Goal: Task Accomplishment & Management: Use online tool/utility

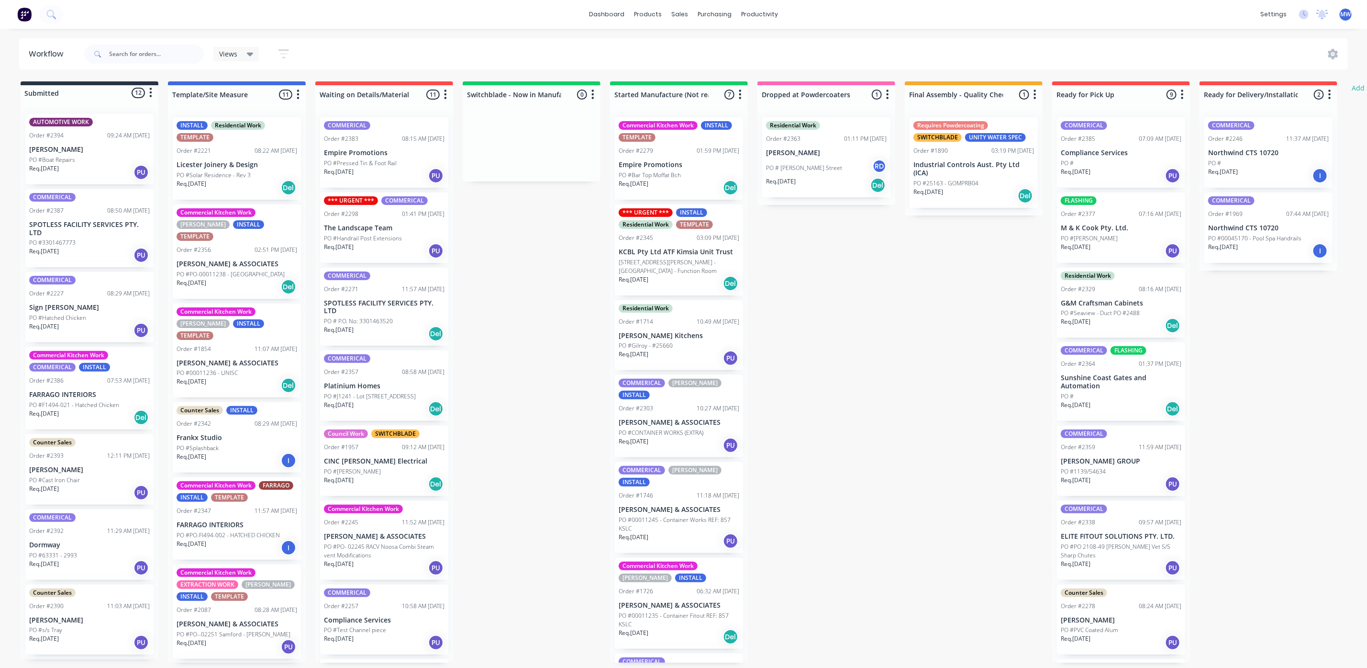
scroll to position [144, 0]
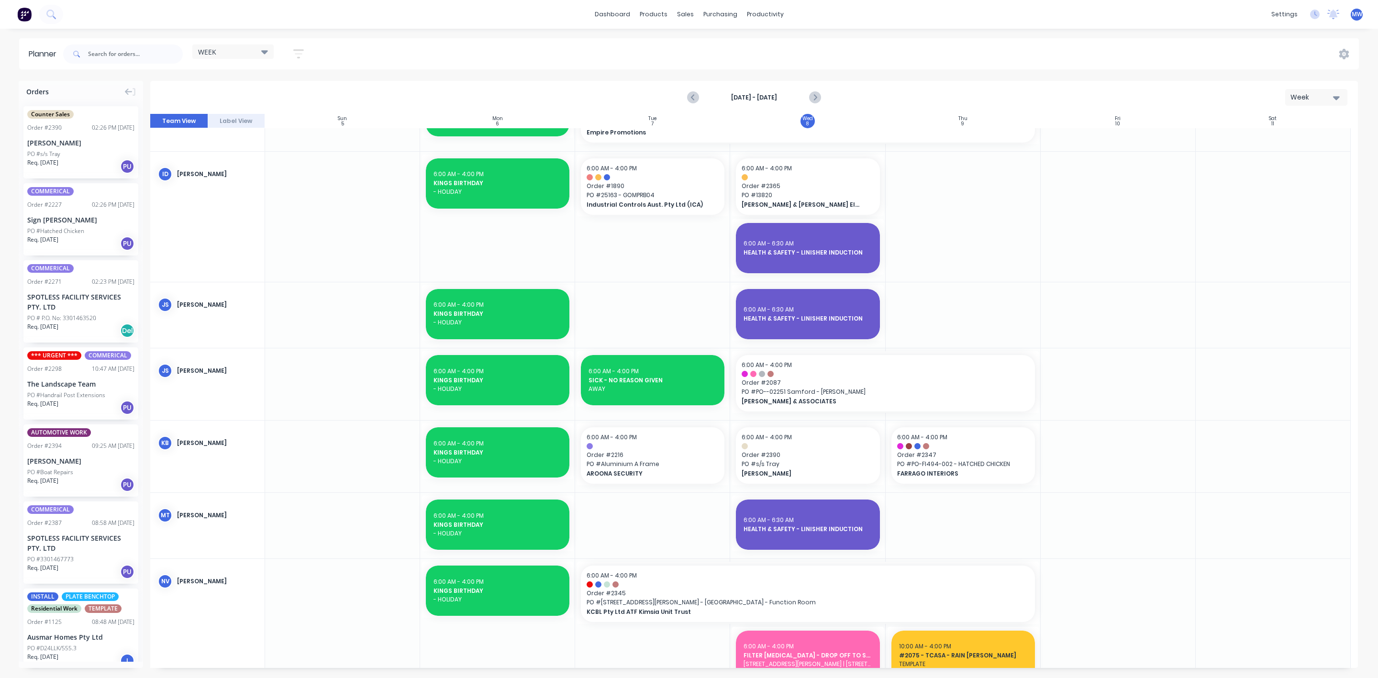
scroll to position [359, 0]
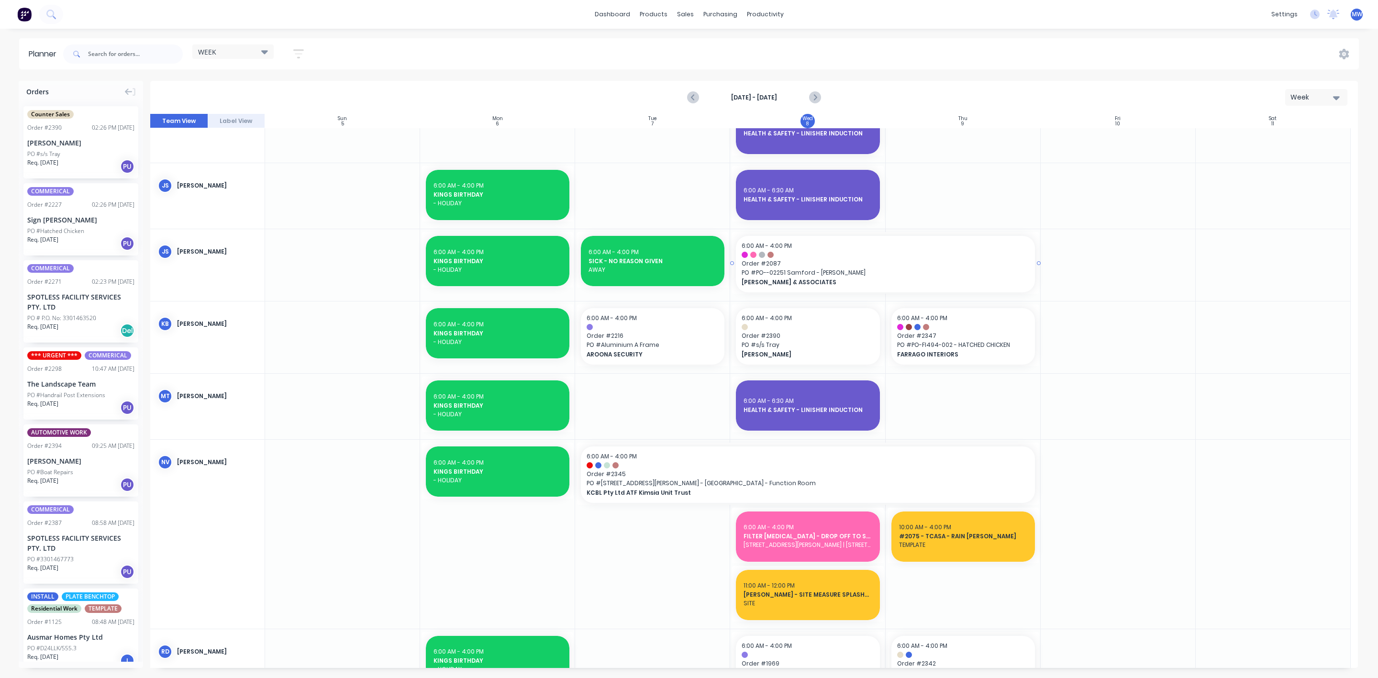
click at [732, 262] on div at bounding box center [731, 263] width 2 height 62
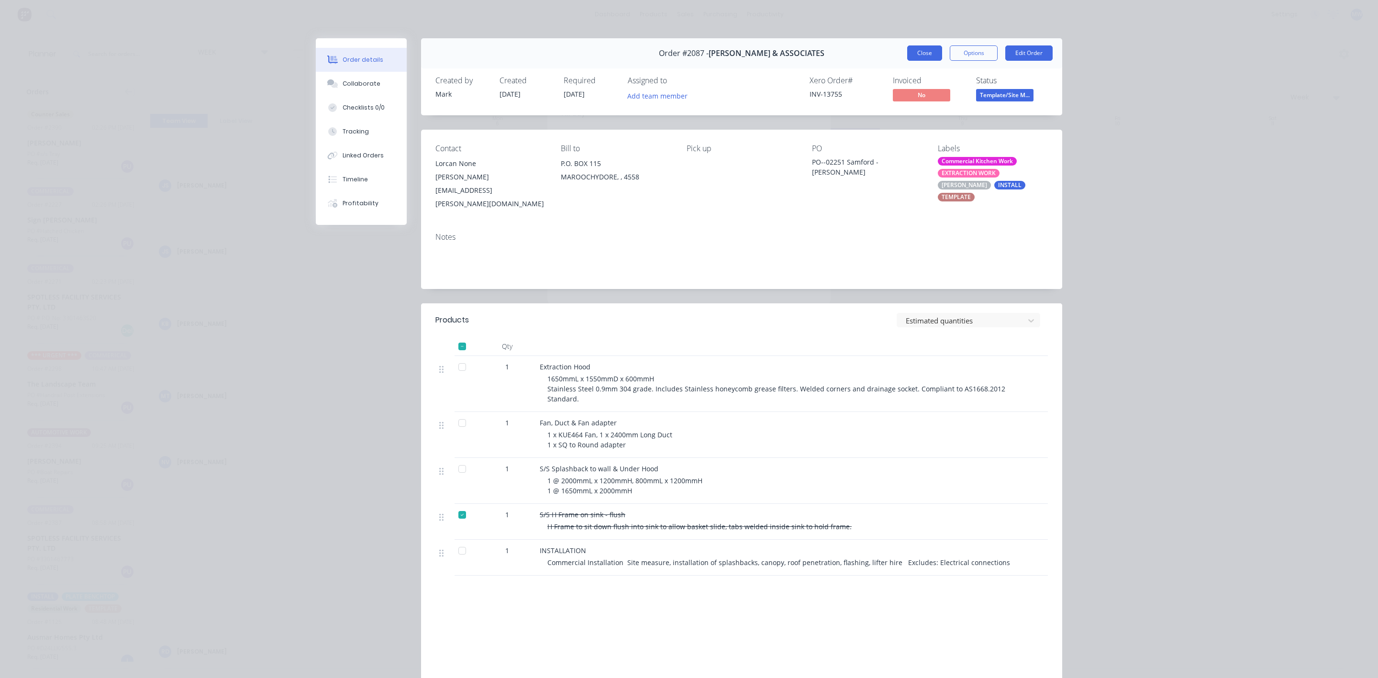
type textarea "Dept Employment & Training - Tracey - 0436 812 644"
type input "Alex Meeting - 30 mins"
type input "09/10/2025 10:00 AM - 09/10/2025 10:30 AM"
click at [914, 48] on button "Close" at bounding box center [924, 52] width 35 height 15
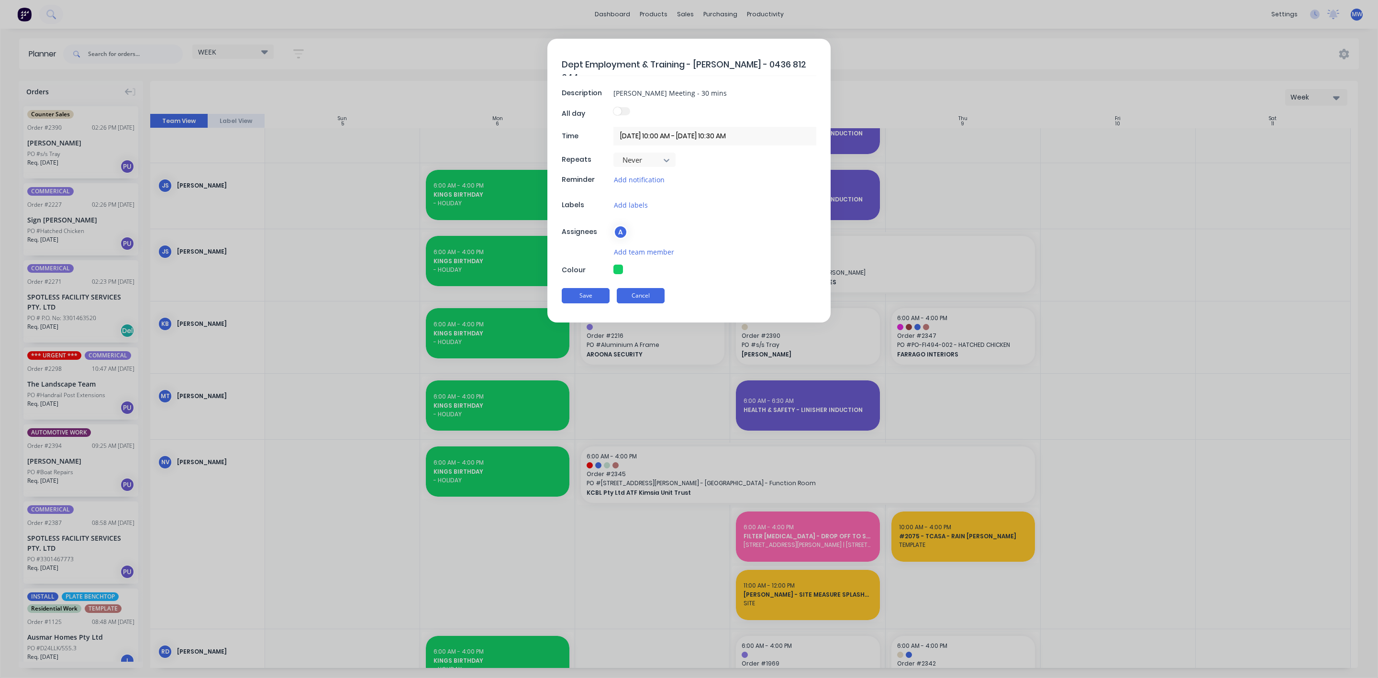
type textarea "x"
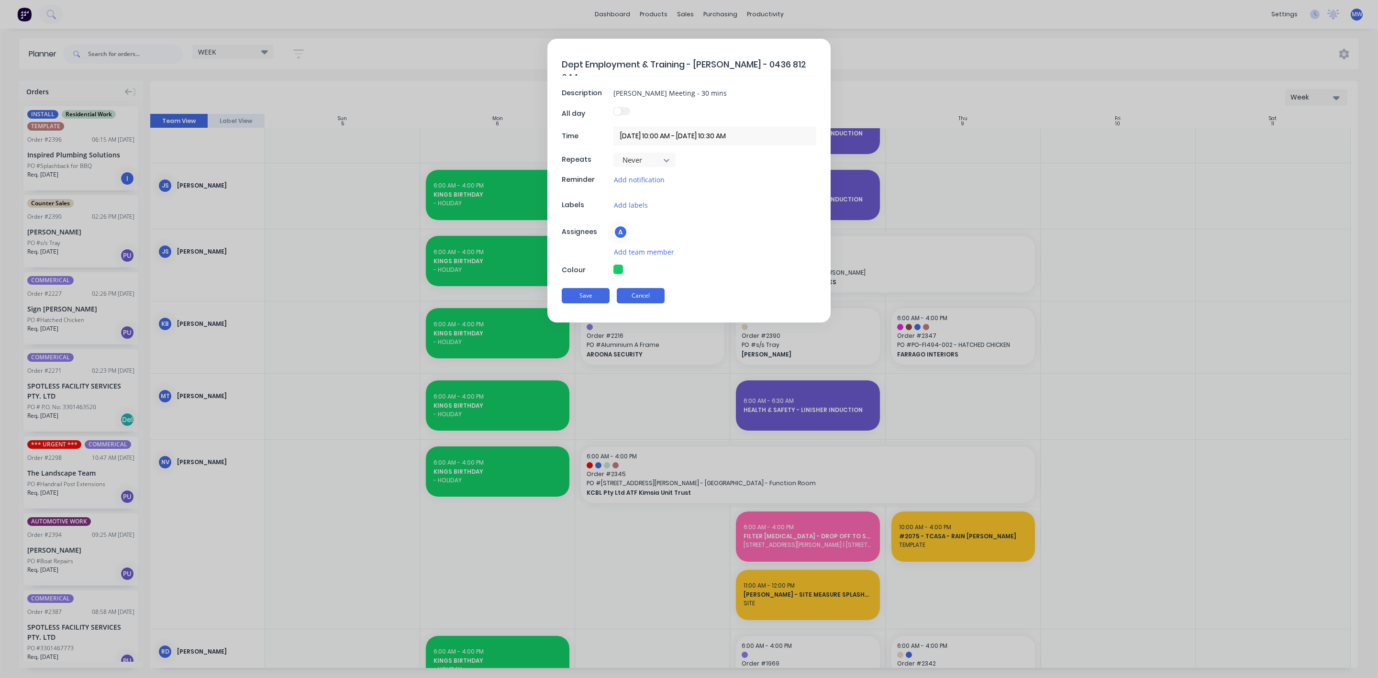
click at [644, 298] on button "Cancel" at bounding box center [641, 295] width 48 height 15
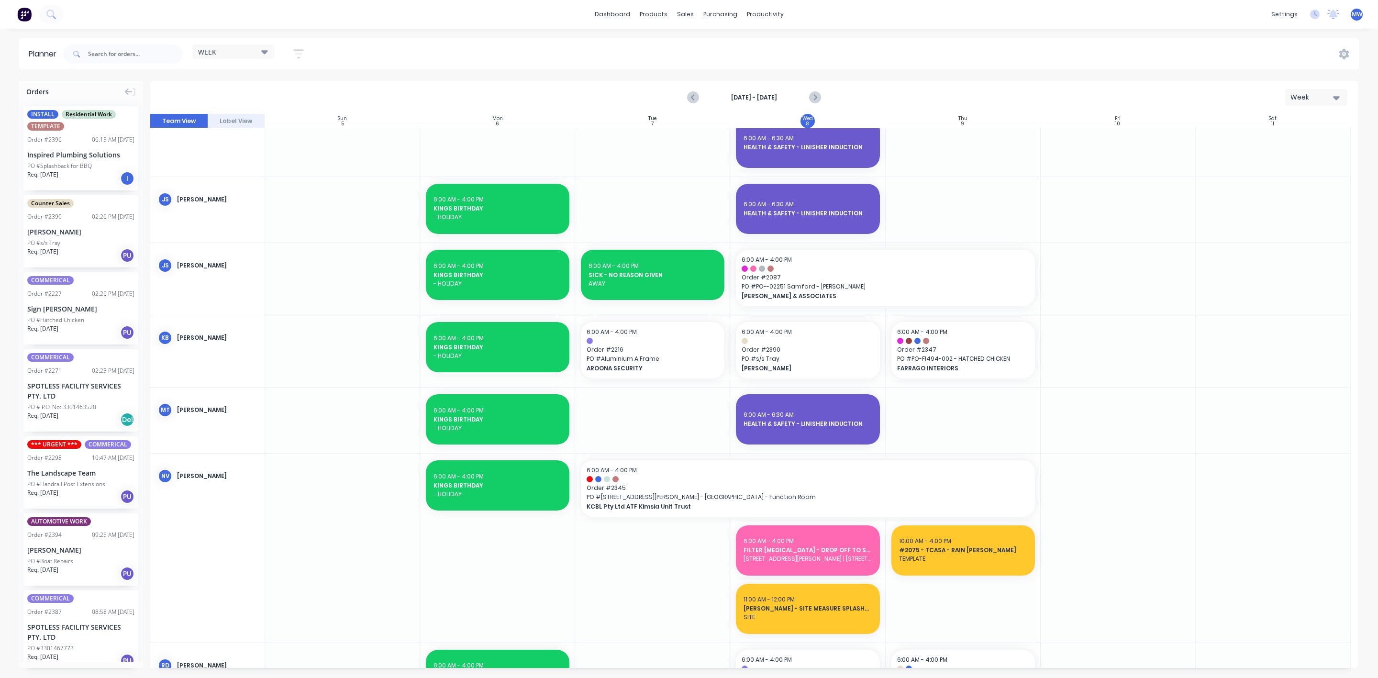
scroll to position [278, 0]
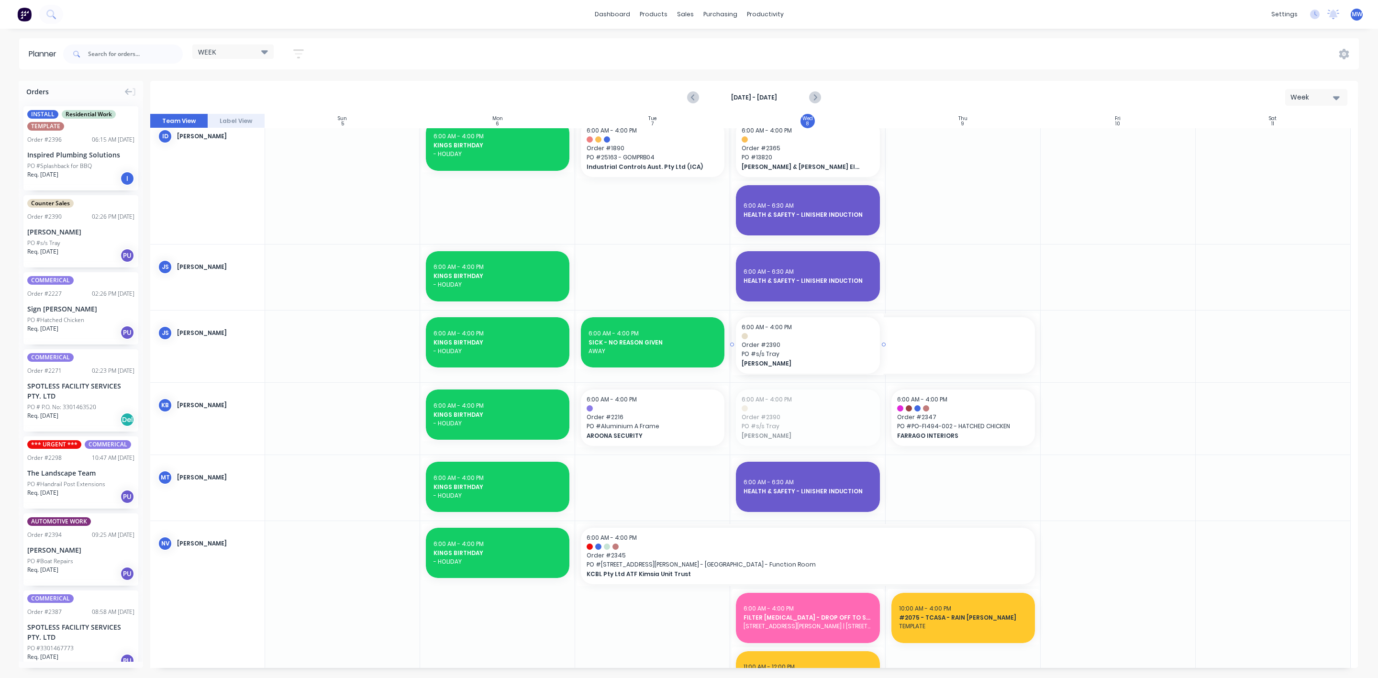
drag, startPoint x: 780, startPoint y: 424, endPoint x: 777, endPoint y: 362, distance: 62.3
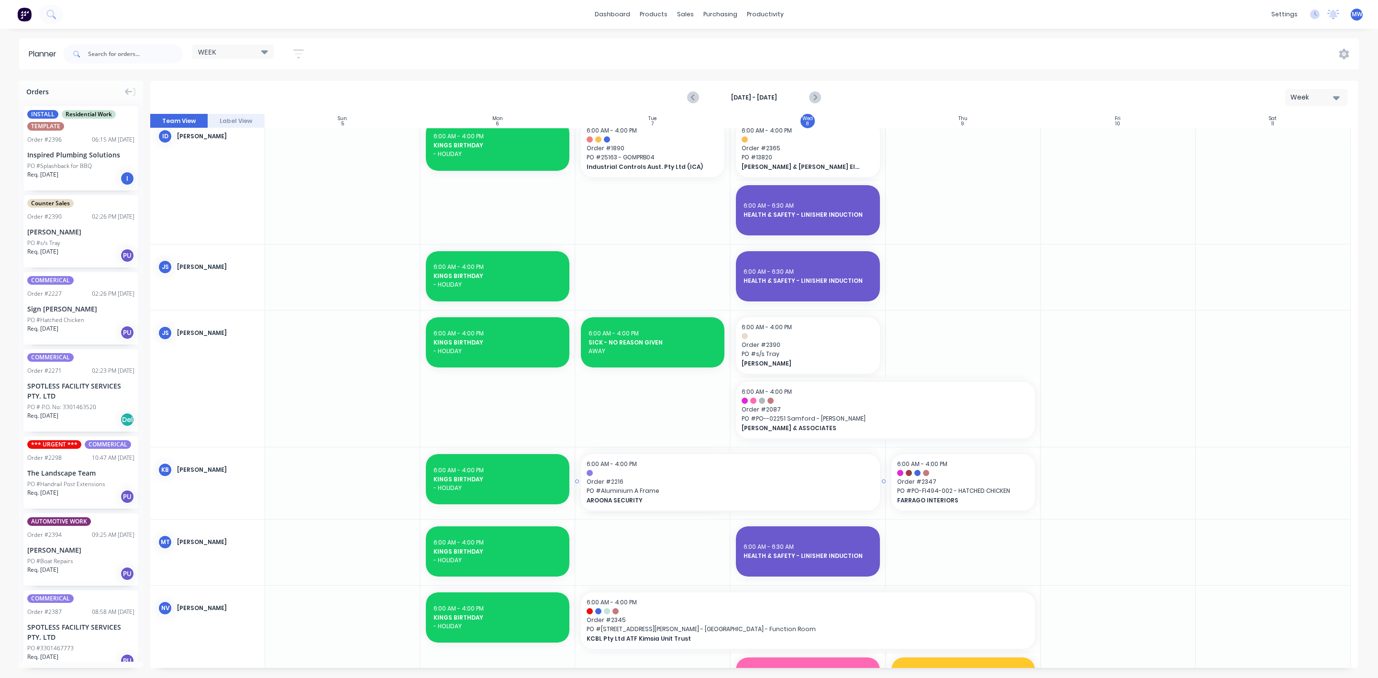
drag, startPoint x: 728, startPoint y: 482, endPoint x: 768, endPoint y: 492, distance: 41.4
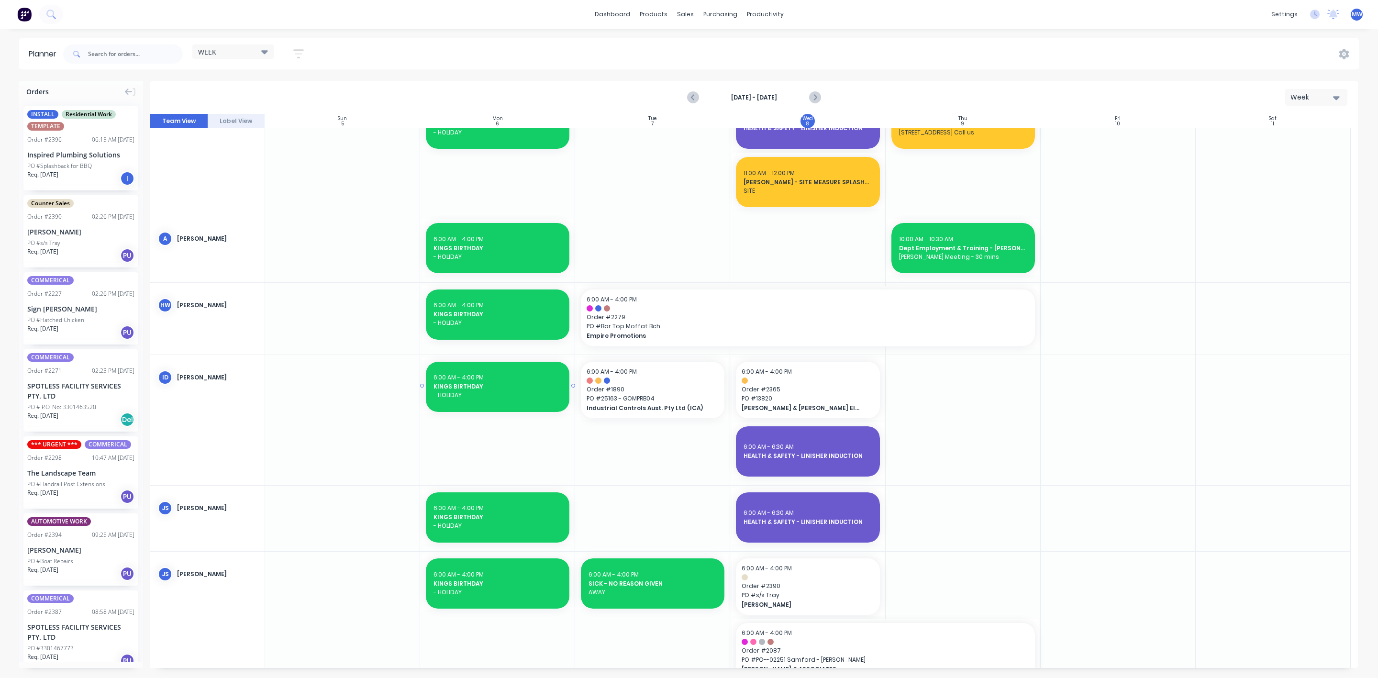
scroll to position [0, 0]
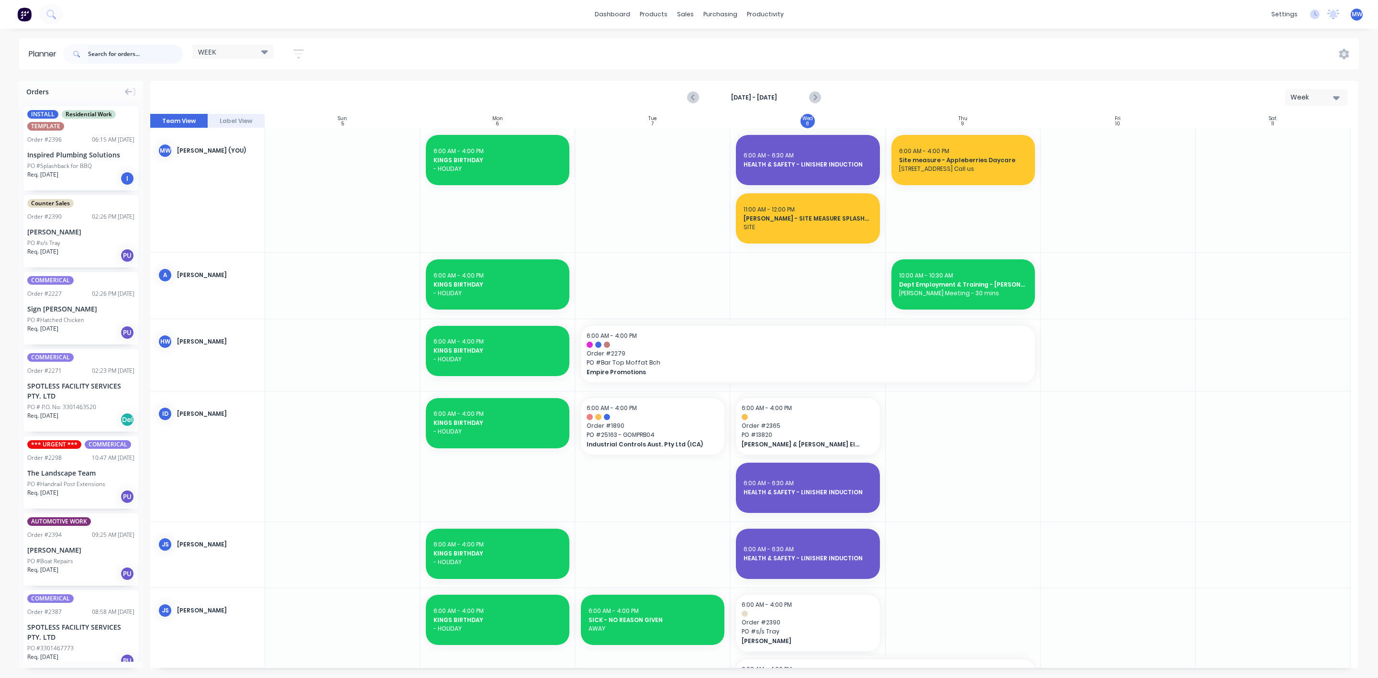
click at [127, 58] on input "text" at bounding box center [135, 54] width 95 height 19
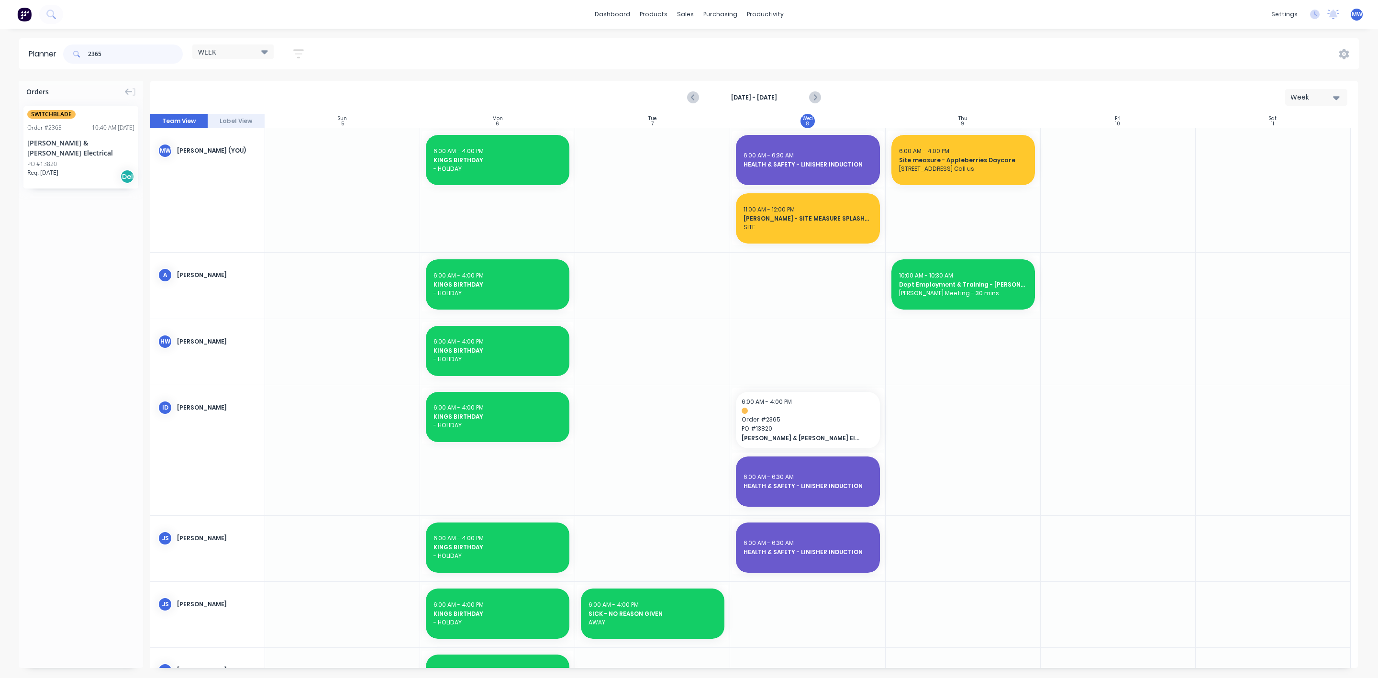
type input "2365"
drag, startPoint x: 69, startPoint y: 141, endPoint x: 792, endPoint y: 479, distance: 797.1
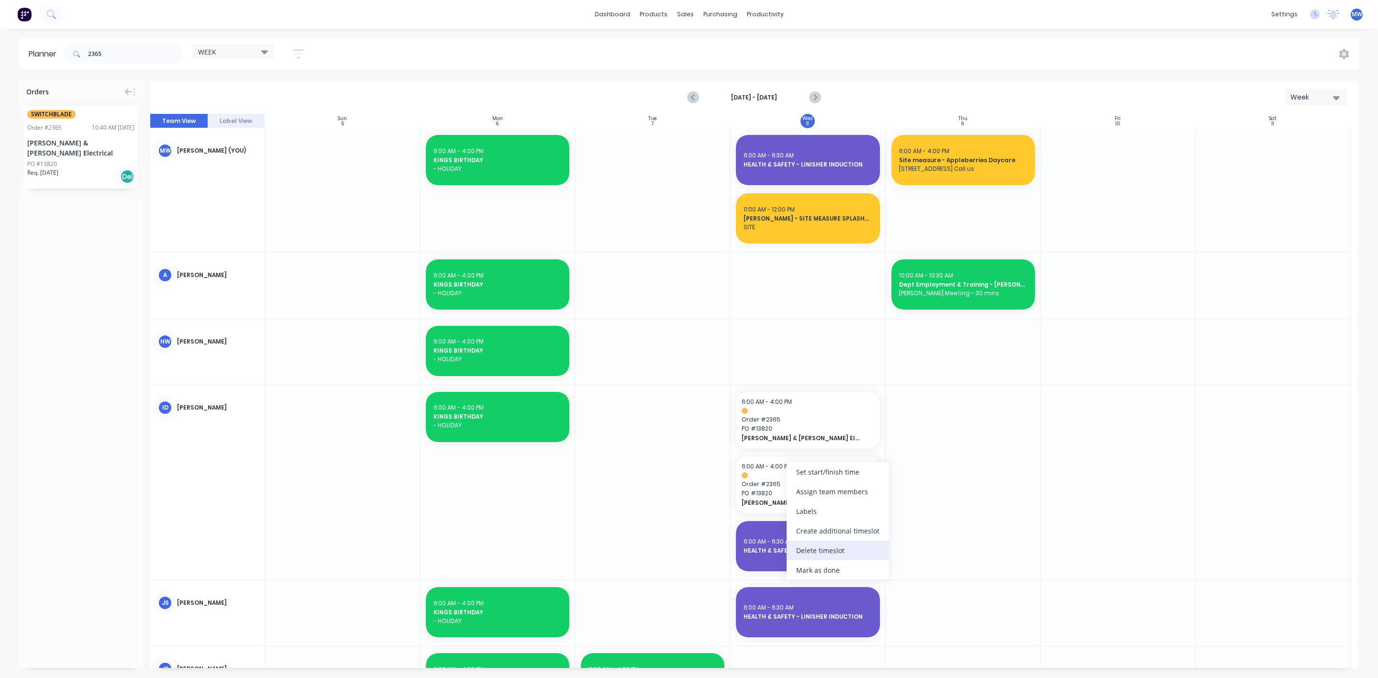
click at [831, 547] on div "Delete timeslot" at bounding box center [838, 551] width 102 height 20
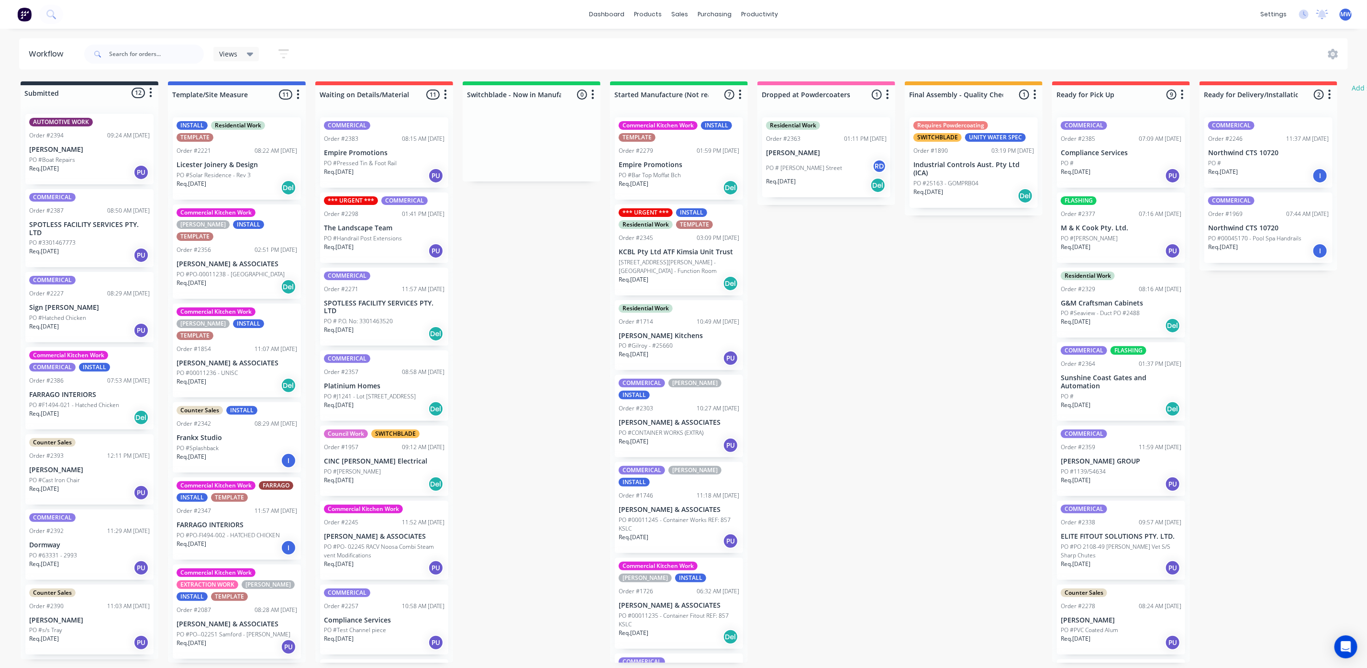
click at [520, 296] on div "Submitted 12 Status colour #273444 hex #273444 Save Cancel Summaries Total orde…" at bounding box center [791, 371] width 1596 height 581
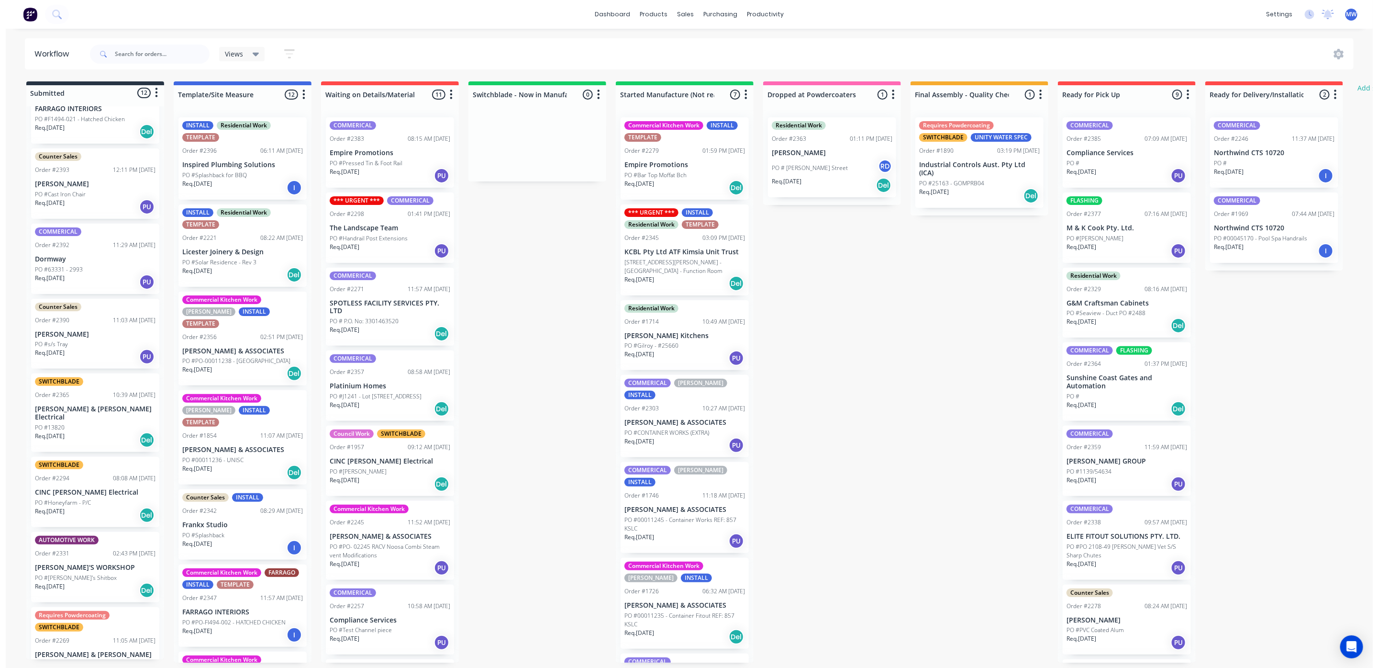
scroll to position [287, 0]
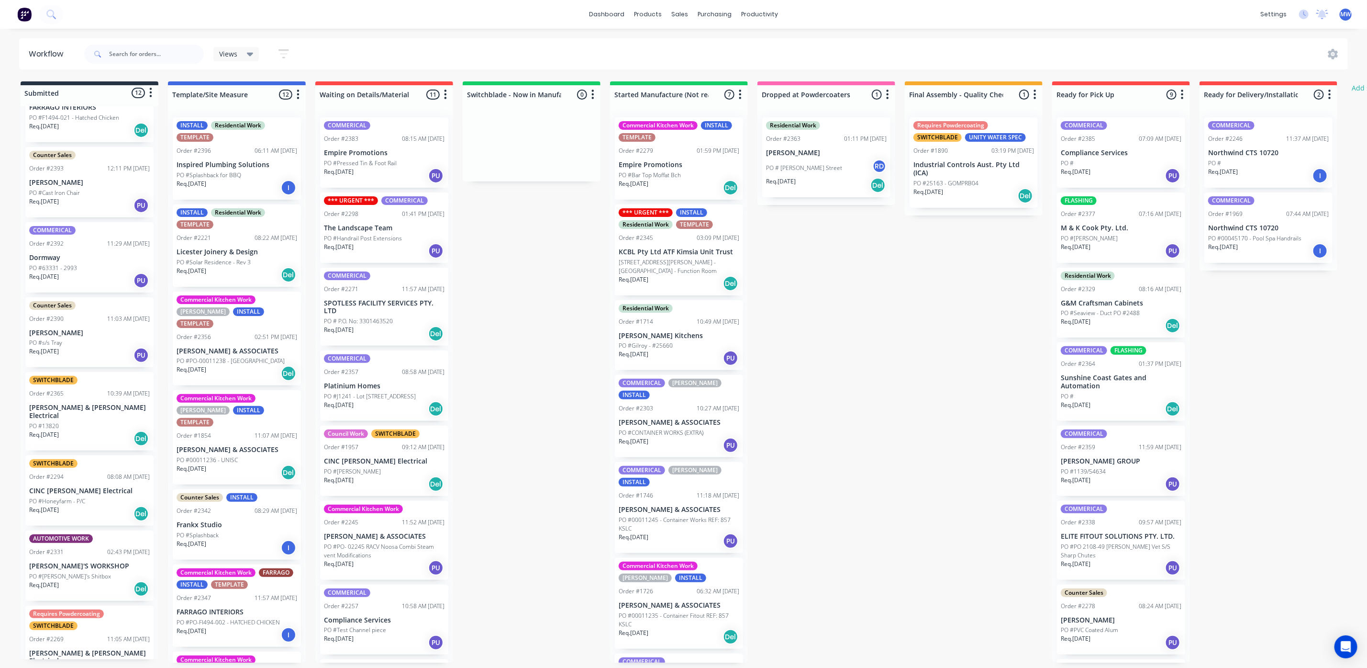
click at [76, 347] on div "Req. 09/10/25 PU" at bounding box center [89, 355] width 121 height 16
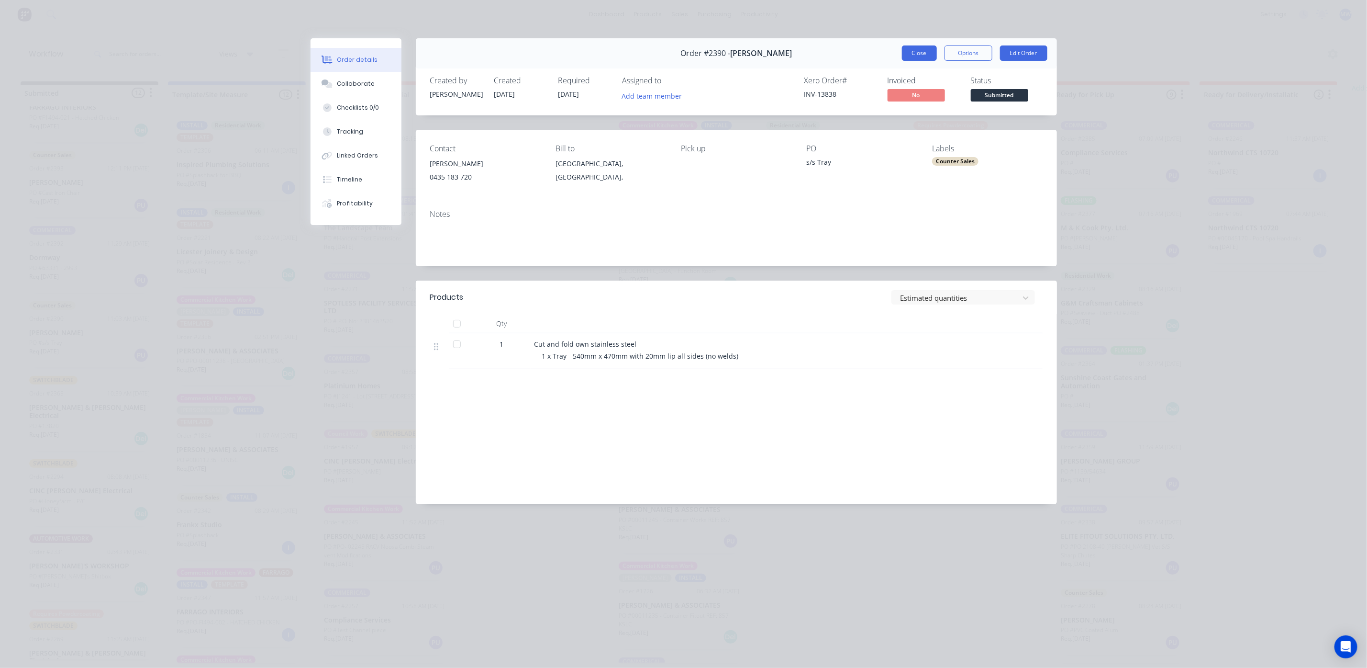
click at [904, 50] on button "Close" at bounding box center [919, 52] width 35 height 15
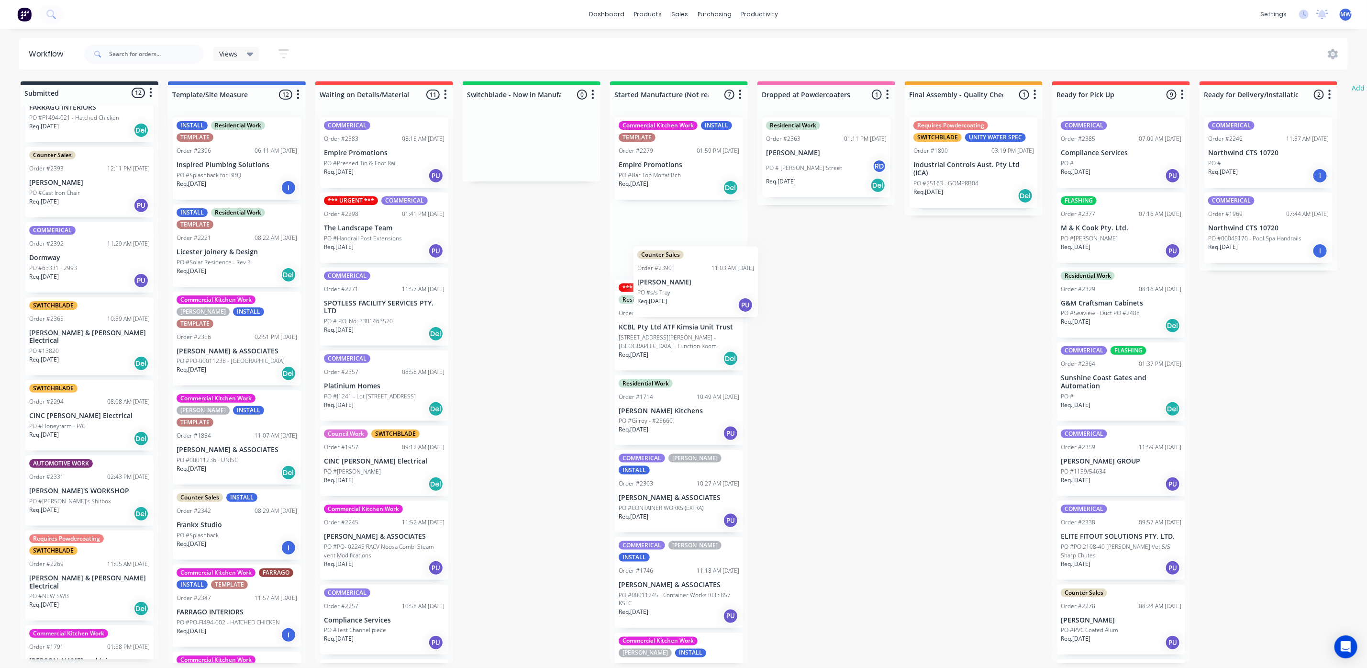
drag, startPoint x: 47, startPoint y: 344, endPoint x: 648, endPoint y: 295, distance: 602.6
click at [649, 296] on div "Submitted 12 Status colour #273444 hex #273444 Save Cancel Summaries Total orde…" at bounding box center [791, 371] width 1596 height 581
click at [148, 49] on input "text" at bounding box center [156, 54] width 95 height 19
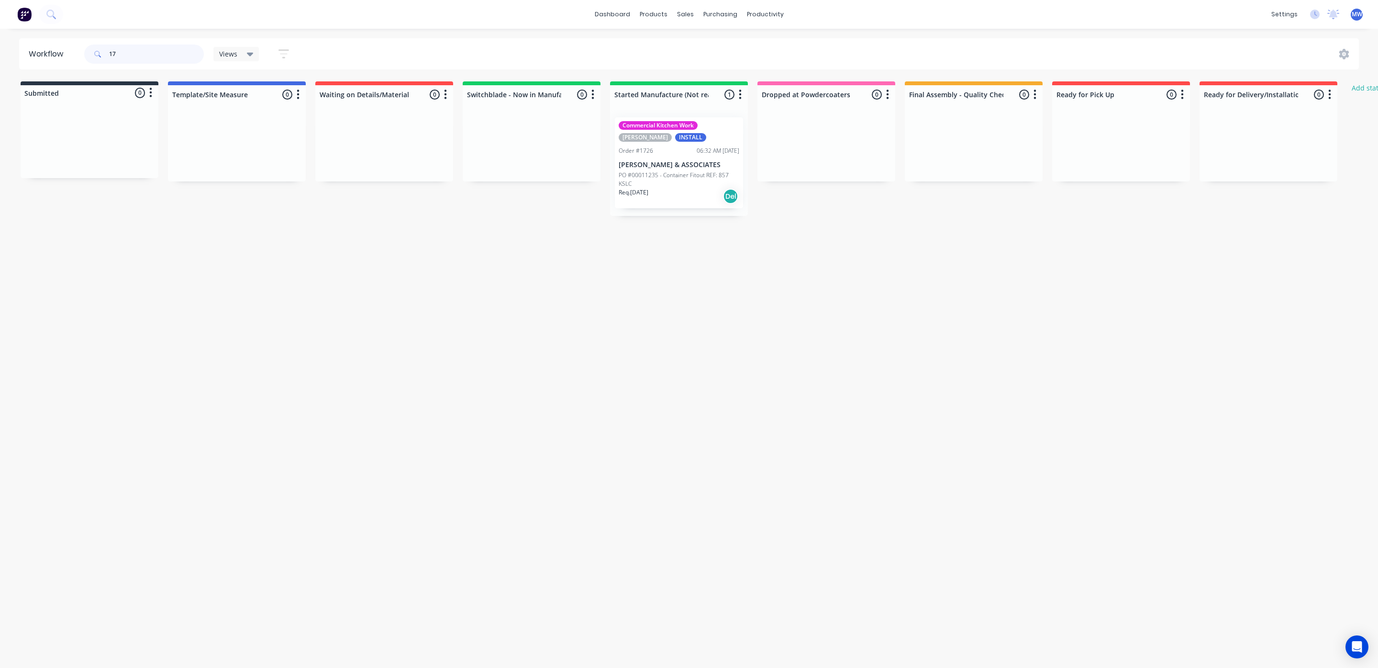
type input "1"
type input "2387"
click at [115, 174] on div "Req. 31/10/25 PU" at bounding box center [89, 180] width 121 height 16
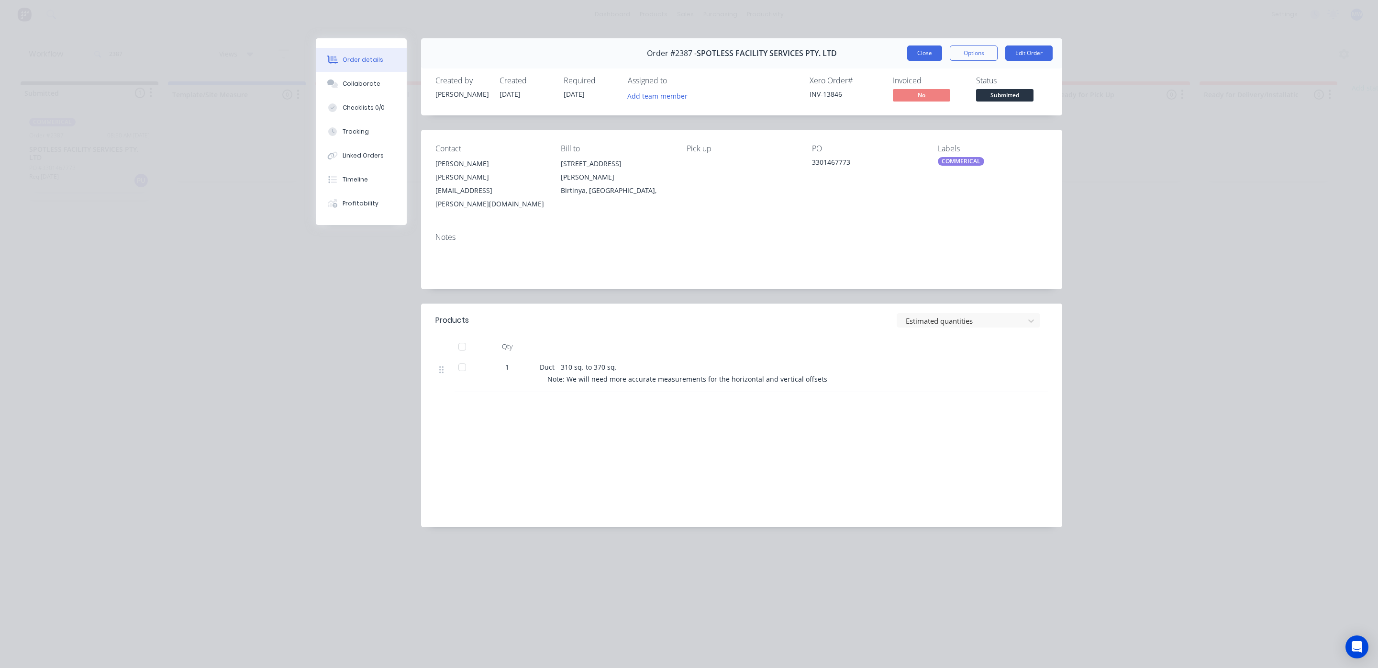
click at [935, 56] on button "Close" at bounding box center [924, 52] width 35 height 15
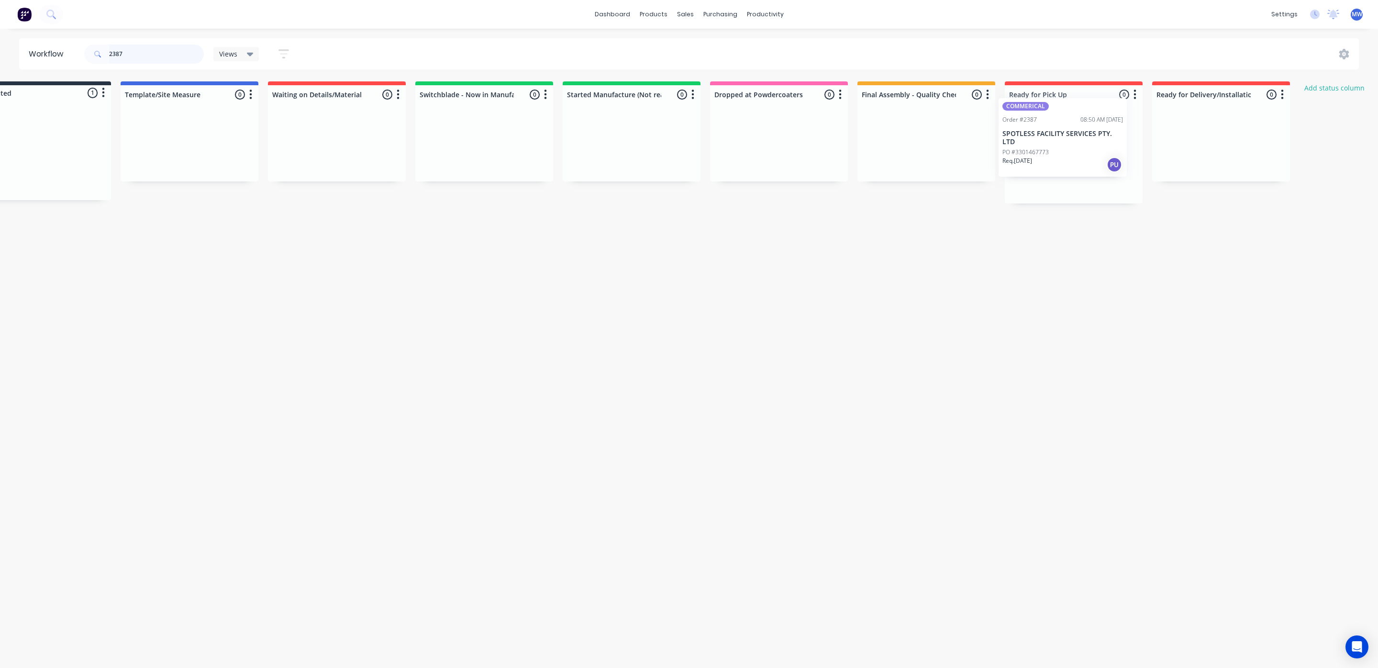
drag, startPoint x: 69, startPoint y: 162, endPoint x: 1040, endPoint y: 147, distance: 970.7
click at [1040, 147] on div "Submitted 1 Status colour #273444 hex #273444 Save Cancel Summaries Total order…" at bounding box center [743, 142] width 1596 height 122
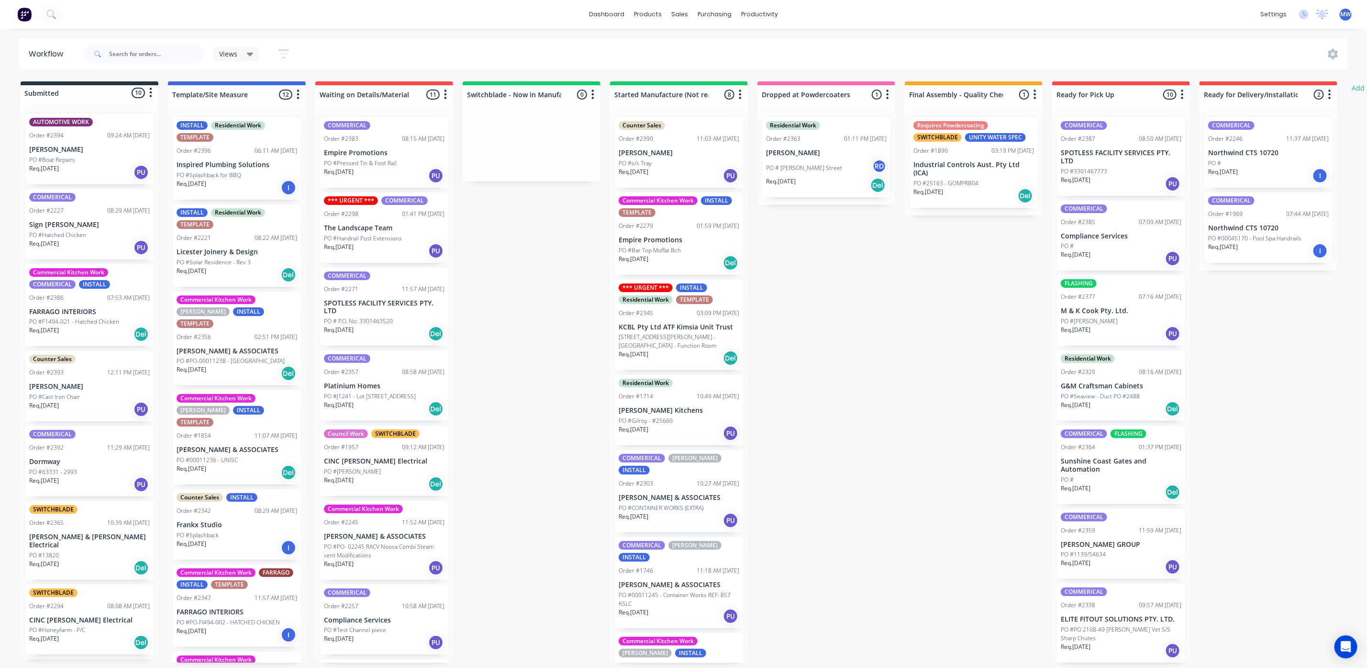
click at [1126, 167] on div "PO #3301467773" at bounding box center [1121, 171] width 121 height 9
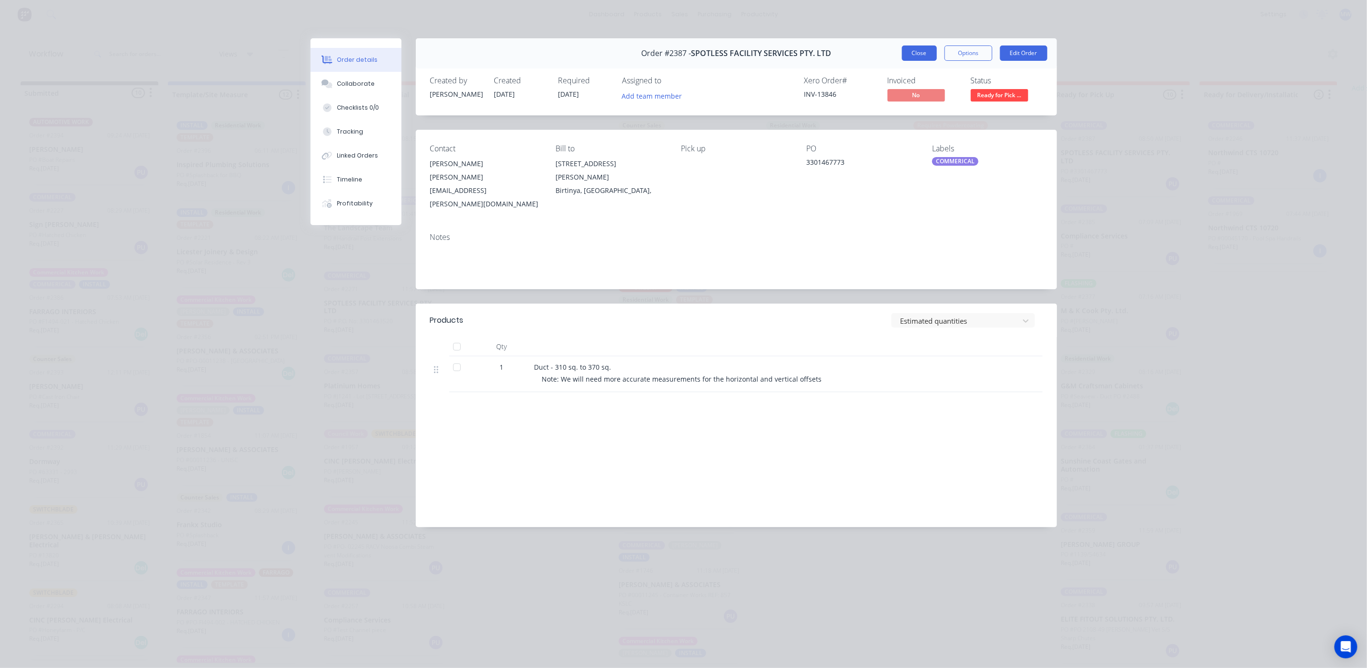
click at [922, 56] on button "Close" at bounding box center [919, 52] width 35 height 15
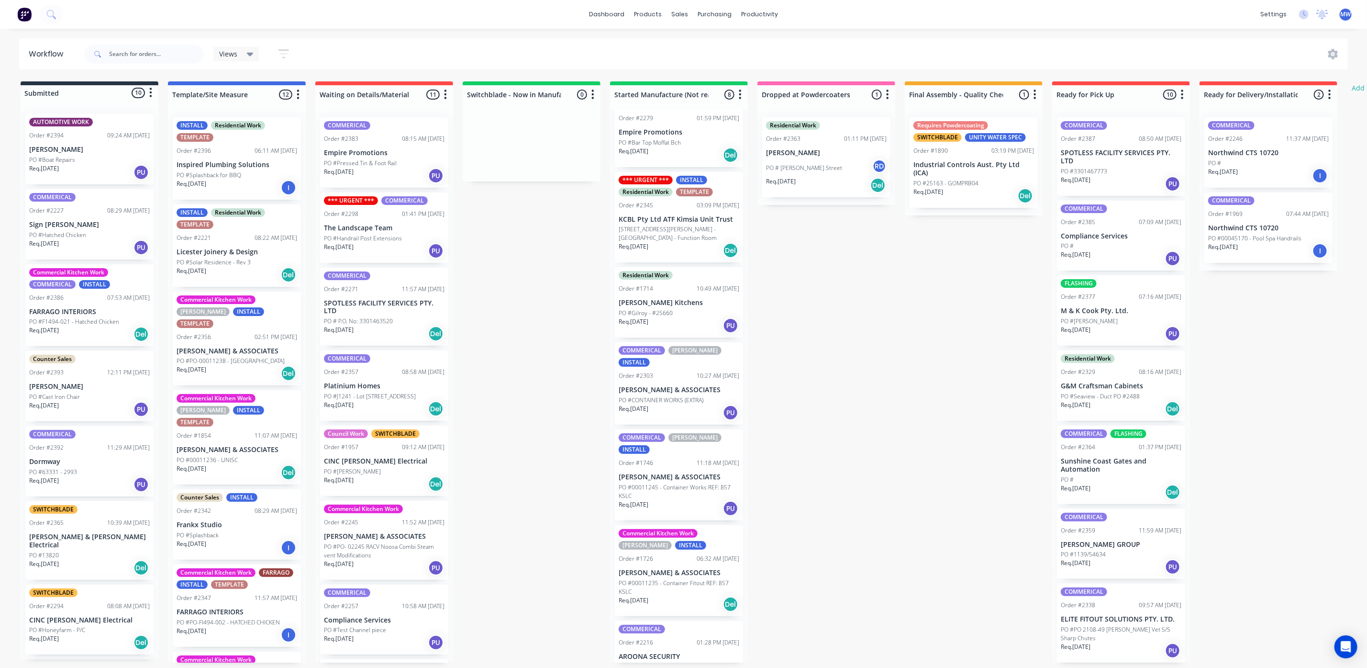
scroll to position [108, 0]
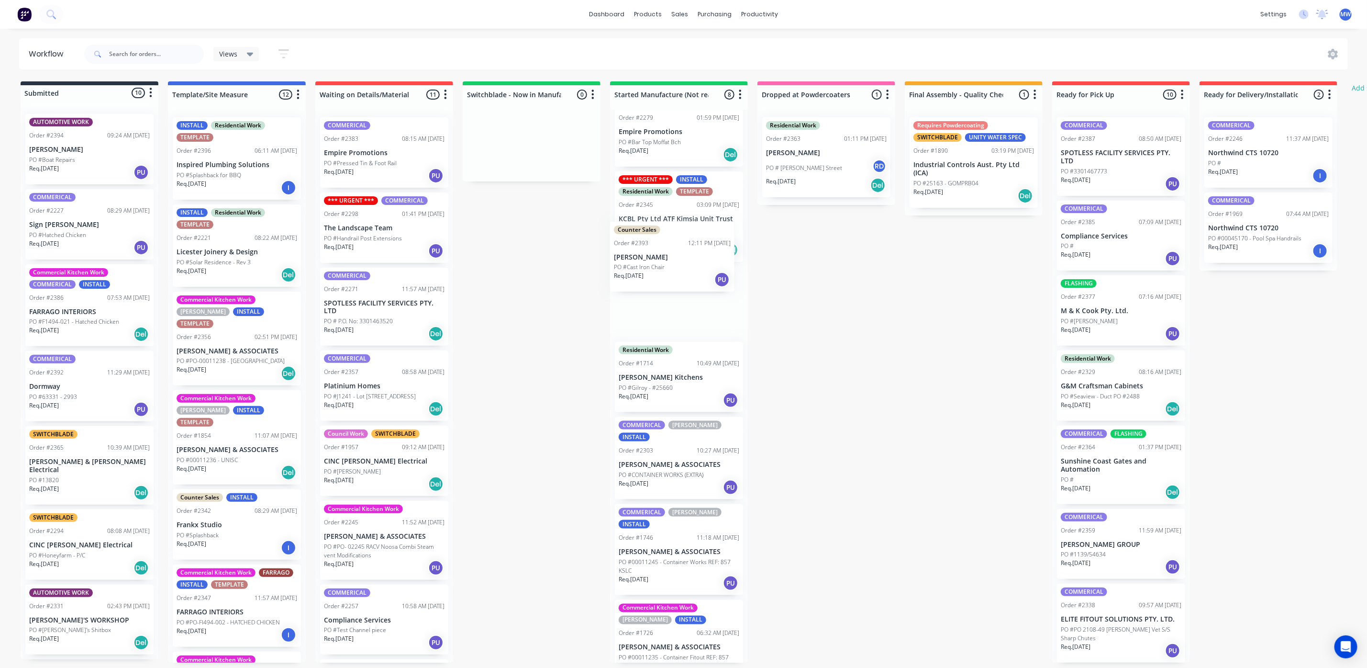
drag, startPoint x: 96, startPoint y: 392, endPoint x: 684, endPoint y: 262, distance: 601.9
click at [684, 262] on div "Submitted 10 Status colour #273444 hex #273444 Save Cancel Summaries Total orde…" at bounding box center [791, 371] width 1596 height 581
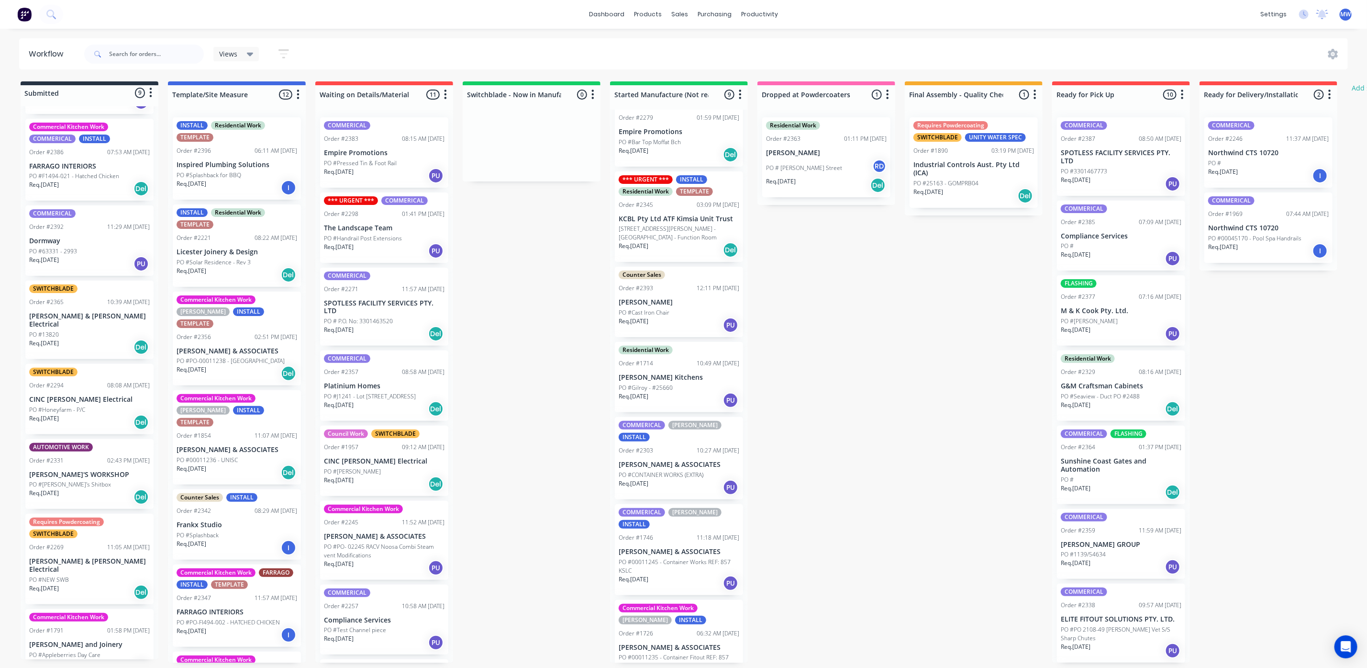
scroll to position [6, 0]
click at [88, 659] on div "Req. 20/05/25 I" at bounding box center [89, 667] width 121 height 16
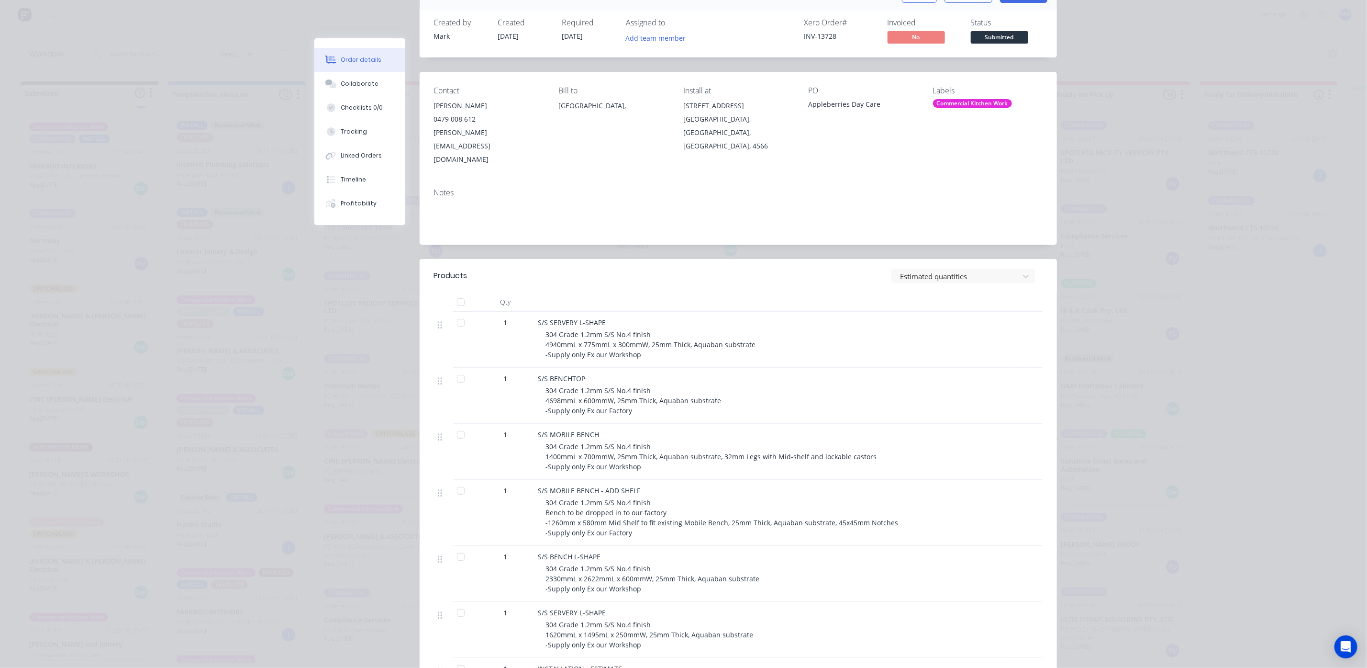
scroll to position [0, 0]
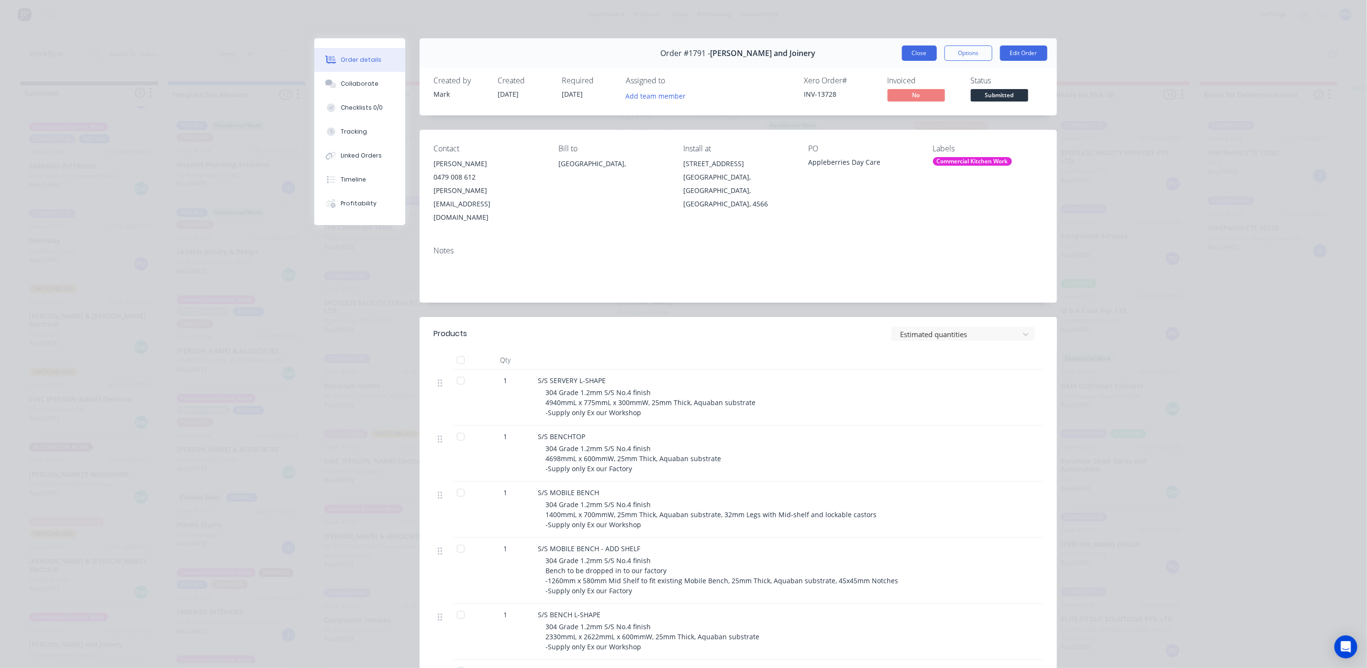
click at [922, 54] on button "Close" at bounding box center [919, 52] width 35 height 15
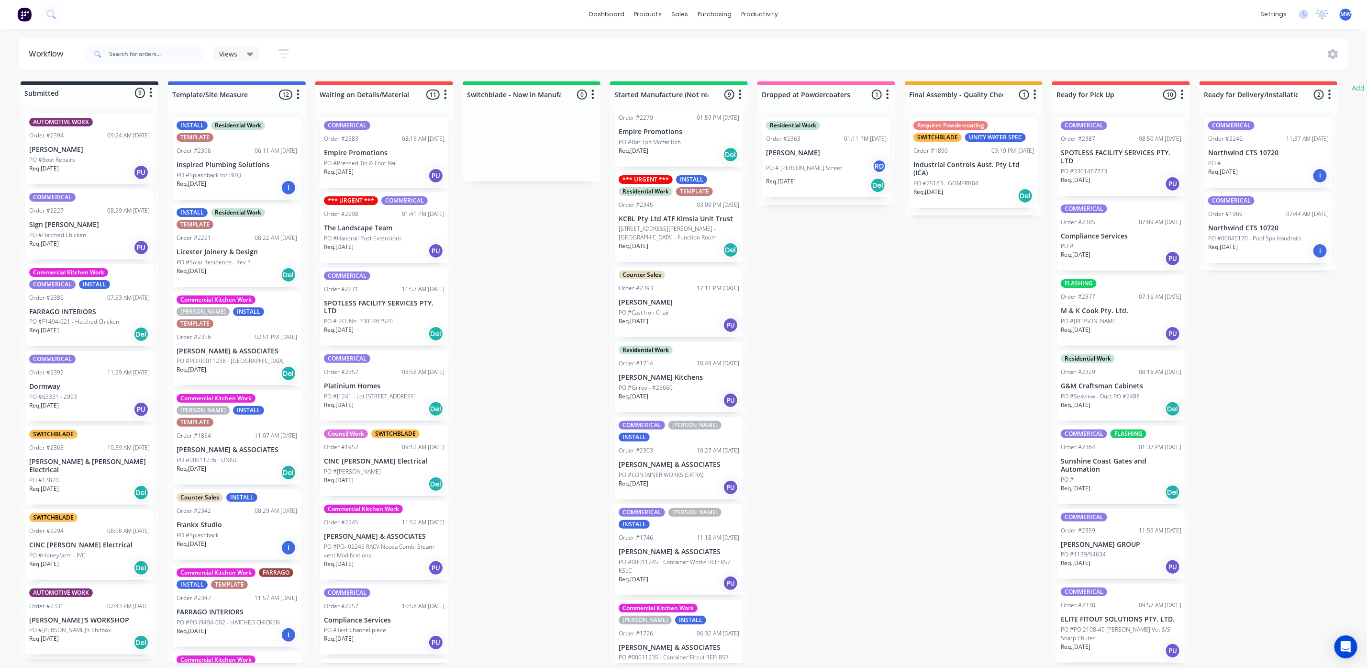
click at [75, 541] on p "CINC Whelan Electrical" at bounding box center [89, 545] width 121 height 8
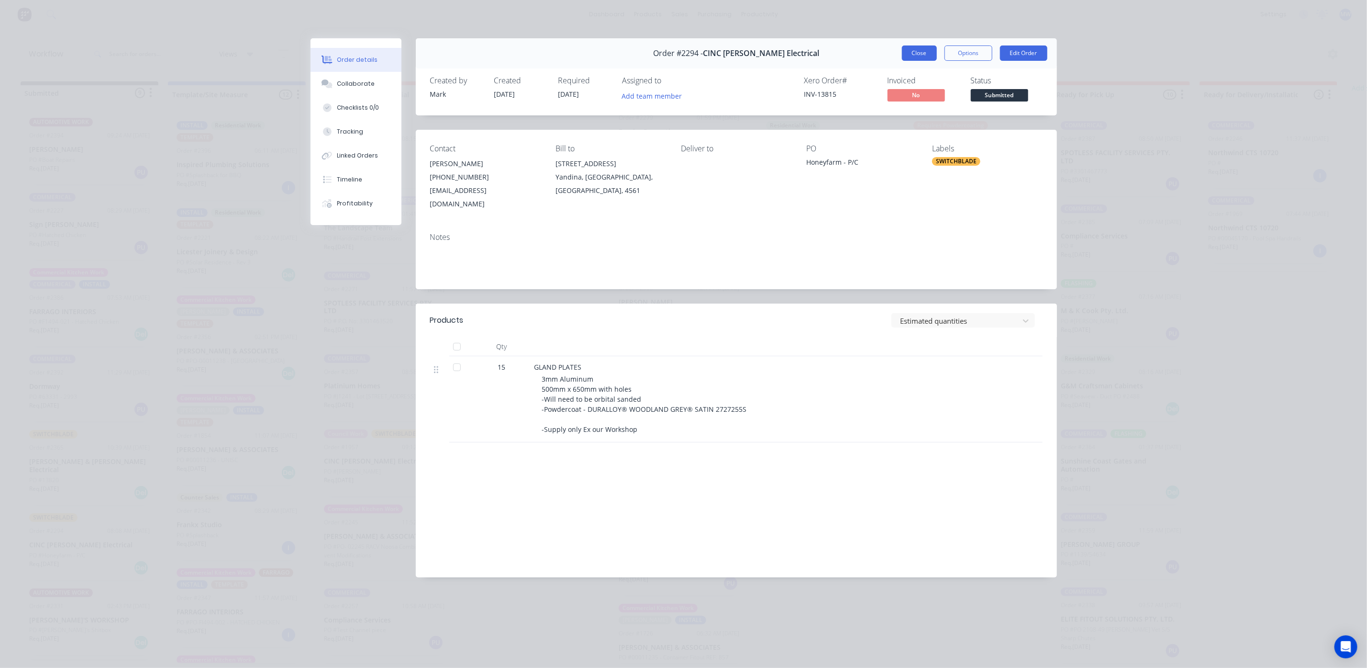
click at [910, 51] on button "Close" at bounding box center [919, 52] width 35 height 15
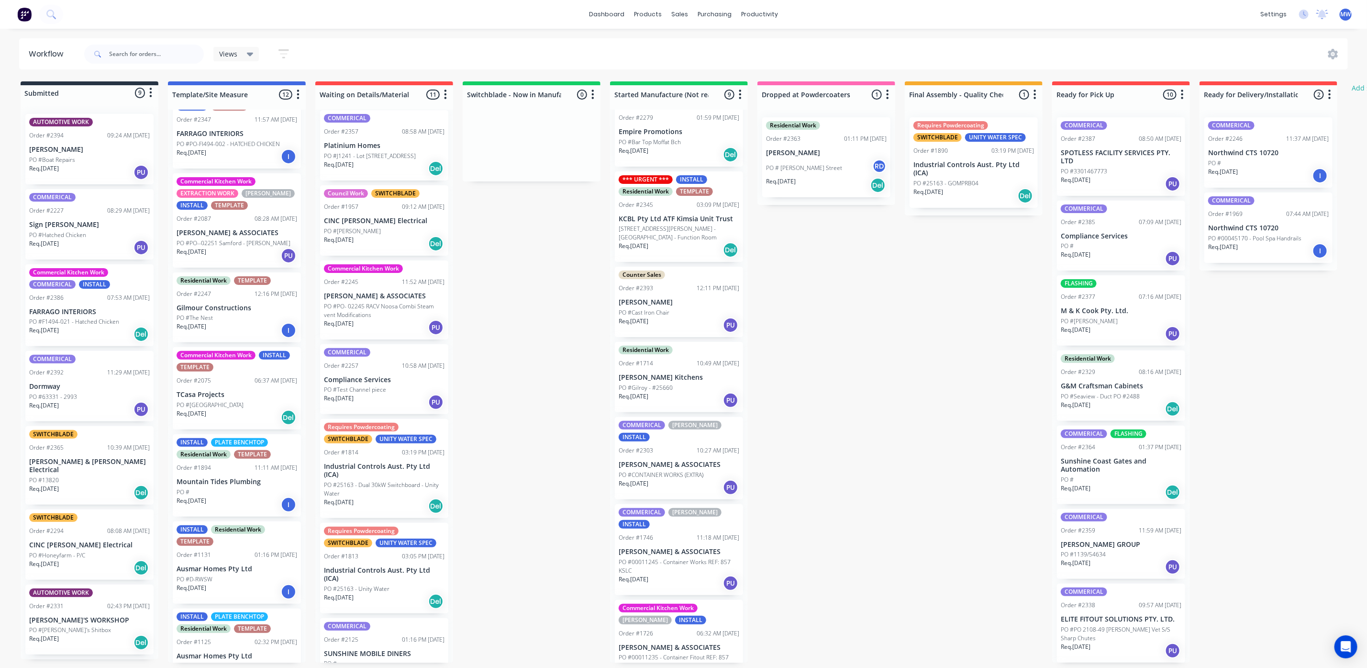
scroll to position [215, 0]
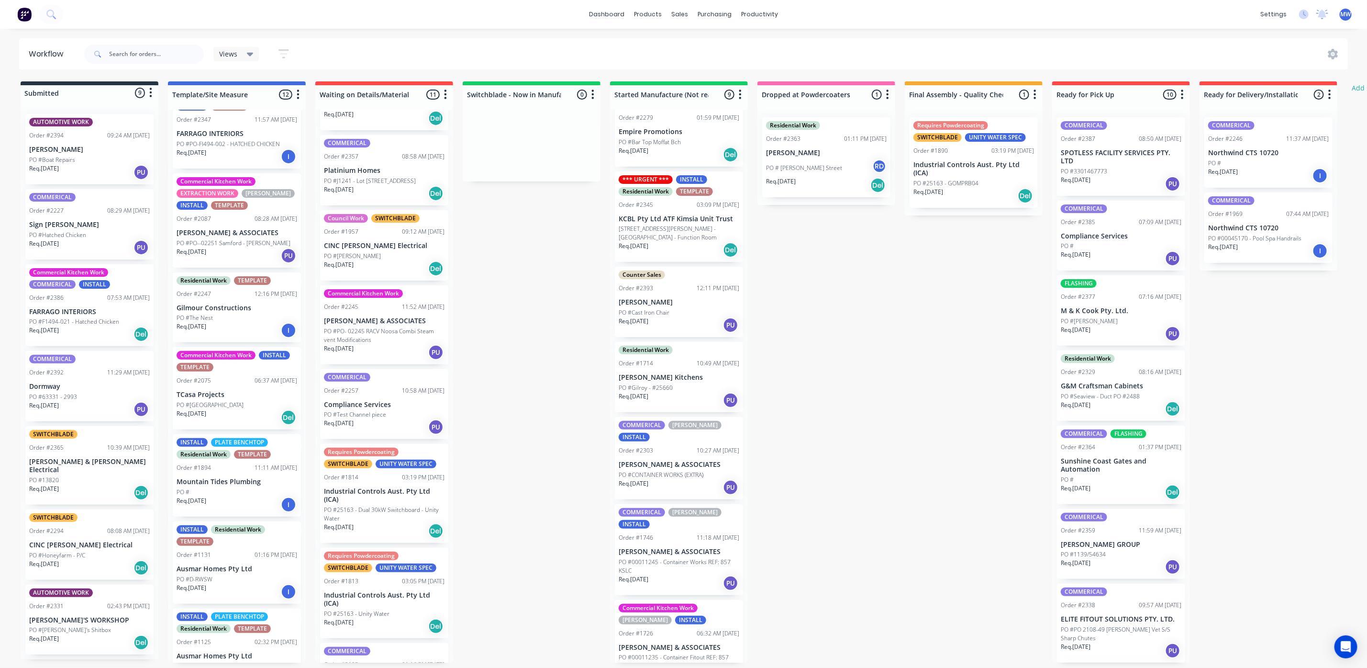
click at [383, 419] on p "PO #Test Channel piece" at bounding box center [355, 414] width 62 height 9
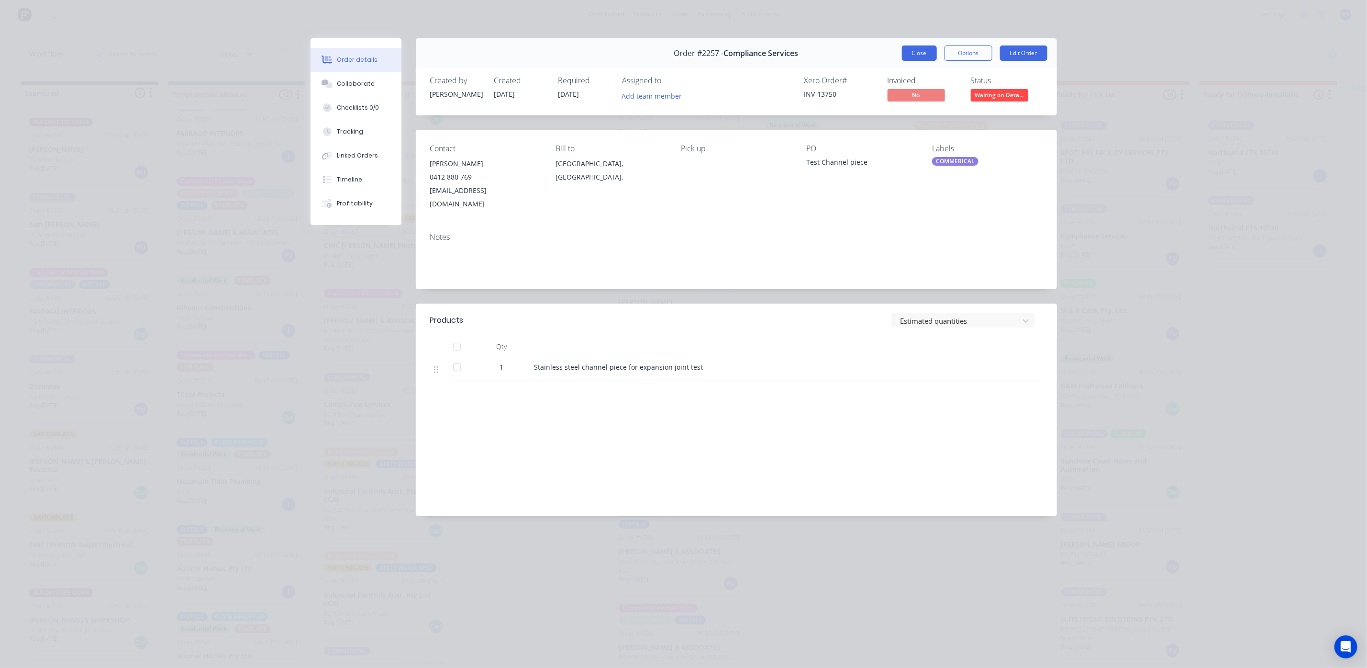
click at [923, 54] on button "Close" at bounding box center [919, 52] width 35 height 15
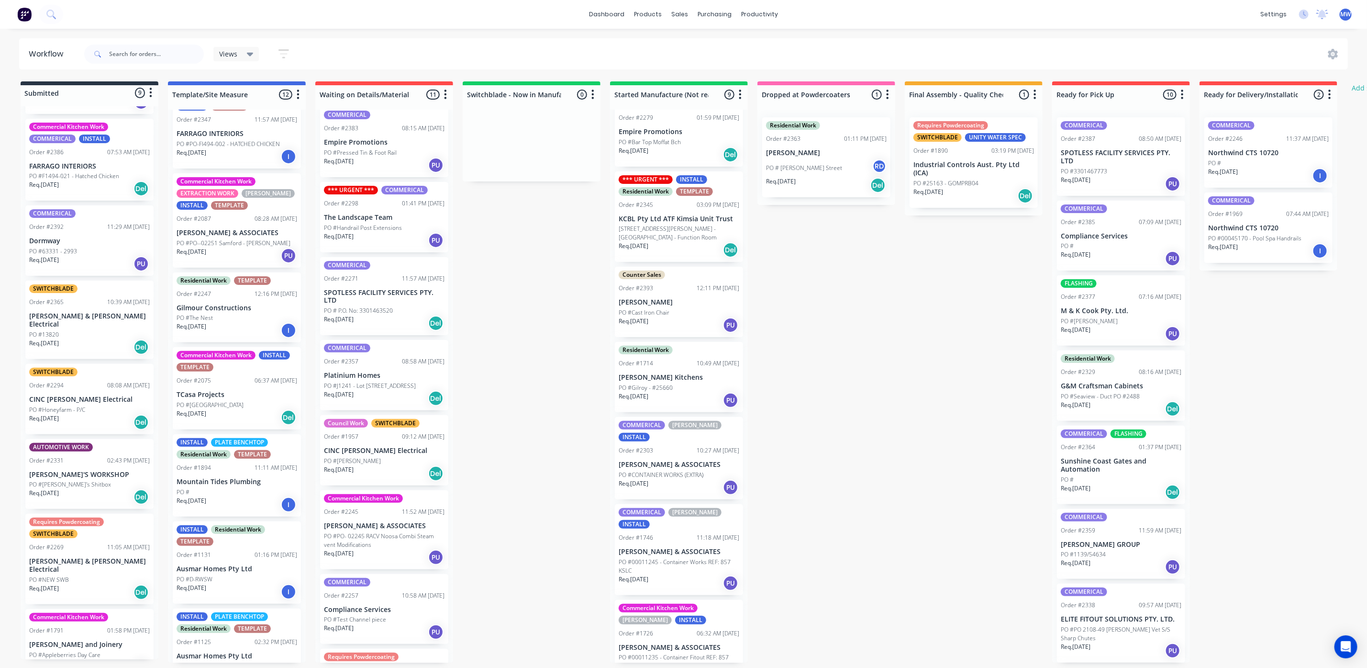
scroll to position [0, 0]
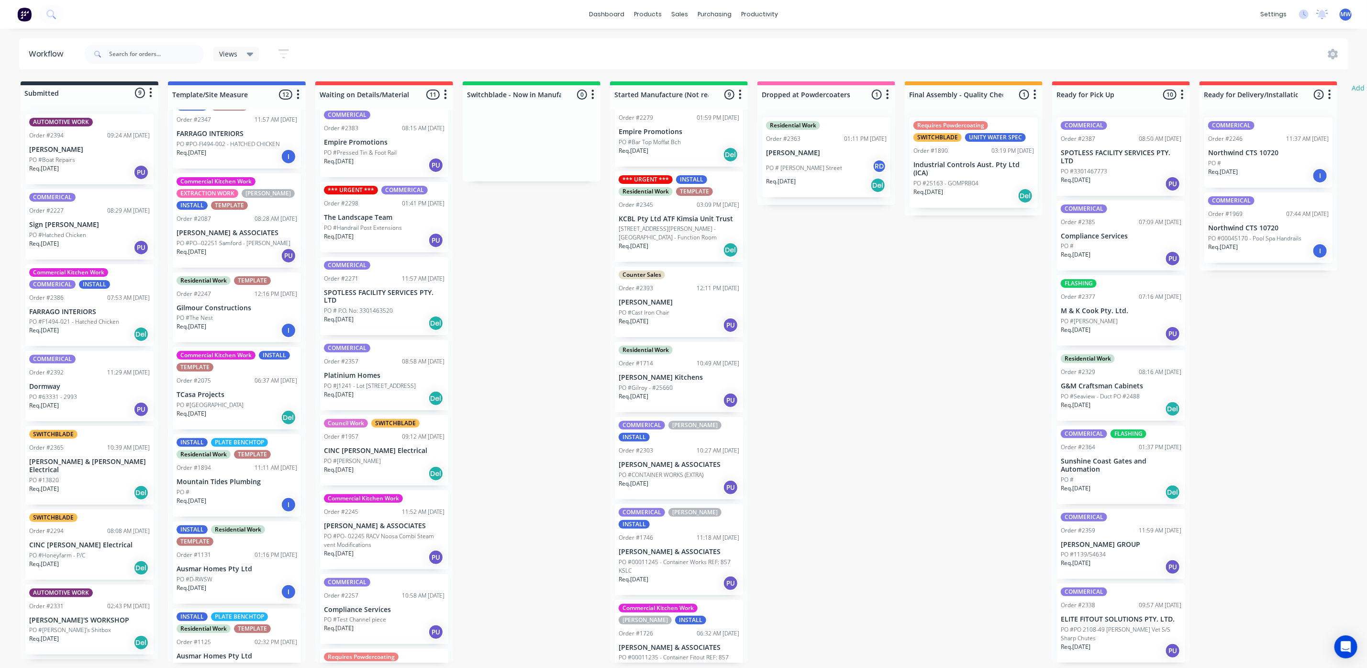
click at [78, 450] on div "Order #2365 10:39 AM 30/09/25" at bounding box center [89, 447] width 121 height 9
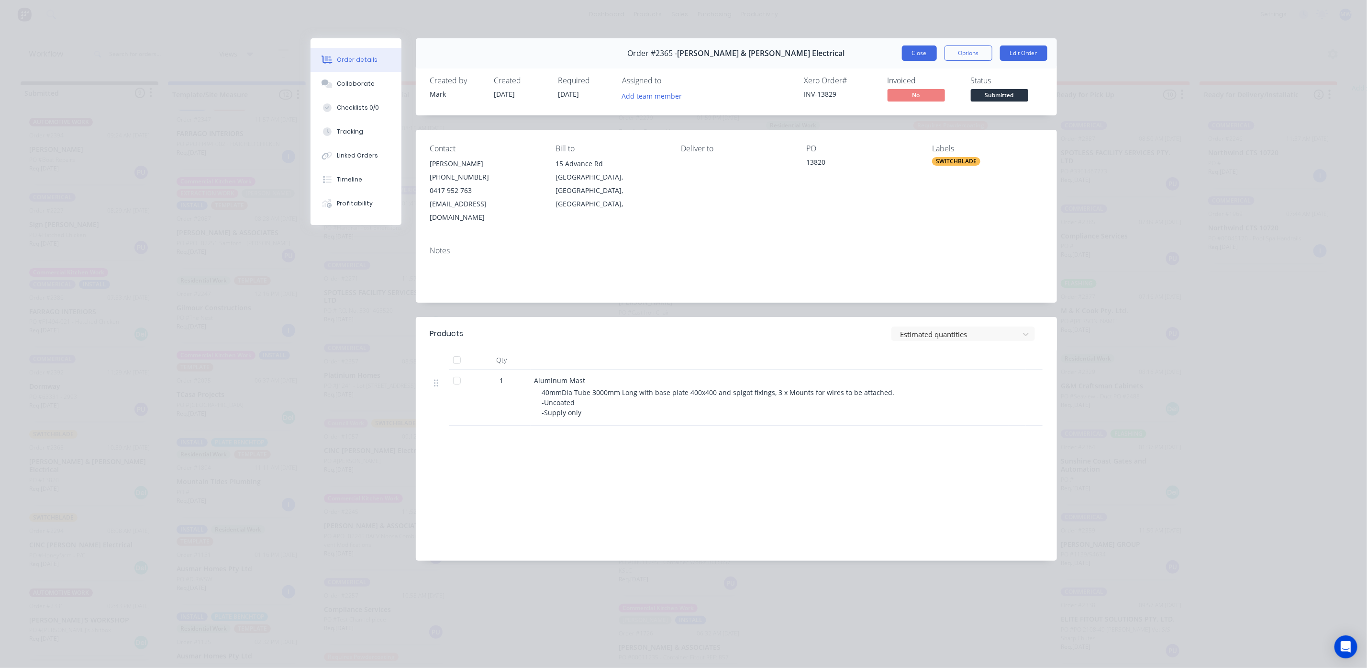
click at [922, 52] on button "Close" at bounding box center [919, 52] width 35 height 15
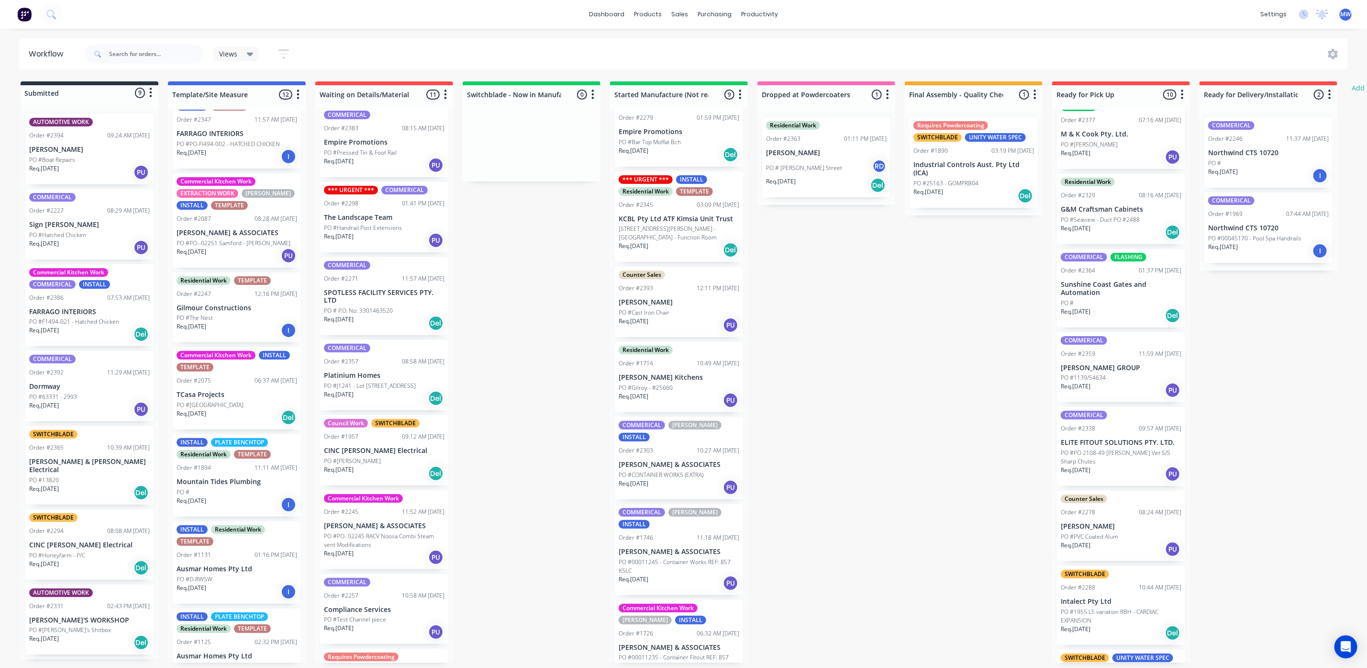
scroll to position [230, 0]
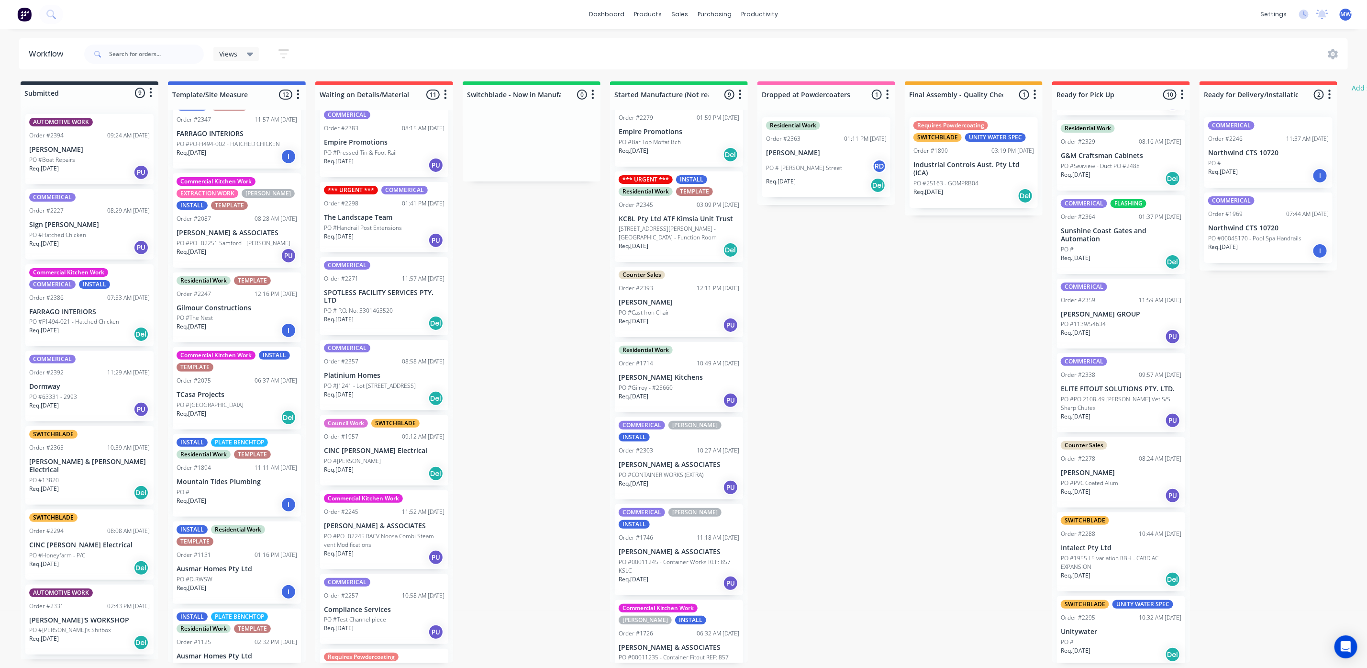
click at [1108, 415] on div "Req. 20/10/25 PU" at bounding box center [1121, 420] width 121 height 16
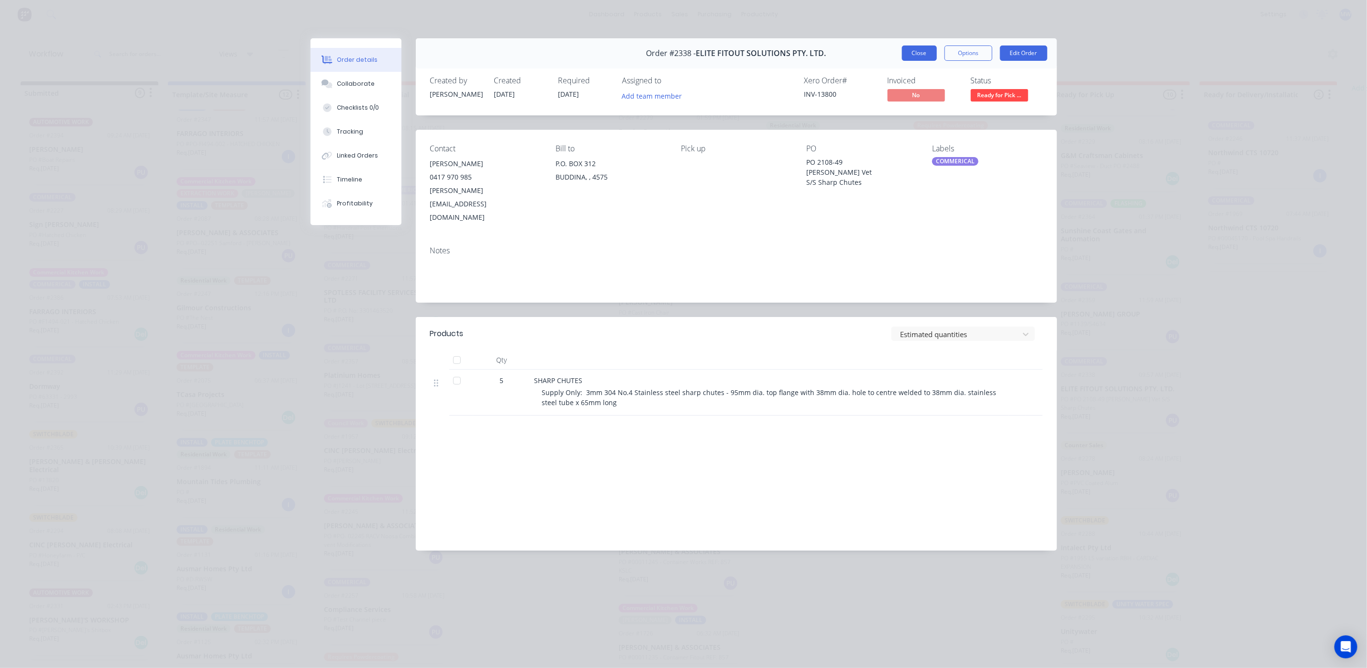
click at [913, 52] on button "Close" at bounding box center [919, 52] width 35 height 15
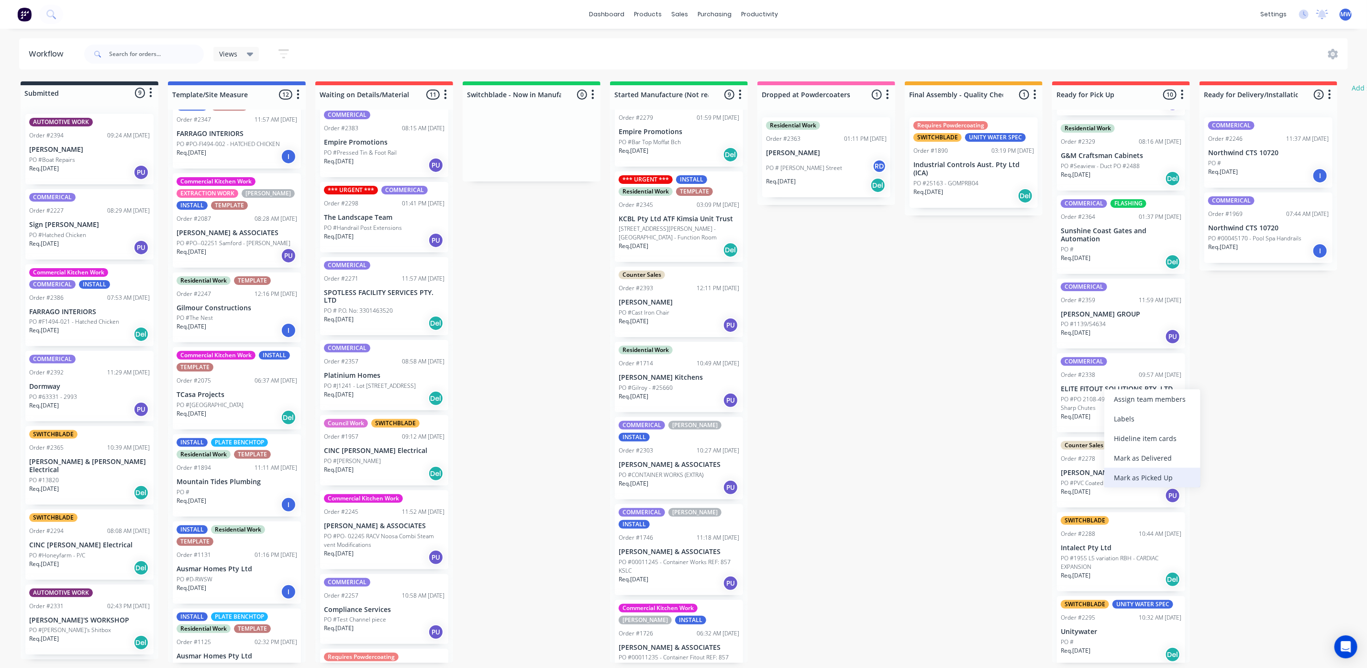
click at [1132, 477] on div "Mark as Picked Up" at bounding box center [1153, 478] width 96 height 20
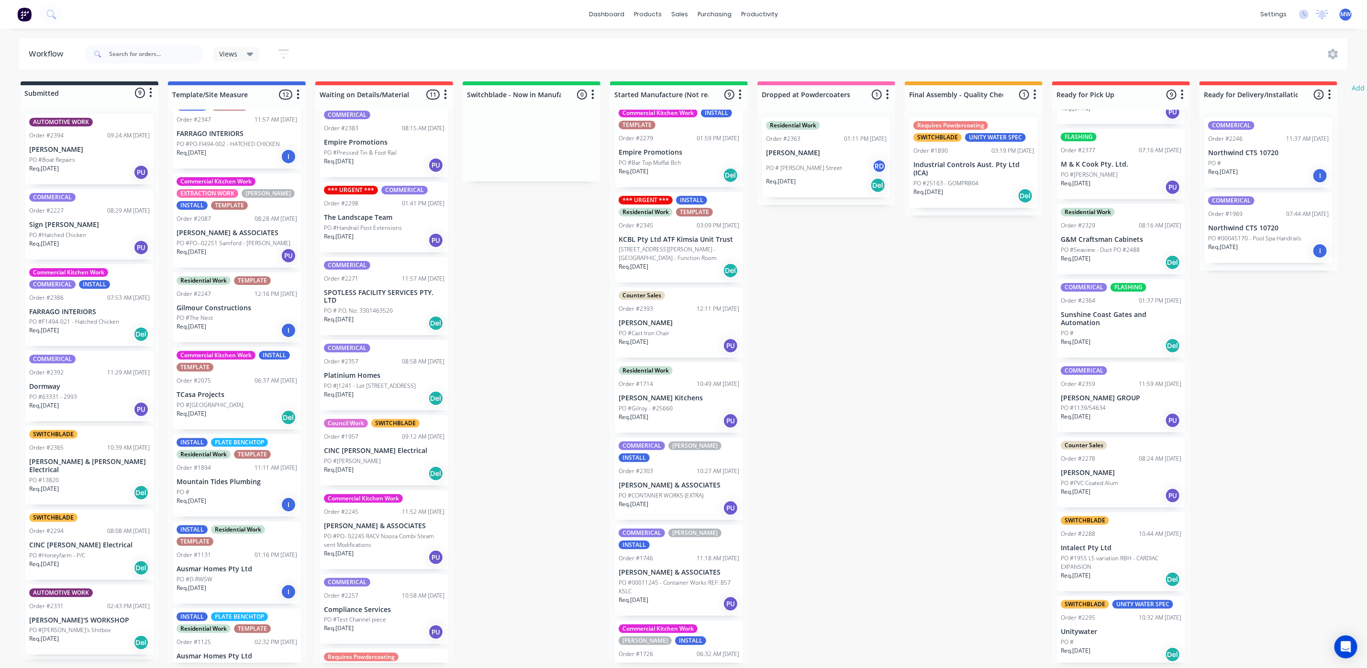
scroll to position [0, 0]
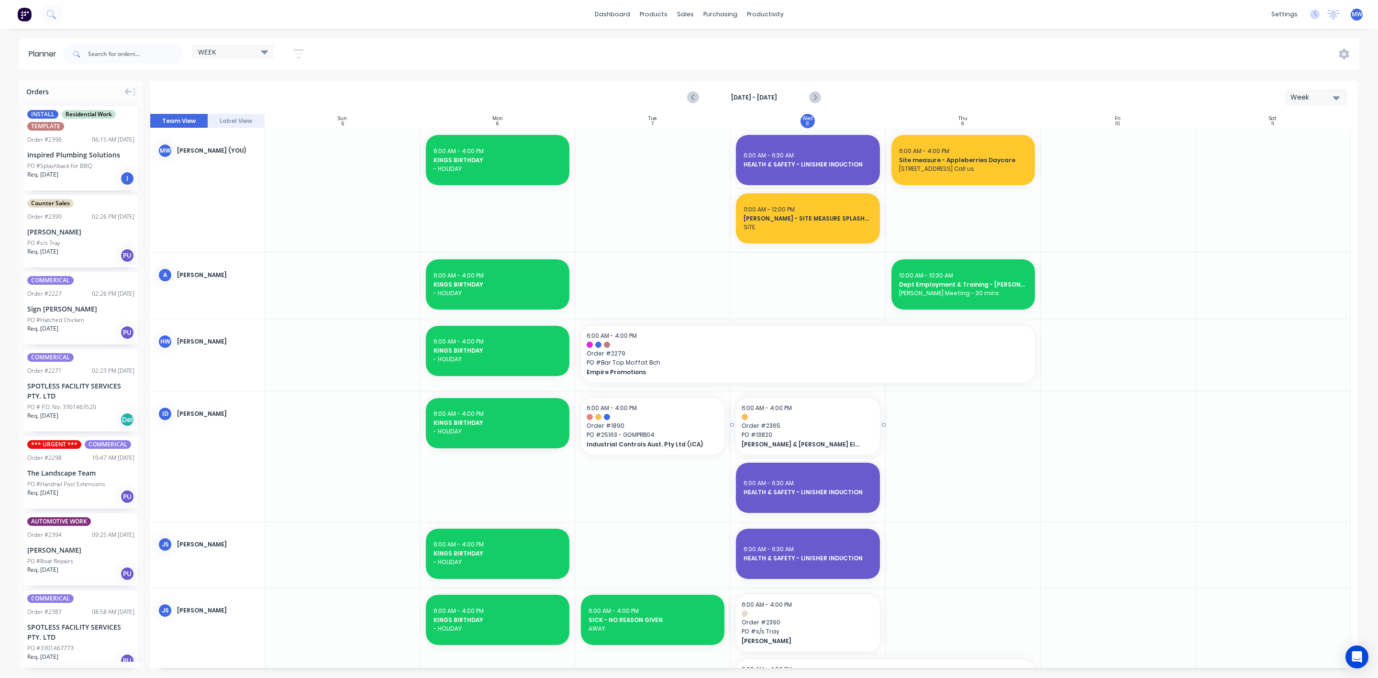
click at [782, 440] on span "[PERSON_NAME] & [PERSON_NAME] Electrical" at bounding box center [801, 444] width 119 height 9
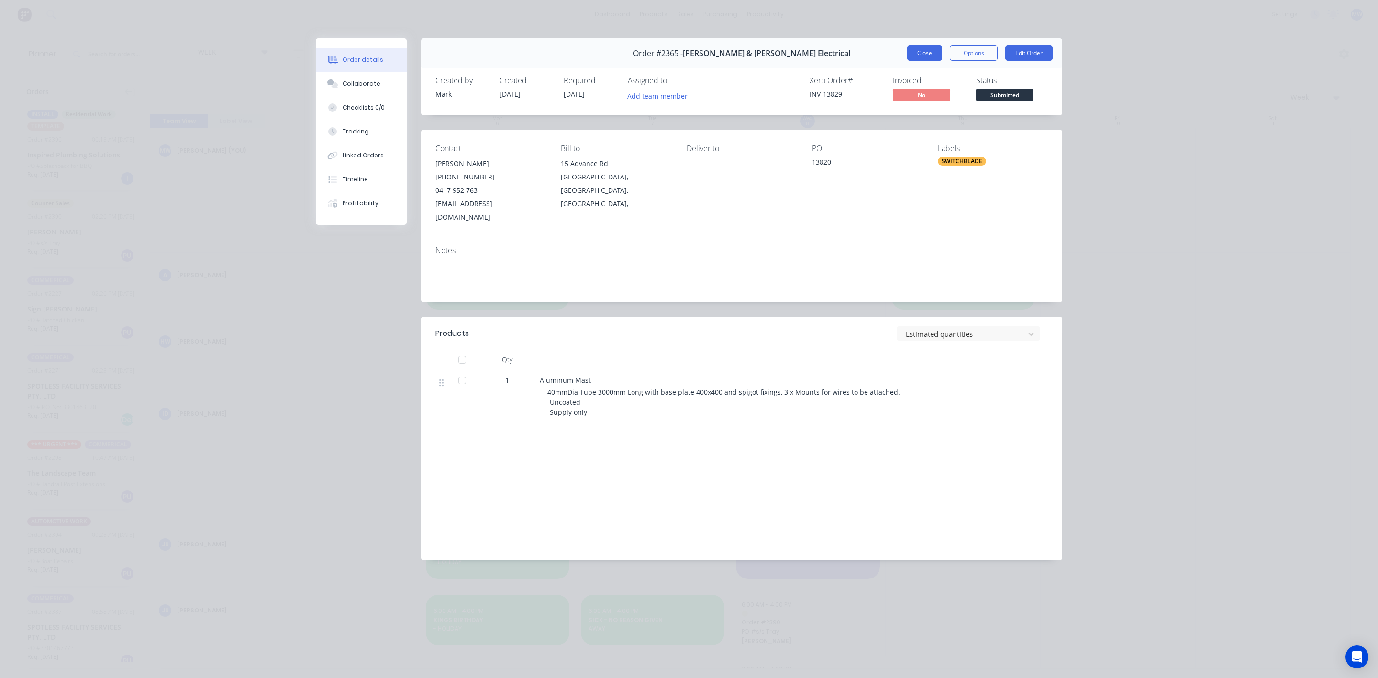
click at [929, 55] on button "Close" at bounding box center [924, 52] width 35 height 15
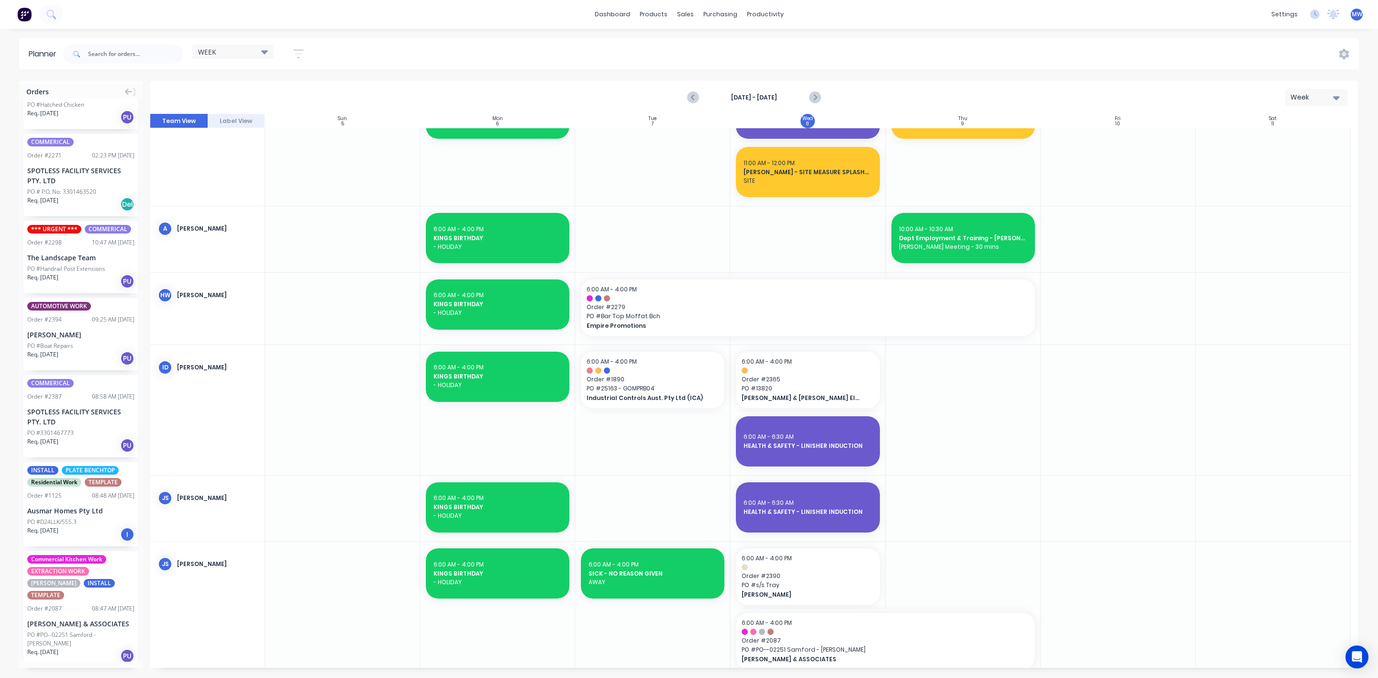
scroll to position [72, 0]
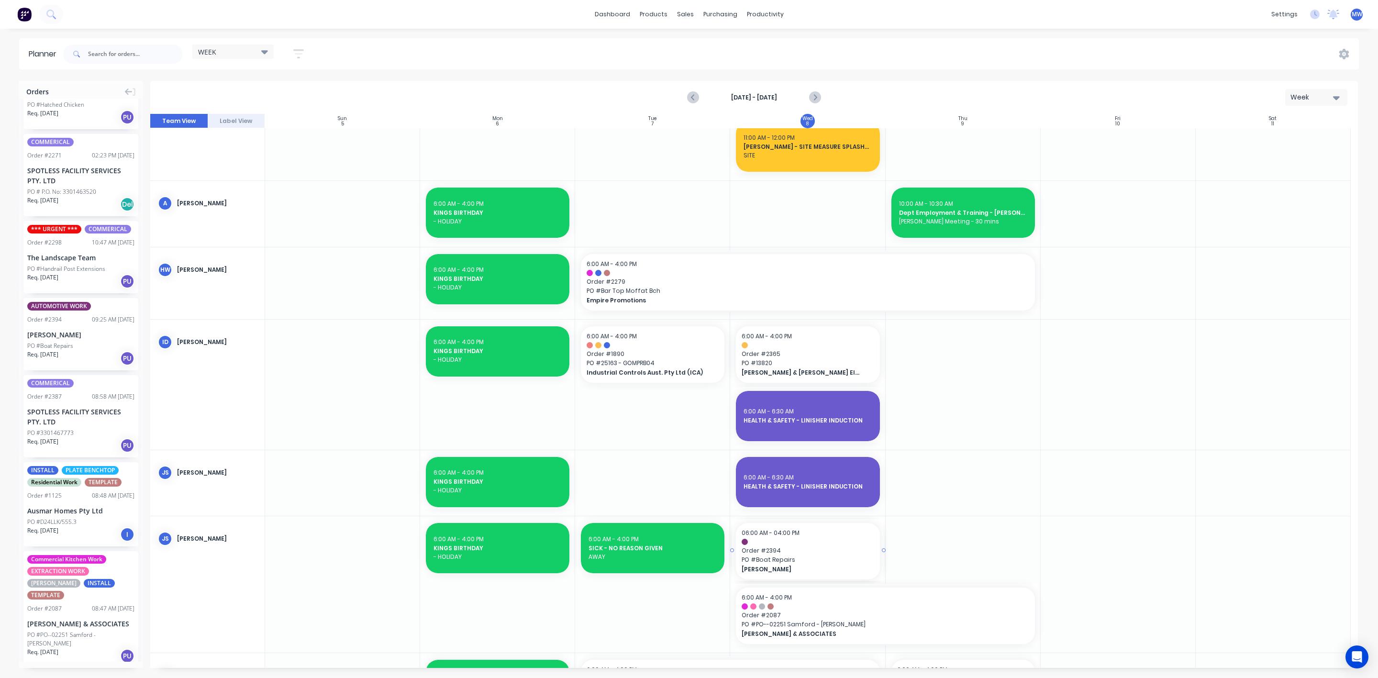
drag, startPoint x: 46, startPoint y: 342, endPoint x: 793, endPoint y: 537, distance: 771.6
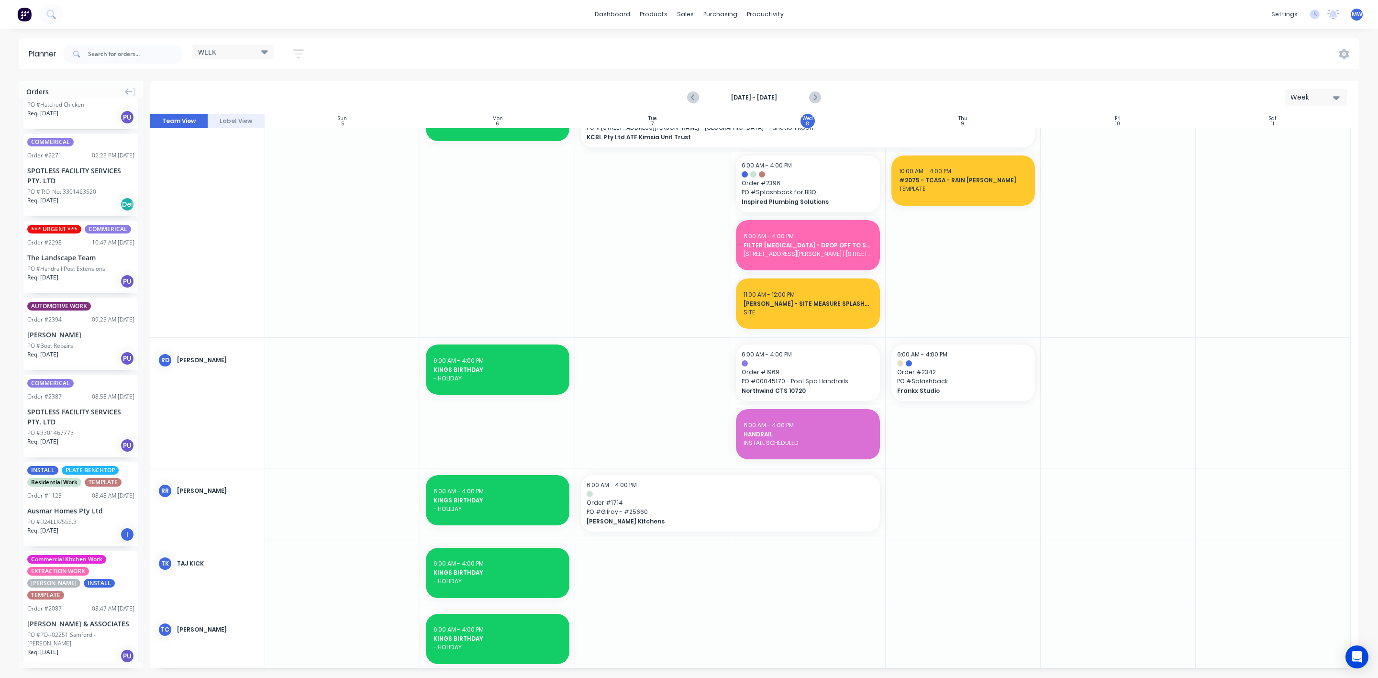
scroll to position [861, 0]
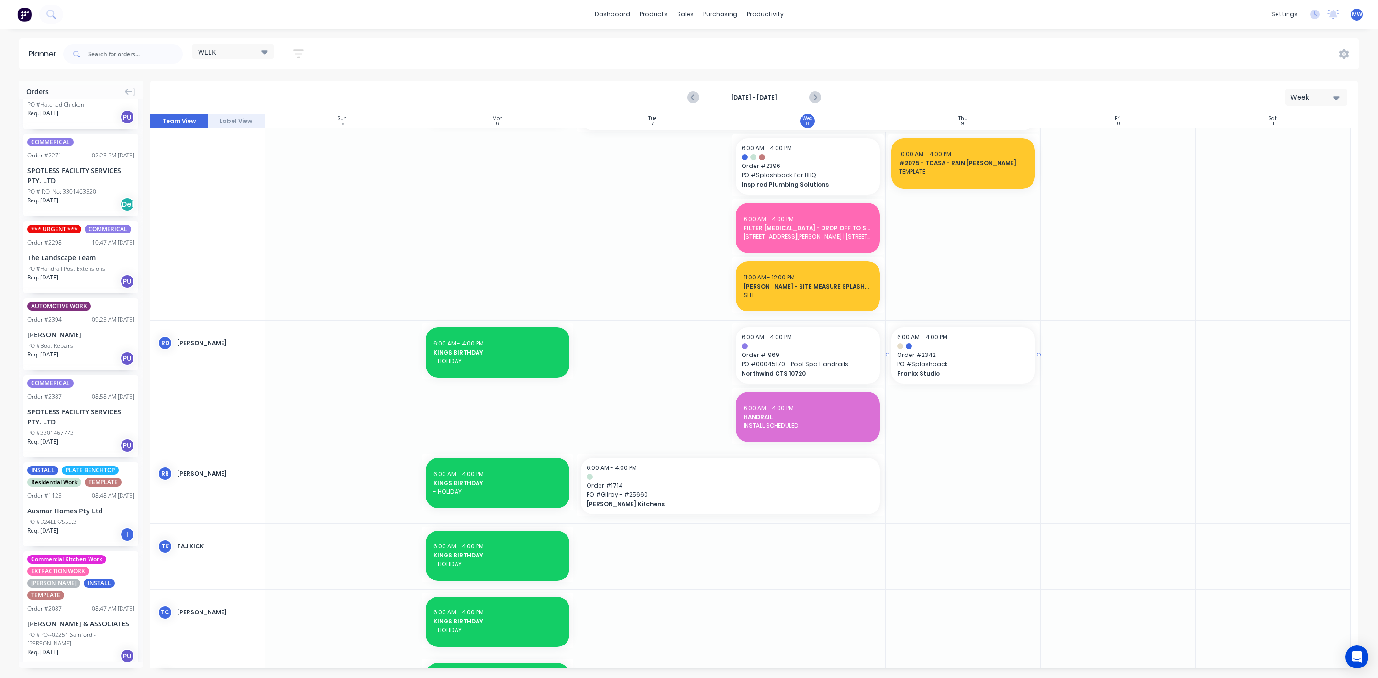
click at [925, 357] on span "Order # 2342" at bounding box center [963, 355] width 132 height 9
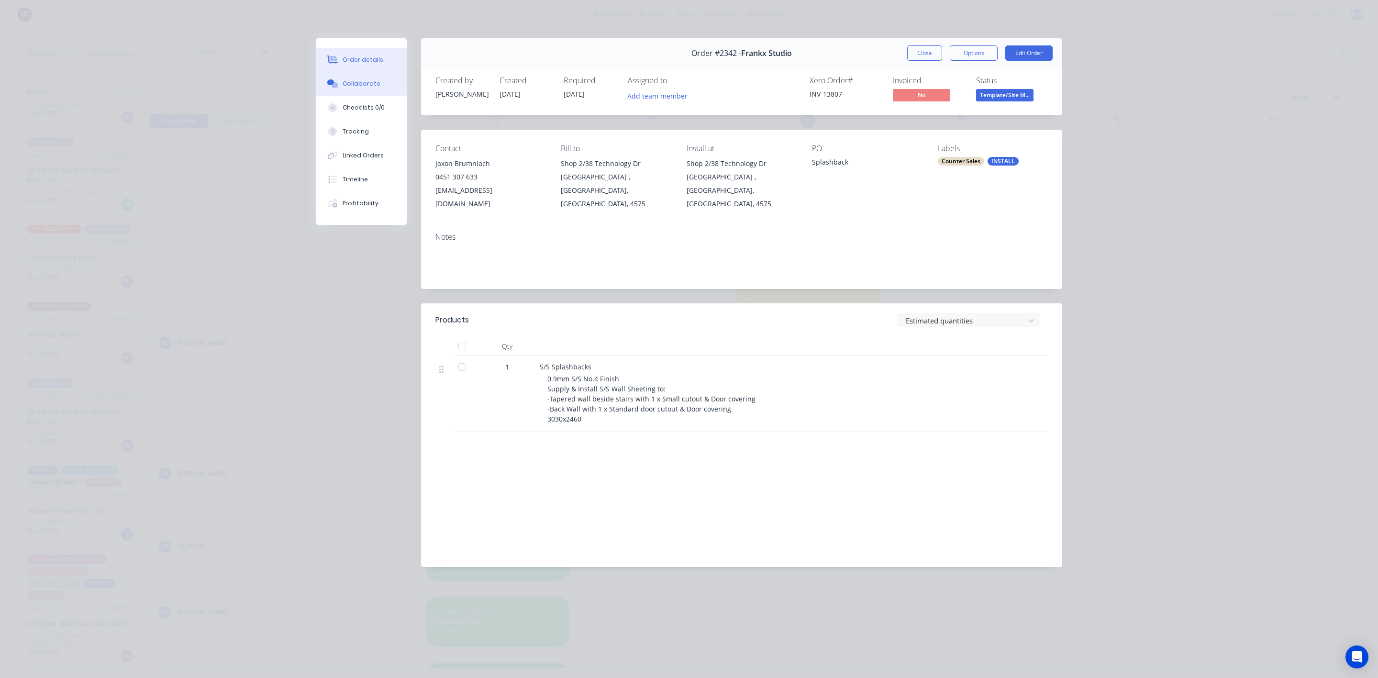
click at [369, 87] on div "Collaborate" at bounding box center [362, 83] width 38 height 9
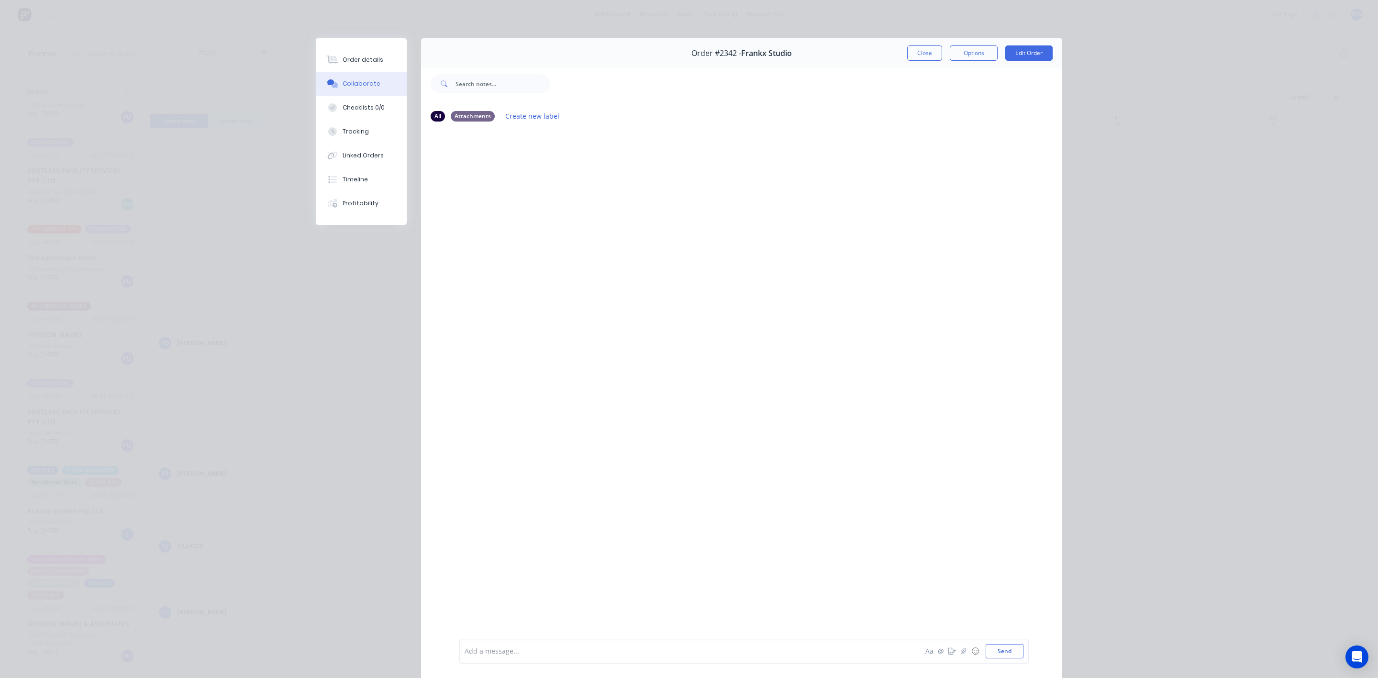
click at [922, 42] on div "Order #2342 - Frankx Studio Close Options Edit Order" at bounding box center [741, 53] width 641 height 30
click at [924, 51] on button "Close" at bounding box center [924, 52] width 35 height 15
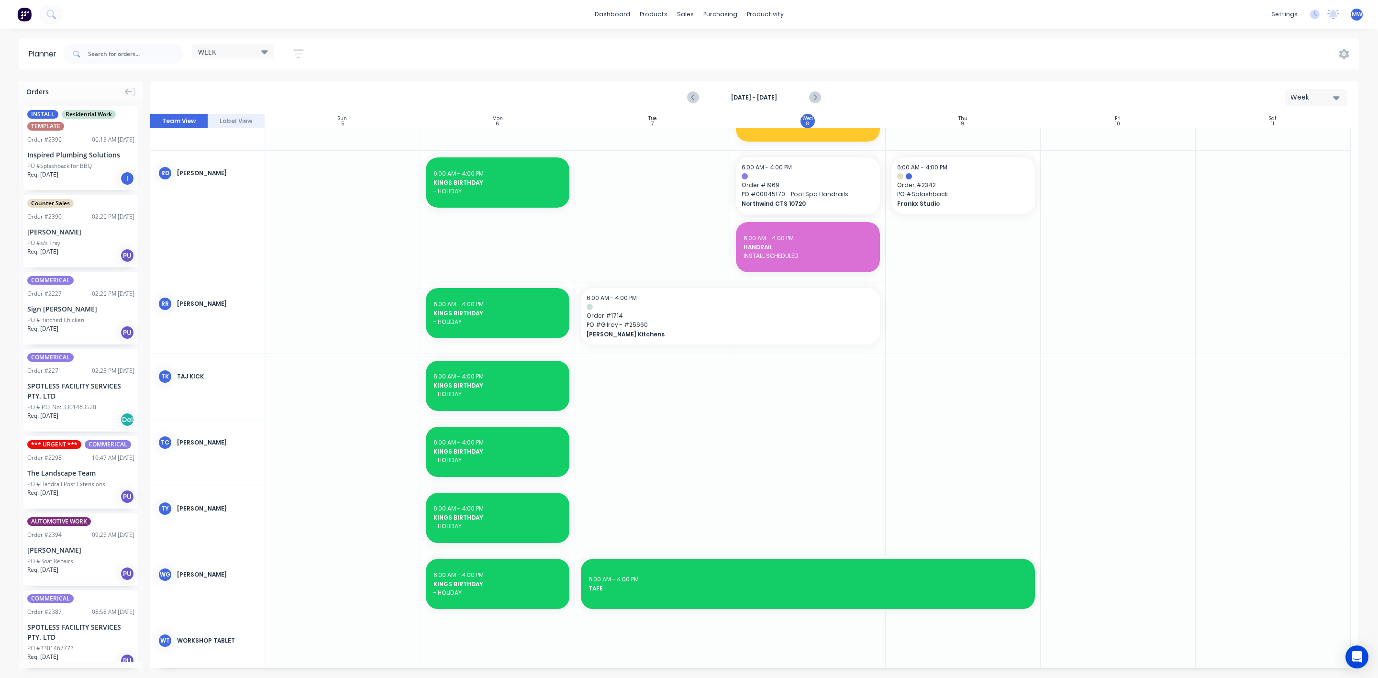
scroll to position [1046, 0]
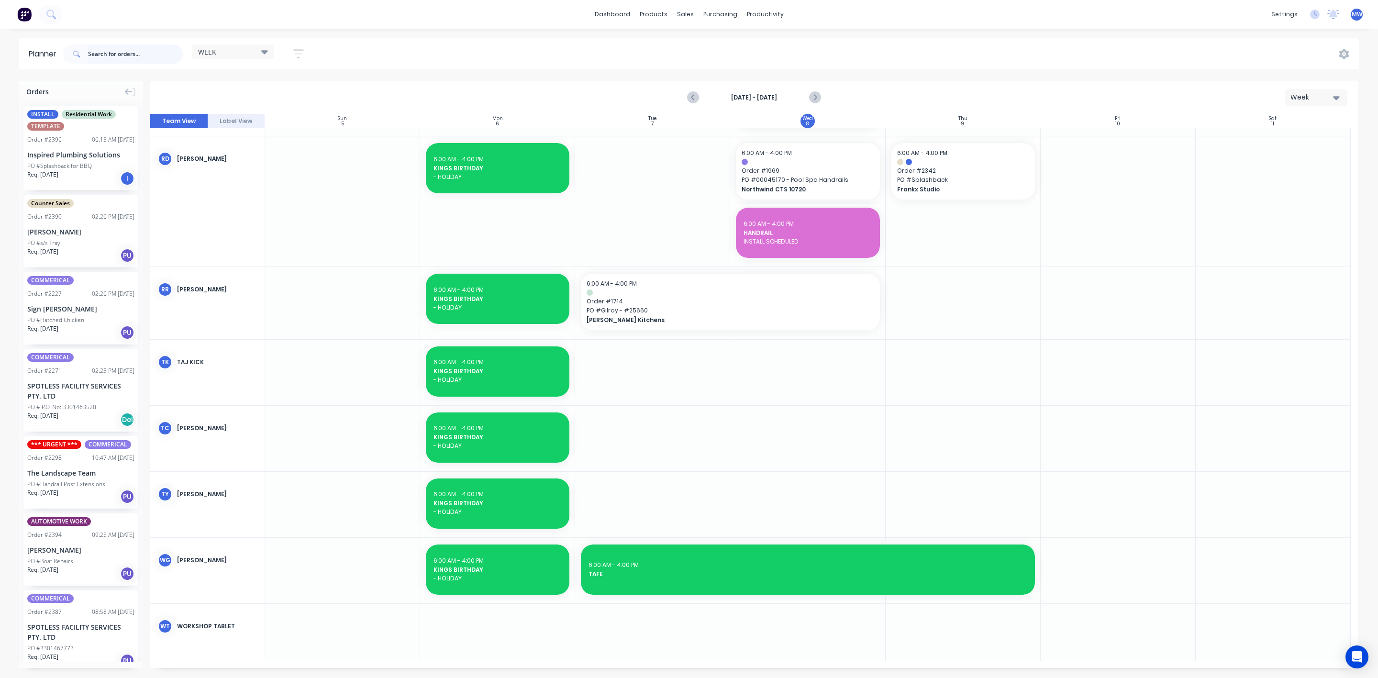
click at [140, 59] on input "text" at bounding box center [135, 54] width 95 height 19
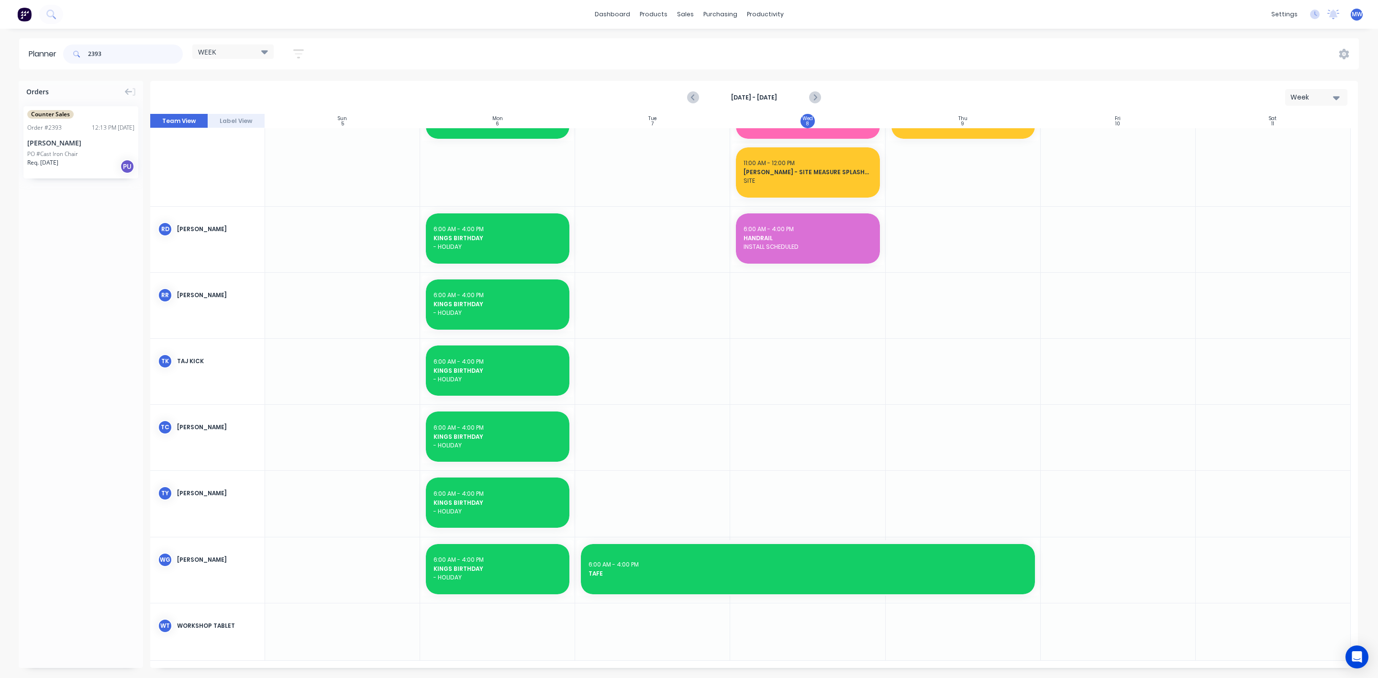
scroll to position [566, 0]
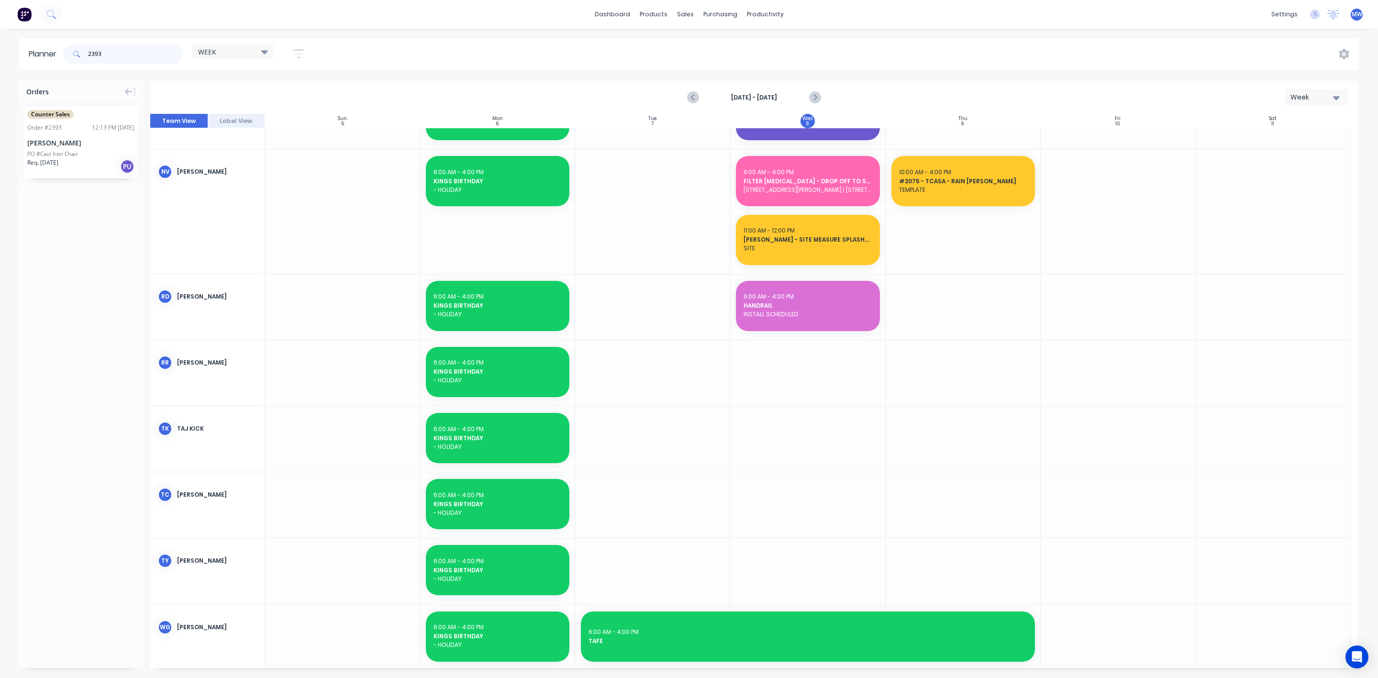
type input "2393"
drag, startPoint x: 75, startPoint y: 141, endPoint x: 688, endPoint y: 368, distance: 654.1
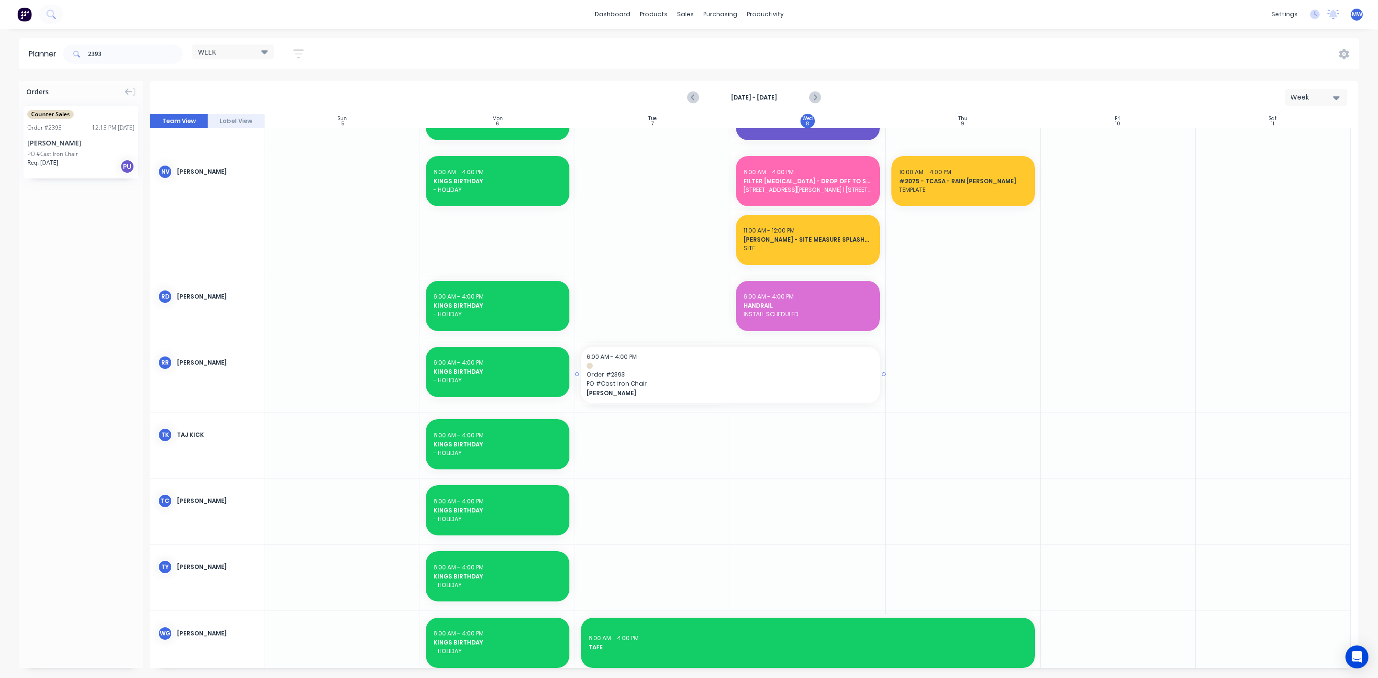
drag, startPoint x: 728, startPoint y: 374, endPoint x: 769, endPoint y: 374, distance: 40.2
drag, startPoint x: 120, startPoint y: 54, endPoint x: 50, endPoint y: 64, distance: 70.1
click at [50, 64] on header "Planner 2393 WEEK Save new view None edit WEEK (Default) edit Rex edit SCSM - M…" at bounding box center [689, 53] width 1340 height 31
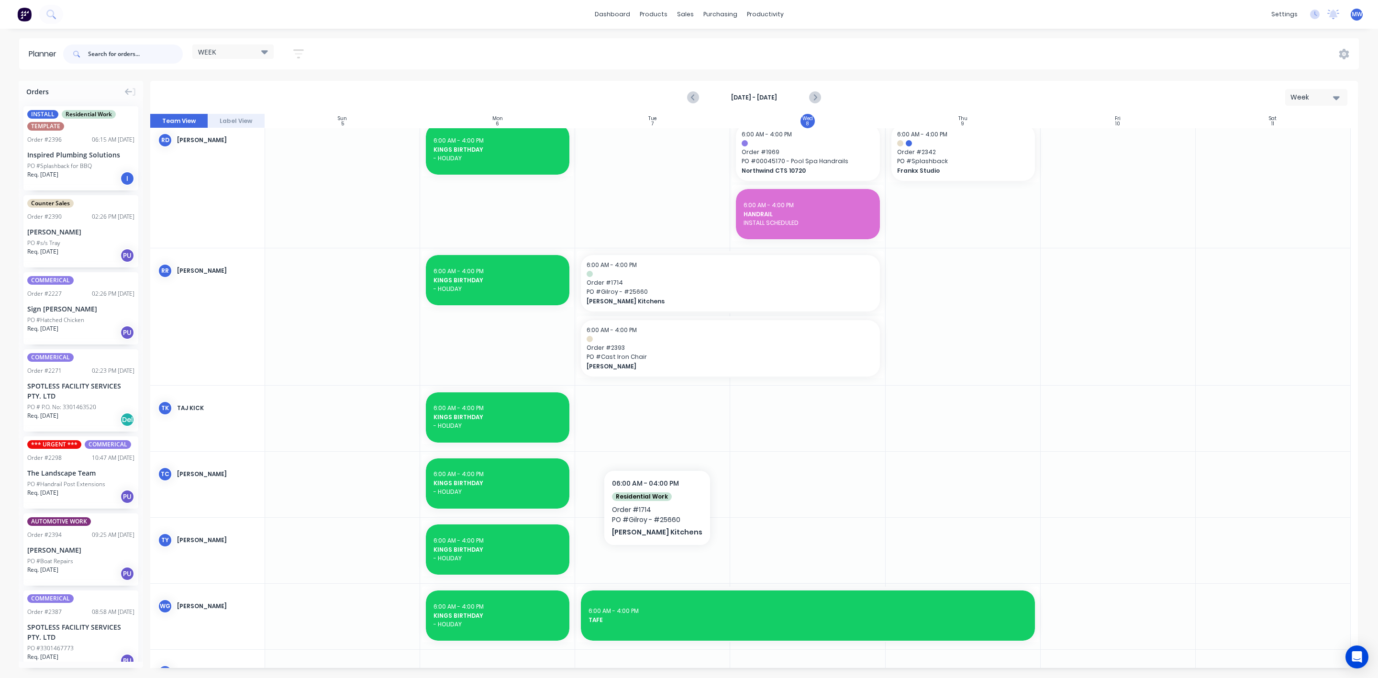
scroll to position [1070, 0]
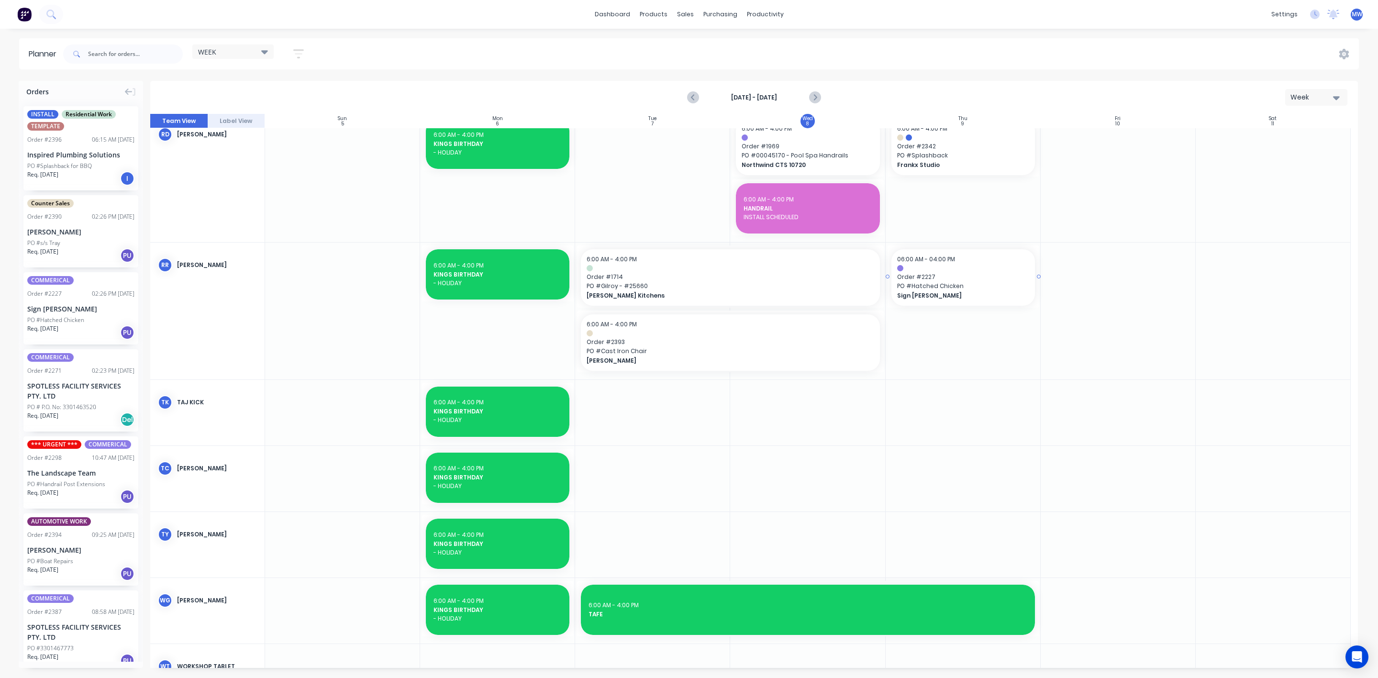
drag, startPoint x: 71, startPoint y: 321, endPoint x: 998, endPoint y: 342, distance: 927.7
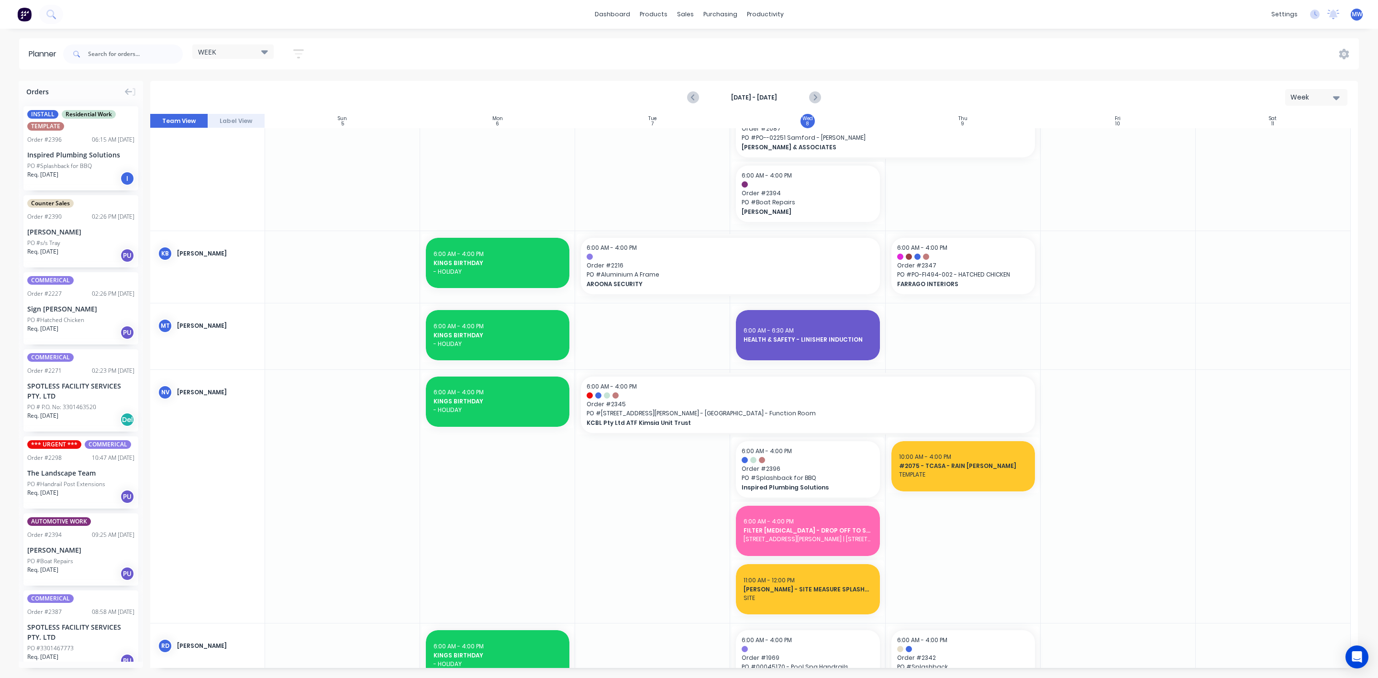
scroll to position [352, 0]
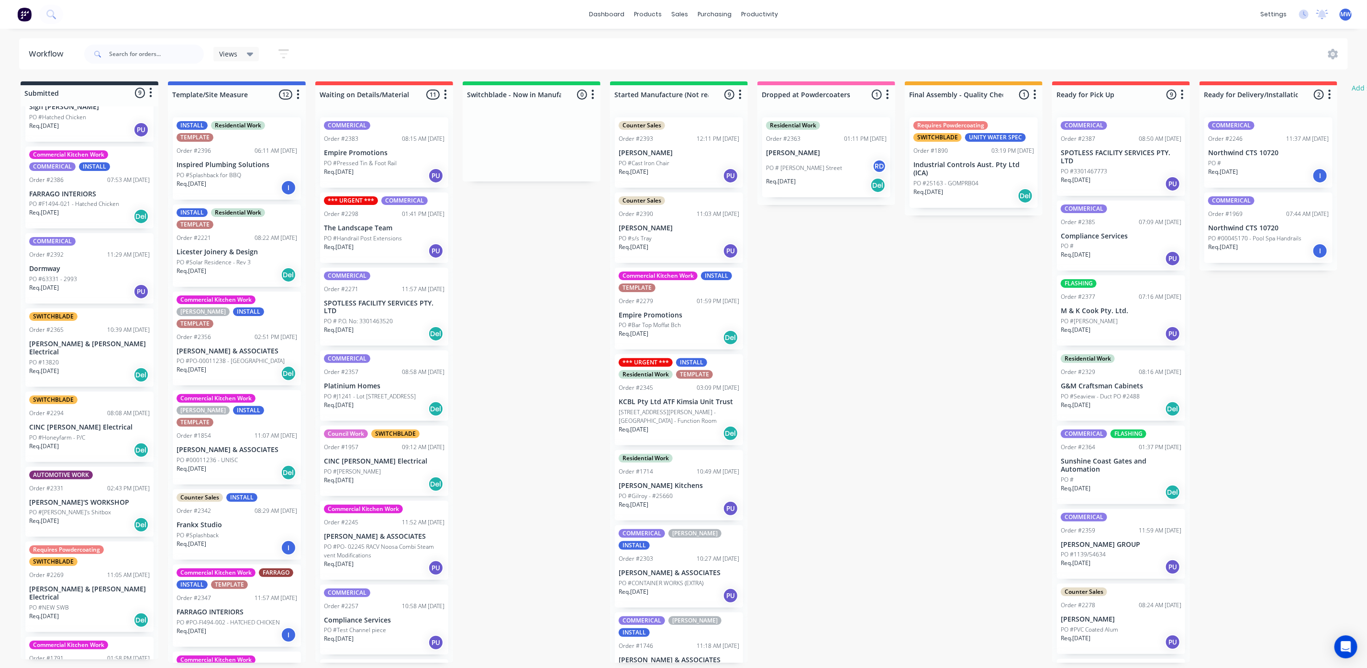
scroll to position [145, 0]
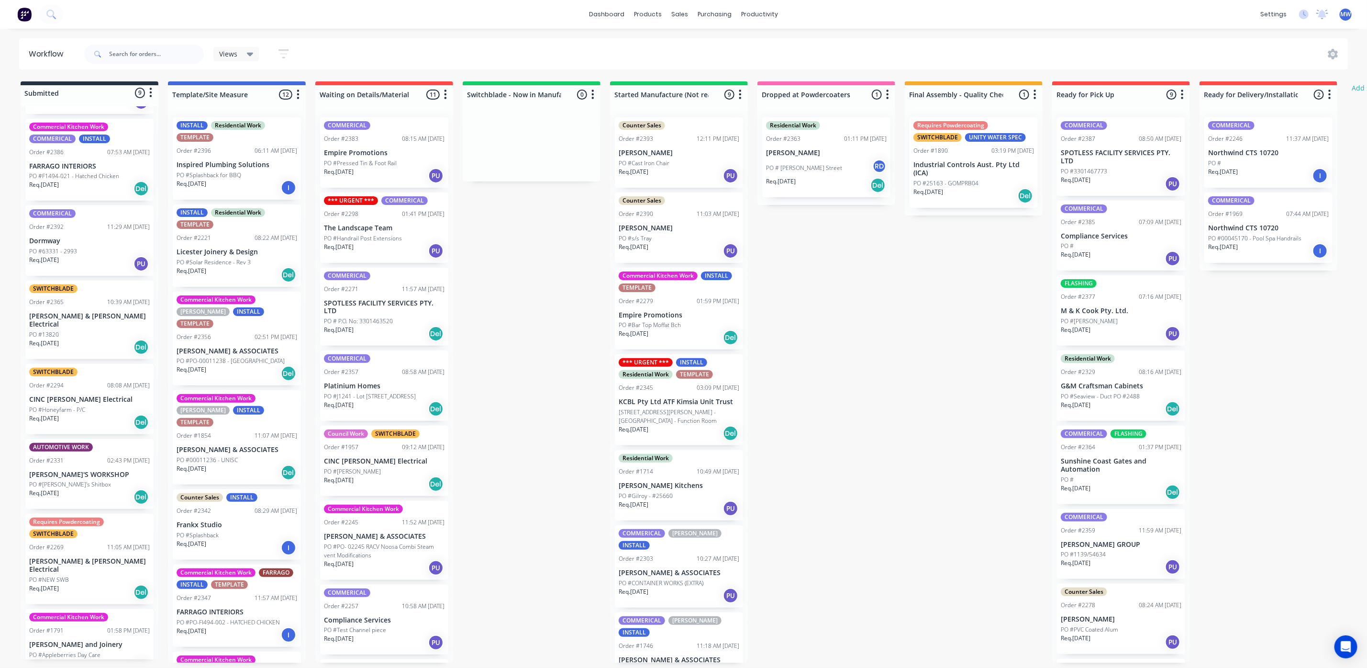
click at [65, 267] on div "Req. [DATE] PU" at bounding box center [89, 264] width 121 height 16
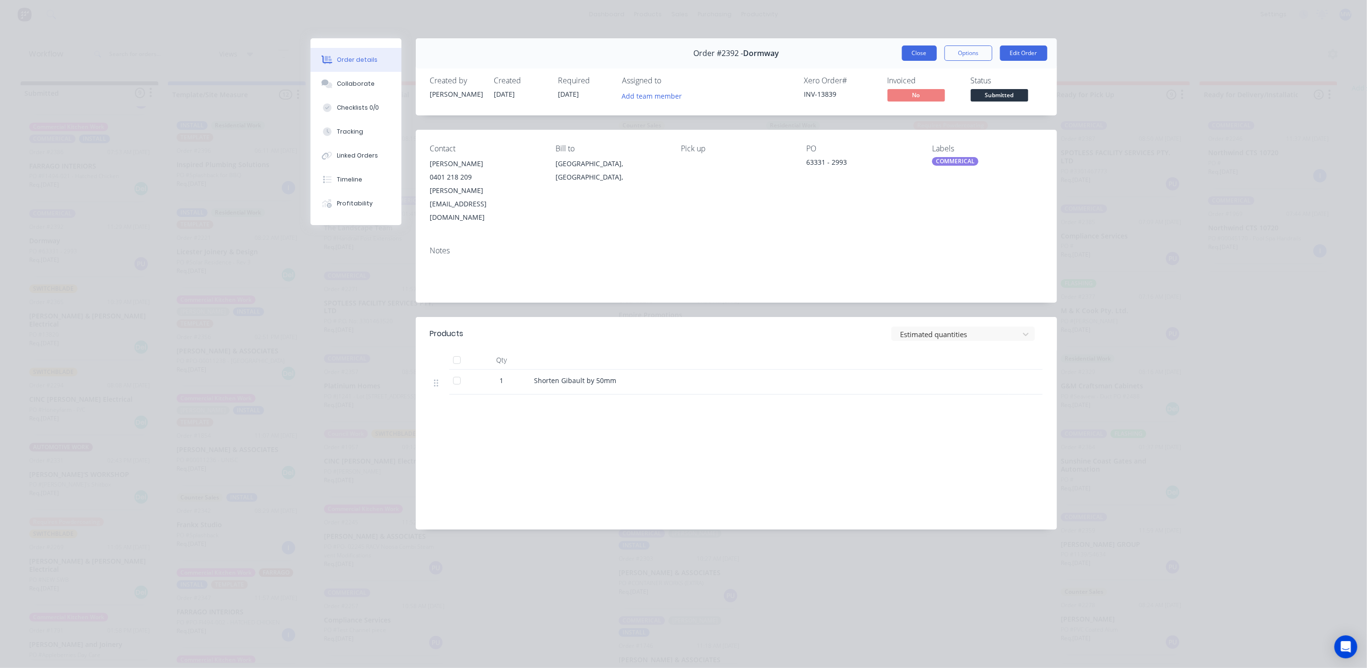
click at [923, 49] on button "Close" at bounding box center [919, 52] width 35 height 15
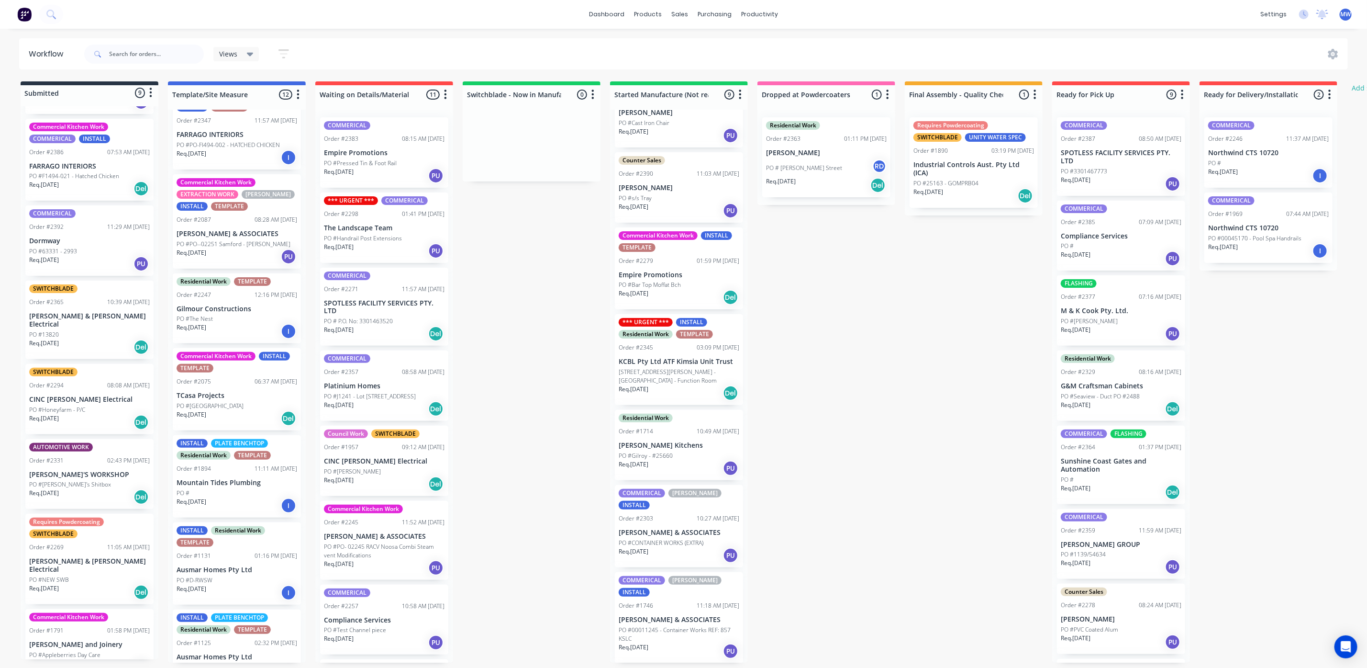
scroll to position [478, 0]
click at [217, 322] on div "Req. 02/10/25 I" at bounding box center [237, 330] width 121 height 16
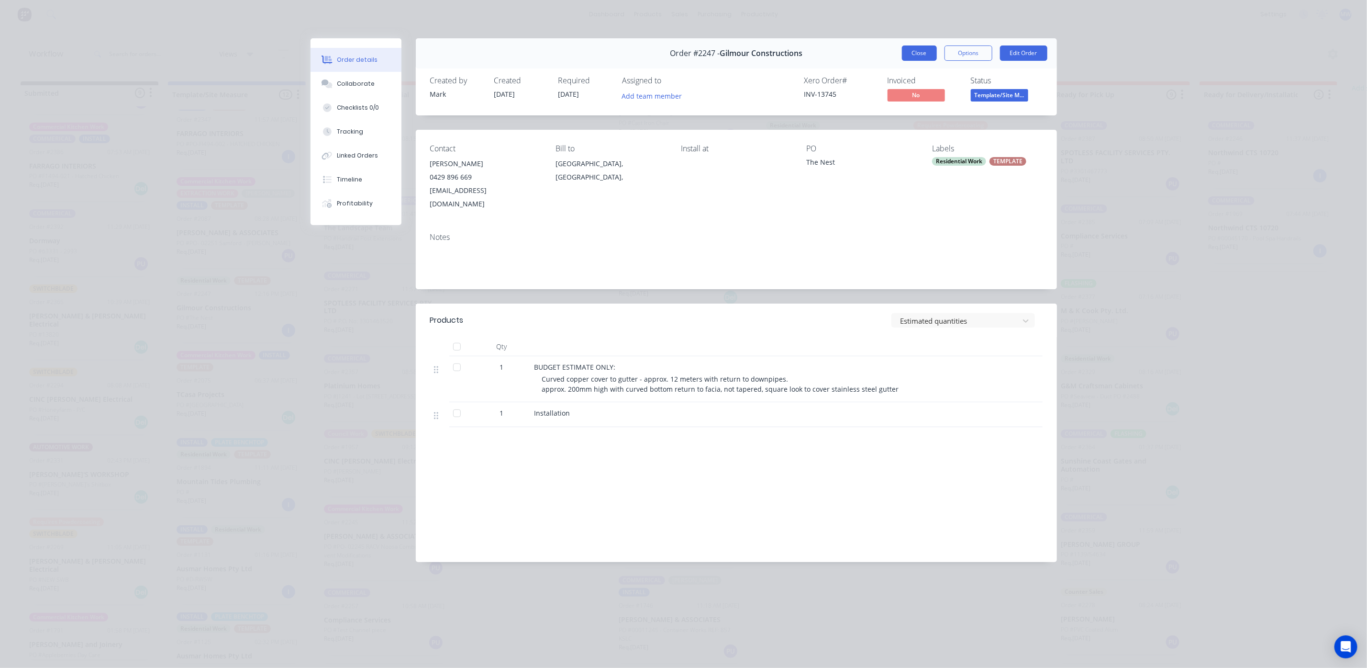
click at [921, 59] on button "Close" at bounding box center [919, 52] width 35 height 15
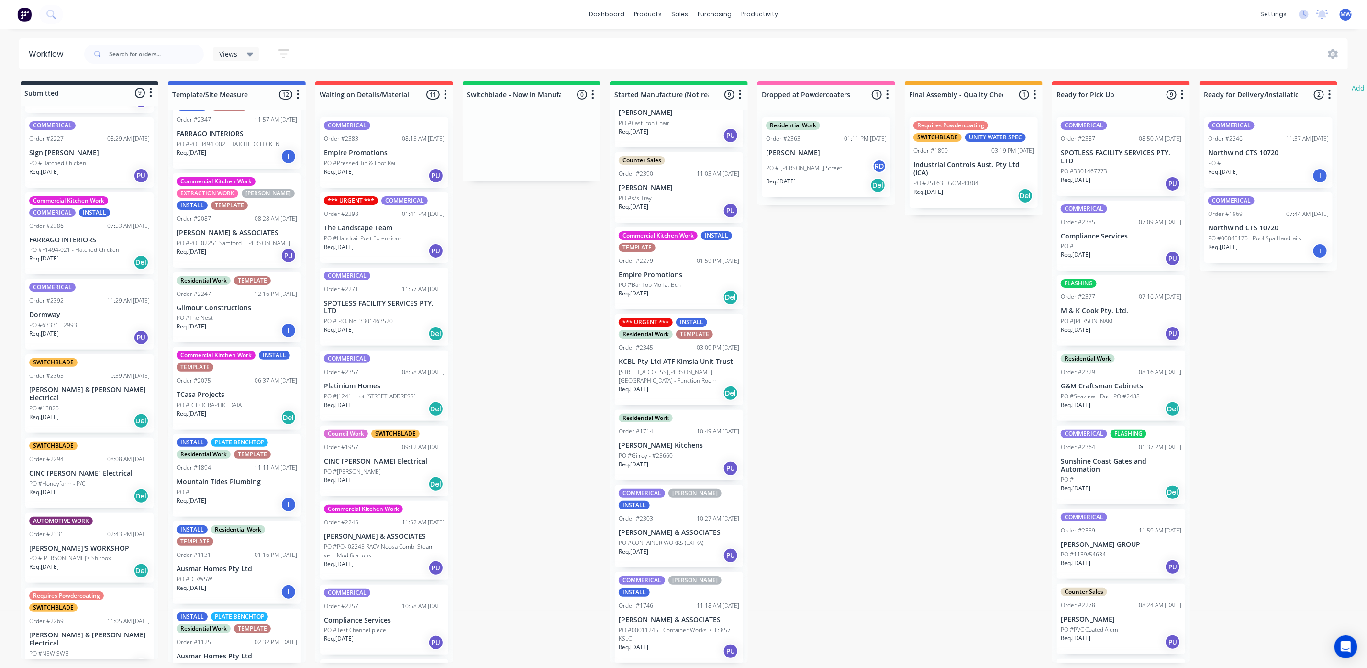
scroll to position [0, 0]
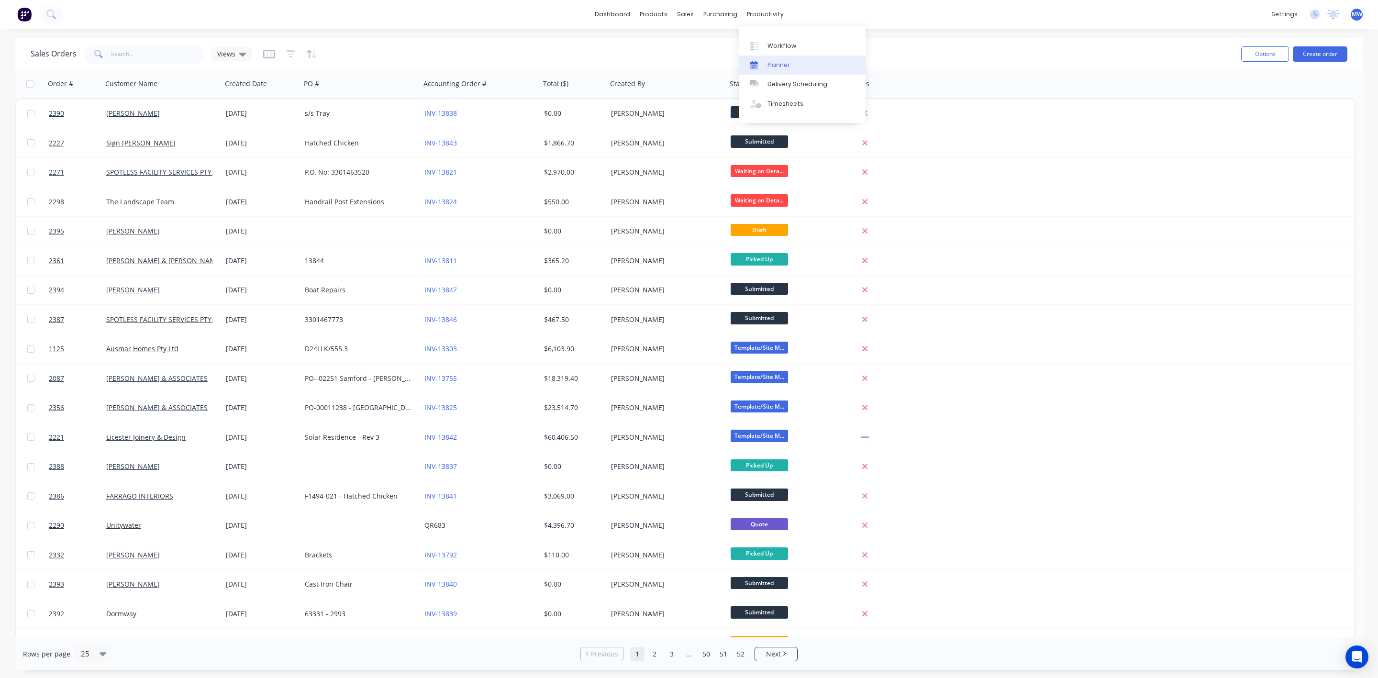
click at [773, 64] on div "Planner" at bounding box center [779, 65] width 22 height 9
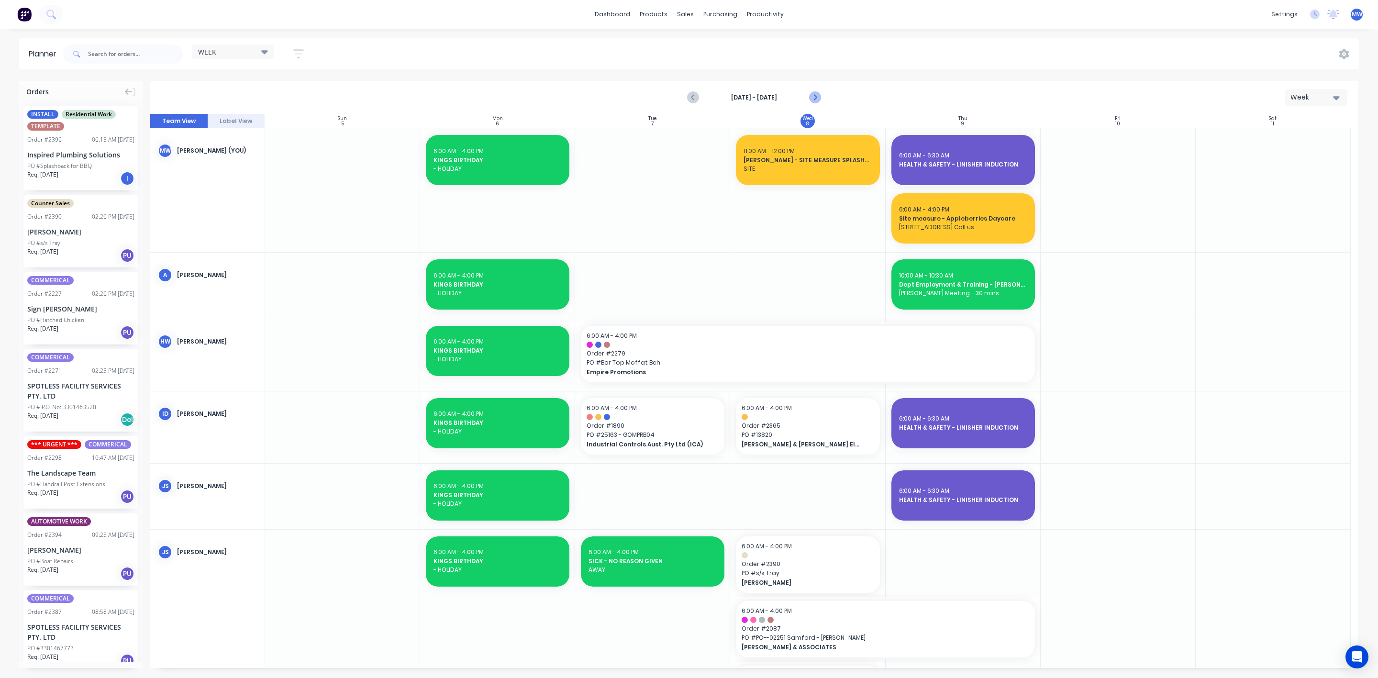
click at [817, 95] on icon "Next page" at bounding box center [814, 97] width 11 height 11
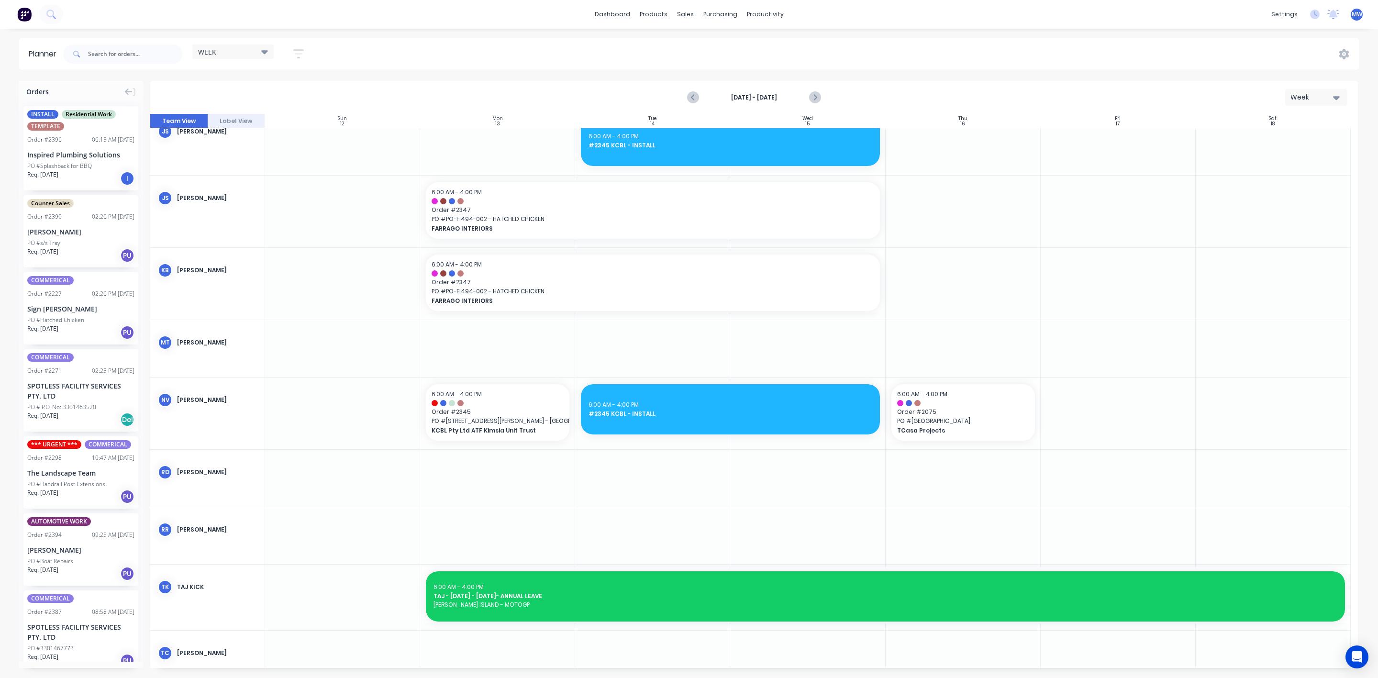
scroll to position [359, 0]
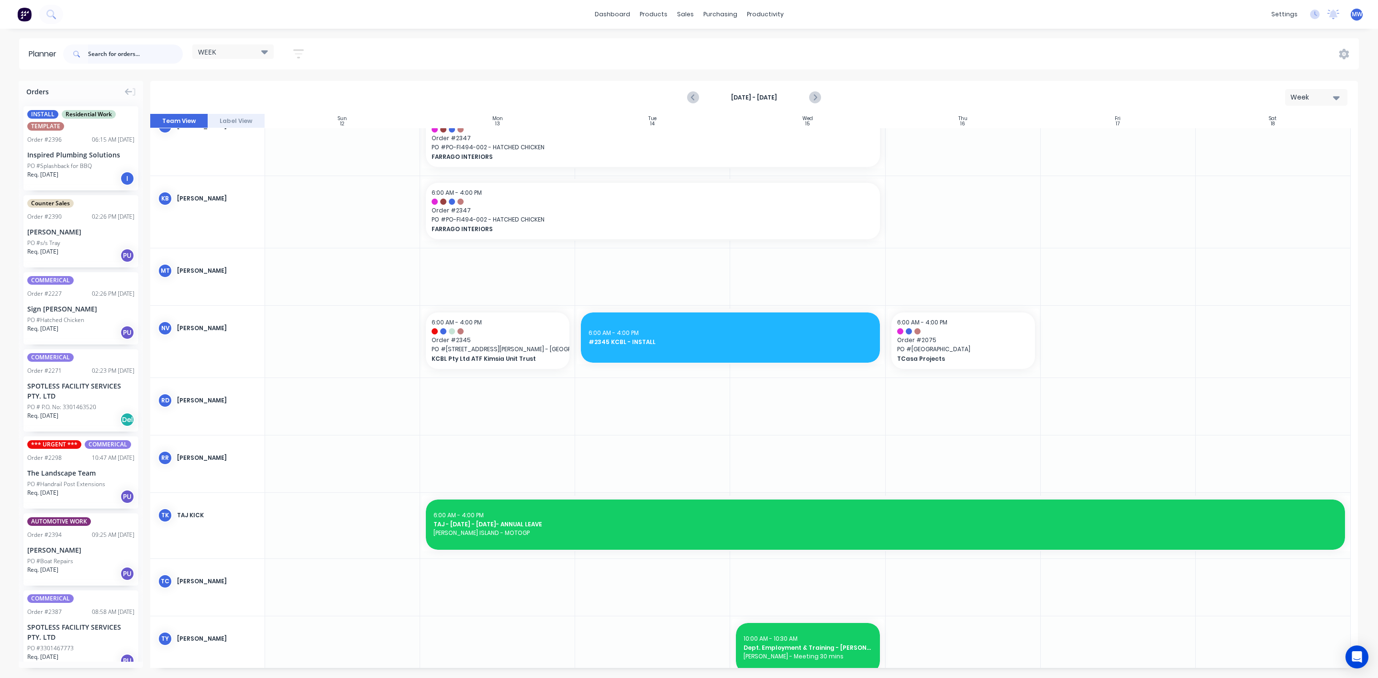
click at [97, 55] on input "text" at bounding box center [135, 54] width 95 height 19
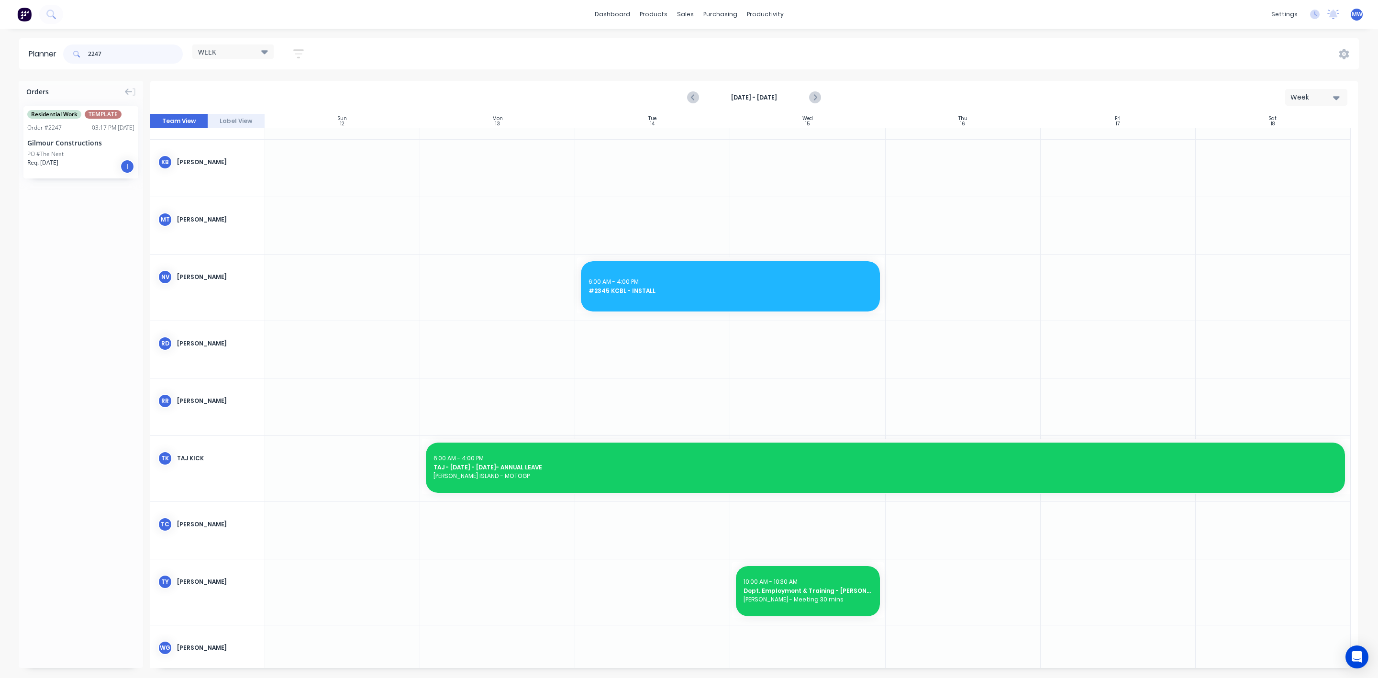
scroll to position [323, 0]
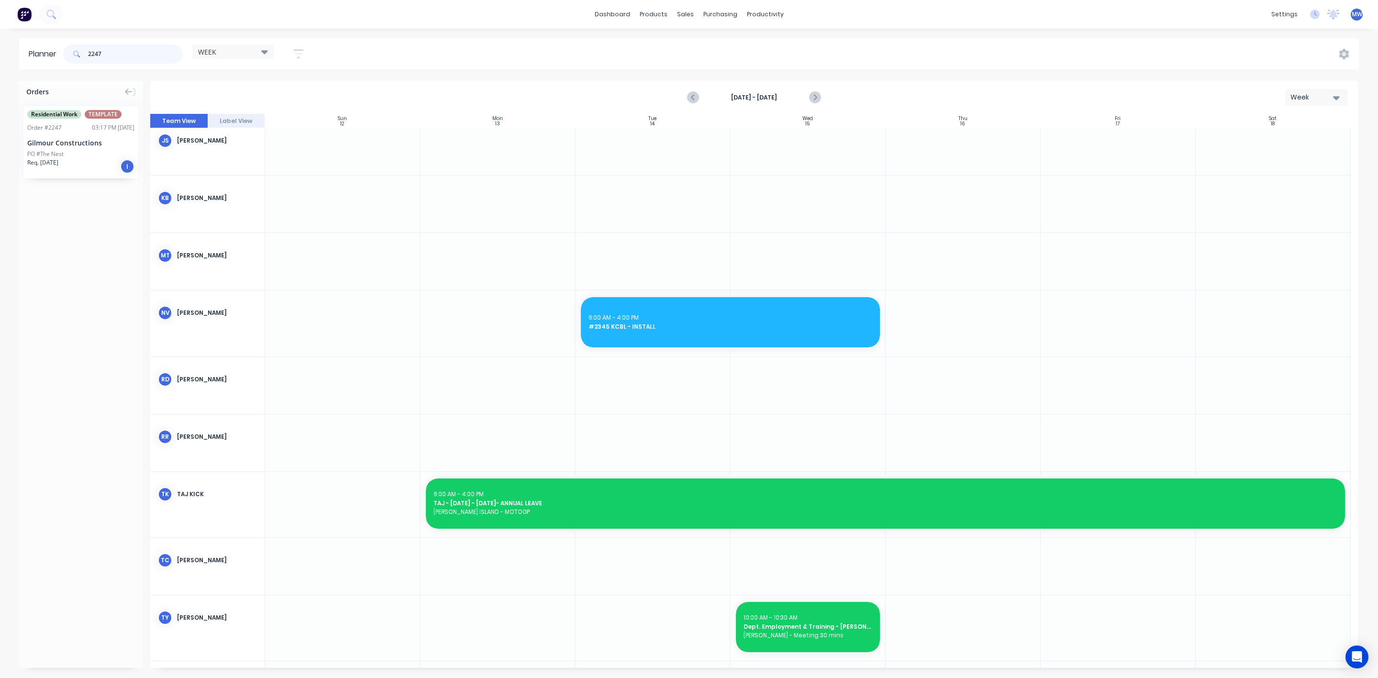
type input "2247"
drag, startPoint x: 72, startPoint y: 158, endPoint x: 489, endPoint y: 385, distance: 474.4
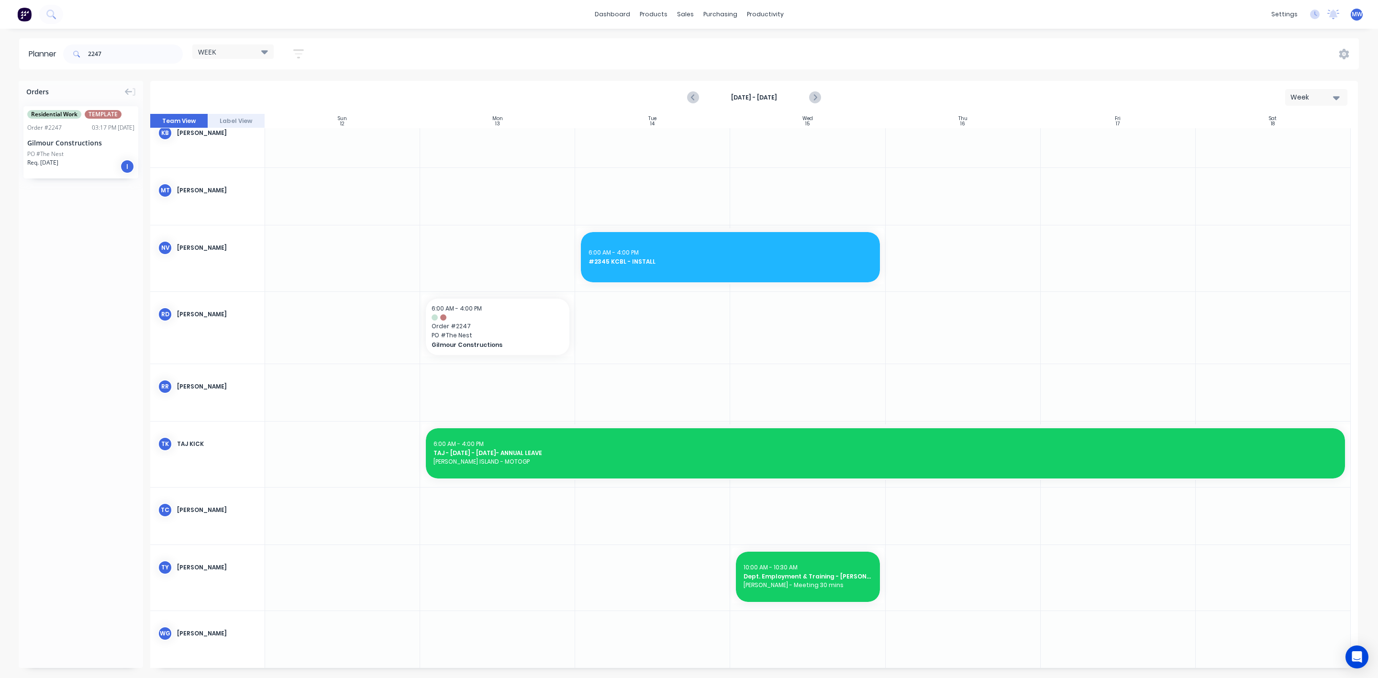
scroll to position [453, 0]
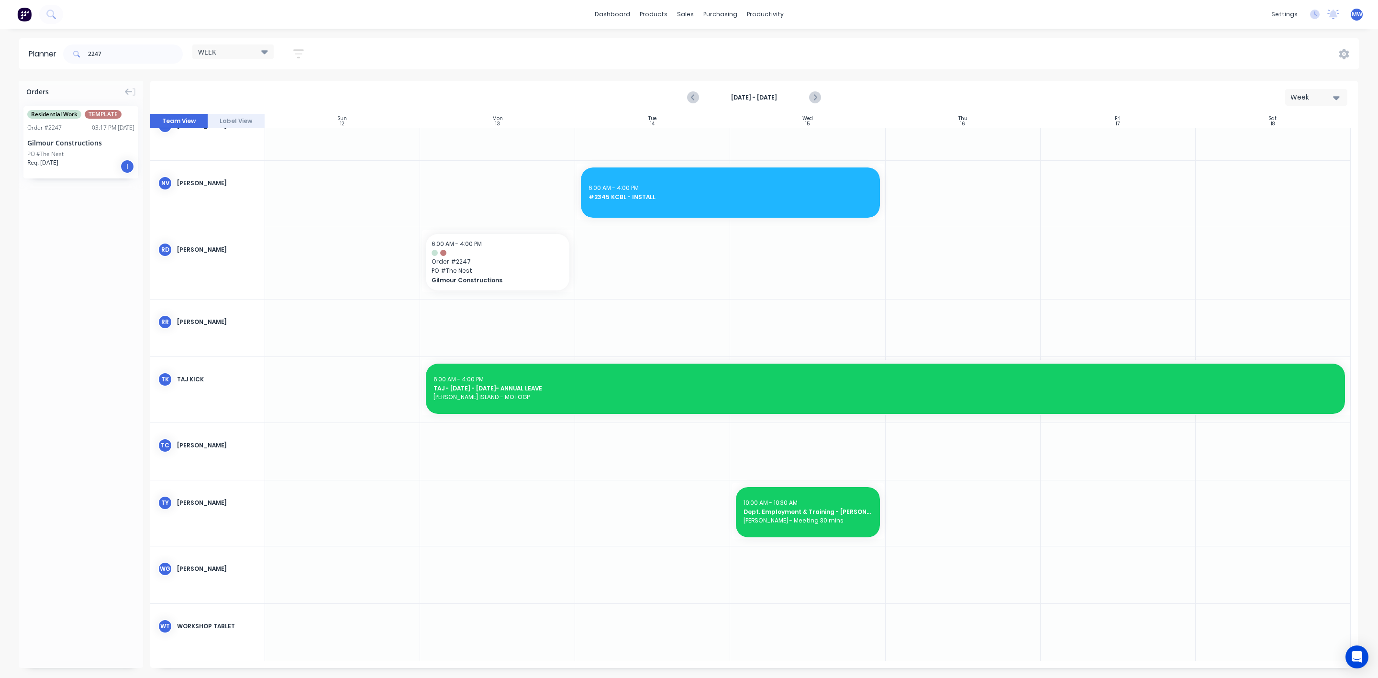
click at [443, 300] on div at bounding box center [497, 328] width 155 height 57
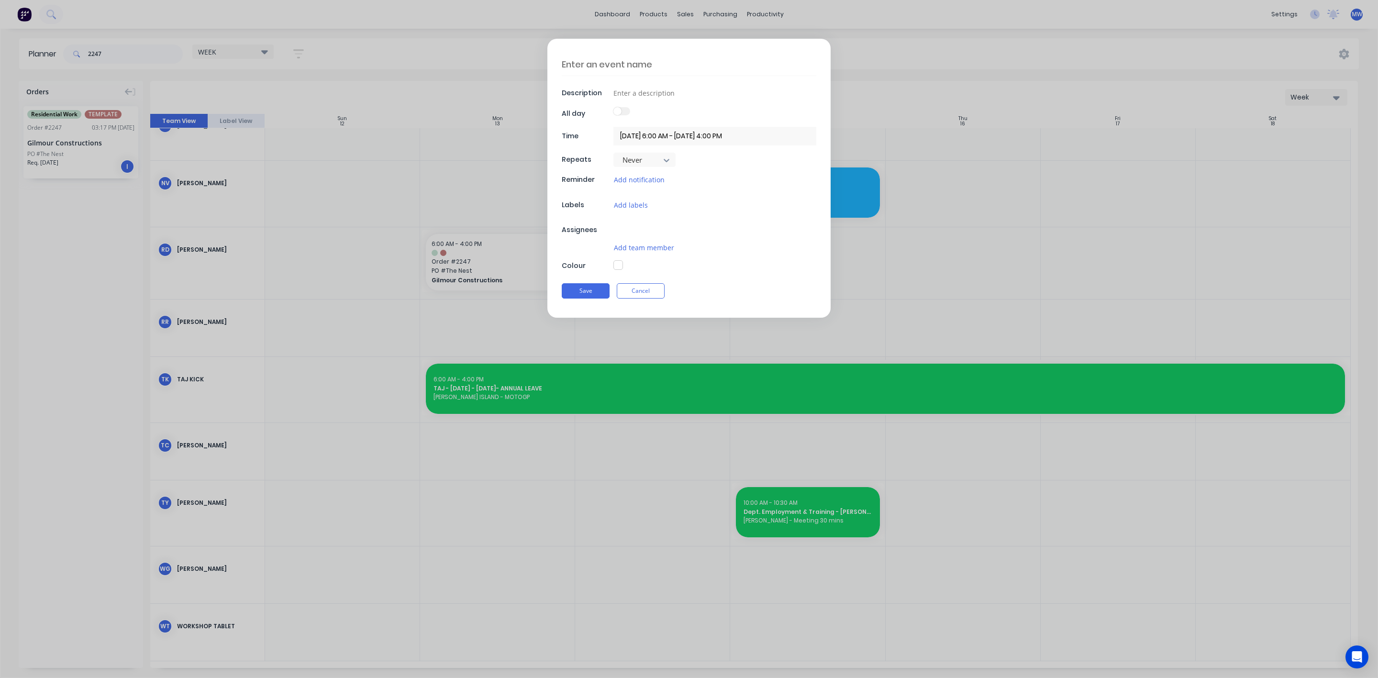
type textarea "x"
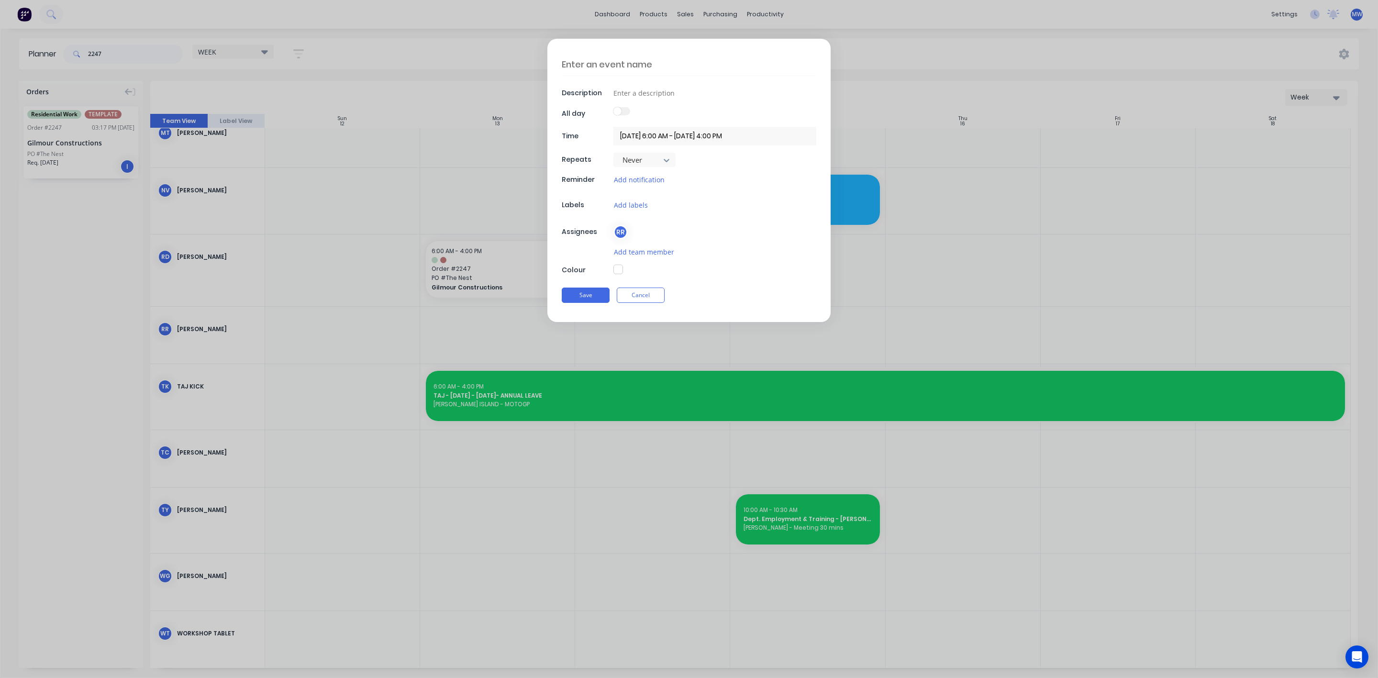
click at [623, 60] on textarea at bounding box center [689, 64] width 255 height 22
type textarea "T"
type textarea "x"
type textarea "TE"
type textarea "x"
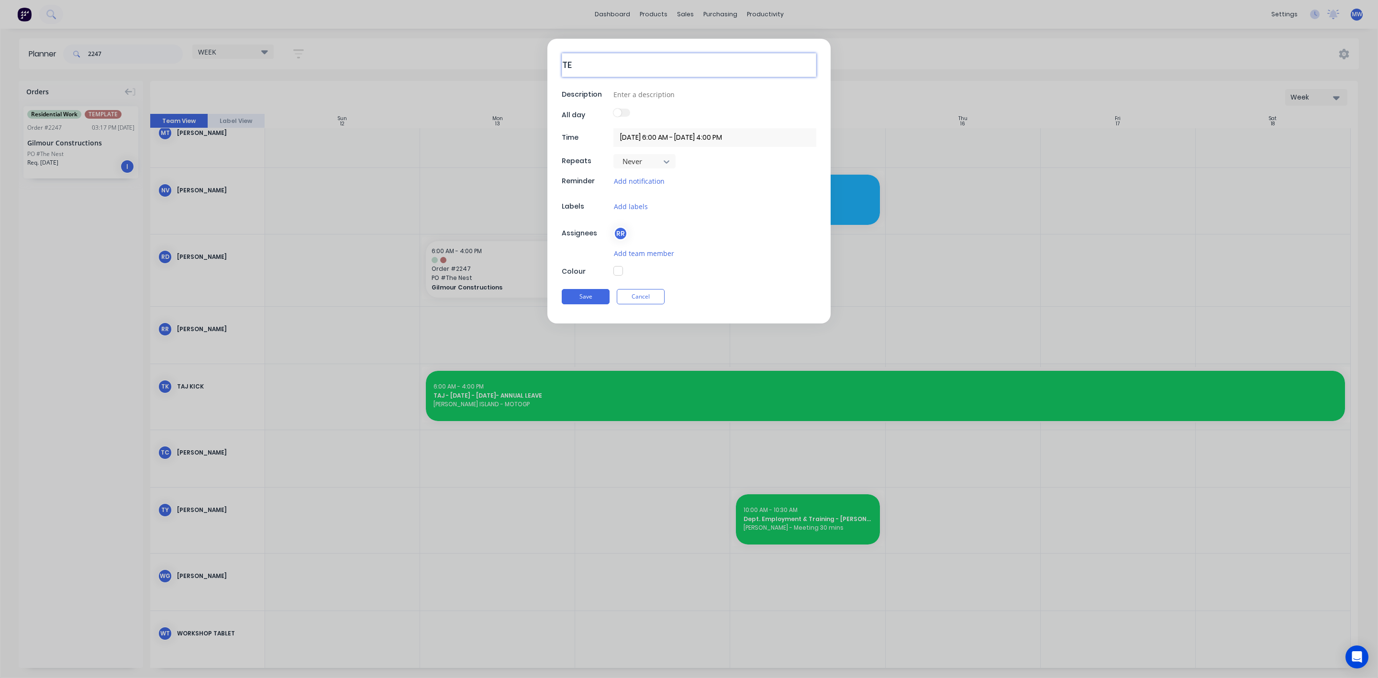
type textarea "TEM"
type textarea "x"
type textarea "TEMP"
type textarea "x"
type textarea "TEMPL"
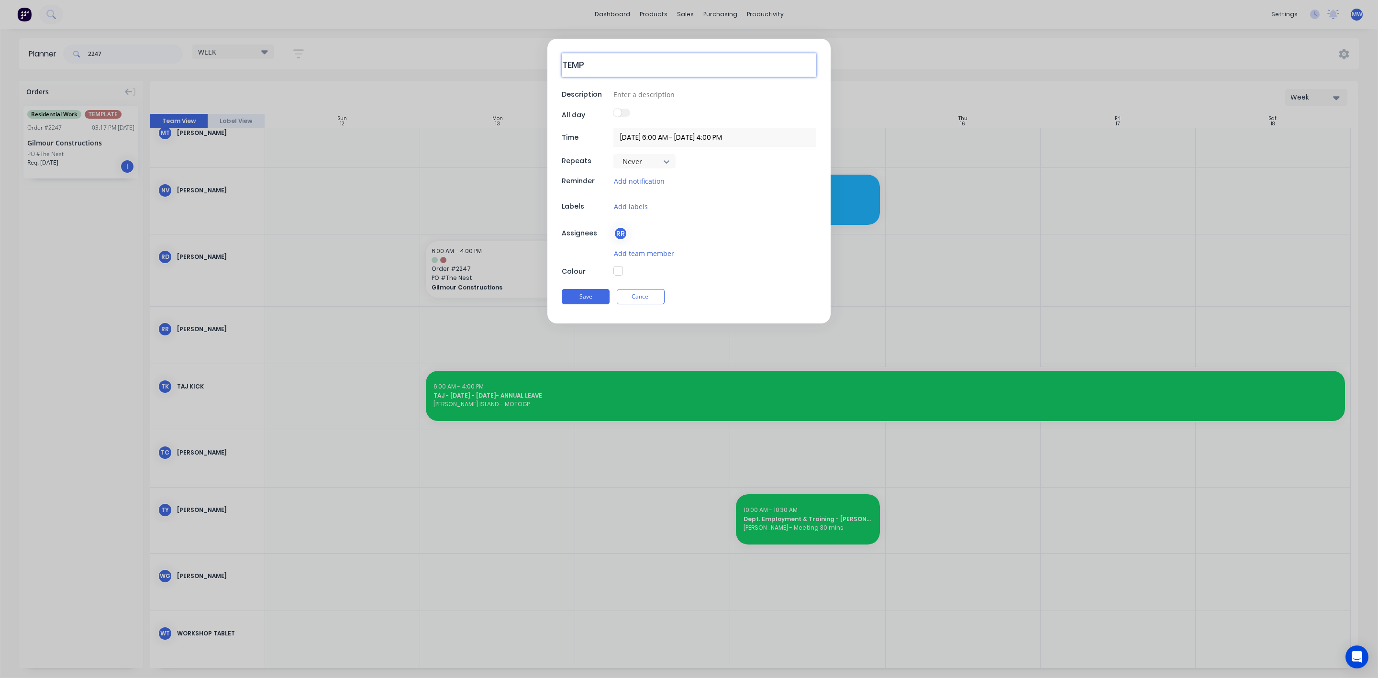
type textarea "x"
type textarea "TEMPLA"
type textarea "x"
type textarea "TEMPLAT"
type textarea "x"
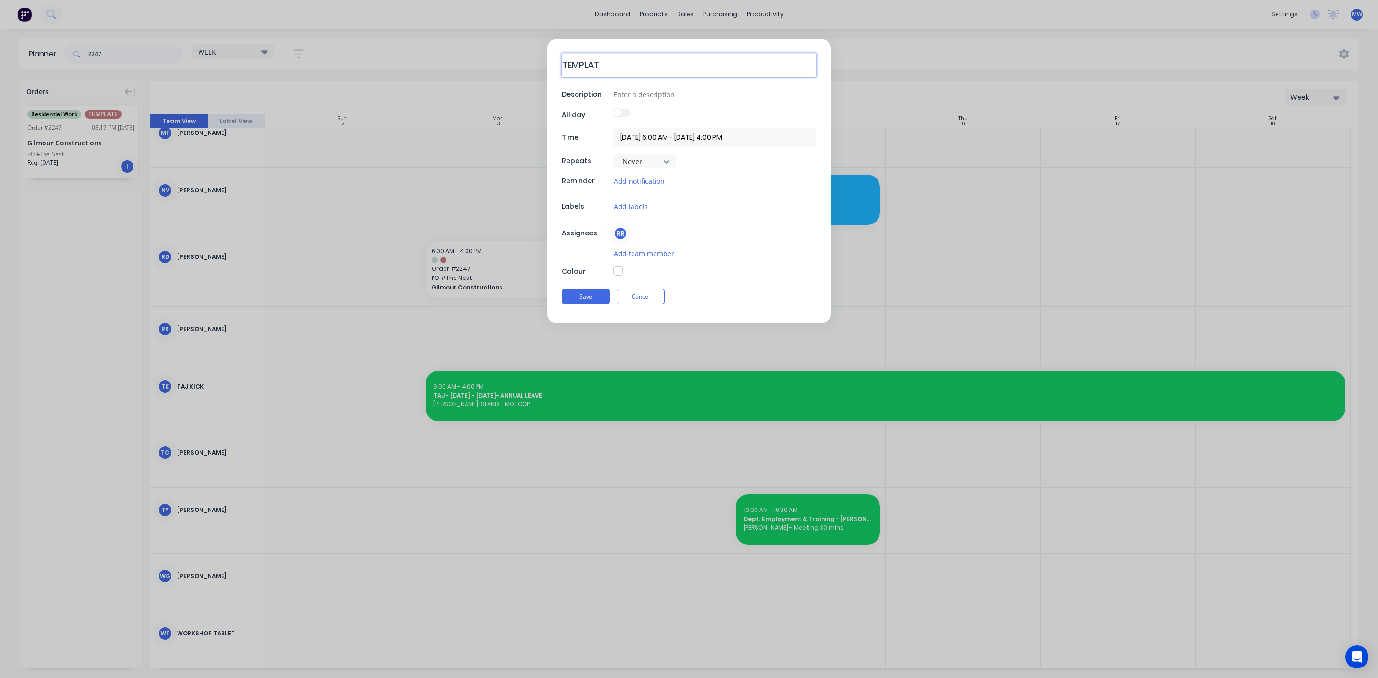
type textarea "TEMPLATE"
type textarea "x"
type textarea "TEMPLATE"
type textarea "x"
type textarea "TEMPLATE -"
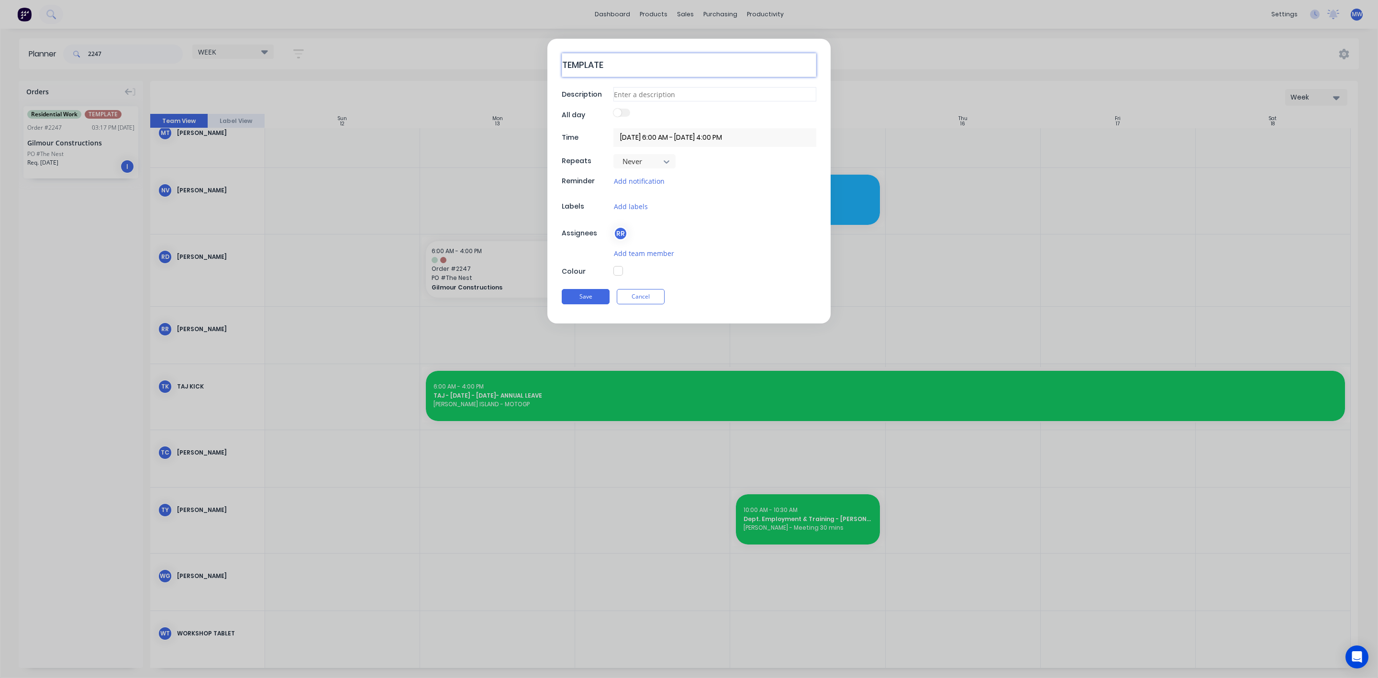
type textarea "x"
type textarea "TEMPLATE -"
type textarea "x"
type textarea "TEMPLATE - S"
type textarea "x"
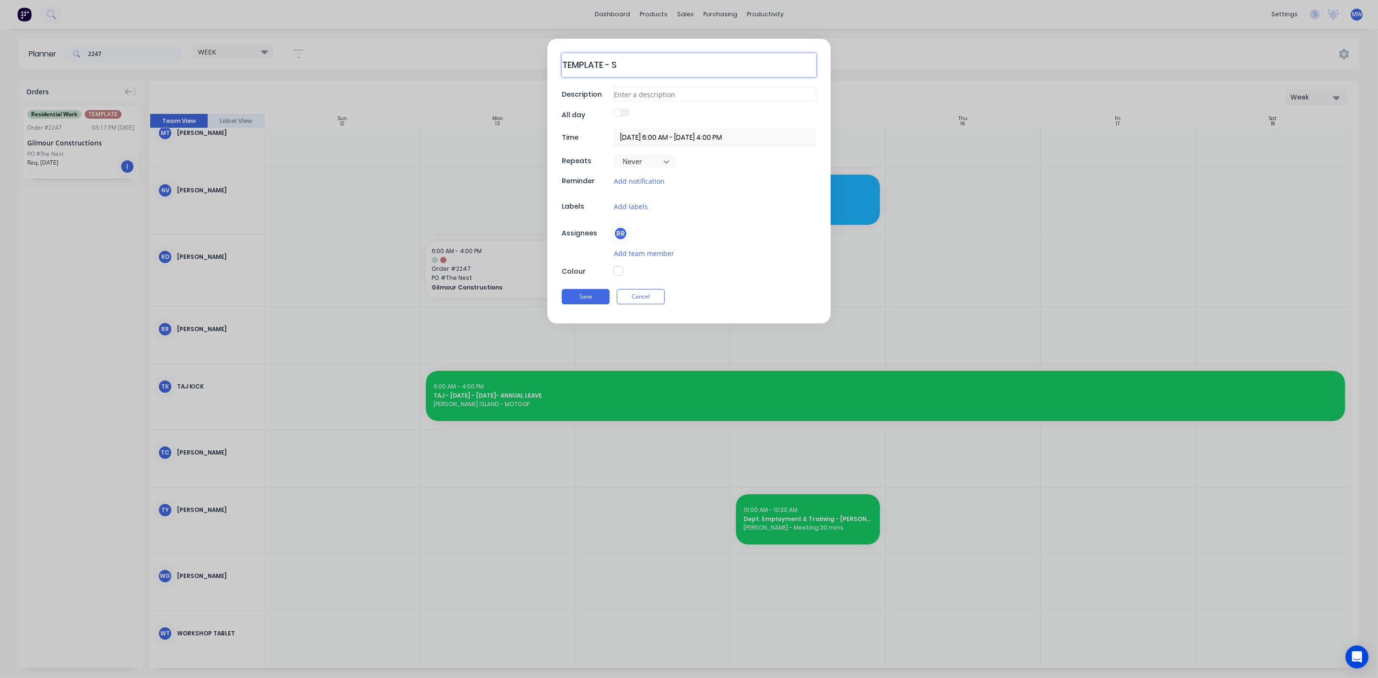
type textarea "TEMPLATE - SO"
type textarea "x"
type textarea "TEMPLATE - SOM"
type textarea "x"
type textarea "TEMPLATE - SOME"
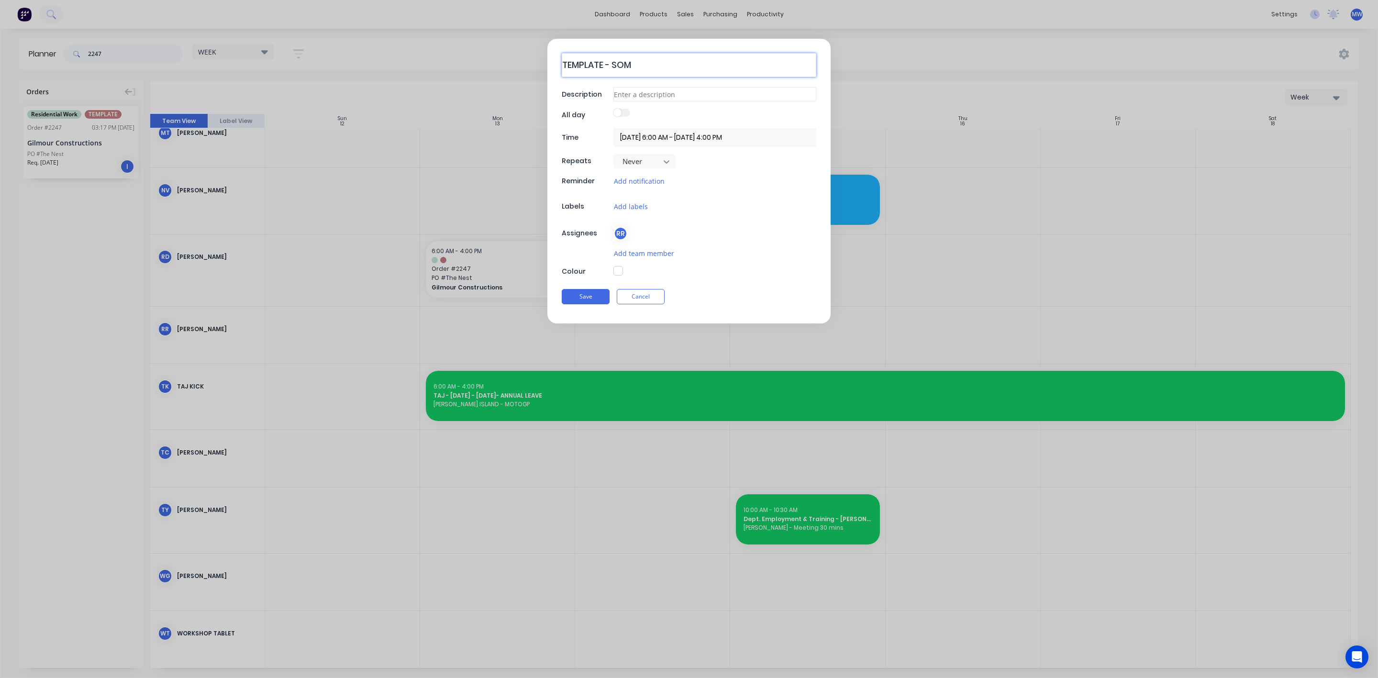
type textarea "x"
type textarea "TEMPLATE - SOME"
type textarea "x"
type textarea "TEMPLATE - SOME S"
type textarea "x"
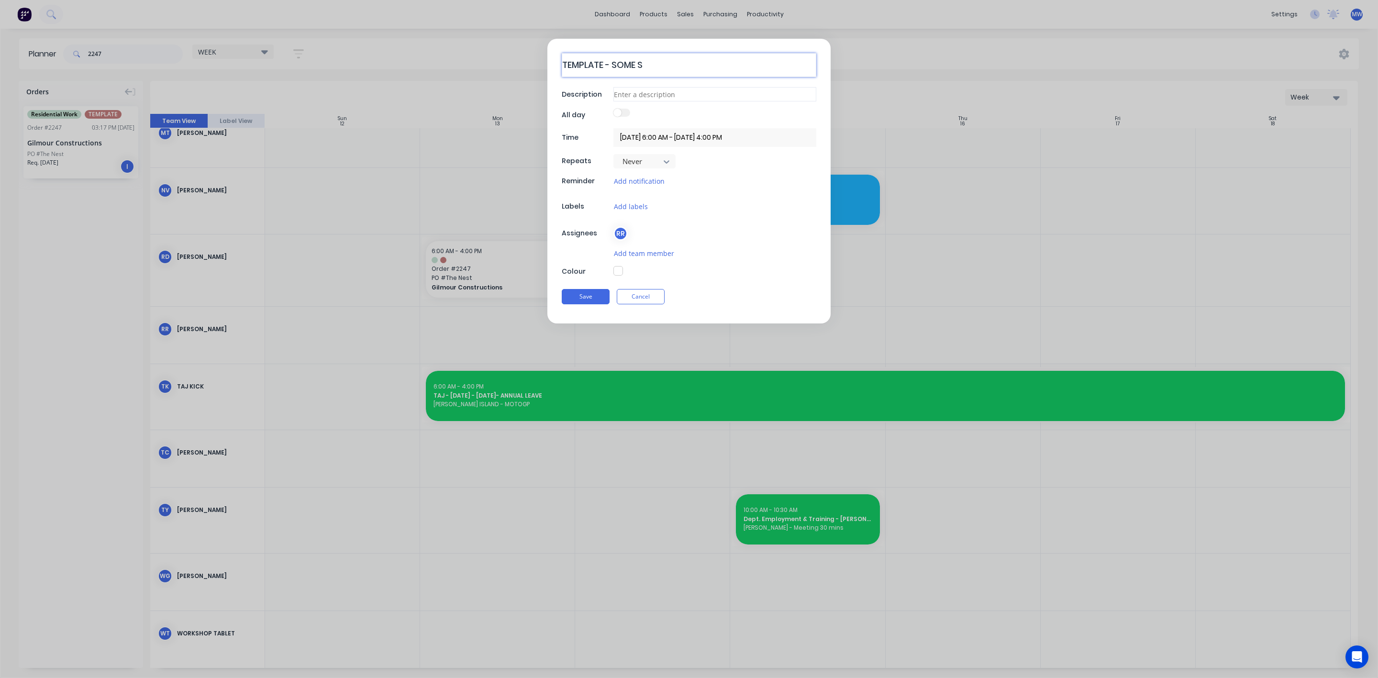
type textarea "TEMPLATE - SOME ST"
type textarea "x"
type textarea "TEMPLATE - SOME STA"
type textarea "x"
type textarea "TEMPLATE - SOME STAG"
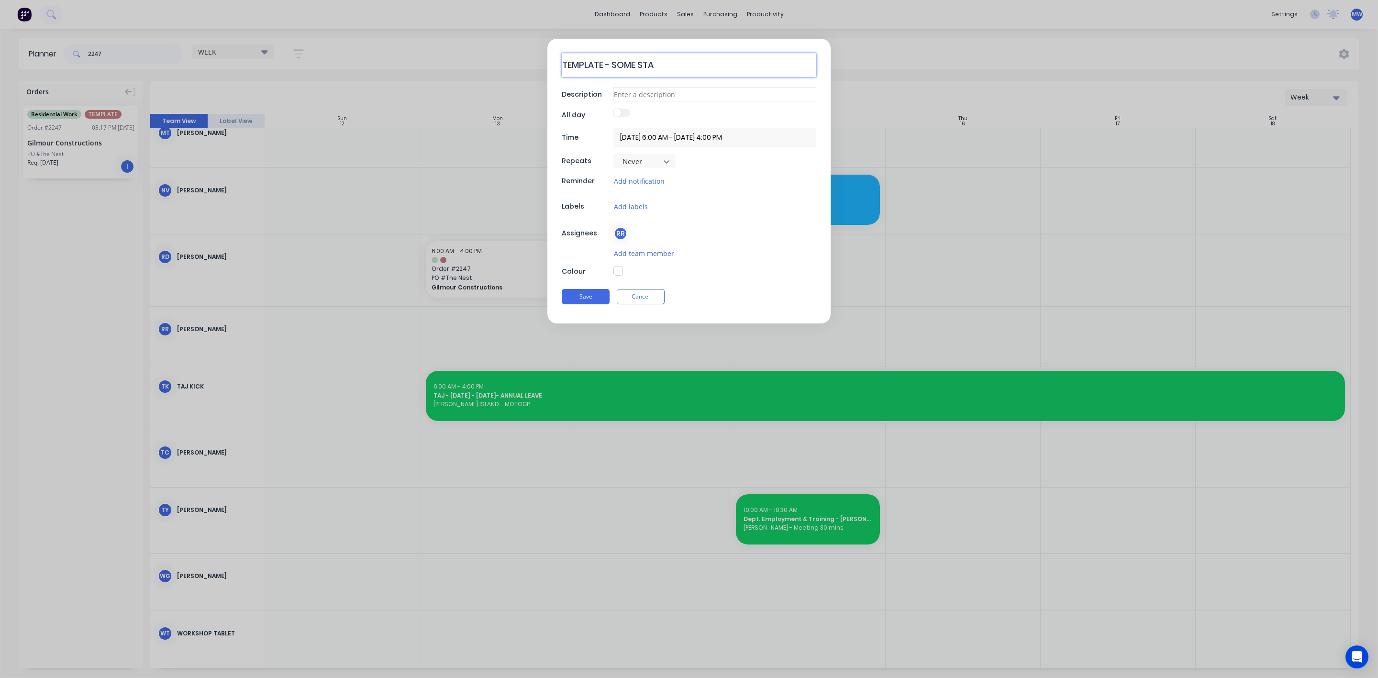
type textarea "x"
type textarea "TEMPLATE - SOME STAGE"
type textarea "x"
type textarea "TEMPLATE - SOME STAGE"
type textarea "x"
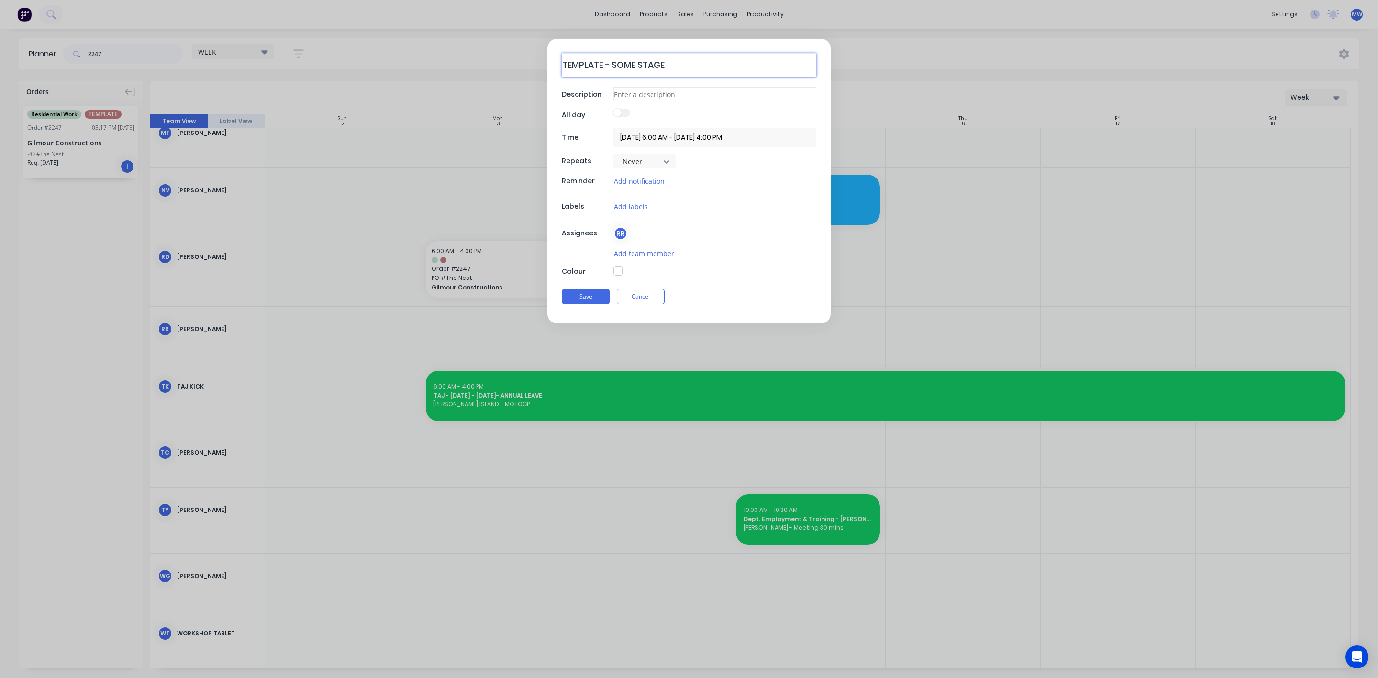
type textarea "TEMPLATE - SOME STAGE T"
type textarea "x"
type textarea "TEMPLATE - SOME STAGE TH"
type textarea "x"
type textarea "TEMPLATE - SOME STAGE THI"
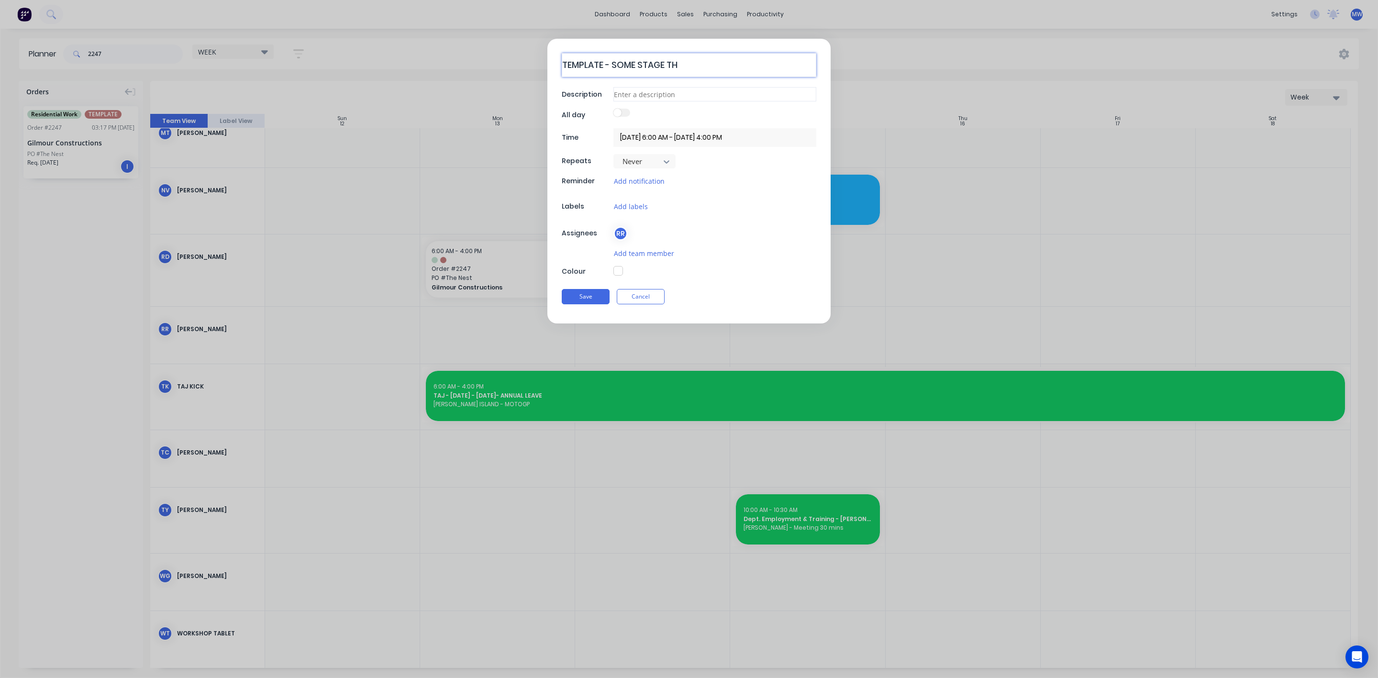
type textarea "x"
type textarea "TEMPLATE - SOME STAGE THIS"
type textarea "x"
type textarea "TEMPLATE - SOME STAGE THIS"
type textarea "x"
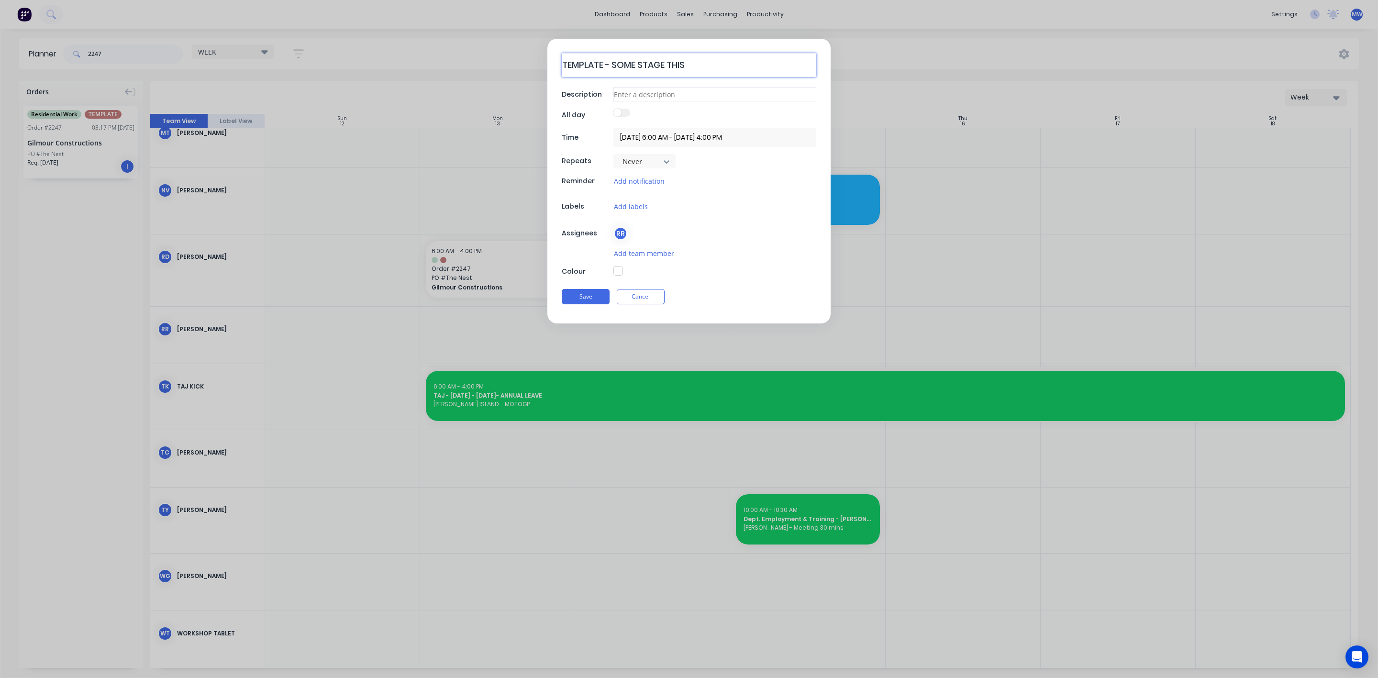
type textarea "TEMPLATE - SOME STAGE THIS W"
type textarea "x"
type textarea "TEMPLATE - SOME STAGE THIS WE"
type textarea "x"
type textarea "TEMPLATE - SOME STAGE THIS WEE"
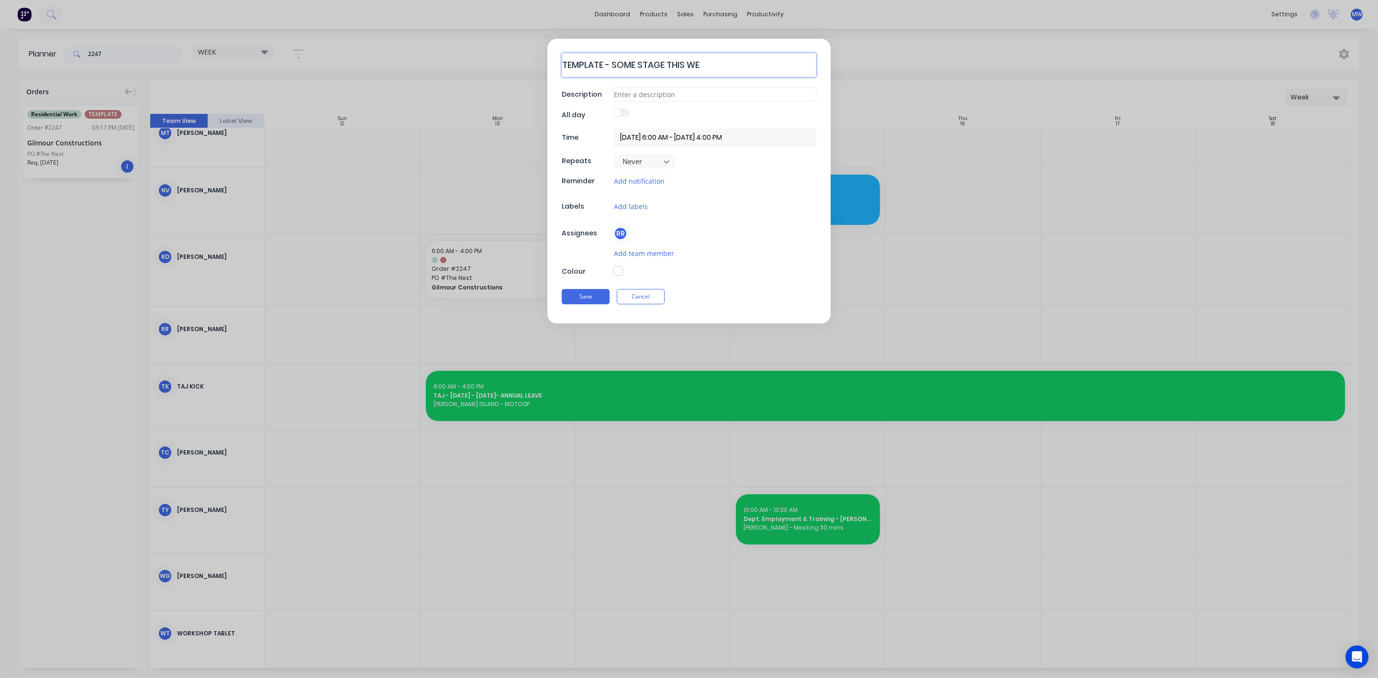
type textarea "x"
type textarea "TEMPLATE - SOME STAGE THIS WEEL"
type textarea "x"
type textarea "TEMPLATE - SOME STAGE THIS WEE"
type textarea "x"
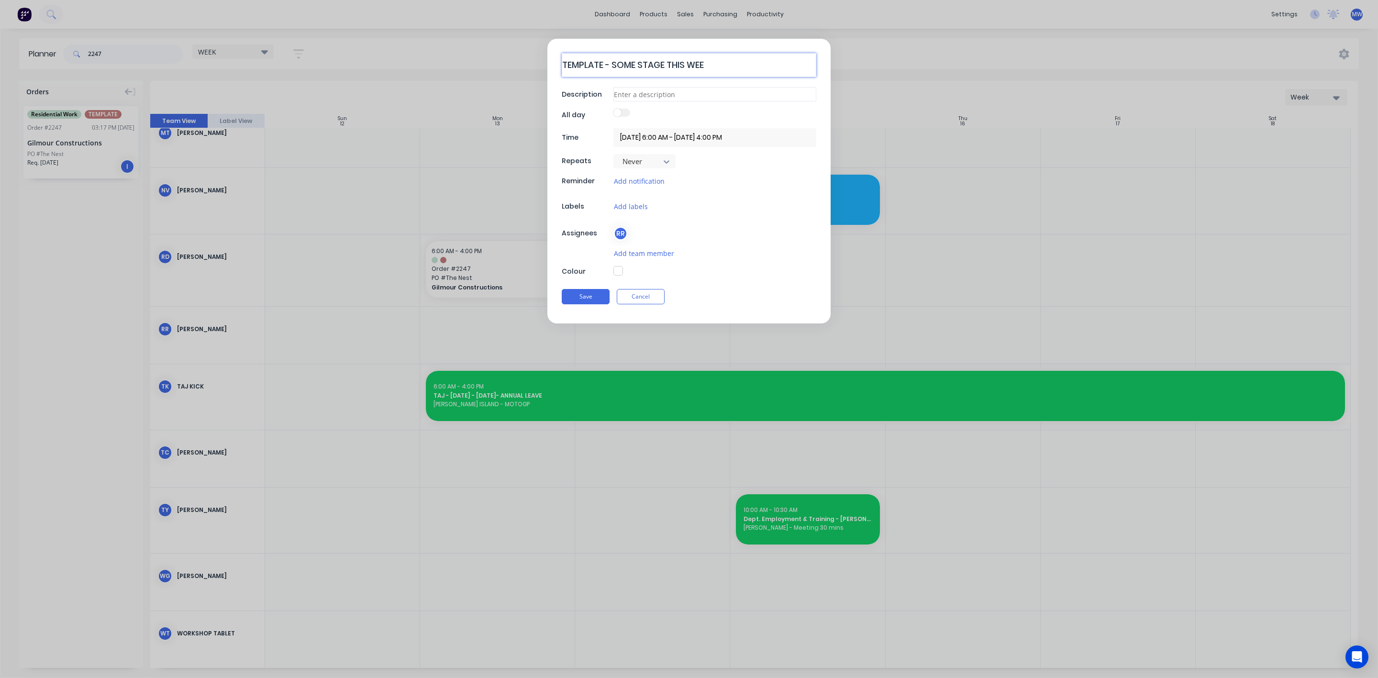
type textarea "TEMPLATE - SOME STAGE THIS WEEK"
type textarea "x"
type textarea "TEMPLATE - SOME STAGE THIS WEEK"
type textarea "x"
click at [649, 92] on input at bounding box center [715, 94] width 203 height 14
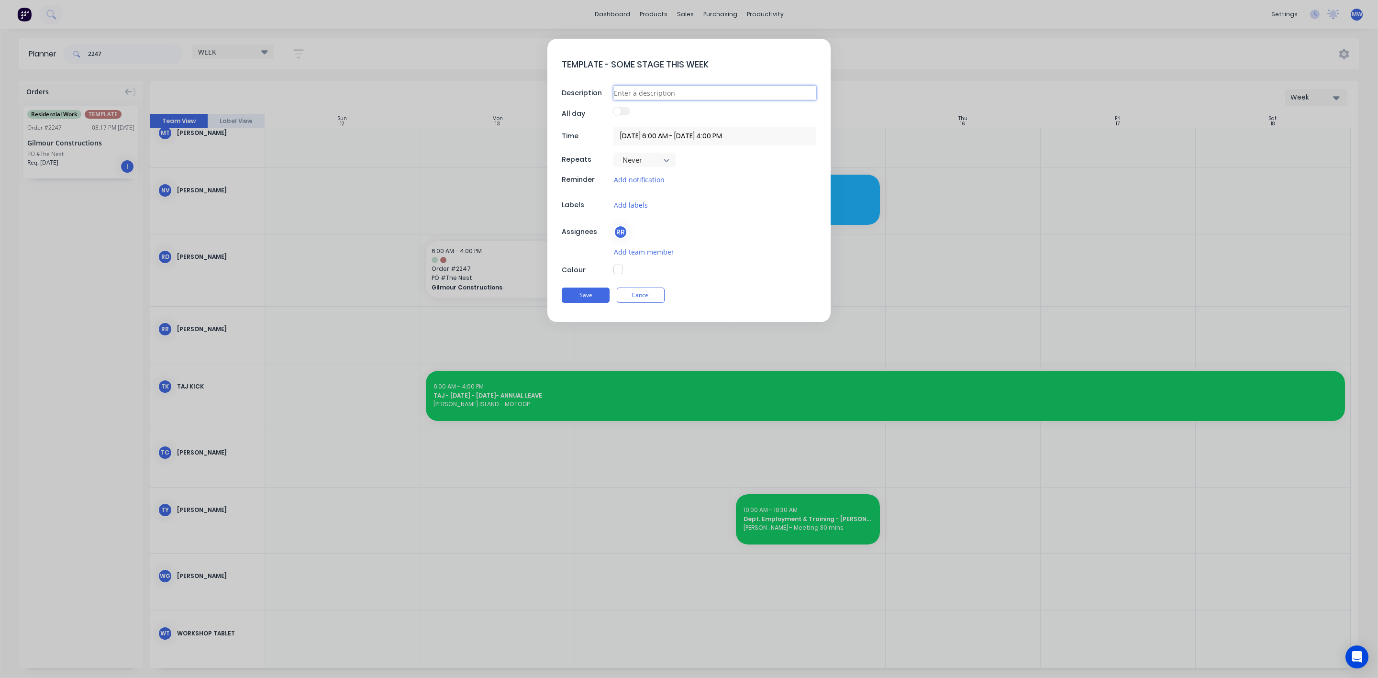
type input "C"
type textarea "x"
type input "CO"
type textarea "x"
type input "COP"
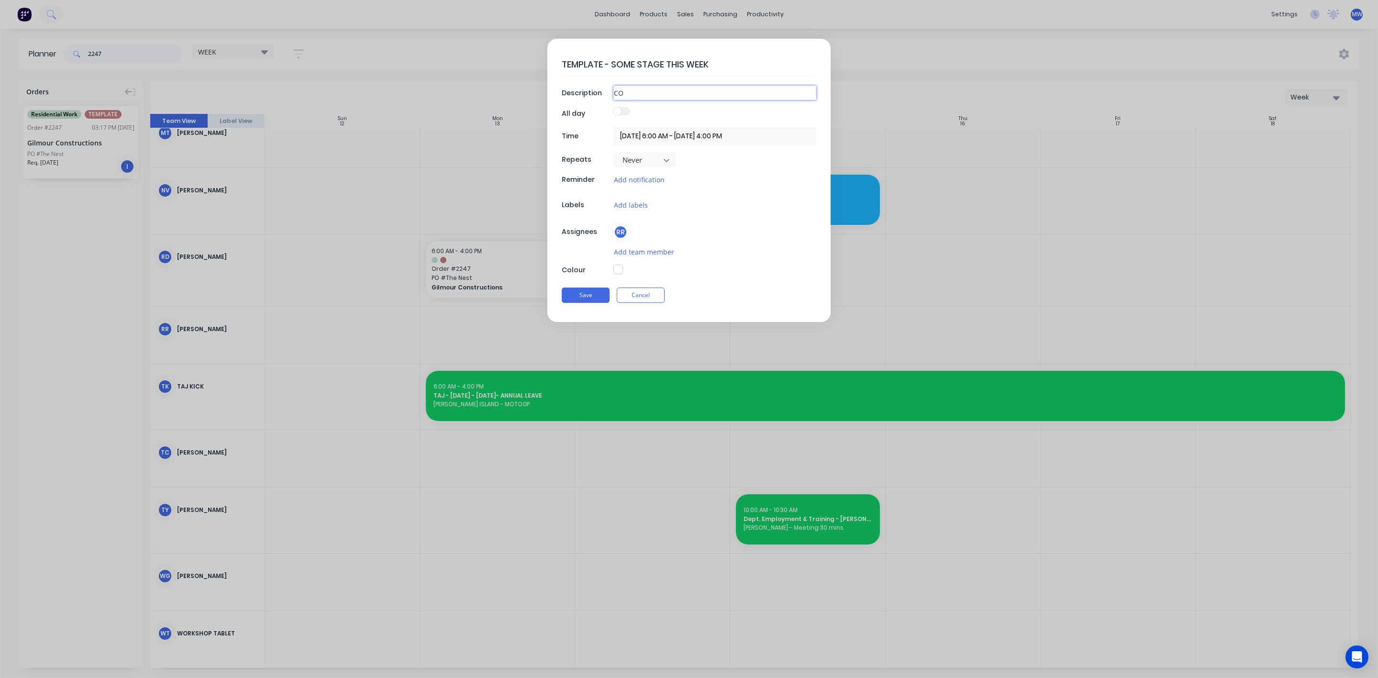
type textarea "x"
type input "COPP"
type textarea "x"
type input "COPPE"
type textarea "x"
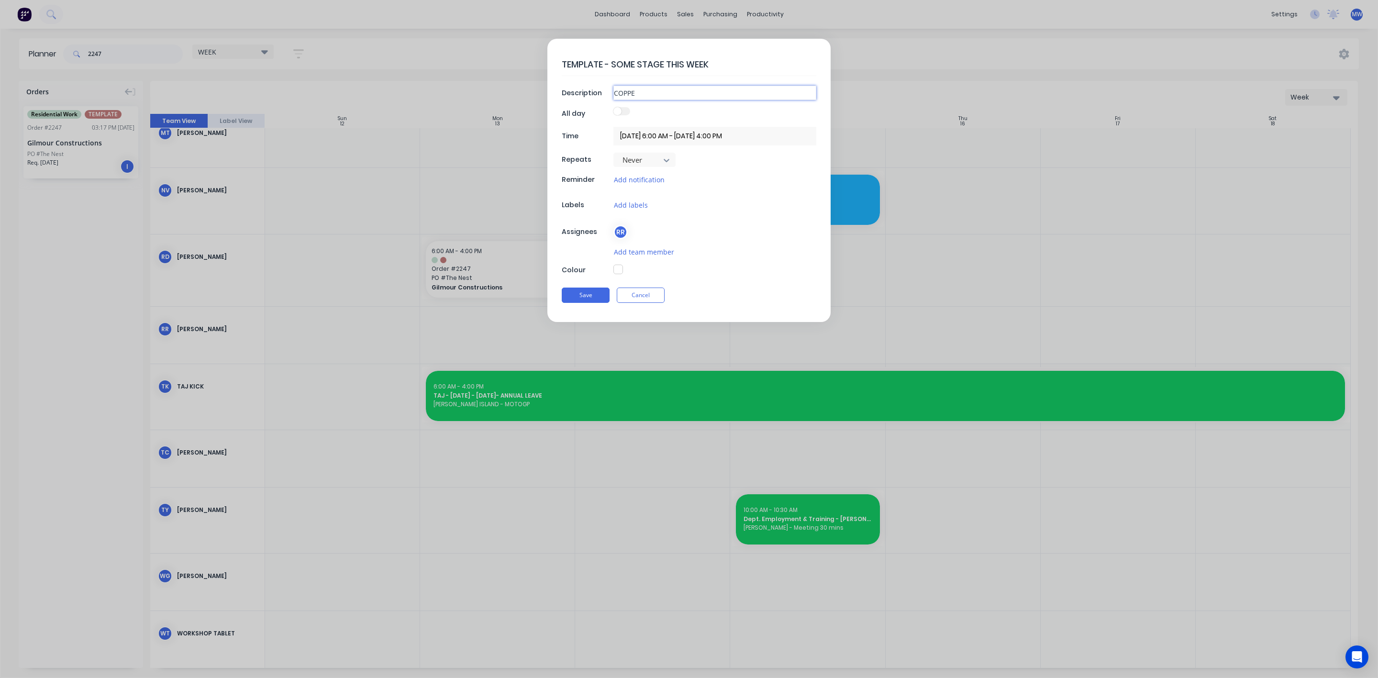
type input "COPPER"
type textarea "x"
type input "COPPER"
type textarea "x"
type input "COPPER G"
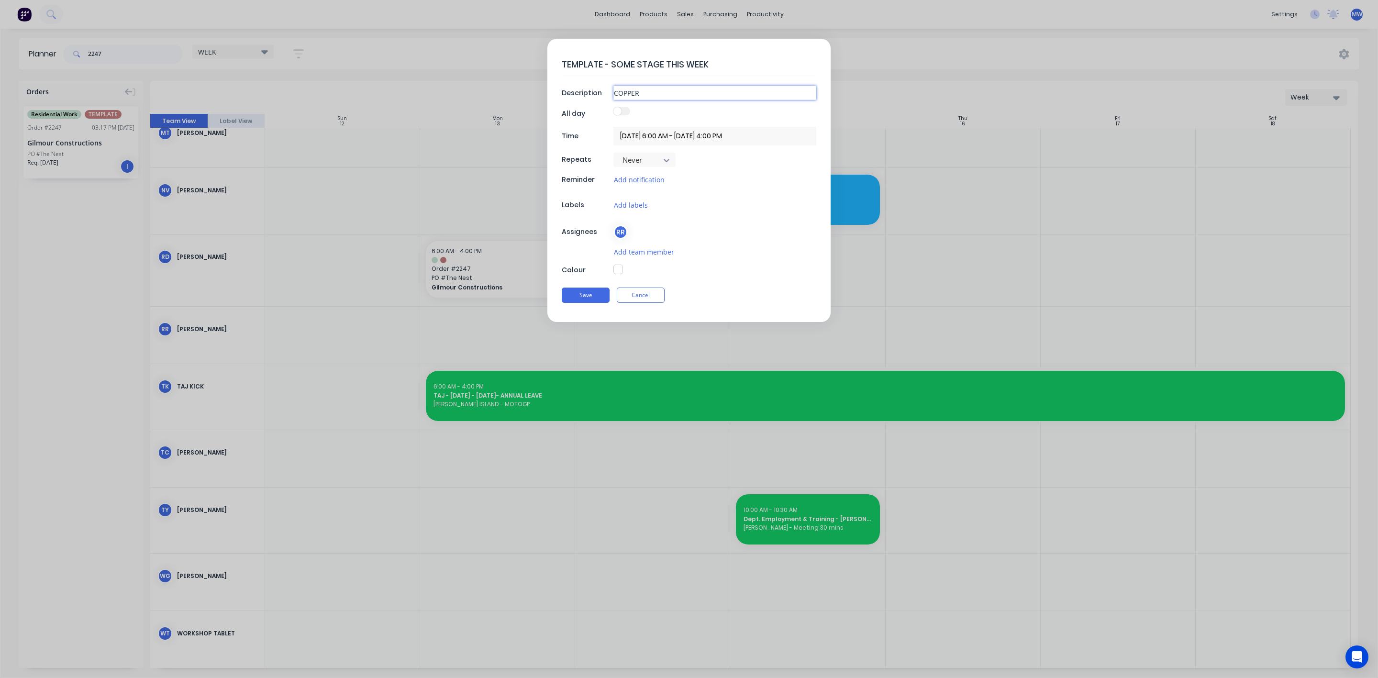
type textarea "x"
type input "COPPER GU"
type textarea "x"
type input "COPPER GUT"
type textarea "x"
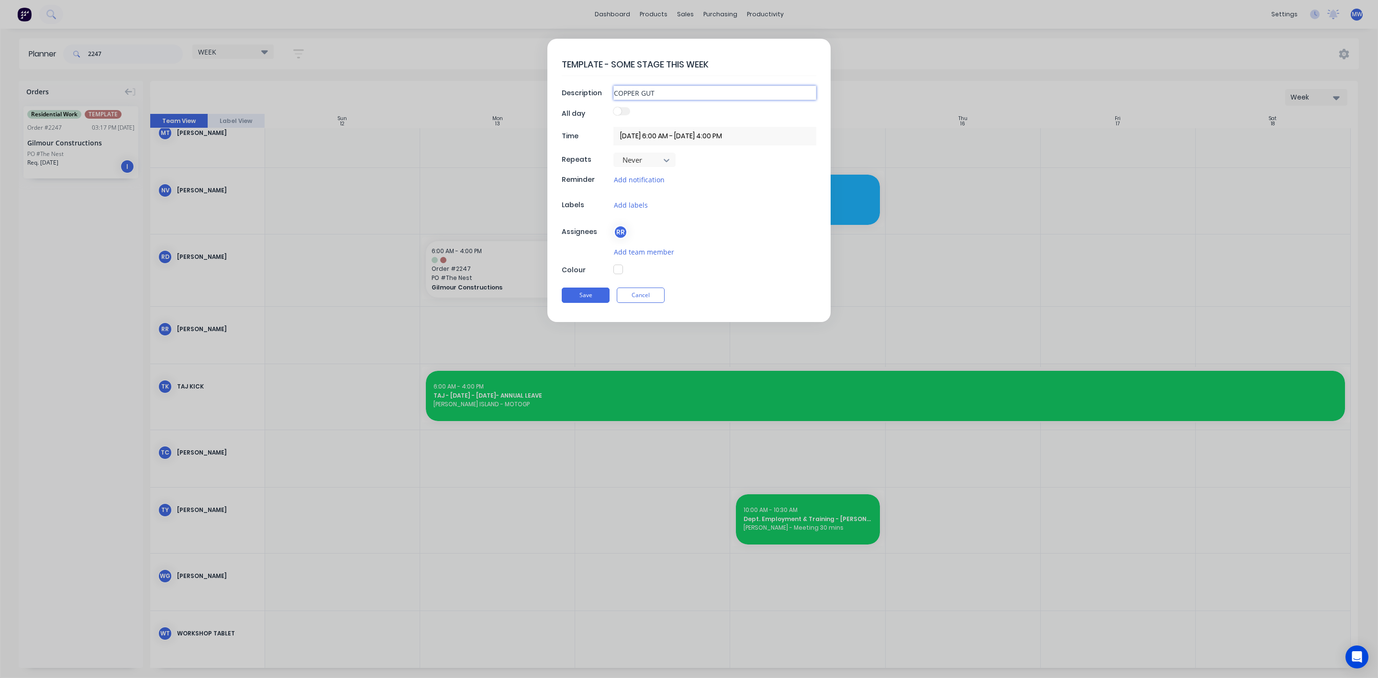
type input "COPPER GUTT"
type textarea "x"
type input "COPPER GUTTE"
type textarea "x"
type input "COPPER GUTTER"
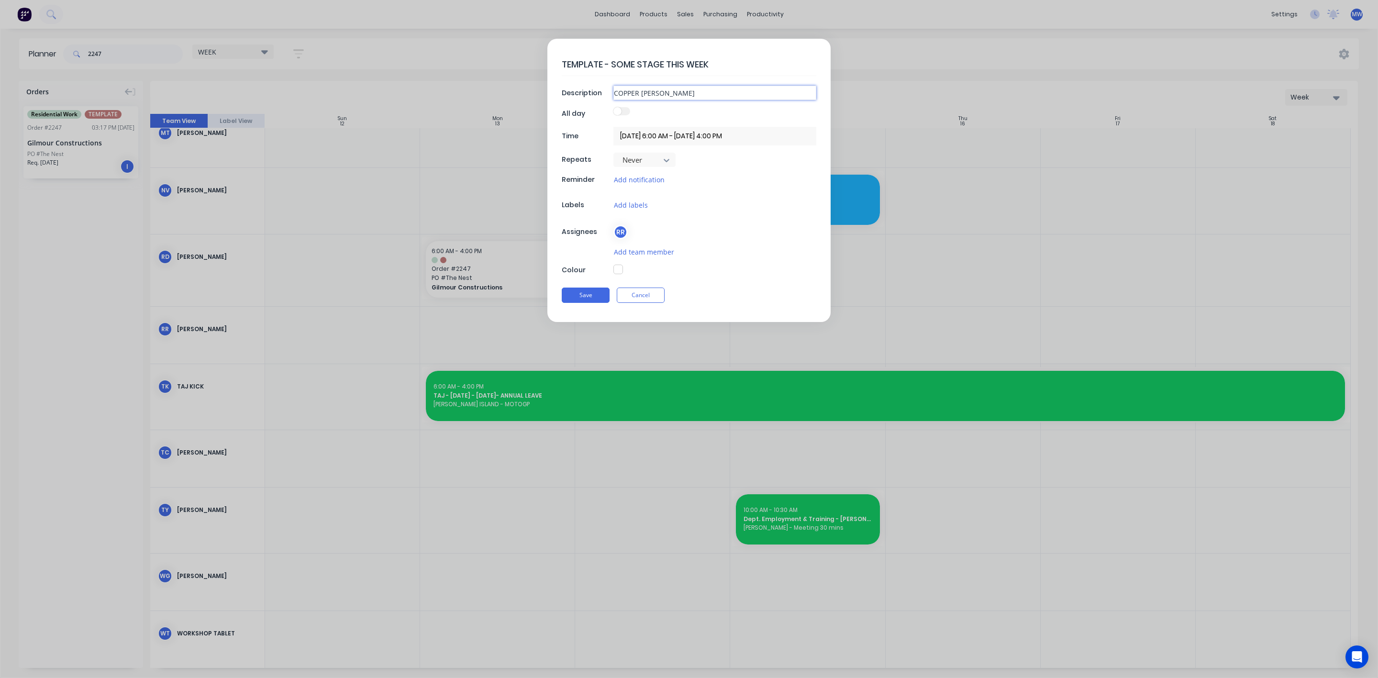
type textarea "x"
type input "COPPER GUTTERS"
type textarea "x"
type input "COPPER GUTTER"
type textarea "x"
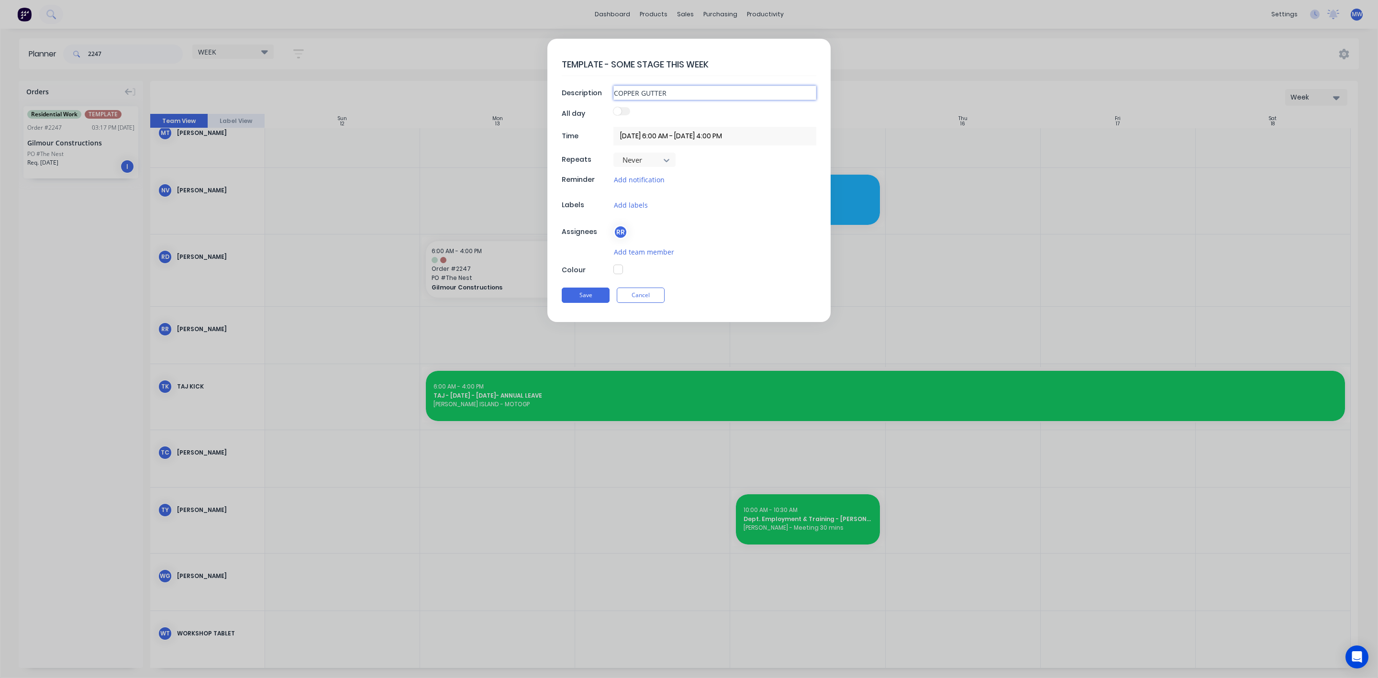
type input "COPPER GUTTER"
type textarea "x"
type input "COPPER GUTTER C"
type textarea "x"
type input "COPPER GUTTER CO"
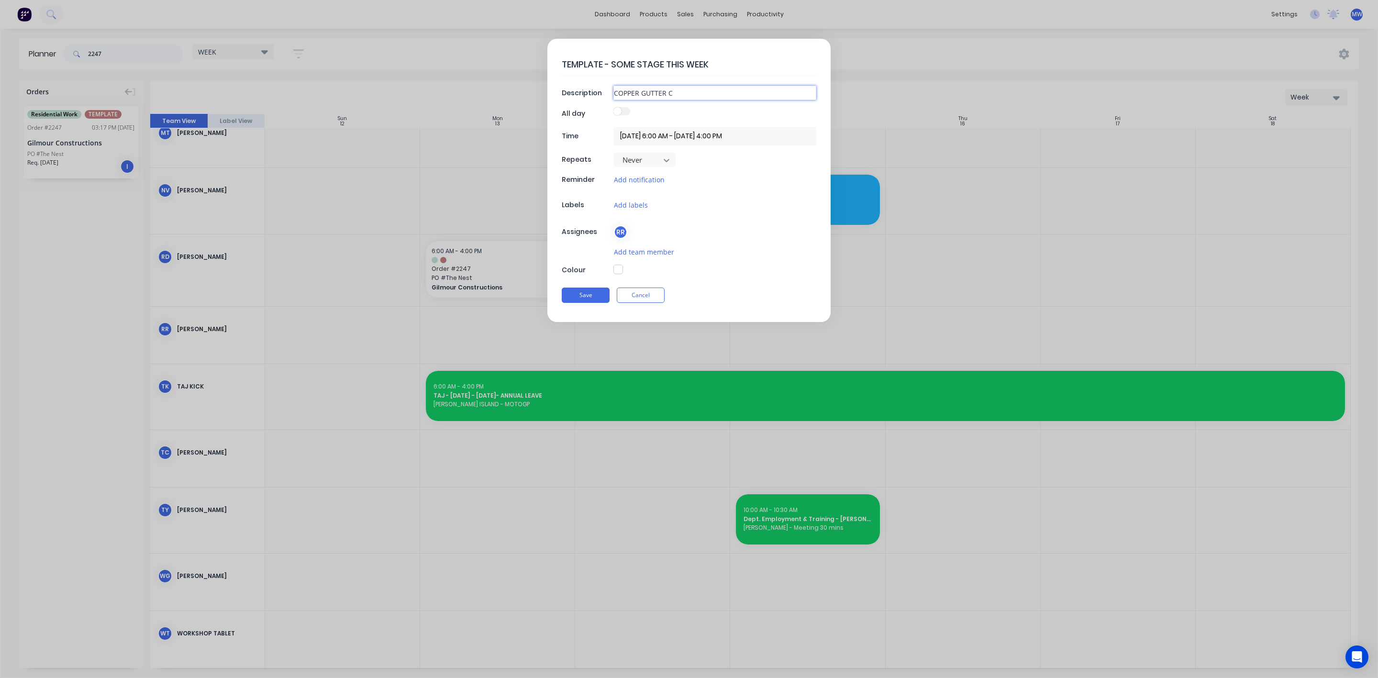
type textarea "x"
type input "COPPER GUTTER COV"
type textarea "x"
type input "COPPER GUTTER COVE"
type textarea "x"
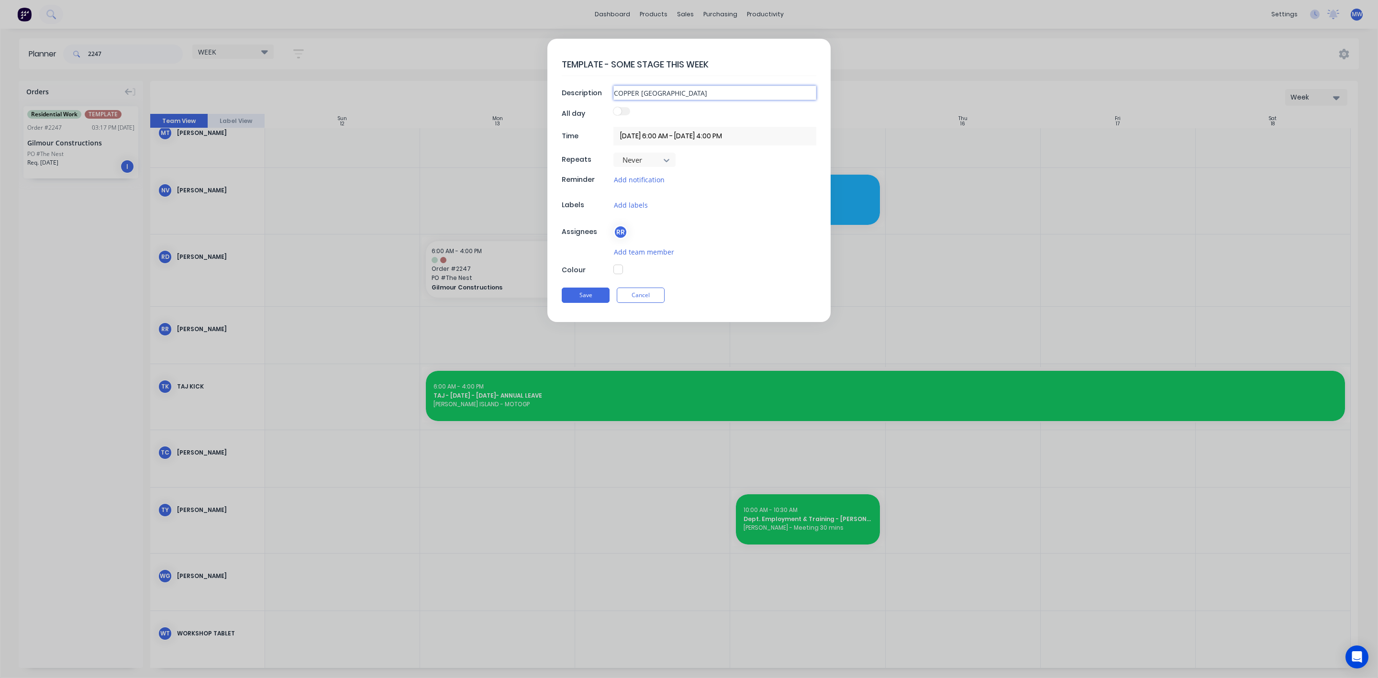
type input "COPPER GUTTER COVER"
type textarea "x"
type input "COPPER GUTTER COVERS"
type textarea "x"
type input "COPPER GUTTER COVERS"
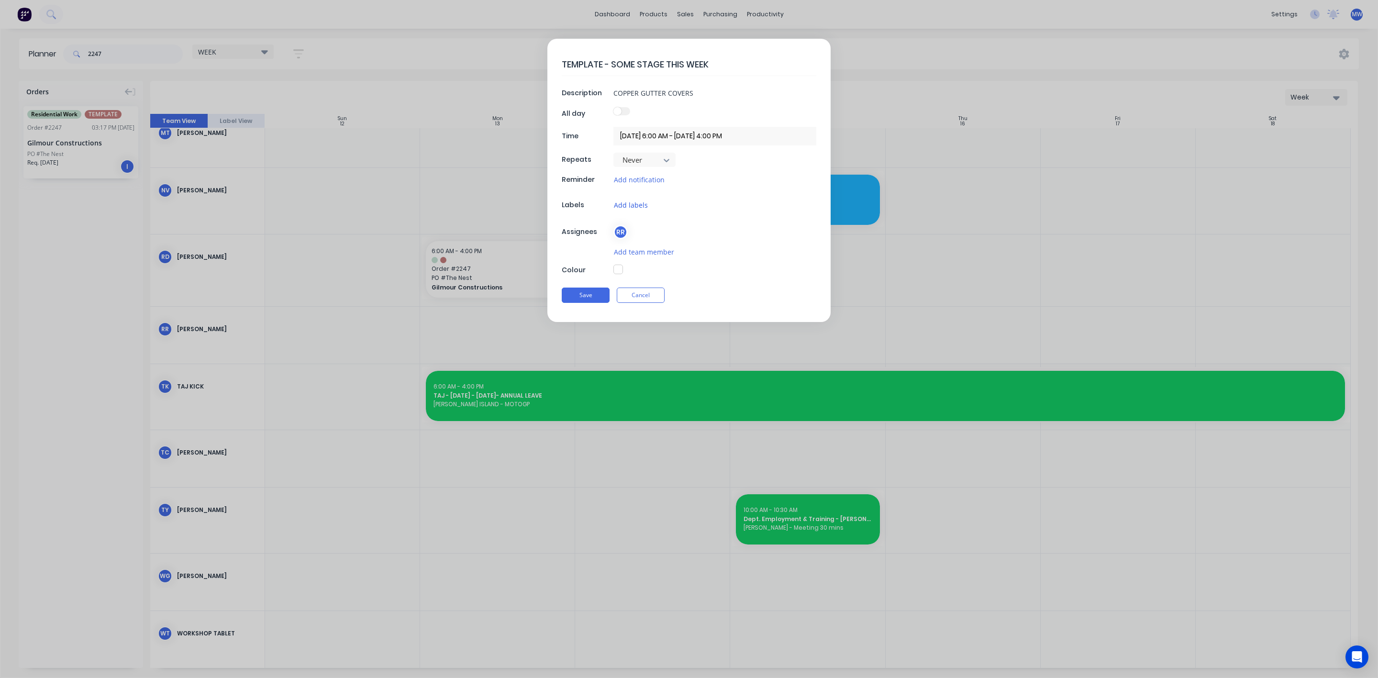
click at [628, 204] on button "Add labels" at bounding box center [631, 205] width 35 height 11
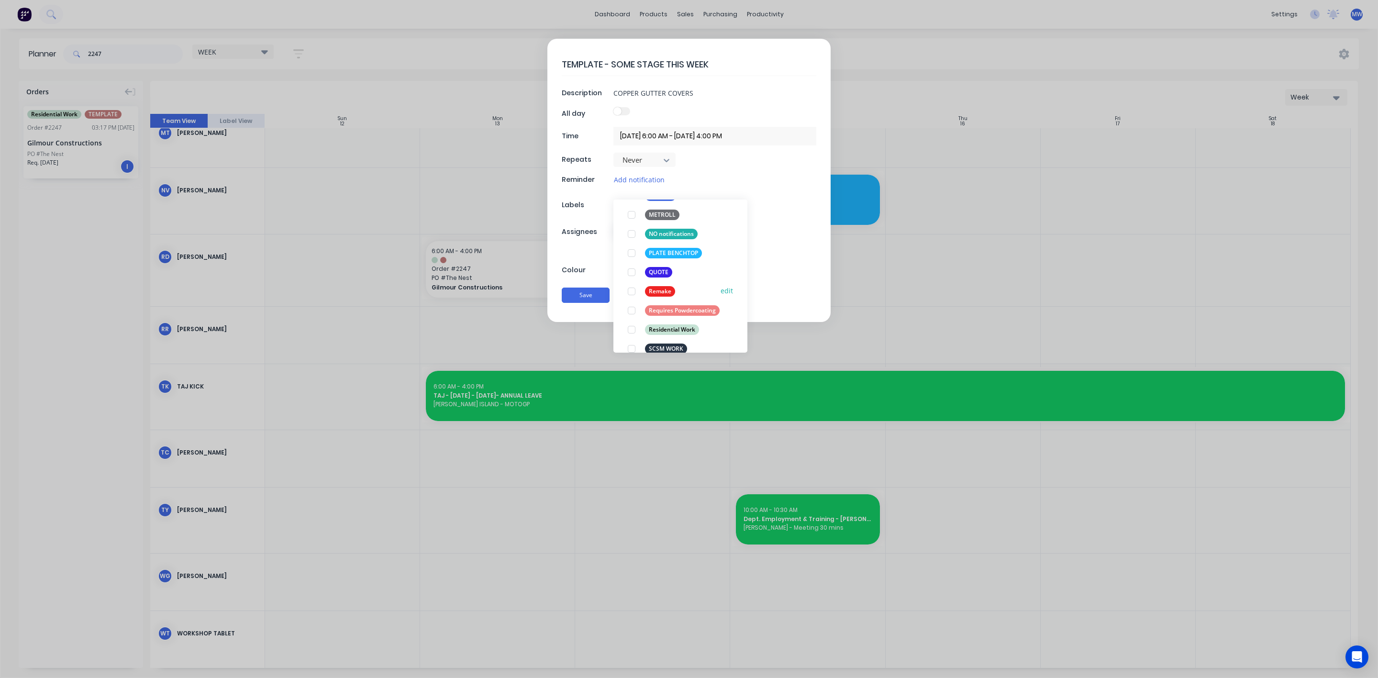
scroll to position [421, 0]
click at [635, 316] on div at bounding box center [631, 314] width 19 height 19
click at [803, 299] on div "Save Cancel" at bounding box center [689, 295] width 255 height 25
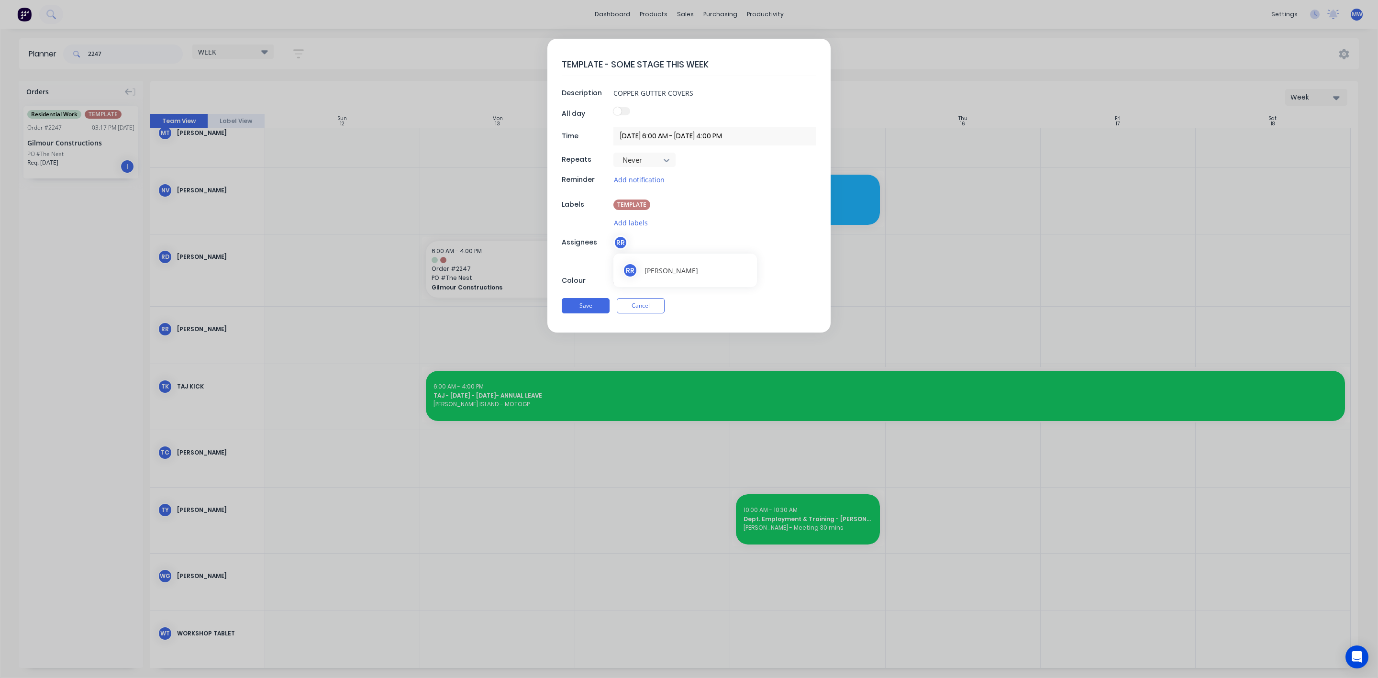
click at [622, 243] on div "RR" at bounding box center [621, 242] width 14 height 14
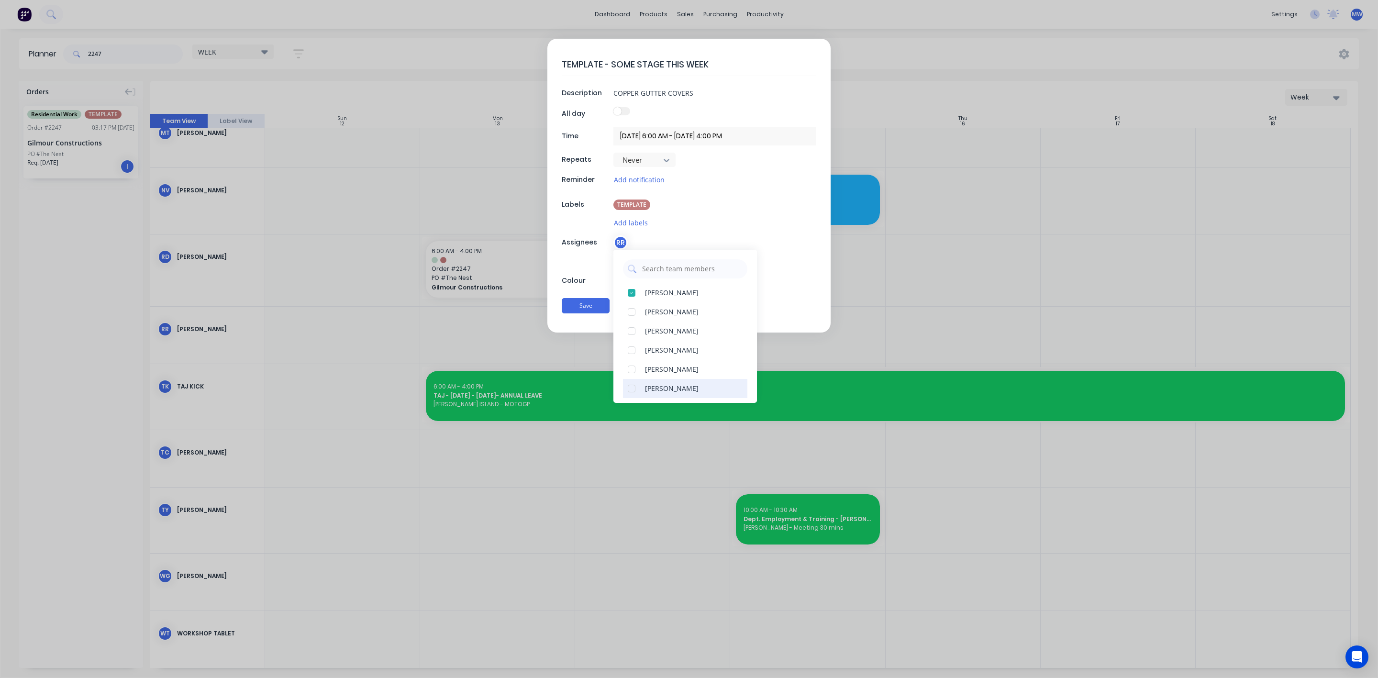
scroll to position [144, 0]
click at [631, 342] on div at bounding box center [631, 340] width 19 height 19
click at [631, 312] on div at bounding box center [631, 311] width 19 height 19
click at [810, 207] on div "TEMPLATE" at bounding box center [715, 205] width 203 height 11
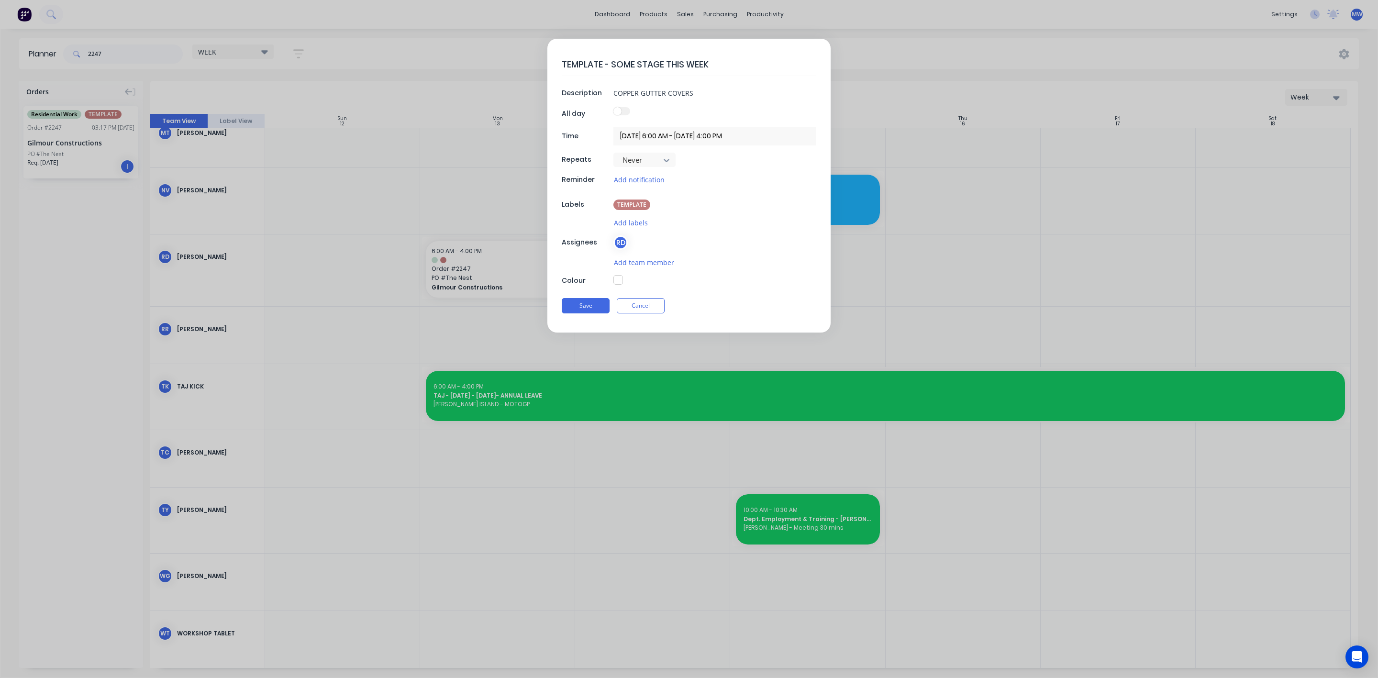
click at [621, 285] on button "button" at bounding box center [619, 280] width 10 height 10
type textarea "x"
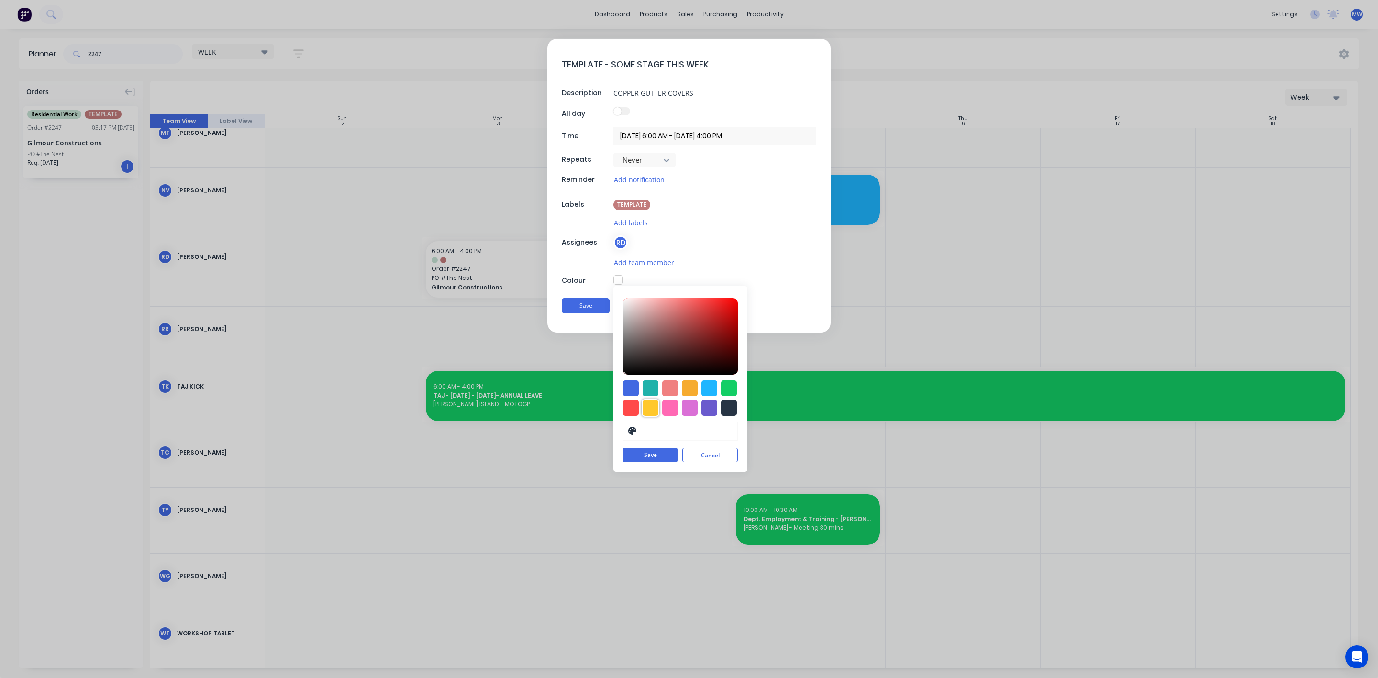
click at [647, 411] on div at bounding box center [651, 408] width 16 height 16
type input "#FFC82C"
click at [583, 313] on button "Save" at bounding box center [586, 306] width 48 height 15
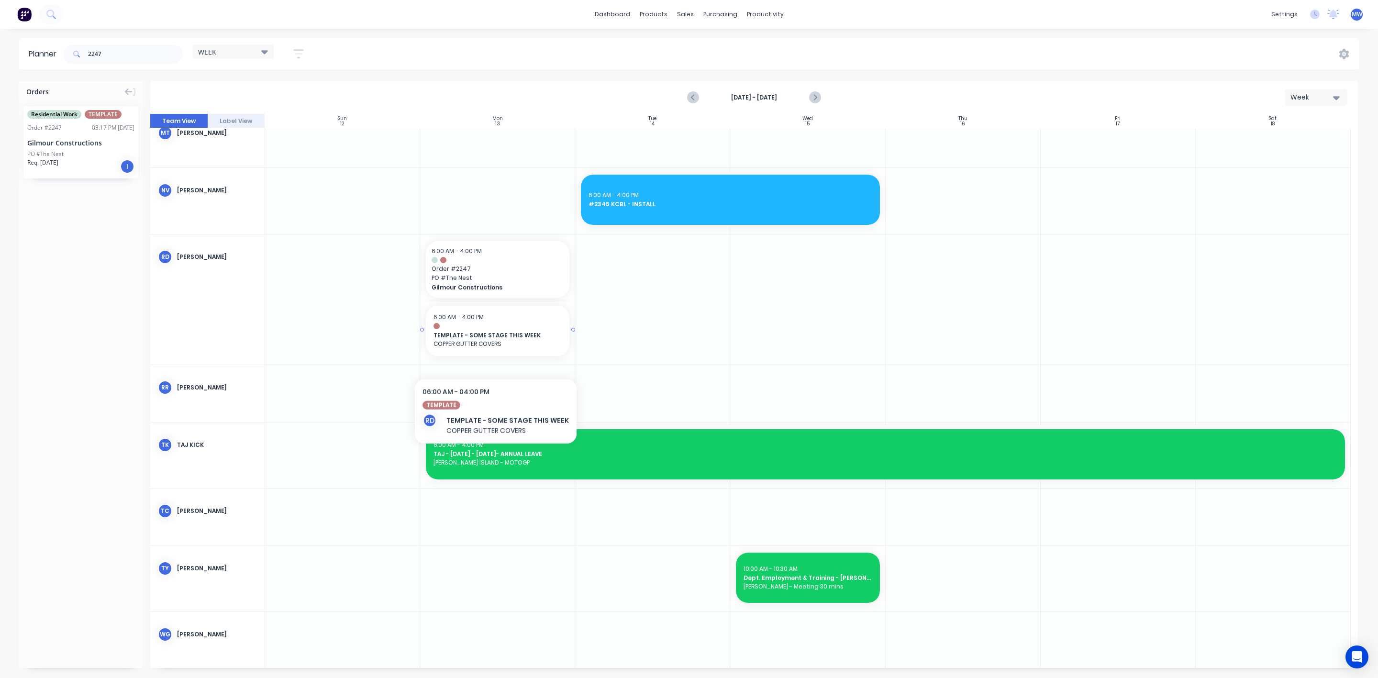
scroll to position [511, 0]
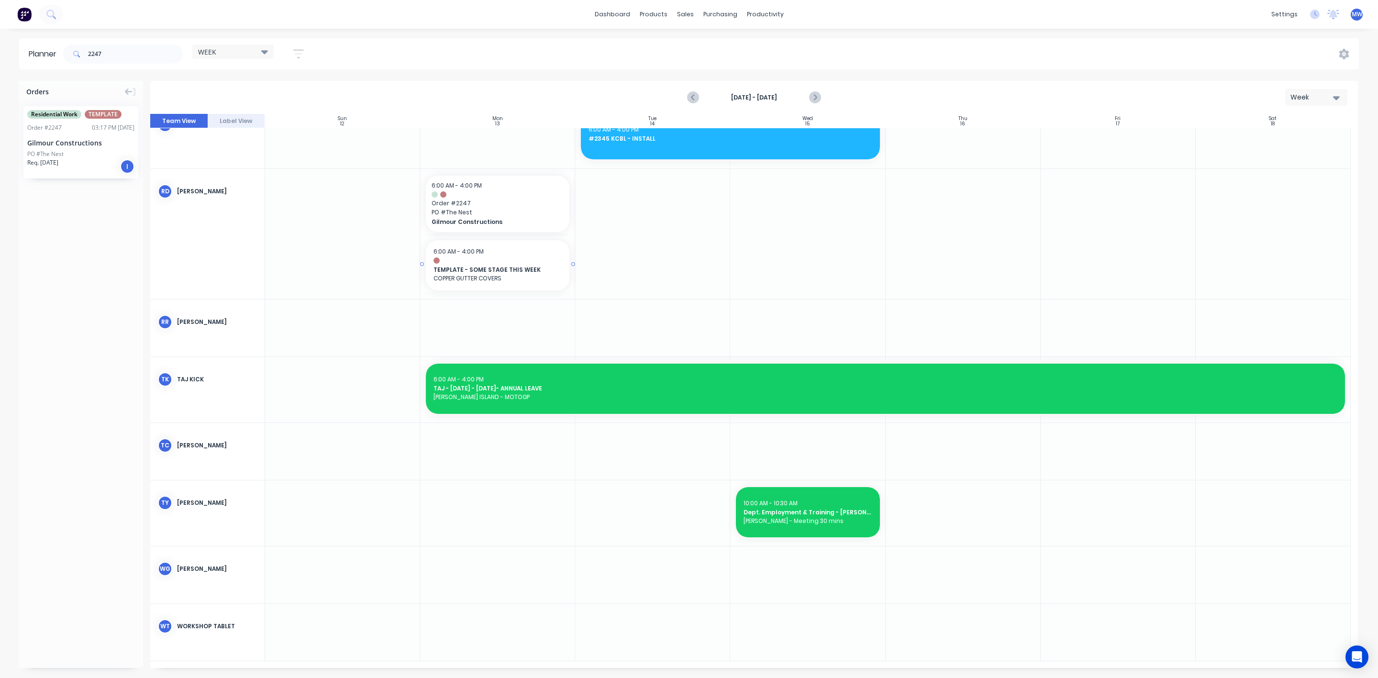
click at [526, 238] on div at bounding box center [497, 264] width 151 height 56
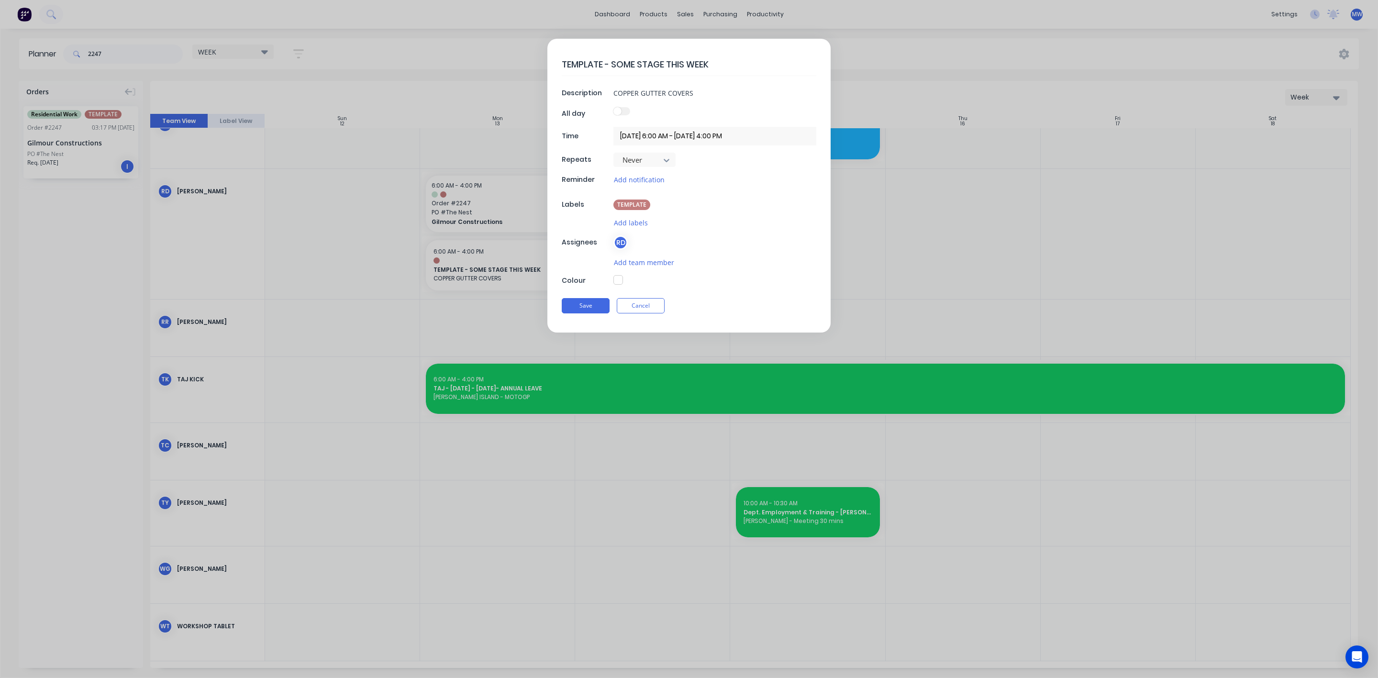
scroll to position [504, 0]
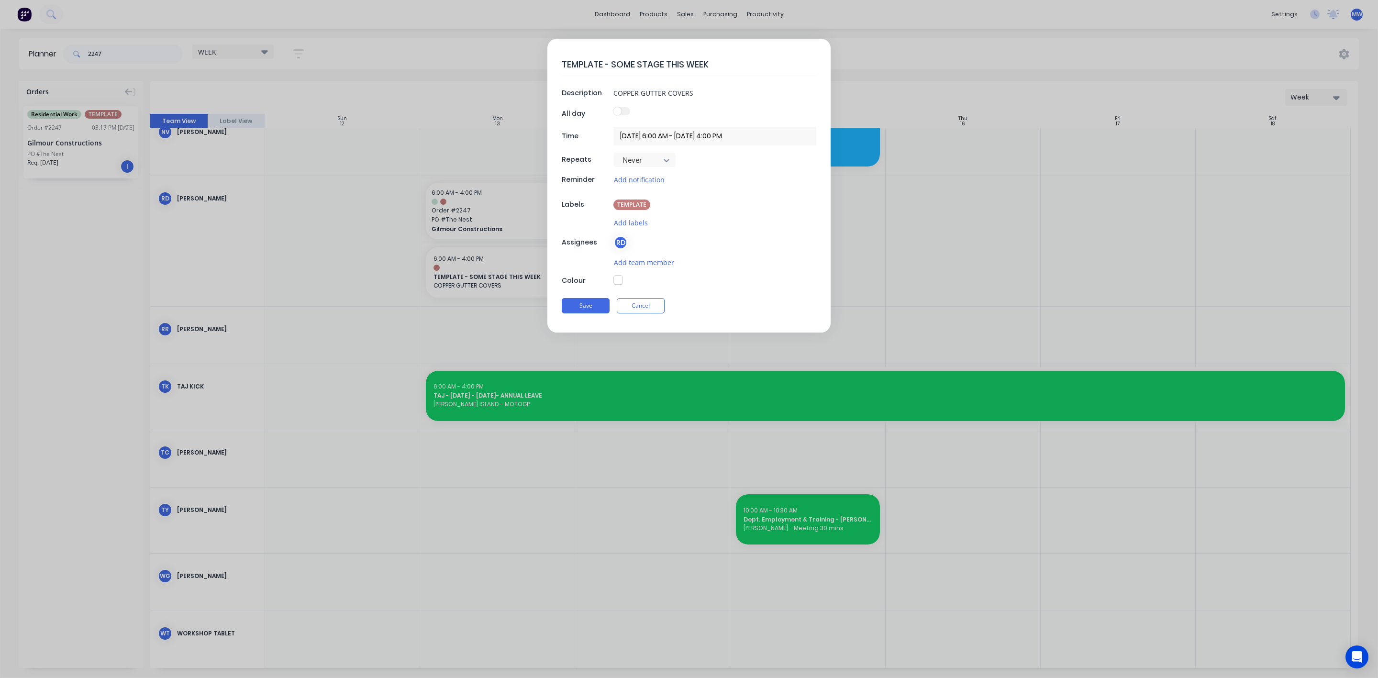
click at [637, 209] on div "TEMPLATE" at bounding box center [632, 205] width 37 height 11
click at [634, 286] on div at bounding box center [631, 286] width 19 height 19
click at [793, 275] on div "TEMPLATE - SOME STAGE THIS WEEK Description COPPER GUTTER COVERS All day Time 1…" at bounding box center [688, 186] width 283 height 294
click at [622, 274] on button "button" at bounding box center [619, 270] width 10 height 10
type textarea "x"
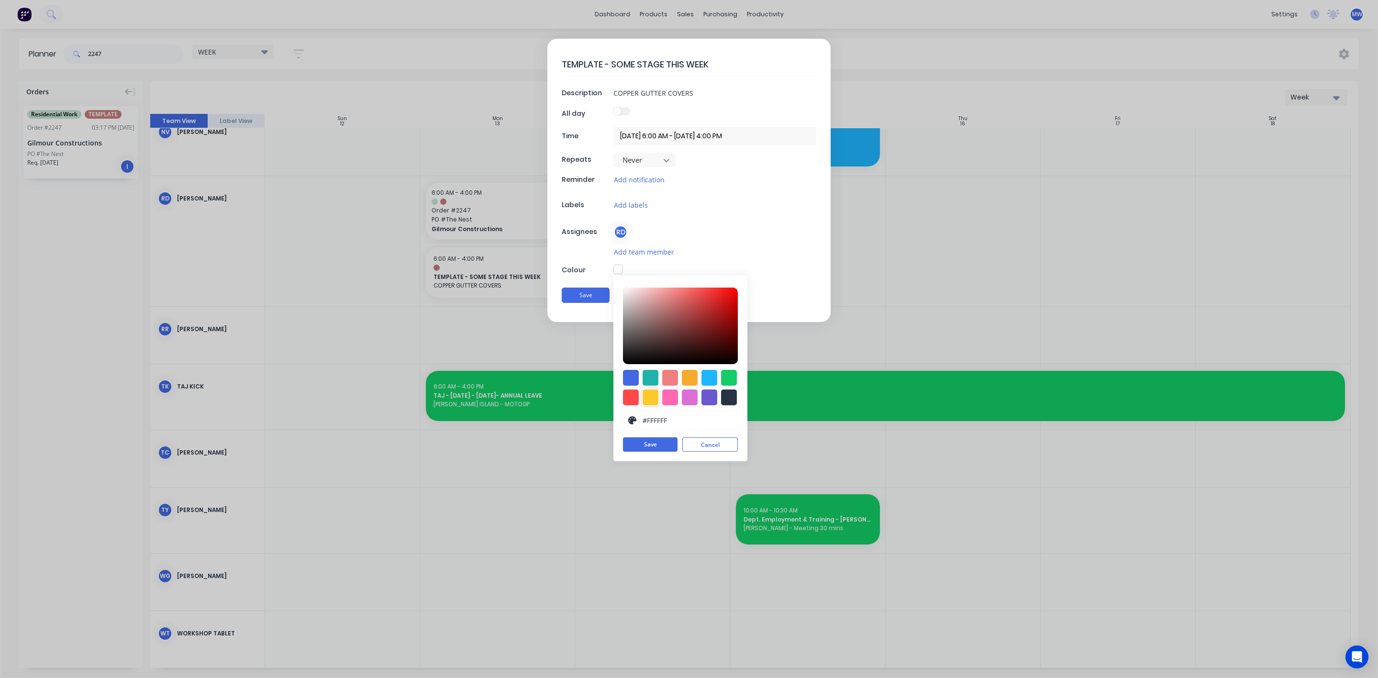
click at [656, 401] on div at bounding box center [651, 398] width 16 height 16
type input "#FFC82C"
click at [643, 452] on button "Save" at bounding box center [650, 445] width 55 height 14
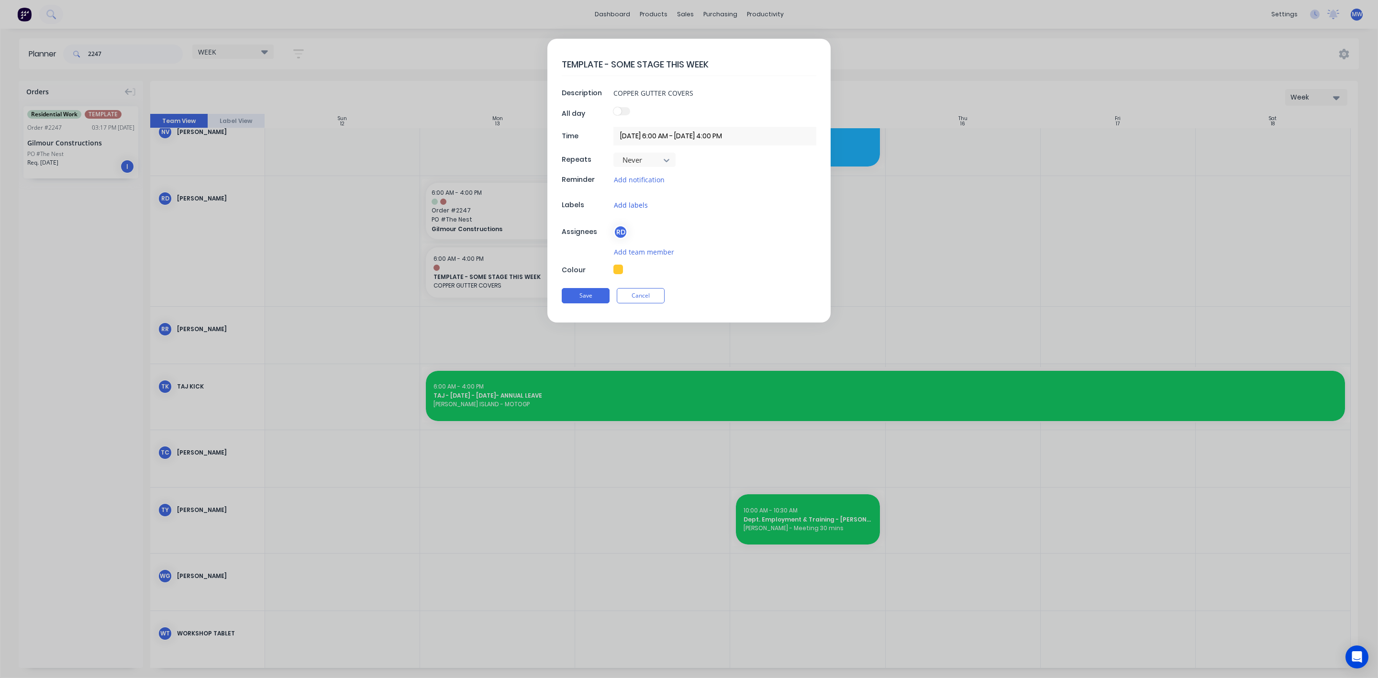
click at [635, 206] on button "Add labels" at bounding box center [631, 205] width 35 height 11
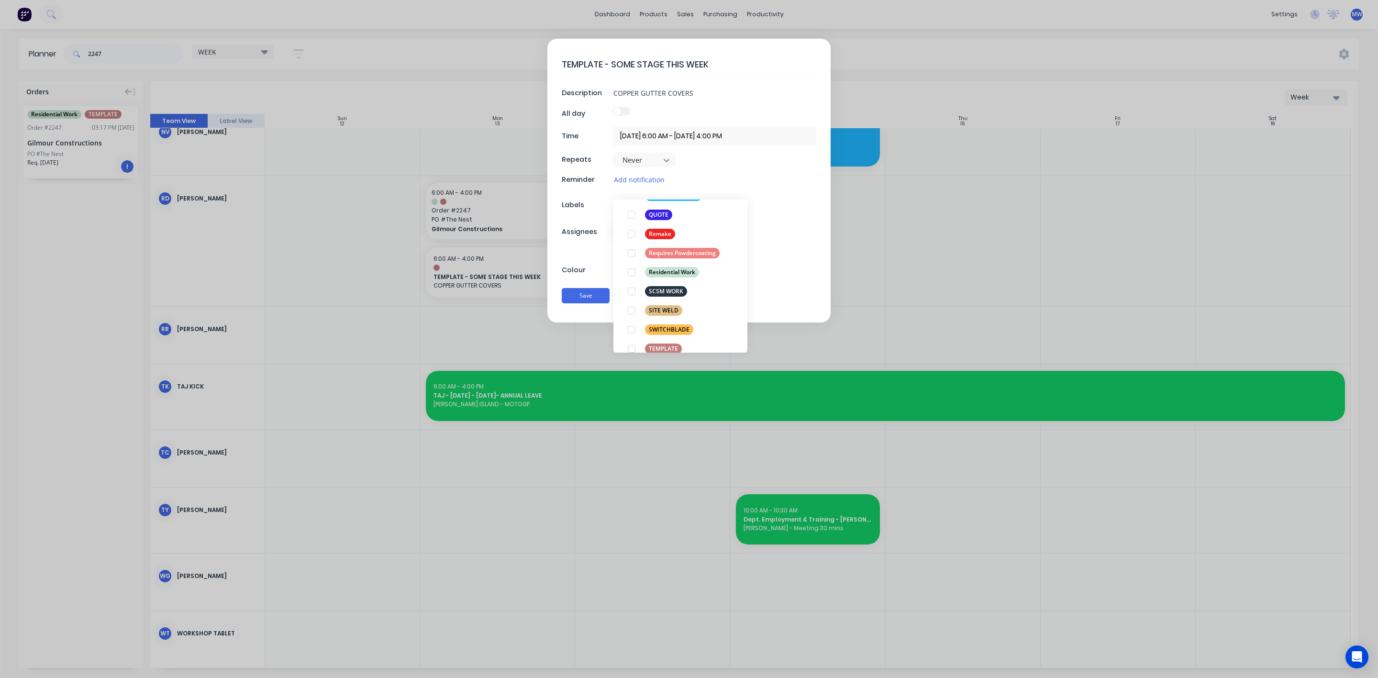
scroll to position [421, 0]
click at [630, 315] on div at bounding box center [631, 314] width 19 height 19
click at [802, 276] on div at bounding box center [715, 270] width 203 height 11
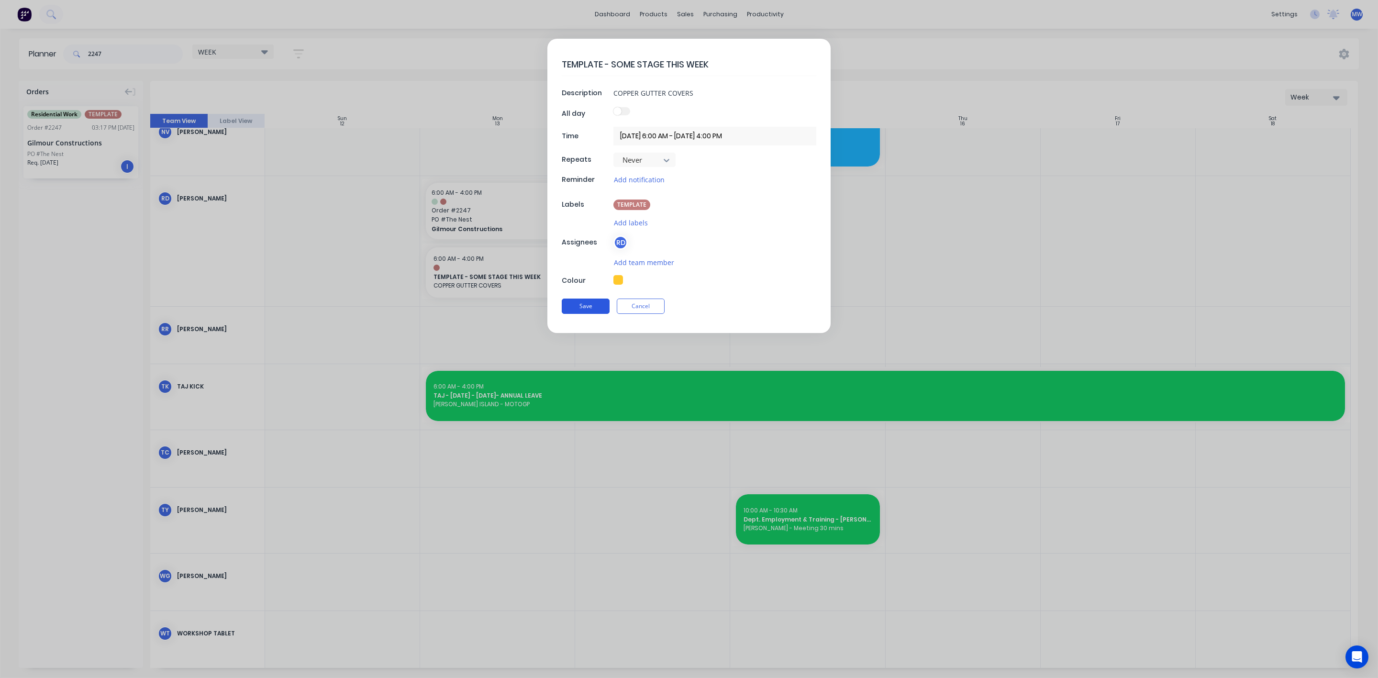
click at [583, 307] on button "Save" at bounding box center [586, 306] width 48 height 15
type textarea "x"
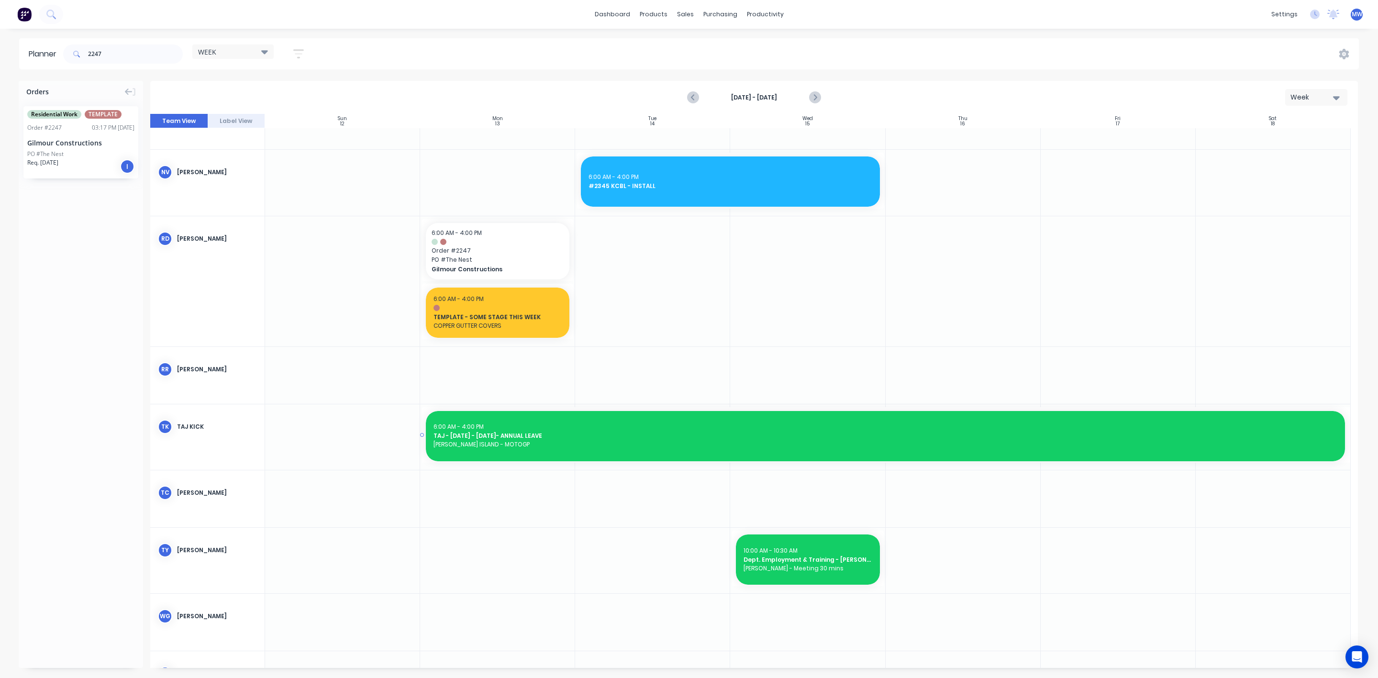
scroll to position [511, 0]
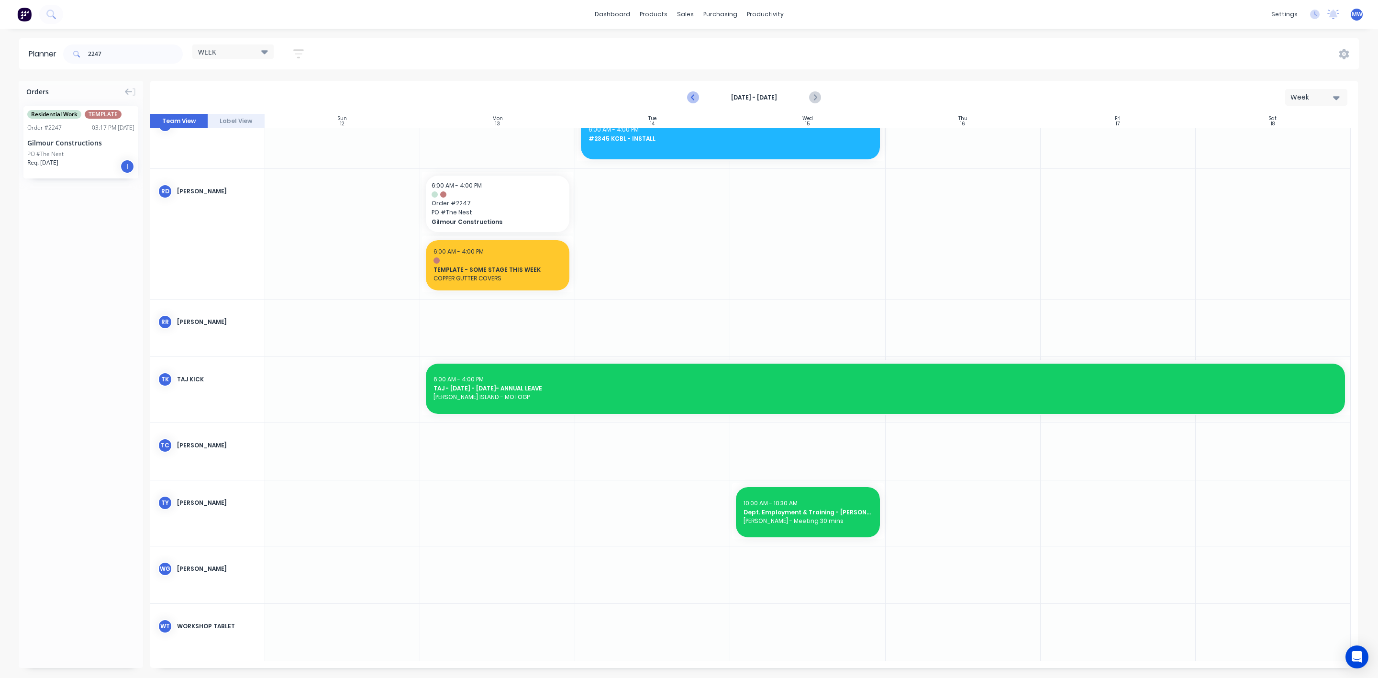
click at [695, 98] on icon "Previous page" at bounding box center [693, 97] width 11 height 11
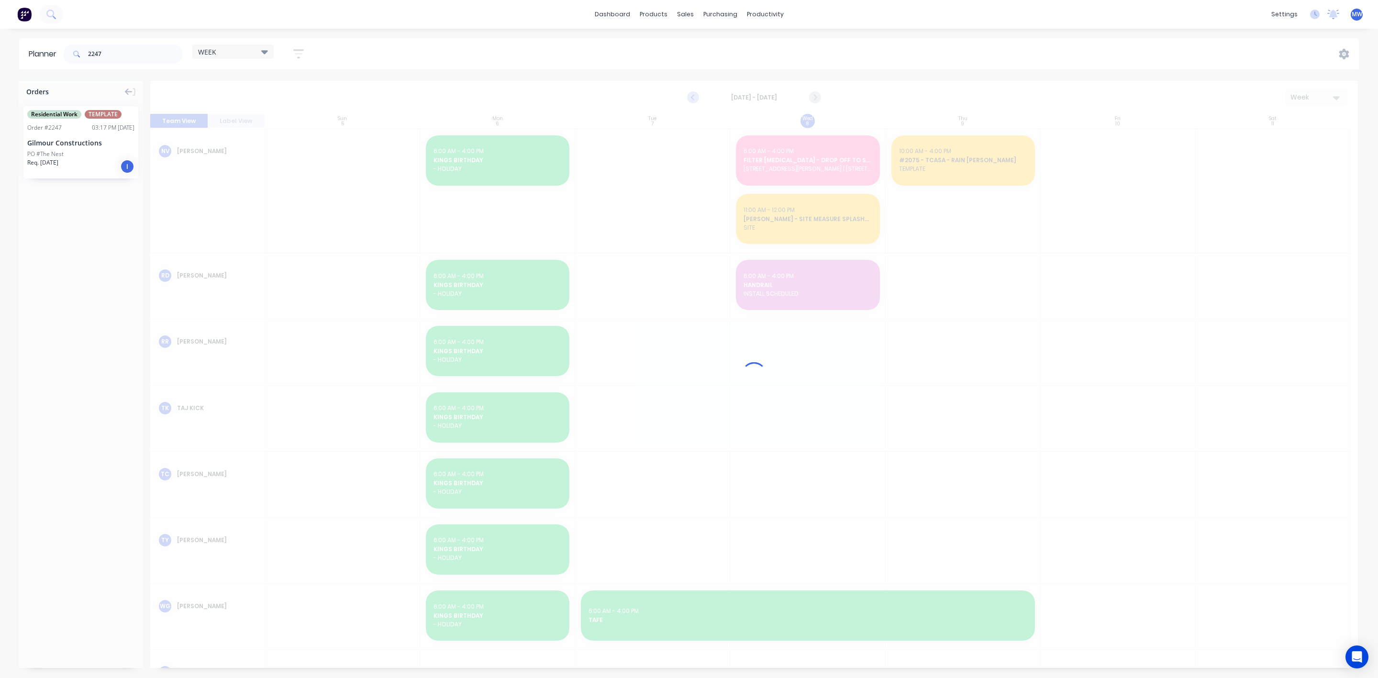
scroll to position [512, 0]
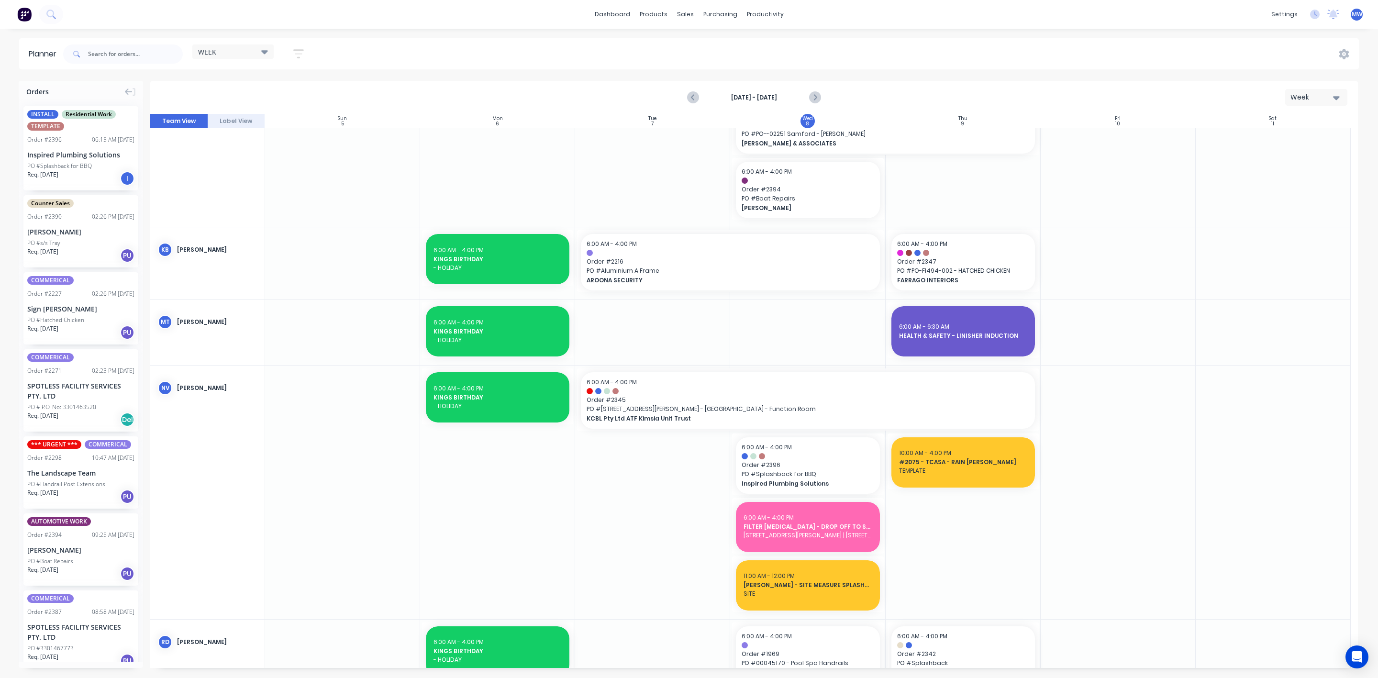
scroll to position [335, 0]
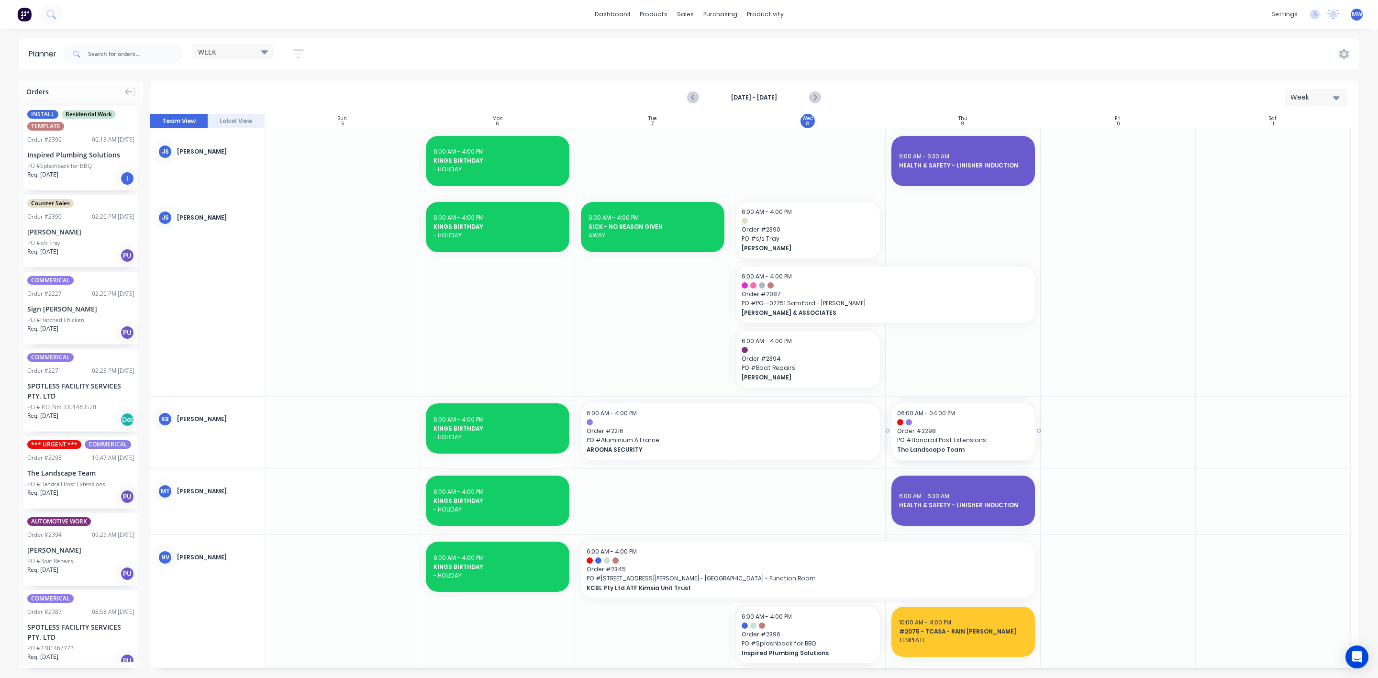
drag, startPoint x: 75, startPoint y: 483, endPoint x: 899, endPoint y: 439, distance: 825.3
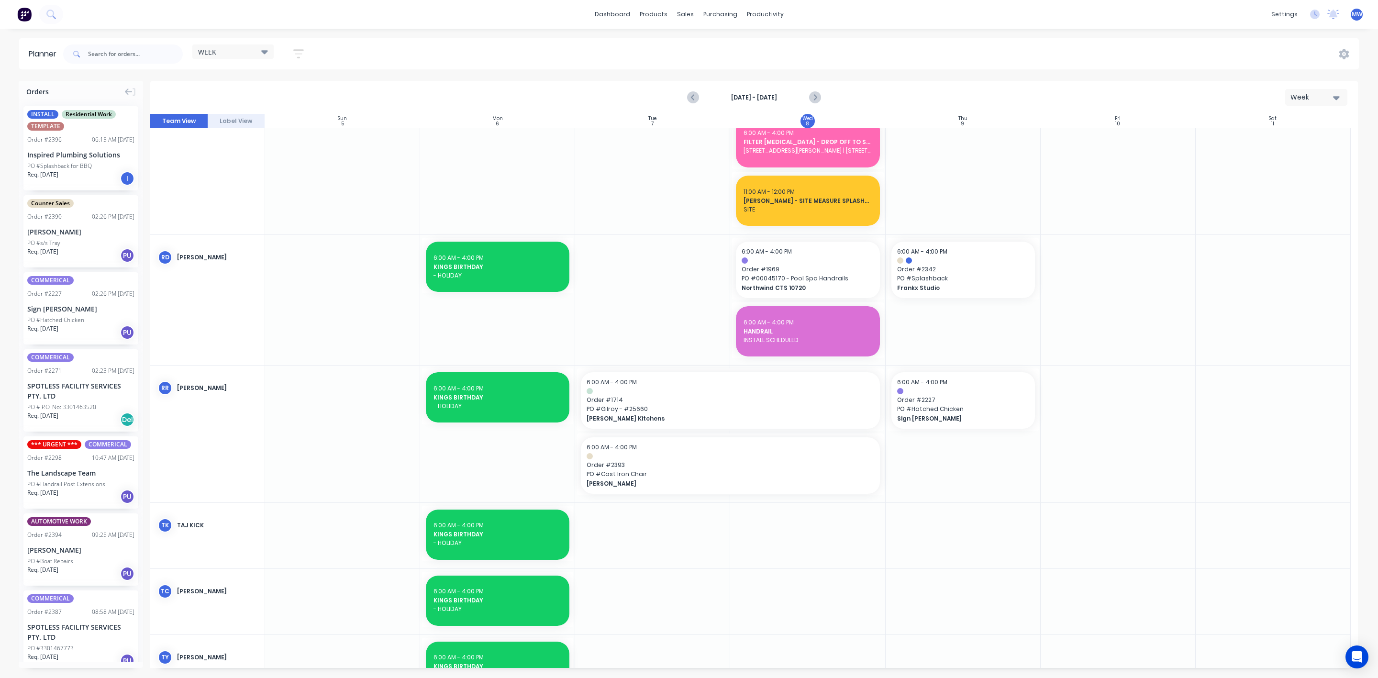
scroll to position [902, 0]
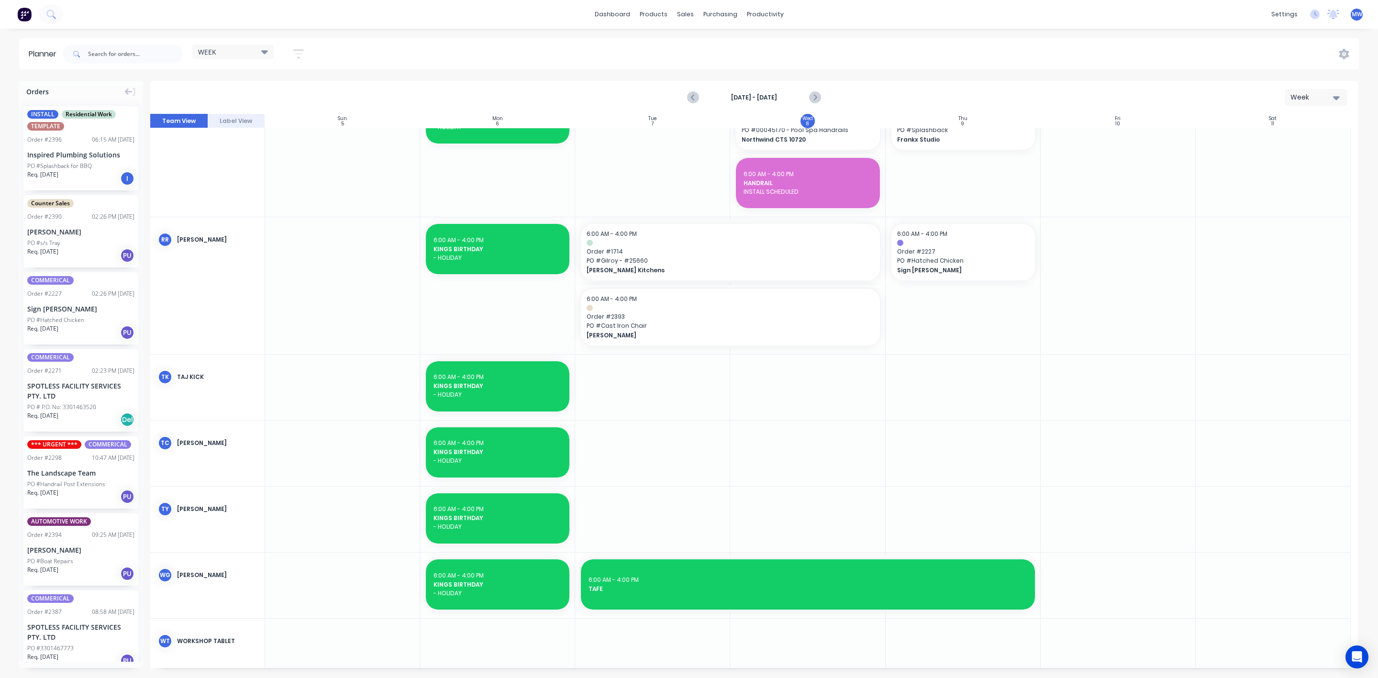
scroll to position [1117, 0]
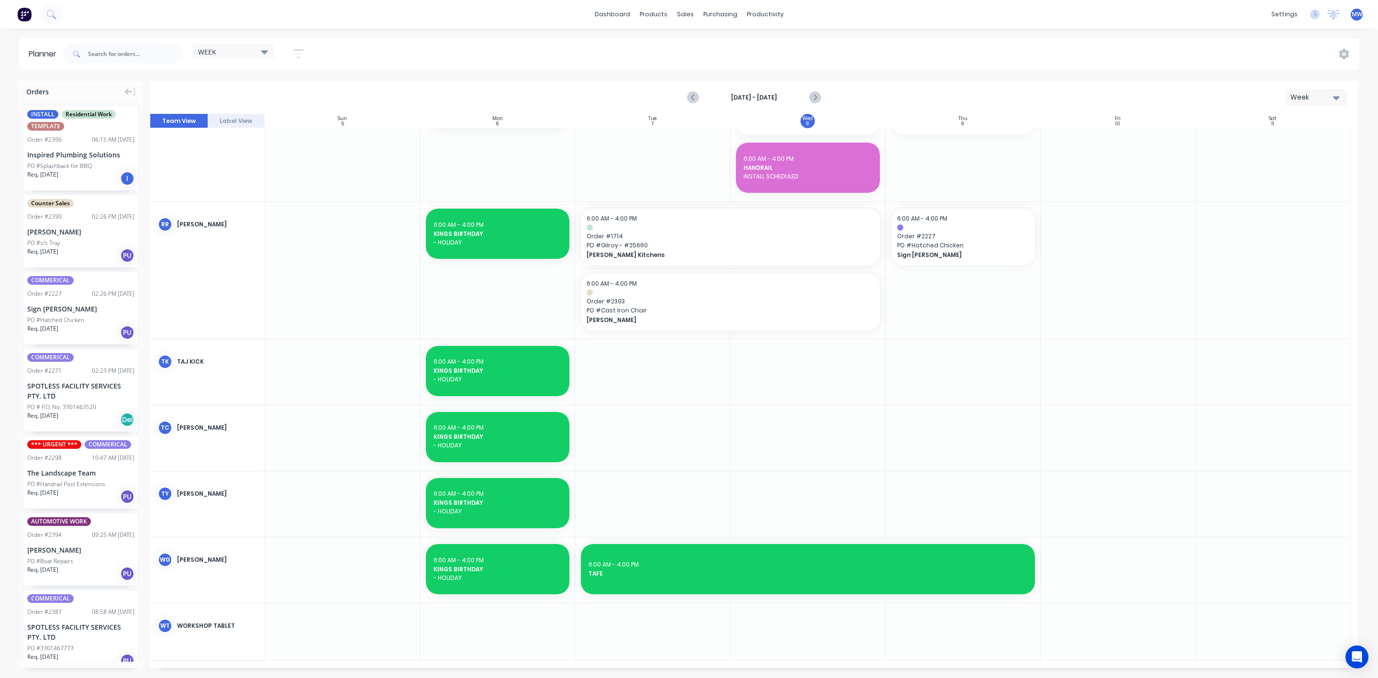
click at [775, 502] on div at bounding box center [807, 504] width 155 height 66
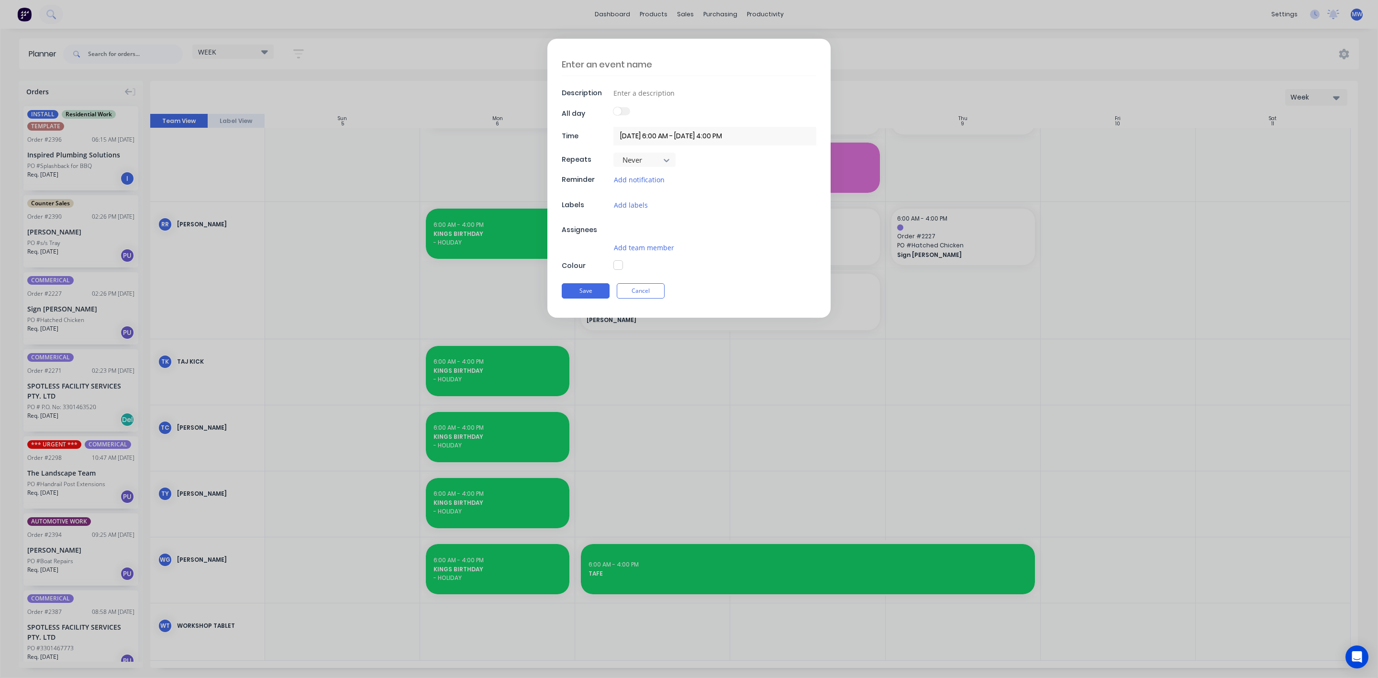
type textarea "x"
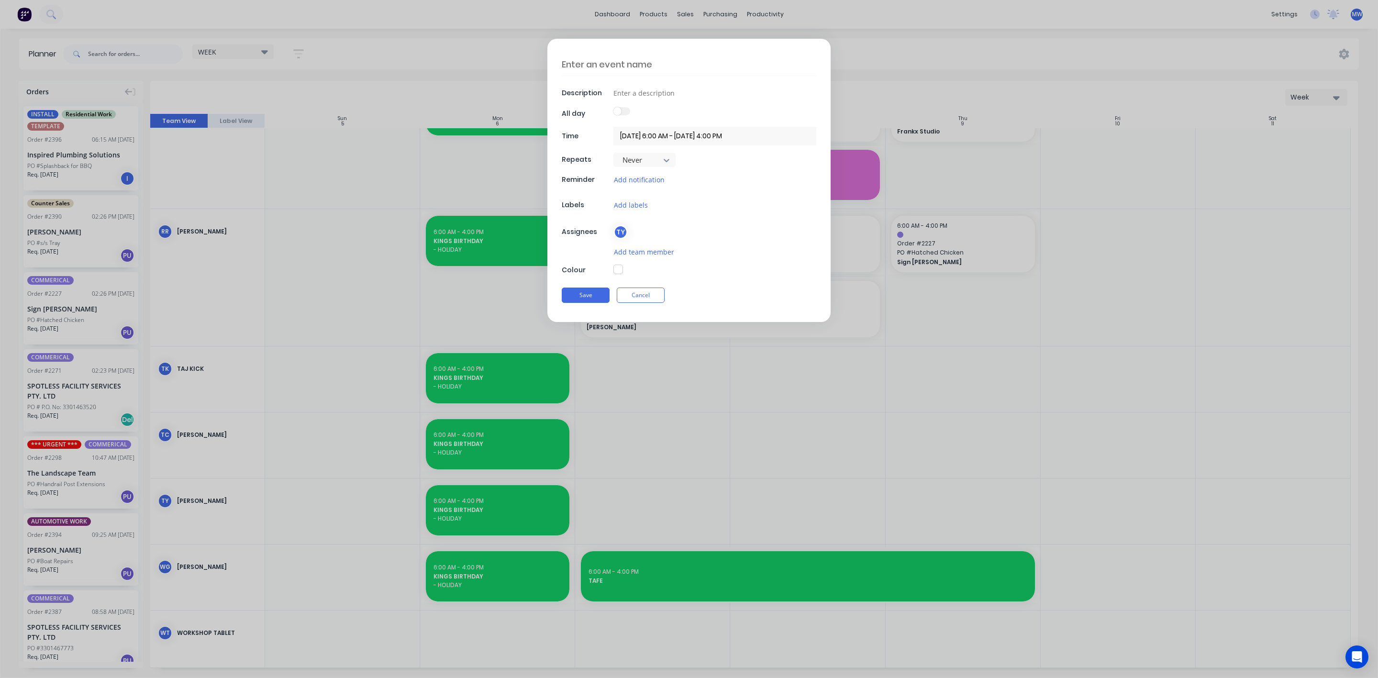
click at [627, 69] on textarea at bounding box center [689, 64] width 255 height 22
type textarea "T"
type textarea "x"
type textarea "TY"
type textarea "x"
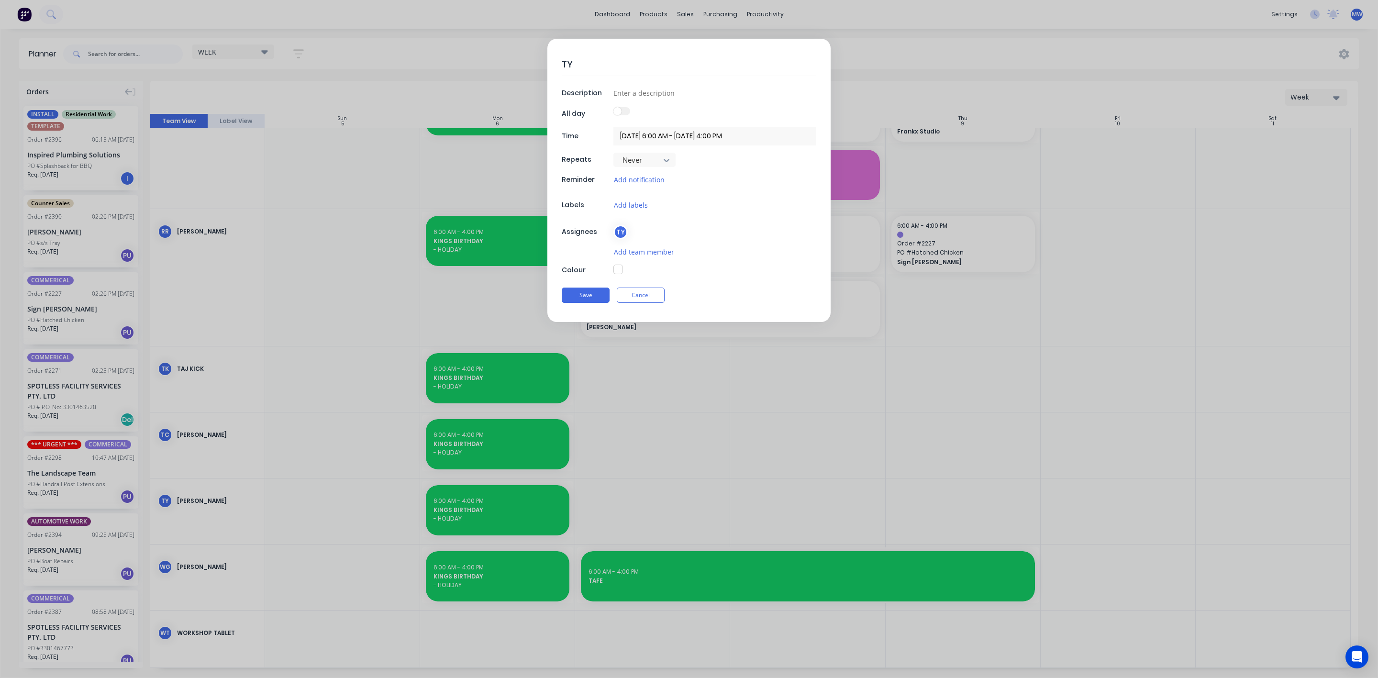
type textarea "TYW"
type textarea "x"
type textarea "TYWS"
type textarea "x"
type textarea "TYWSO"
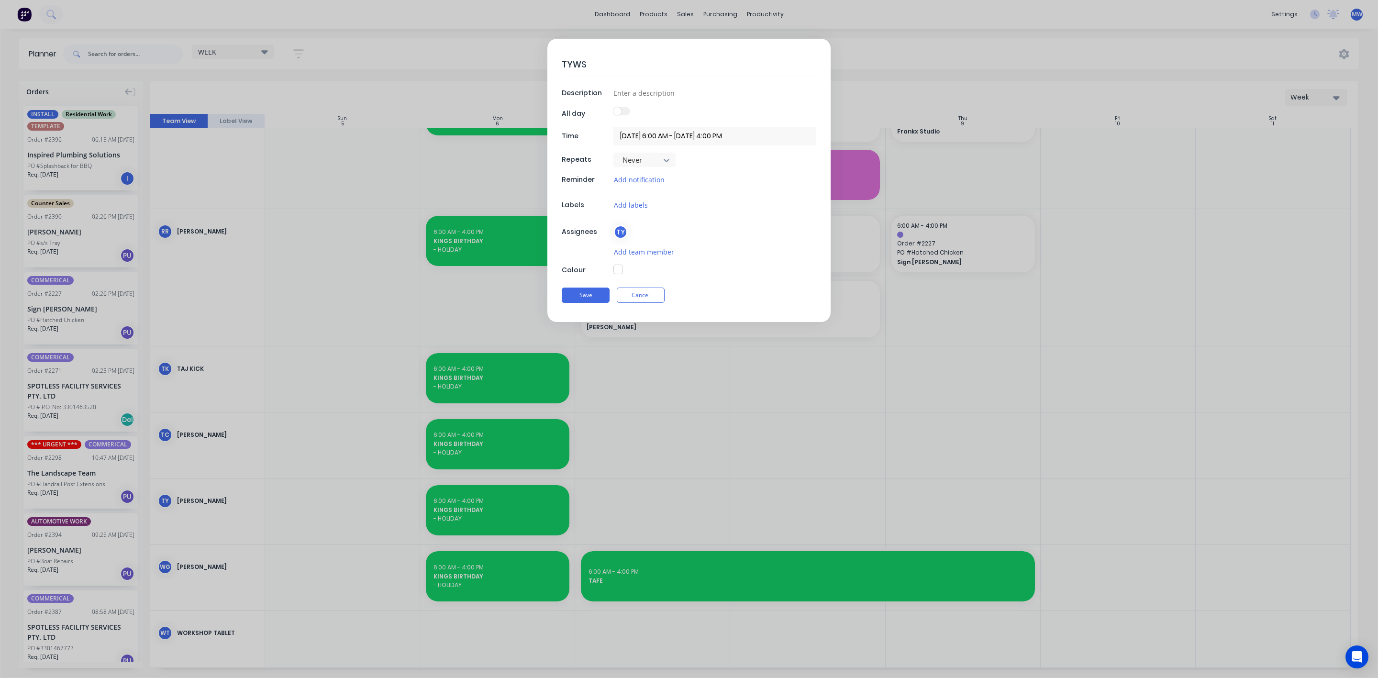
type textarea "x"
type textarea "TYWSON"
type textarea "x"
type textarea "TYWSO"
type textarea "x"
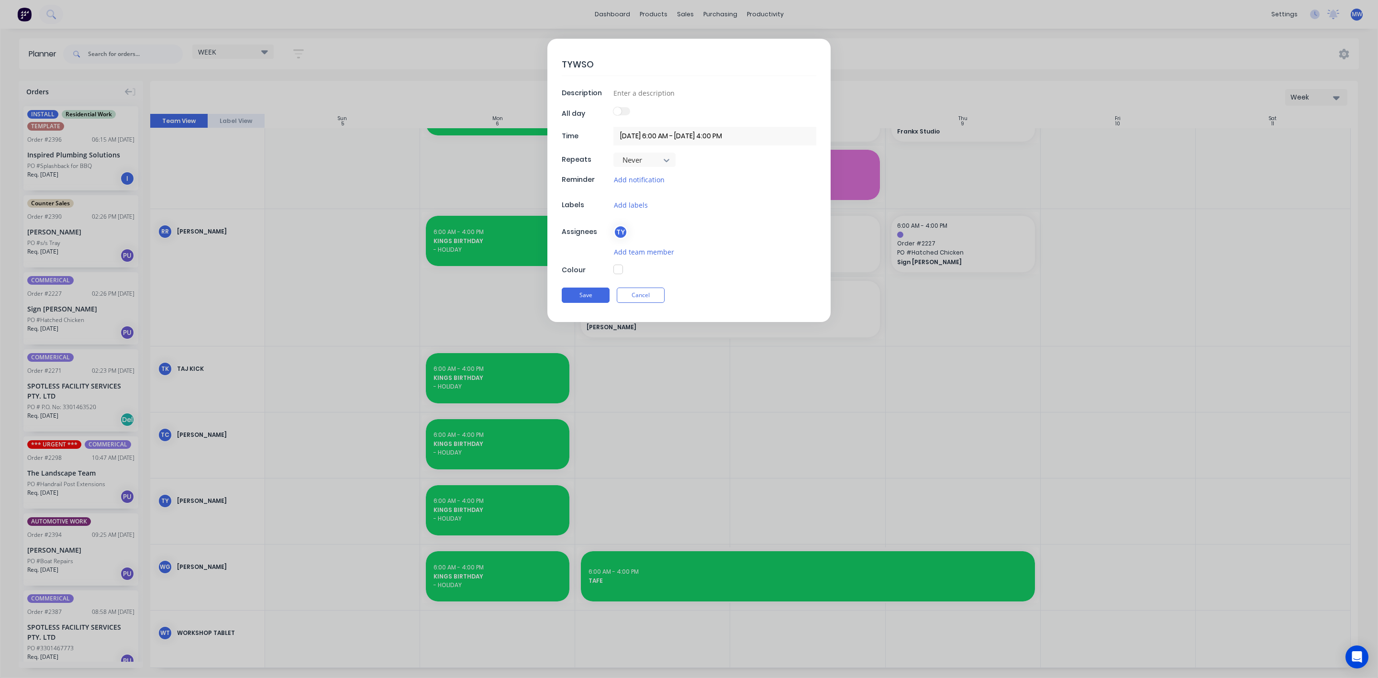
type textarea "TYWS"
type textarea "x"
type textarea "TYW"
type textarea "x"
type textarea "TY"
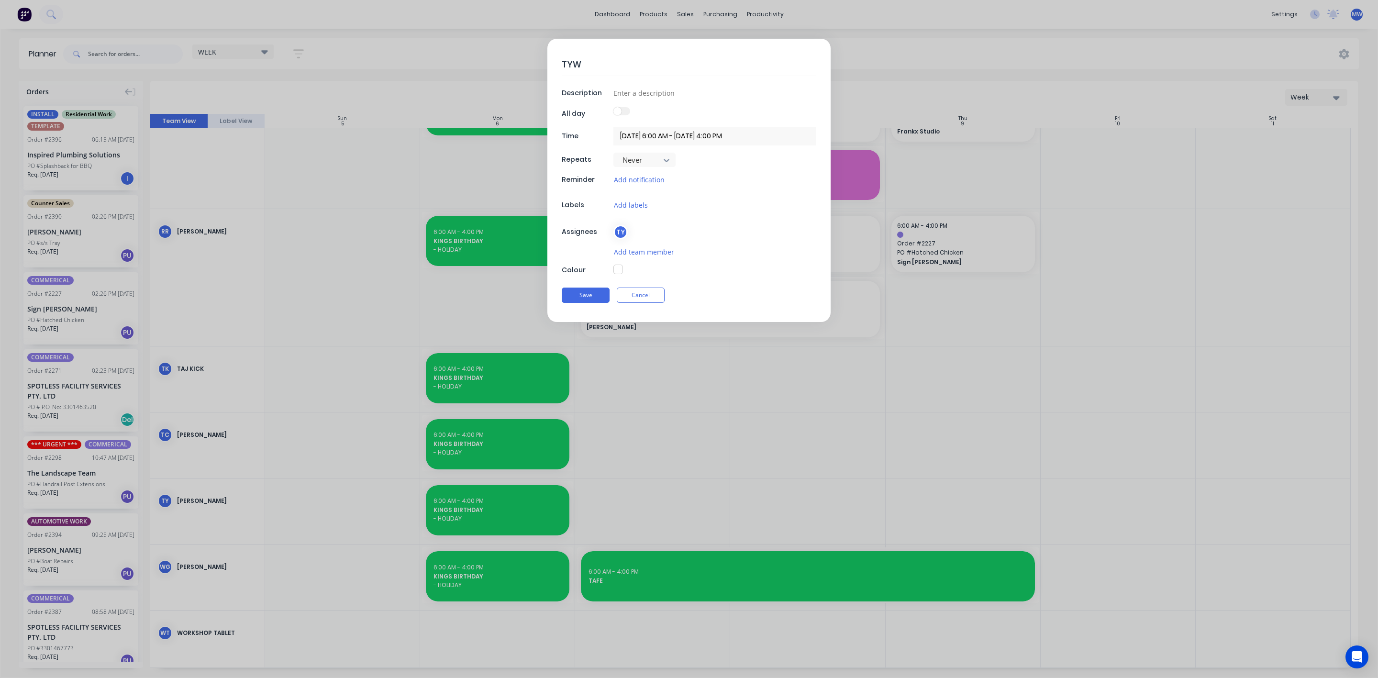
type textarea "x"
type textarea "TYS"
type textarea "x"
type textarea "TYSO"
type textarea "x"
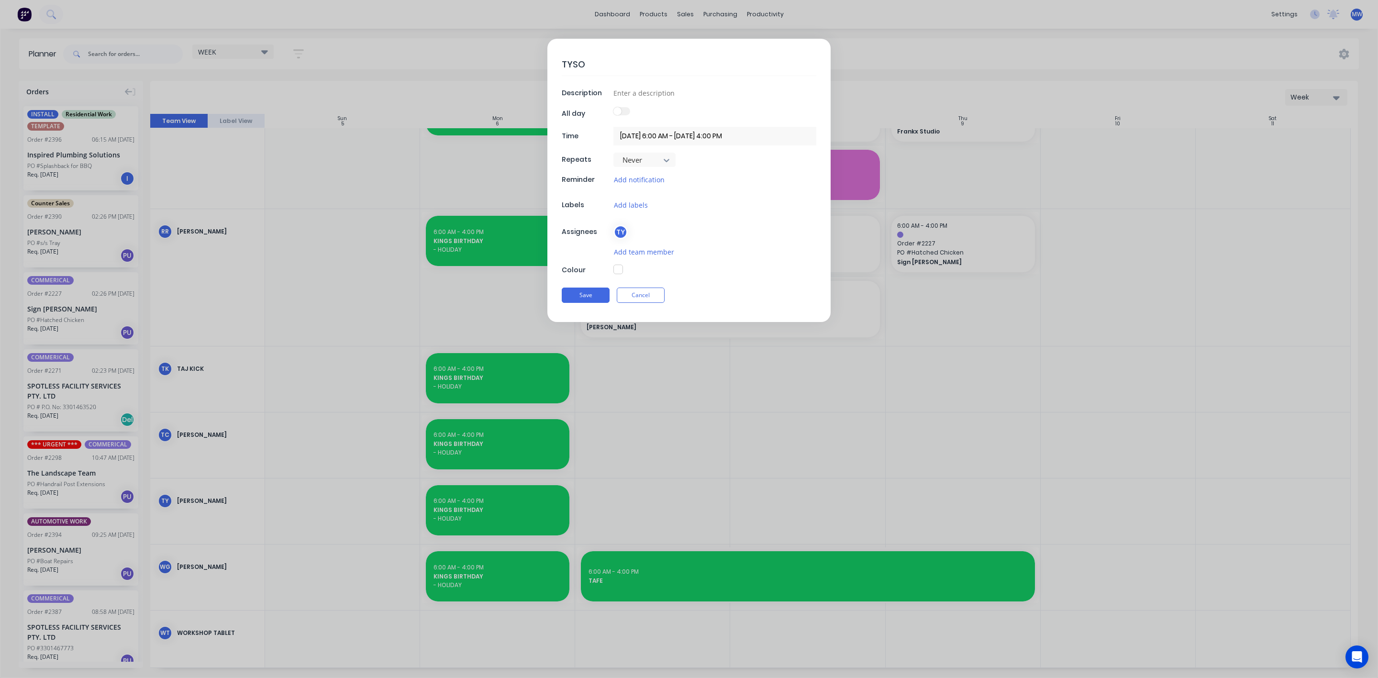
type textarea "[PERSON_NAME]"
type textarea "x"
type textarea "[PERSON_NAME]"
type textarea "x"
type textarea "[PERSON_NAME] -"
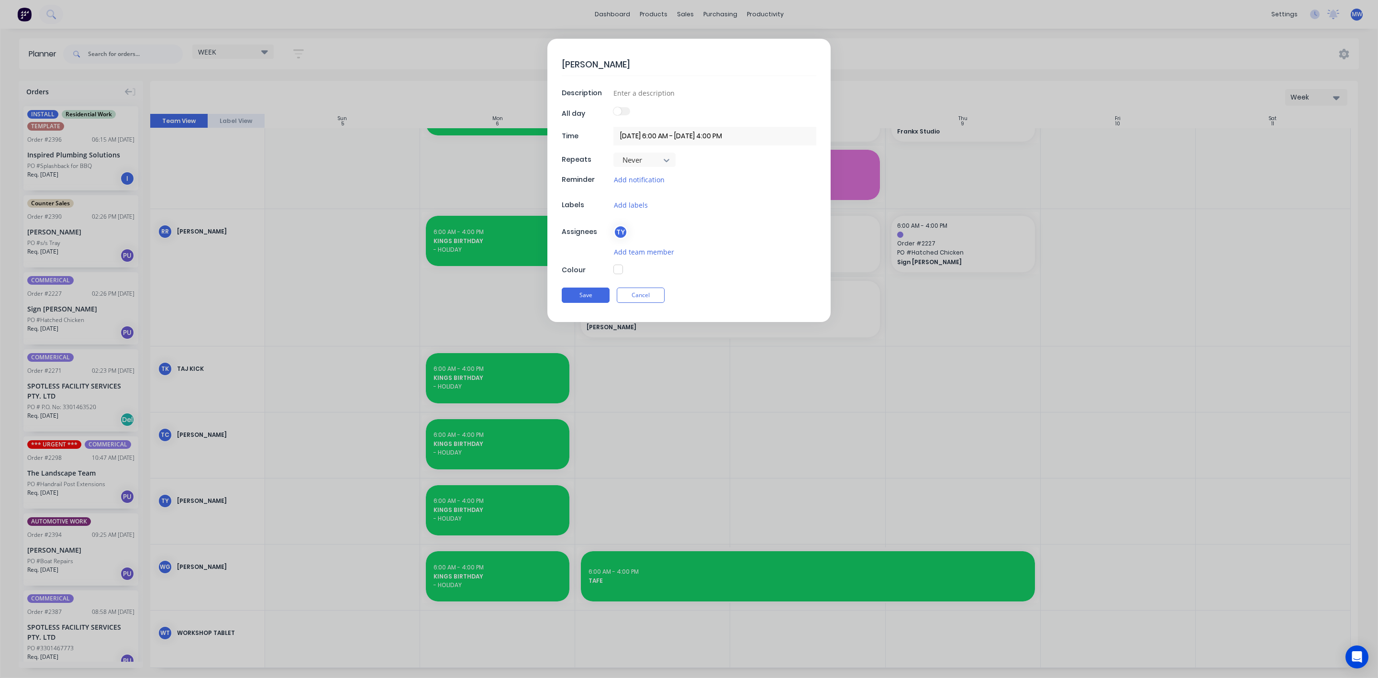
type textarea "x"
type textarea "[PERSON_NAME] -"
type textarea "x"
type textarea "[PERSON_NAME] - S"
type textarea "x"
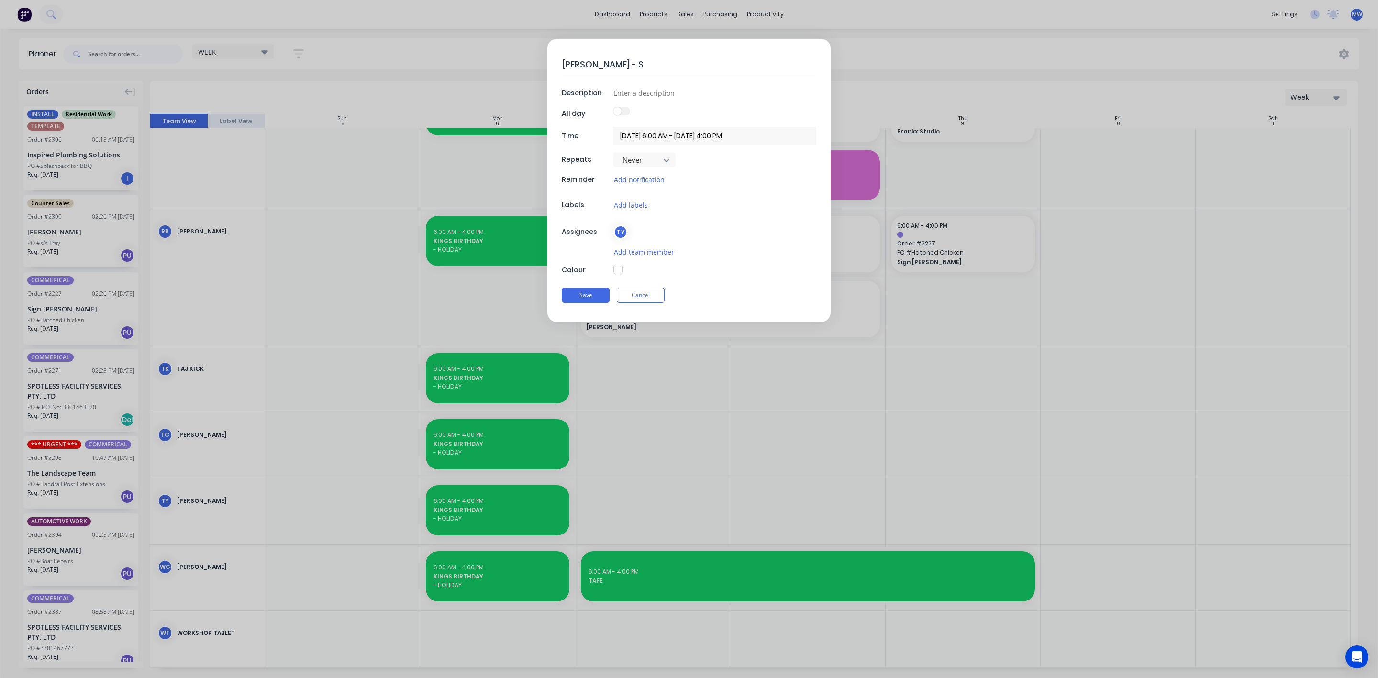
type textarea "[PERSON_NAME] - SI"
type textarea "x"
type textarea "[PERSON_NAME] - SIC"
type textarea "x"
type textarea "[PERSON_NAME] - SICK"
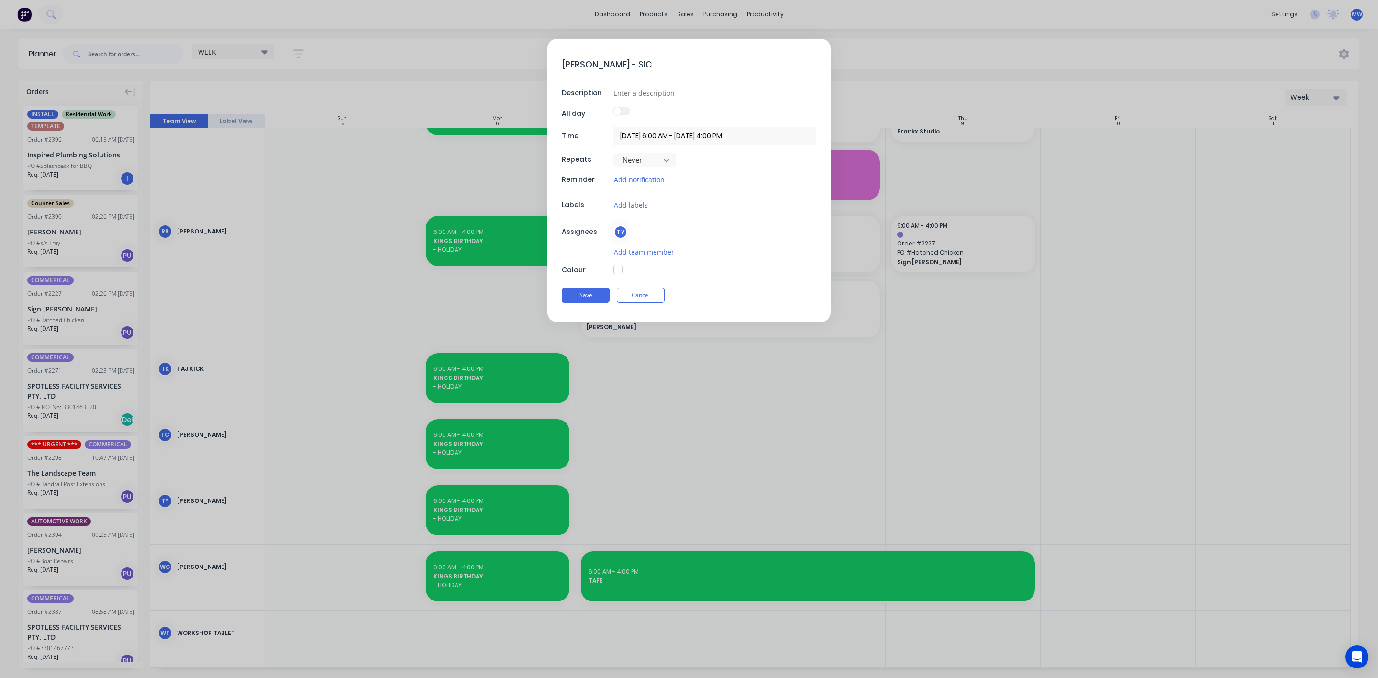
type textarea "x"
type textarea "[PERSON_NAME] - SICK"
type textarea "x"
click at [641, 97] on input at bounding box center [715, 93] width 203 height 14
type input "T"
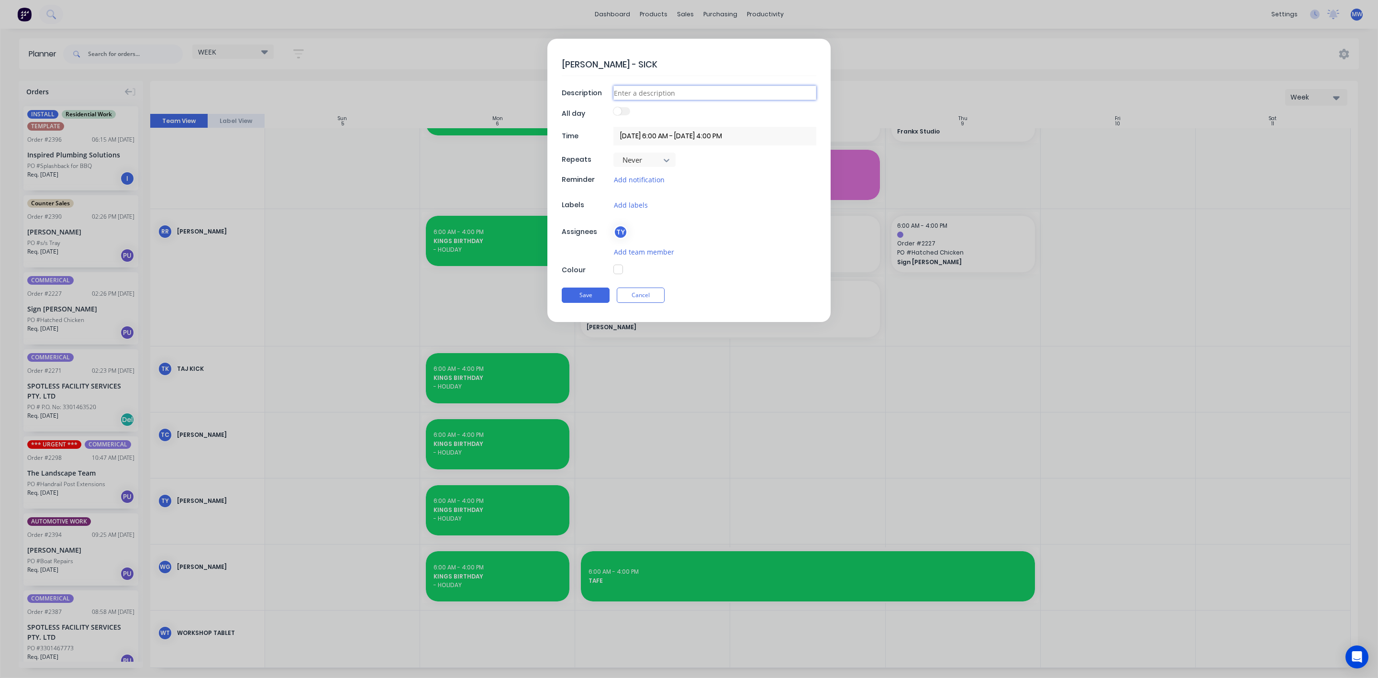
type textarea "x"
type input "TE"
type textarea "x"
type input "TEX"
type textarea "x"
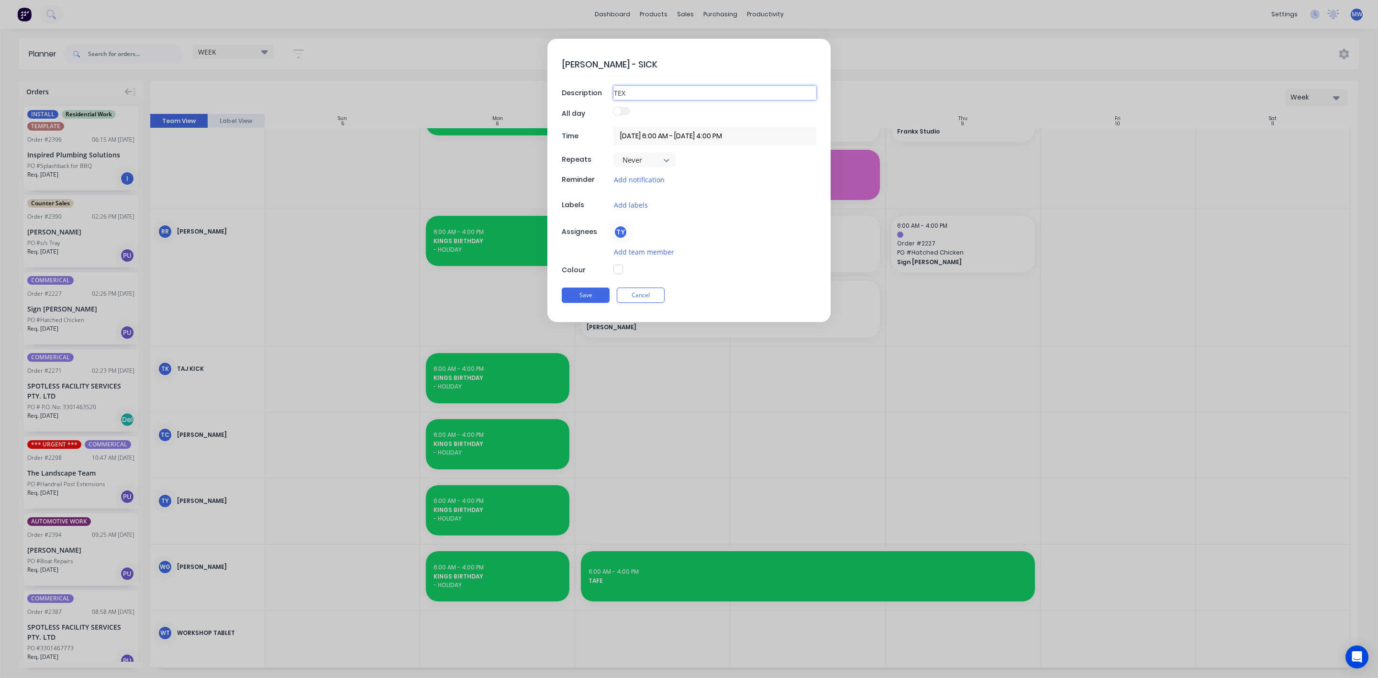
type input "TEXT"
type textarea "x"
type input "TEXT"
type textarea "x"
type input "TEXT I"
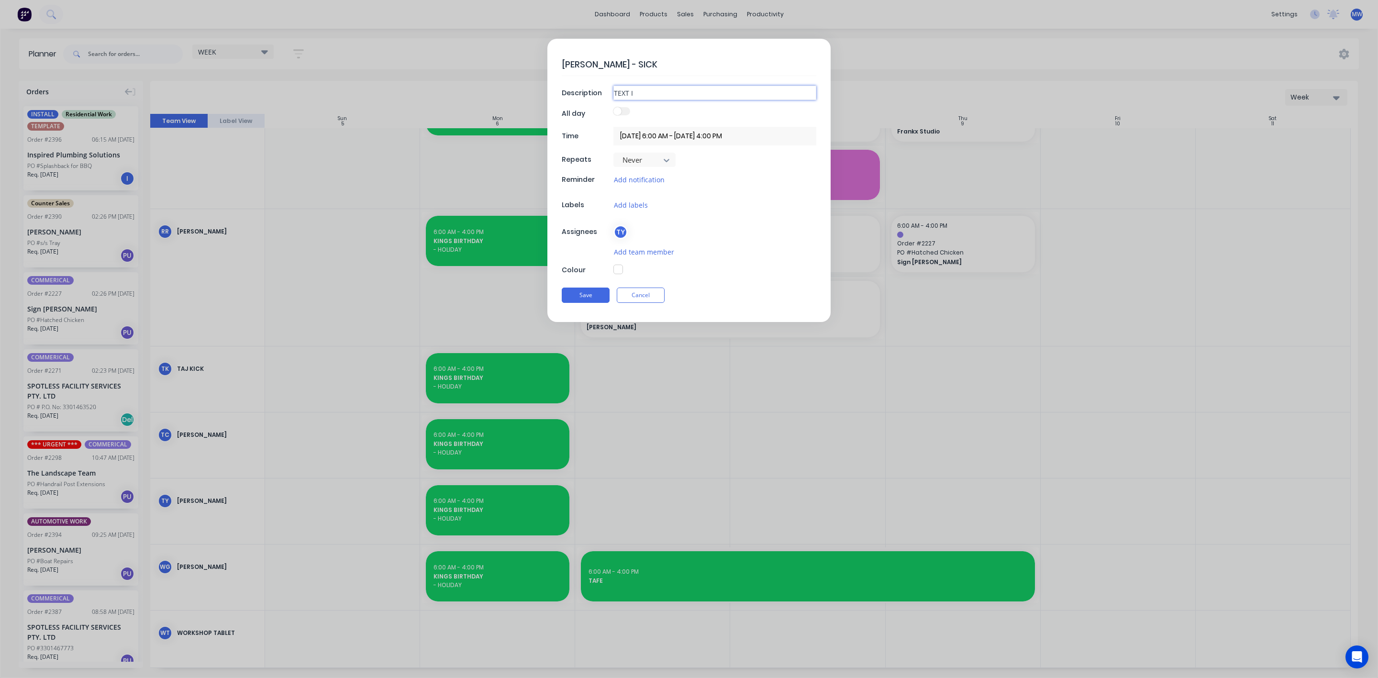
type textarea "x"
type input "TEXT IN"
type textarea "x"
type input "TEXT IN"
type textarea "x"
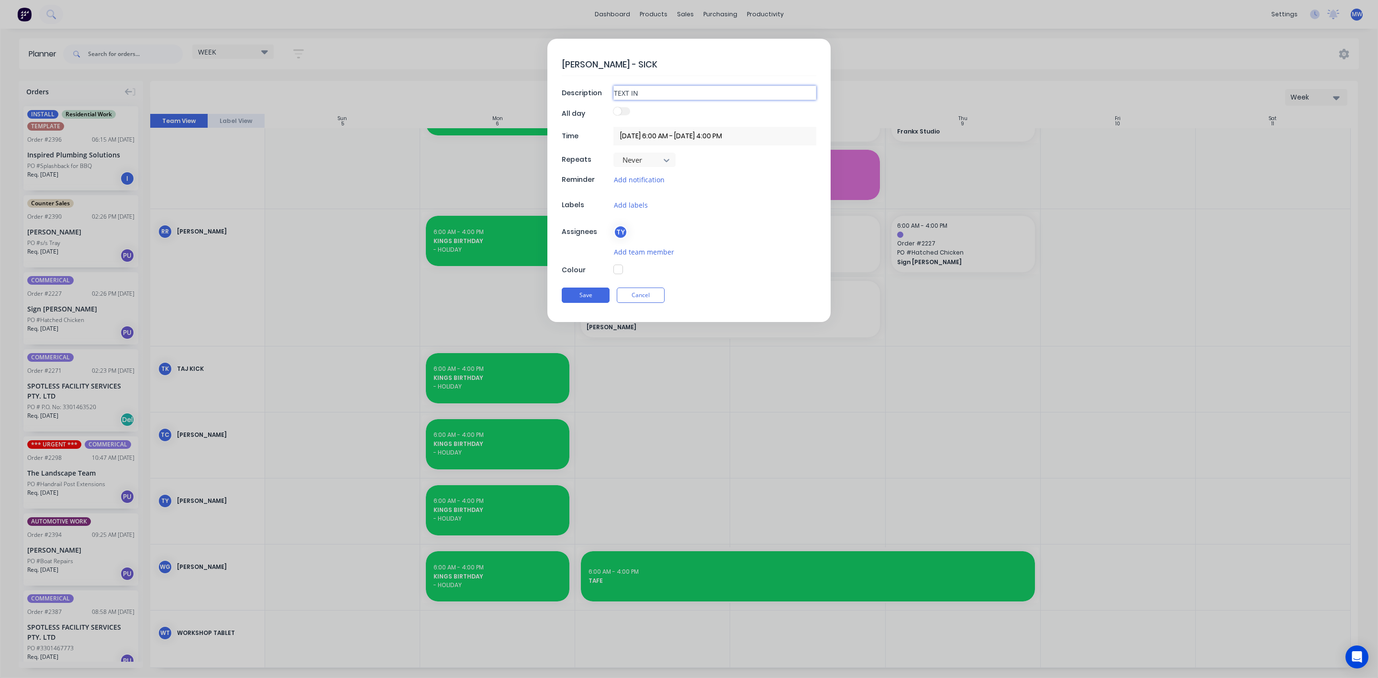
type input "TEXT IN S"
type textarea "x"
type input "TEXT IN SI"
type textarea "x"
type input "TEXT IN S"
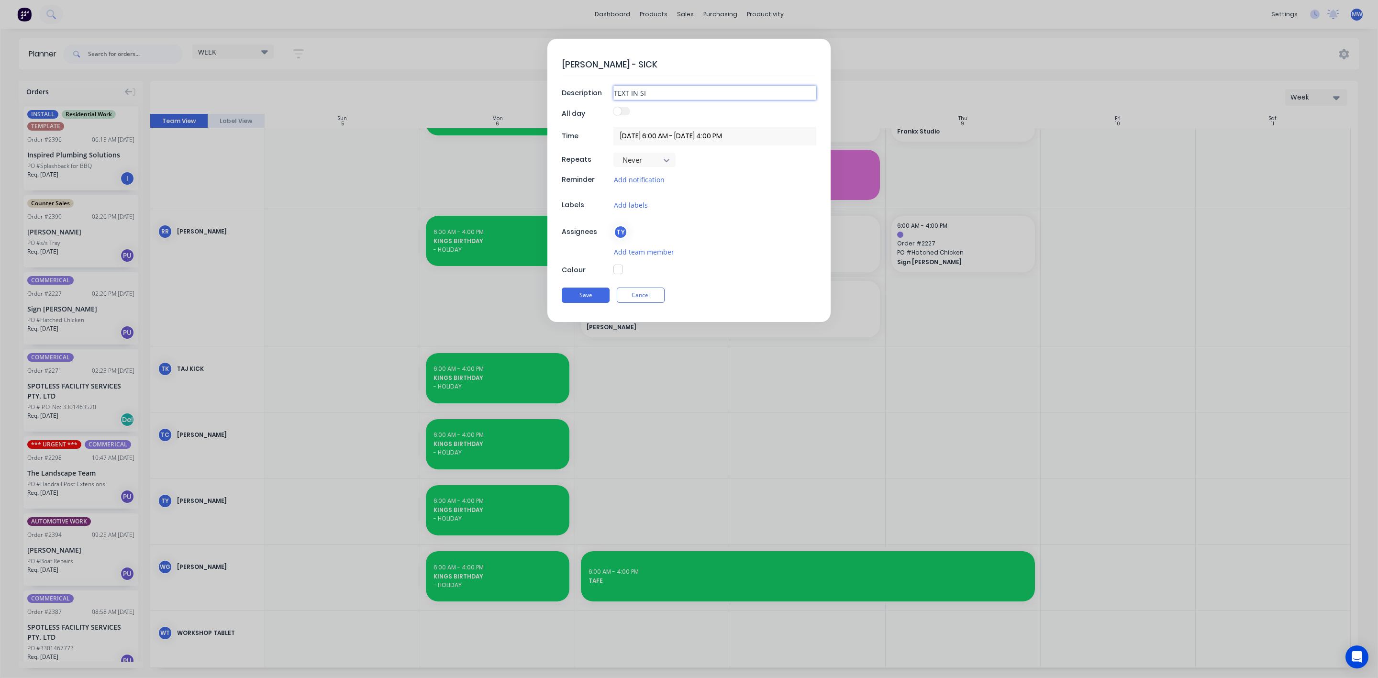
type textarea "x"
type input "TEXT IN"
type textarea "x"
type input "TEXT IN S"
type textarea "x"
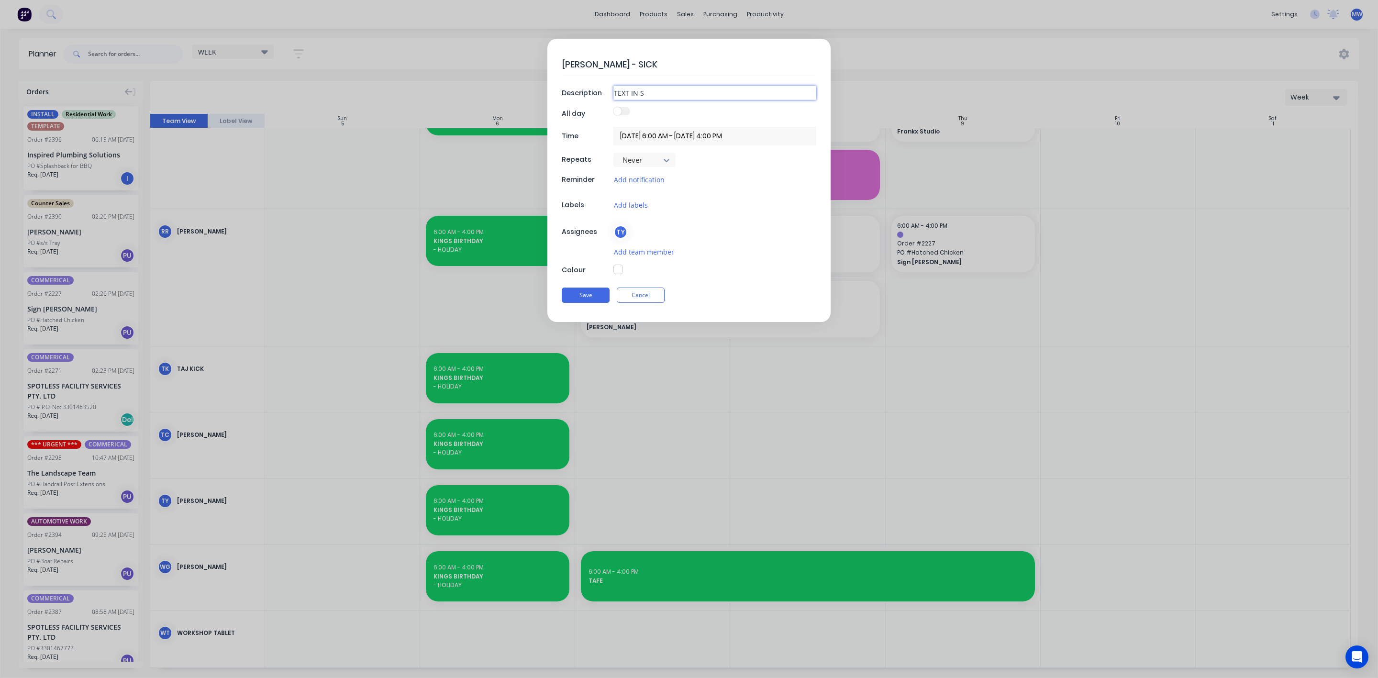
type input "TEXT IN SI"
type textarea "x"
type input "TEXT IN SIC"
type textarea "x"
type input "TEXT IN SICK"
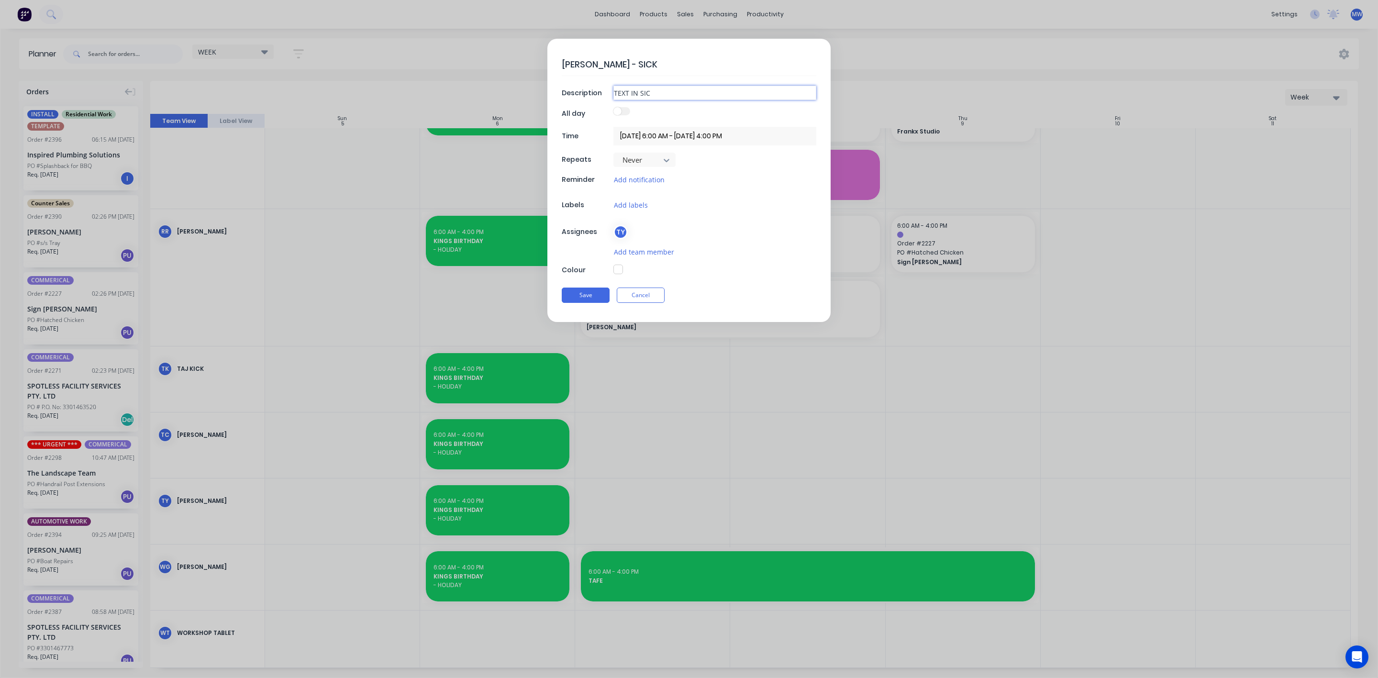
type textarea "x"
type input "TEXT IN SICK"
type textarea "x"
click at [602, 62] on textarea "[PERSON_NAME] - SICK" at bounding box center [689, 64] width 255 height 22
type textarea "[PERSON_NAME] - SIC"
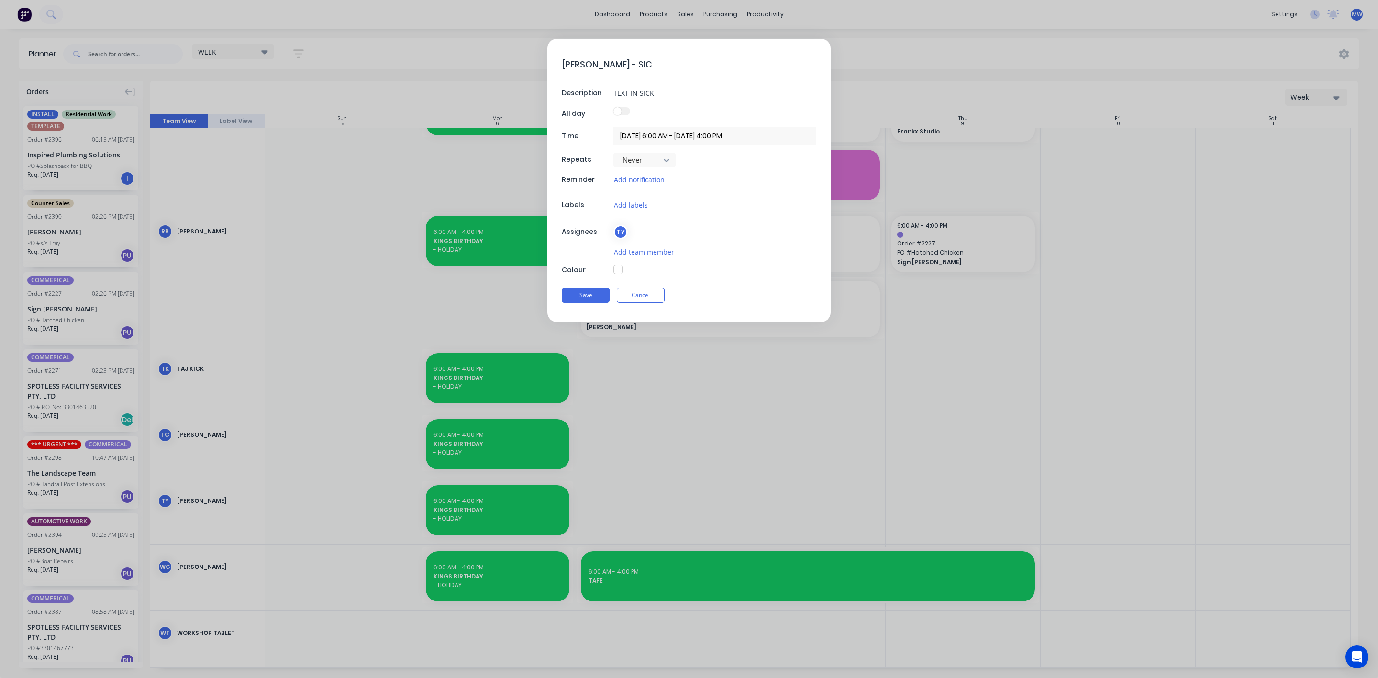
type textarea "x"
type textarea "[PERSON_NAME] - SI"
type textarea "x"
type textarea "[PERSON_NAME] - S"
type textarea "x"
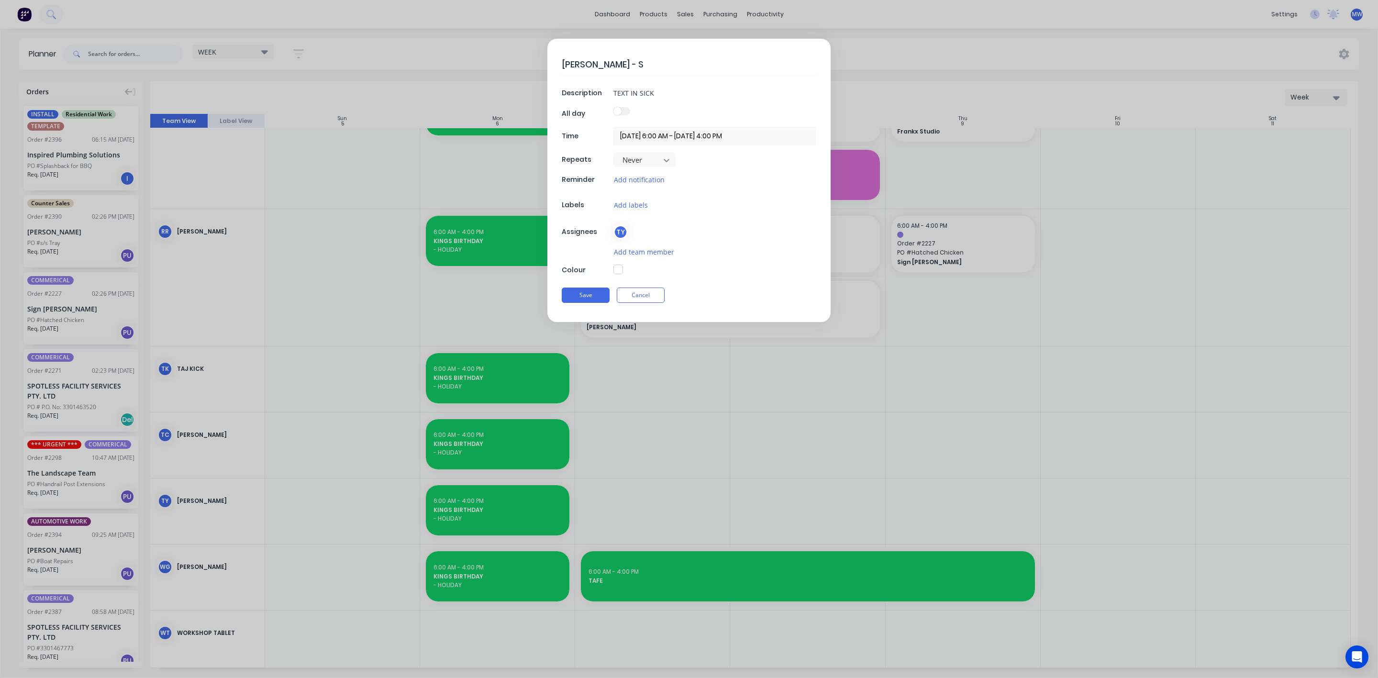
type textarea "[PERSON_NAME] -"
type textarea "x"
type textarea "[PERSON_NAME] - A"
type textarea "x"
type textarea "[PERSON_NAME]"
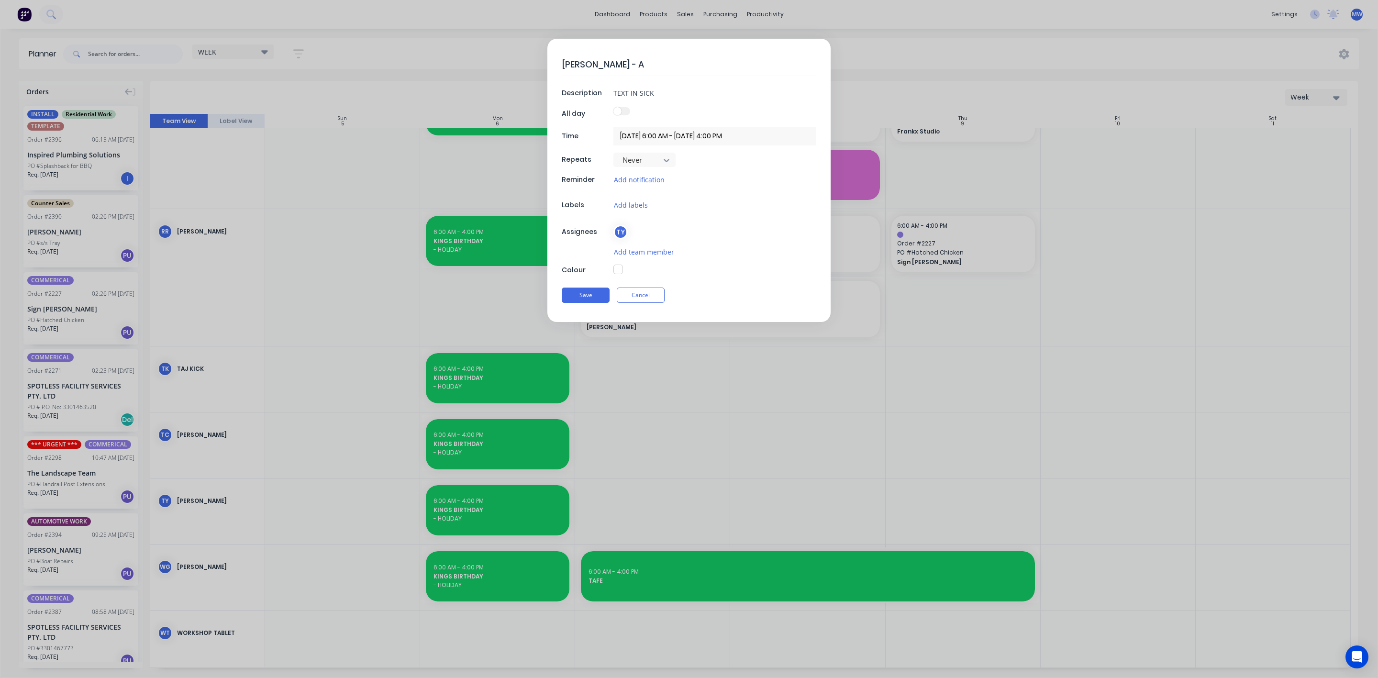
type textarea "x"
type textarea "[PERSON_NAME]"
type textarea "x"
type textarea "[PERSON_NAME] - AWAY"
type textarea "x"
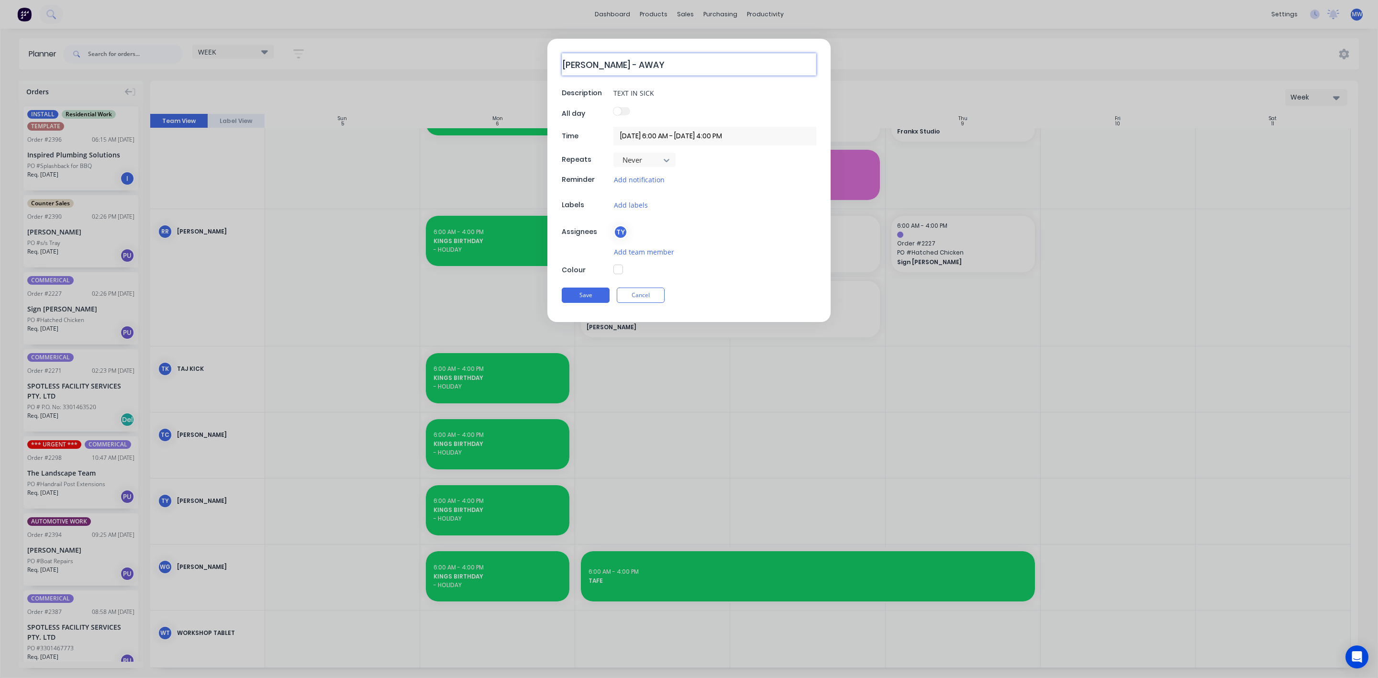
type textarea "[PERSON_NAME] - AWAY"
click at [620, 273] on button "button" at bounding box center [619, 270] width 10 height 10
type textarea "x"
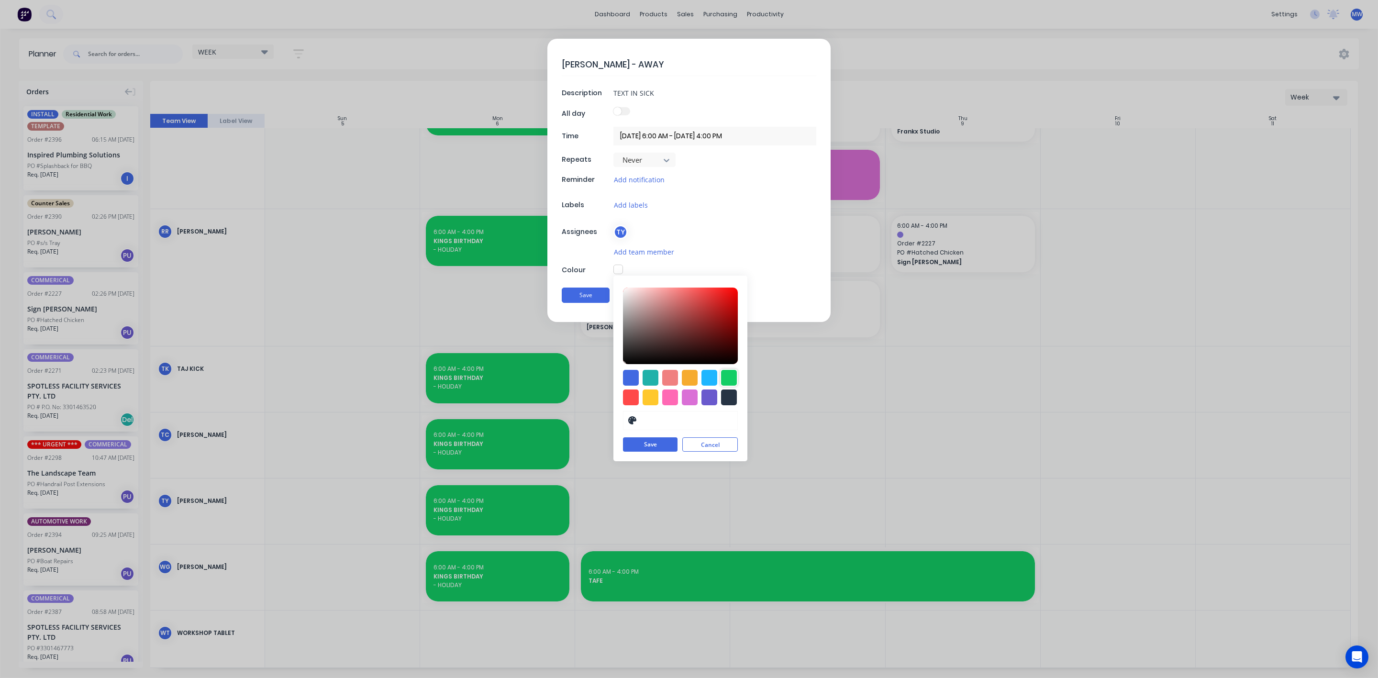
click at [734, 384] on div at bounding box center [729, 378] width 16 height 16
type input "#13CE66"
click at [638, 451] on button "Save" at bounding box center [650, 445] width 55 height 14
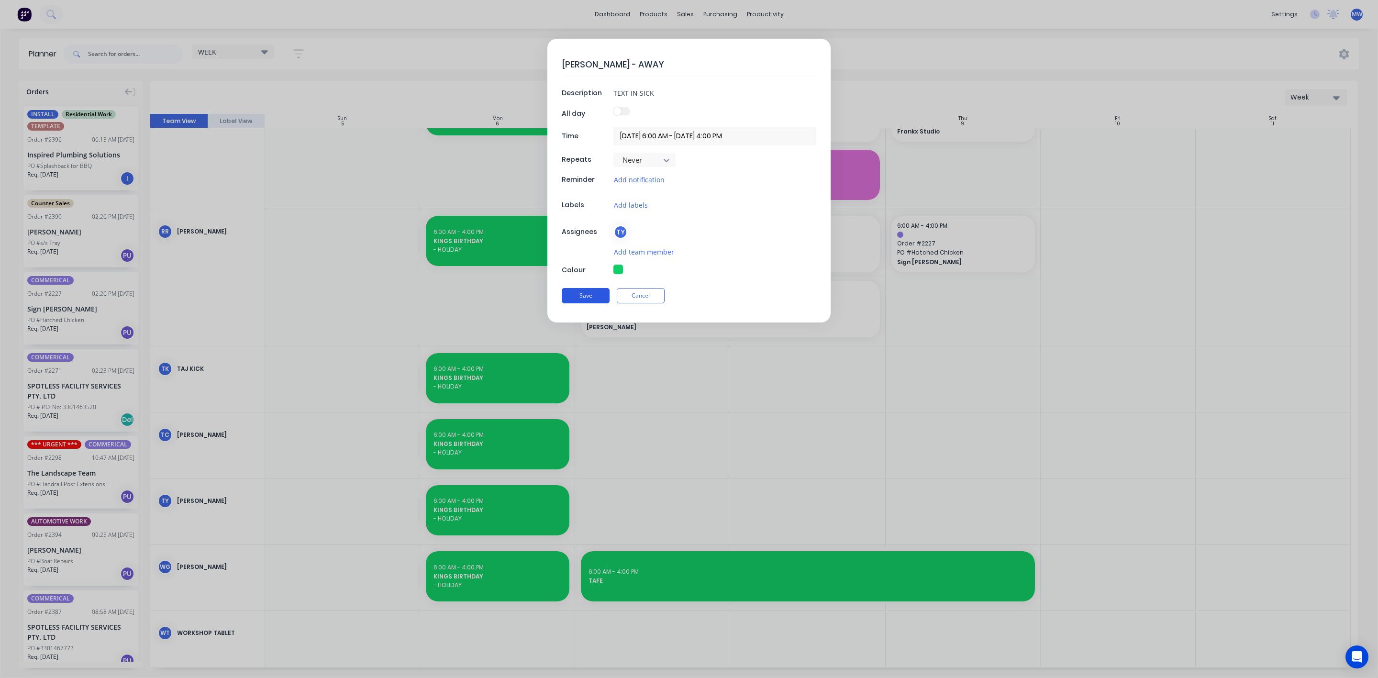
click at [586, 297] on button "Save" at bounding box center [586, 295] width 48 height 15
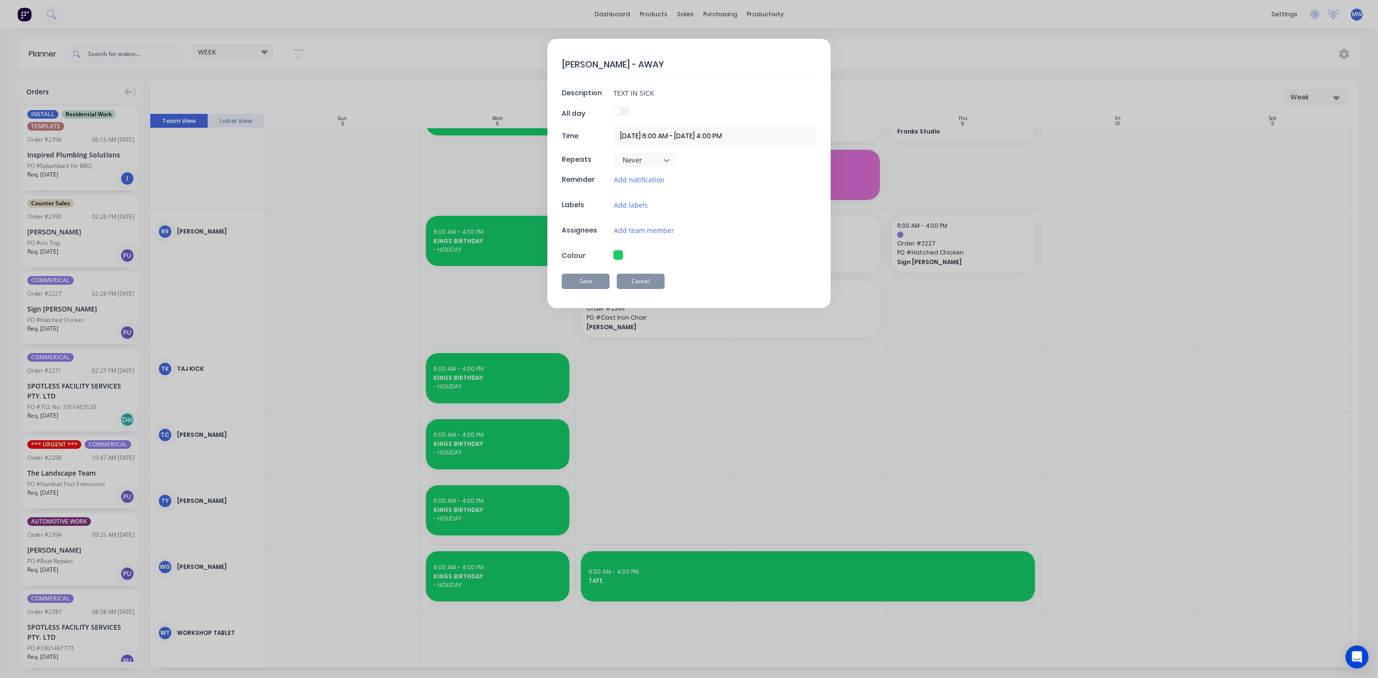
type textarea "x"
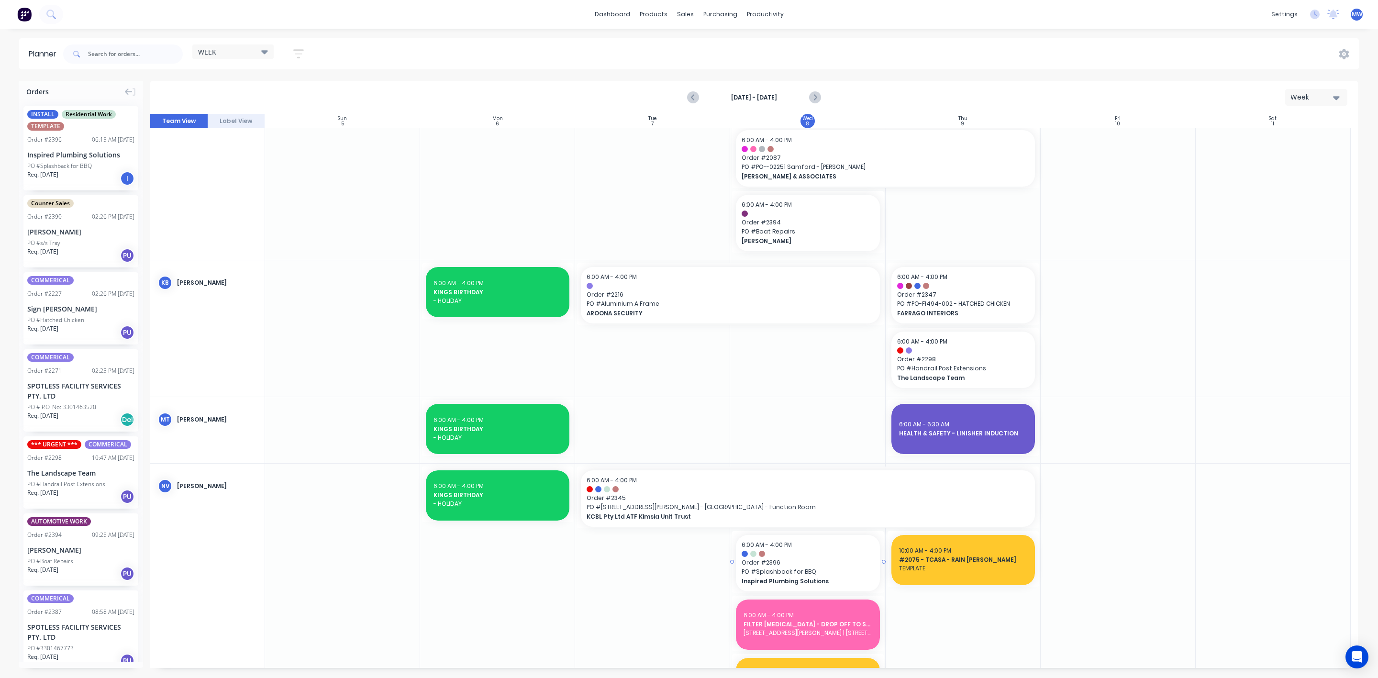
scroll to position [0, 0]
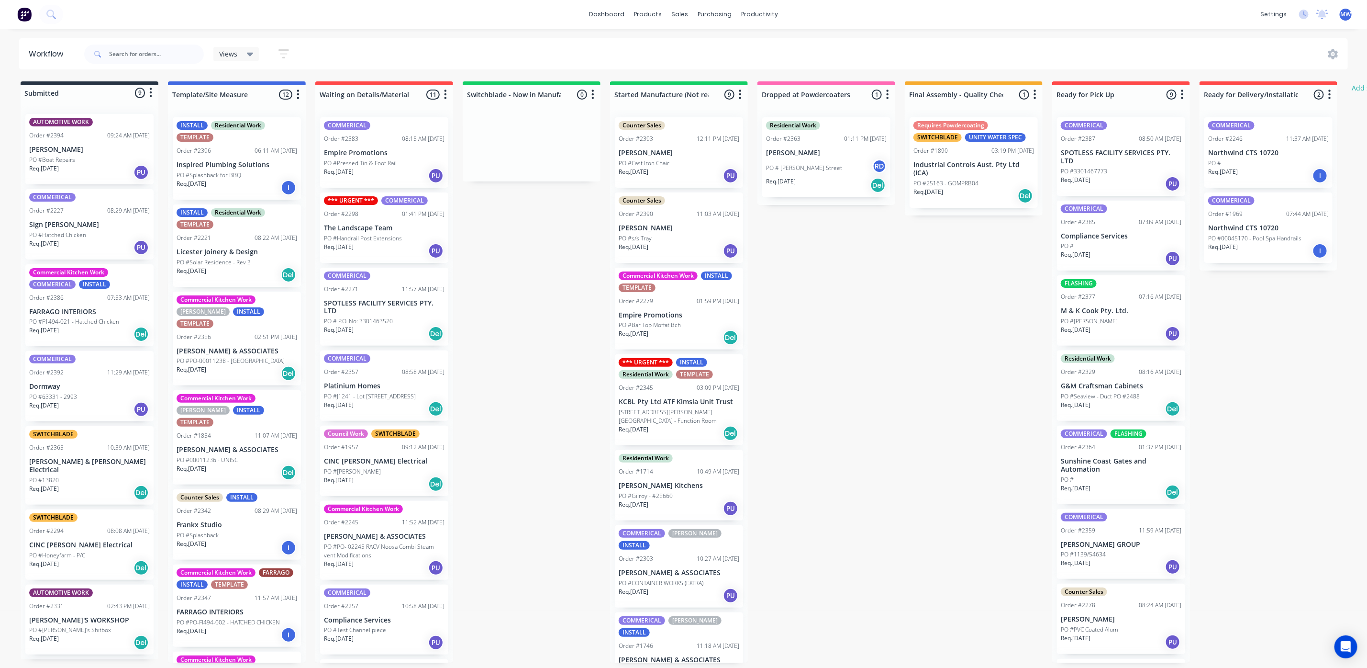
click at [629, 238] on p "PO #s/s Tray" at bounding box center [635, 238] width 33 height 9
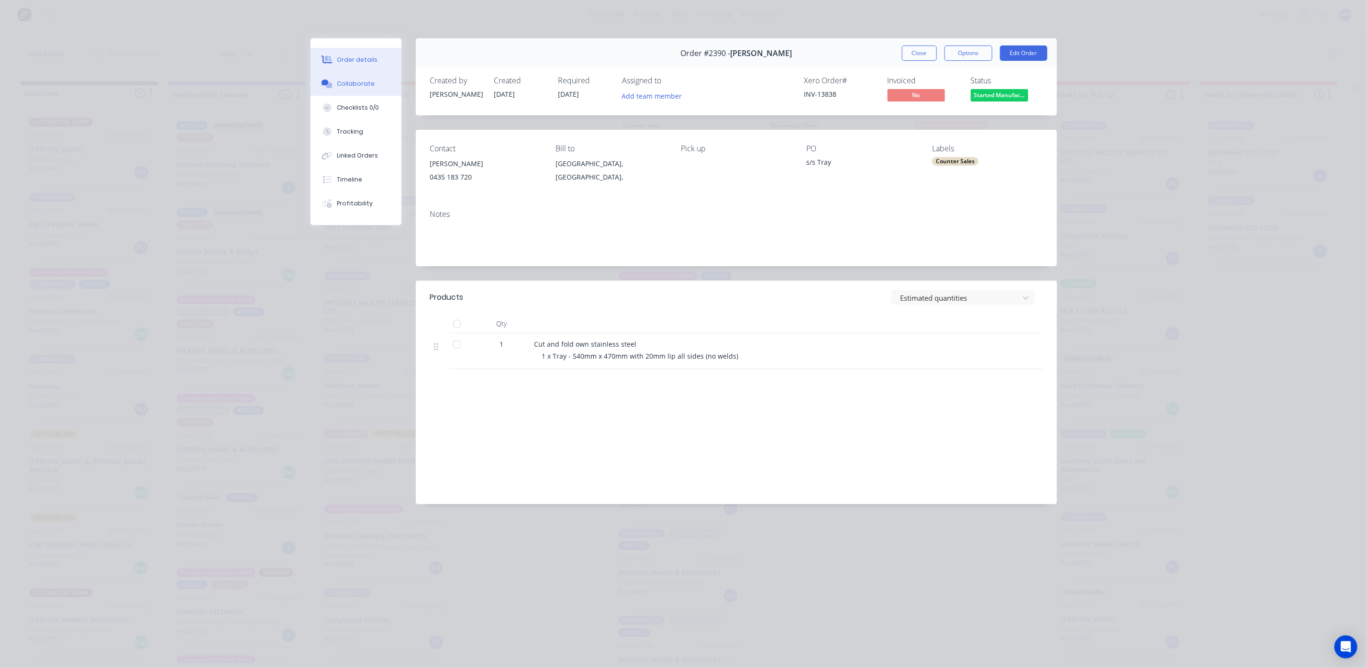
click at [352, 85] on div "Collaborate" at bounding box center [356, 83] width 38 height 9
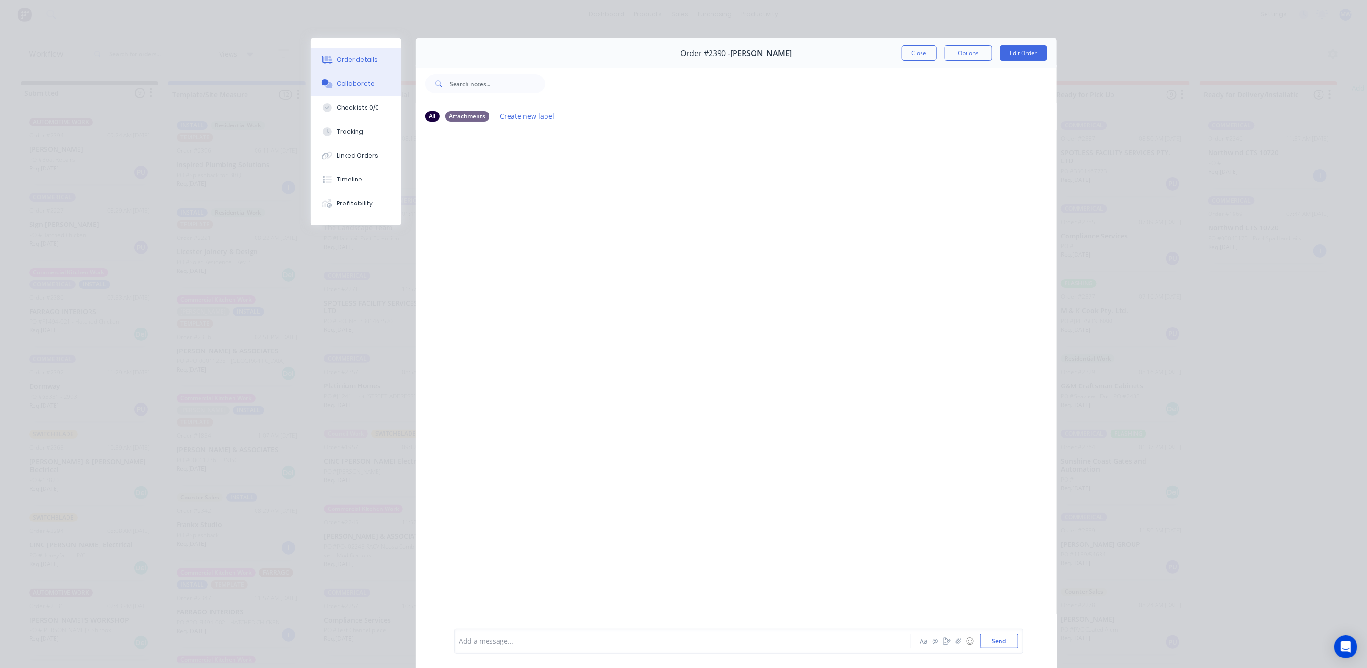
click at [354, 67] on button "Order details" at bounding box center [356, 60] width 91 height 24
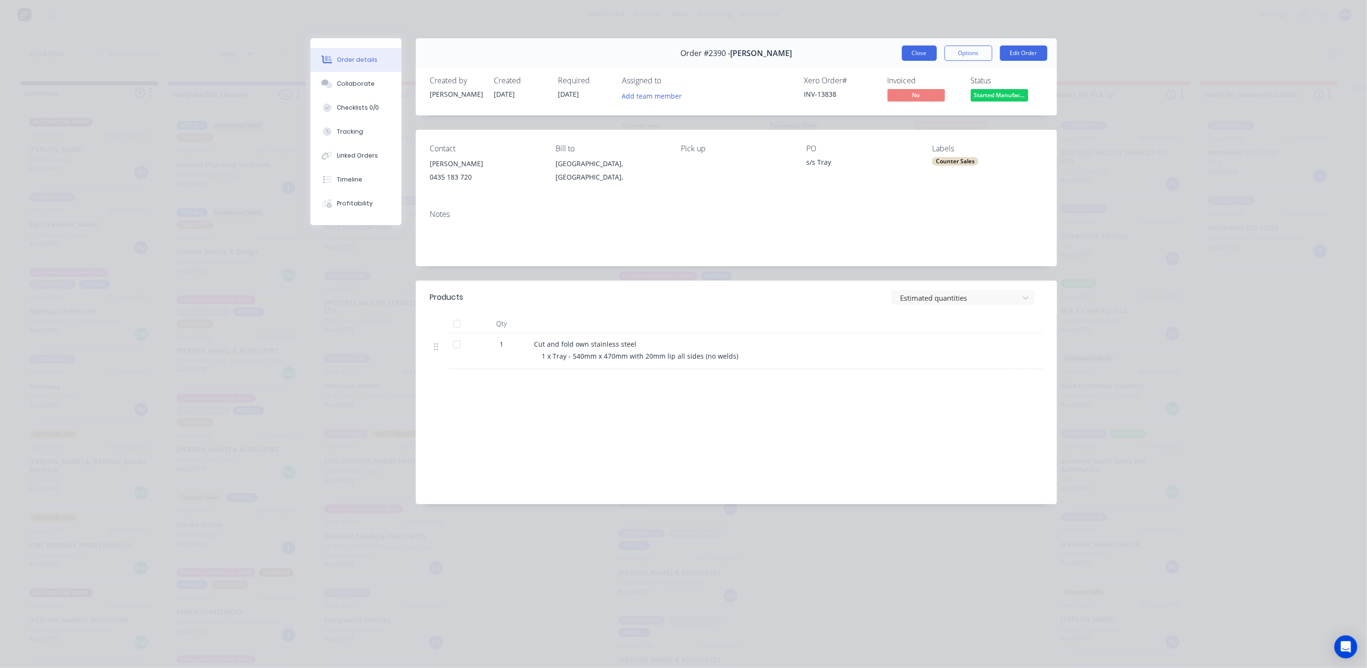
click at [913, 55] on button "Close" at bounding box center [919, 52] width 35 height 15
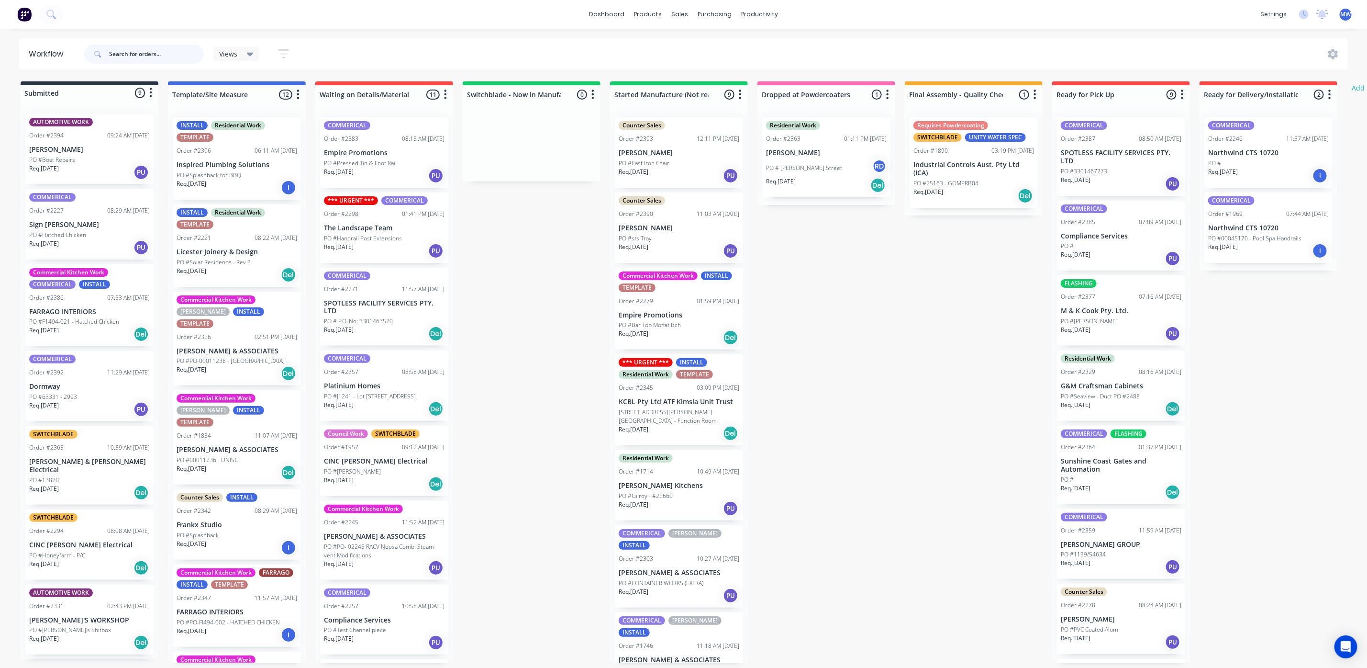
click at [113, 54] on input "text" at bounding box center [156, 54] width 95 height 19
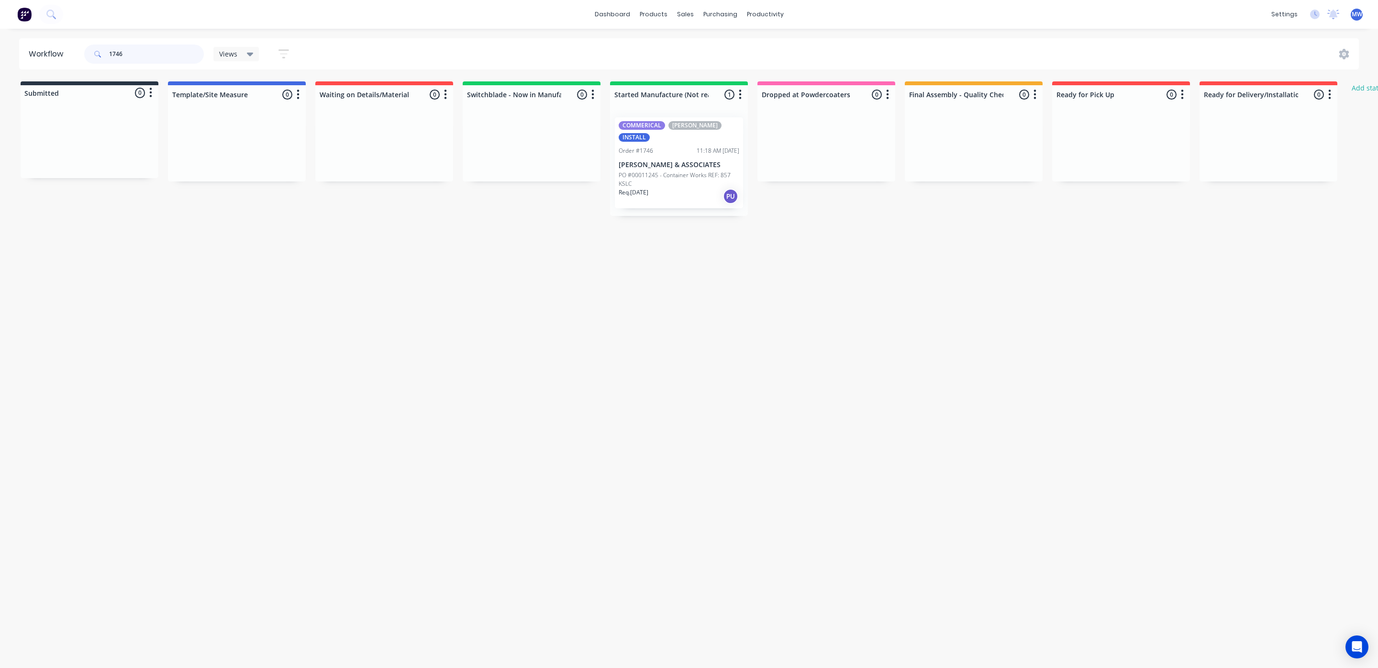
type input "1746"
click at [672, 188] on div "Req. [DATE] PU" at bounding box center [679, 196] width 121 height 16
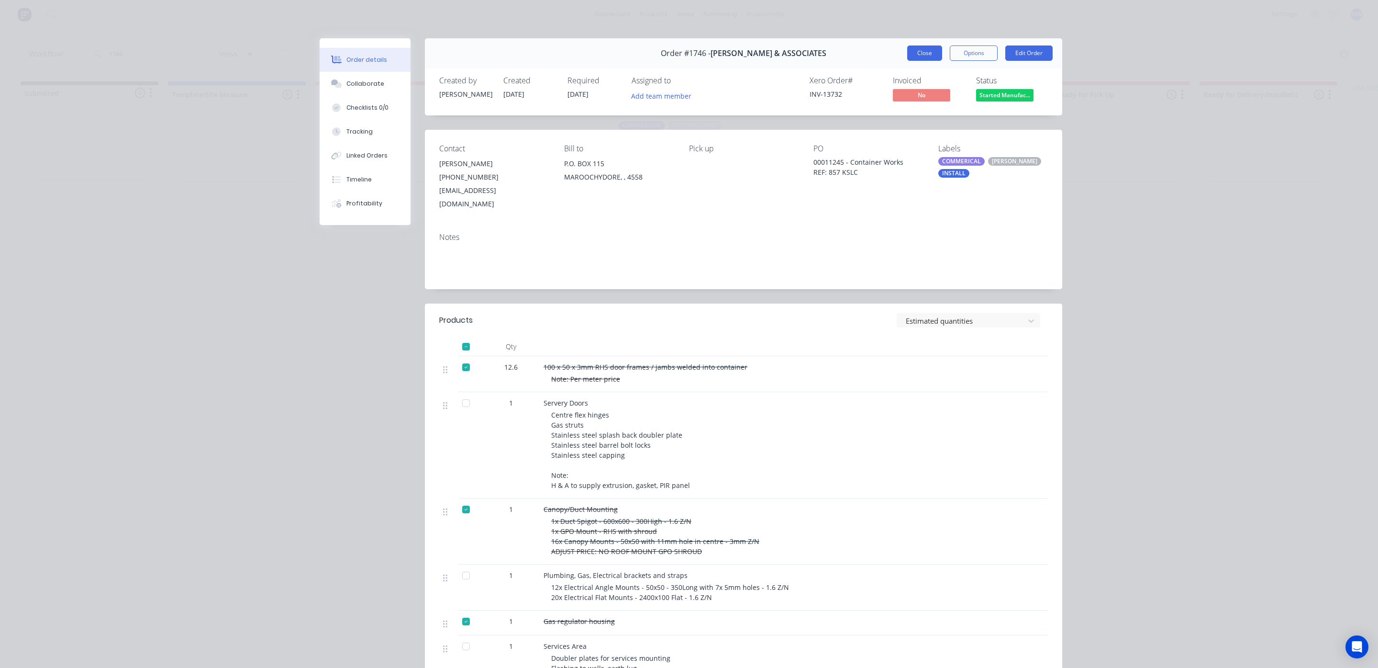
click at [919, 56] on button "Close" at bounding box center [924, 52] width 35 height 15
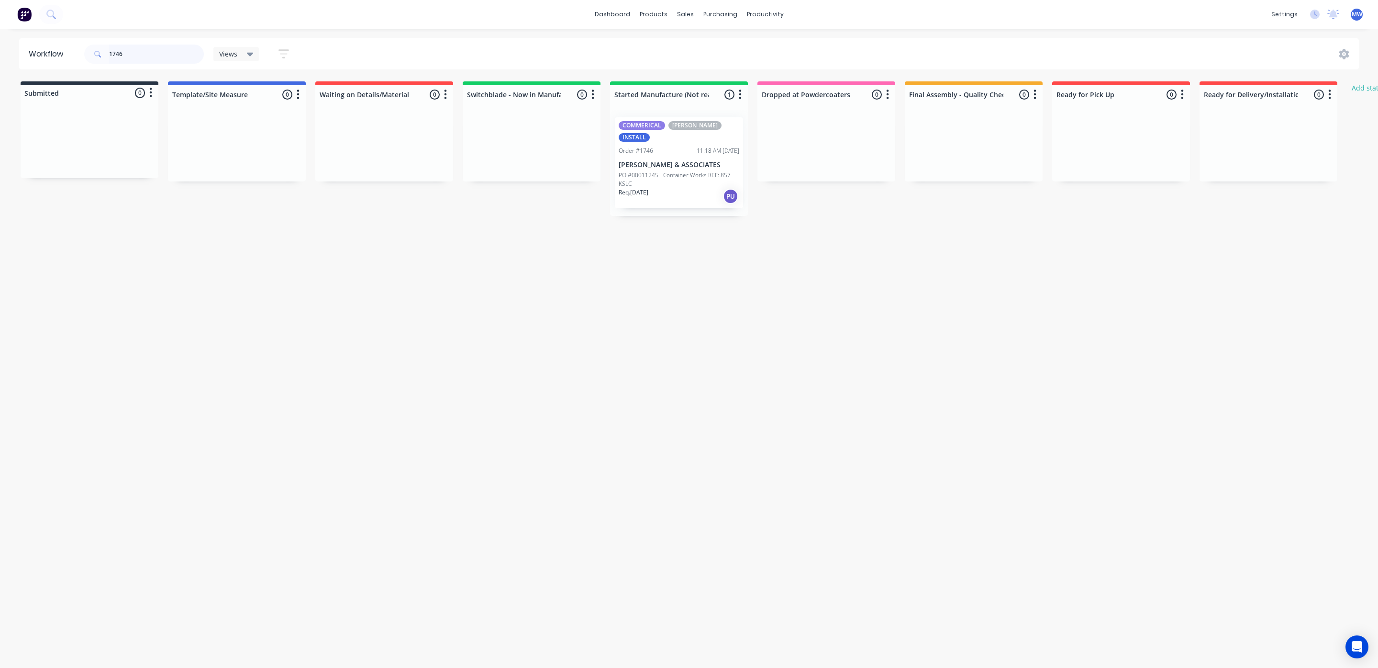
drag, startPoint x: 140, startPoint y: 55, endPoint x: 42, endPoint y: 61, distance: 98.3
click at [42, 61] on header "Workflow 1746 Views Save new view None (Default) edit SCSM - MAIN edit SUNCOAST…" at bounding box center [689, 53] width 1340 height 31
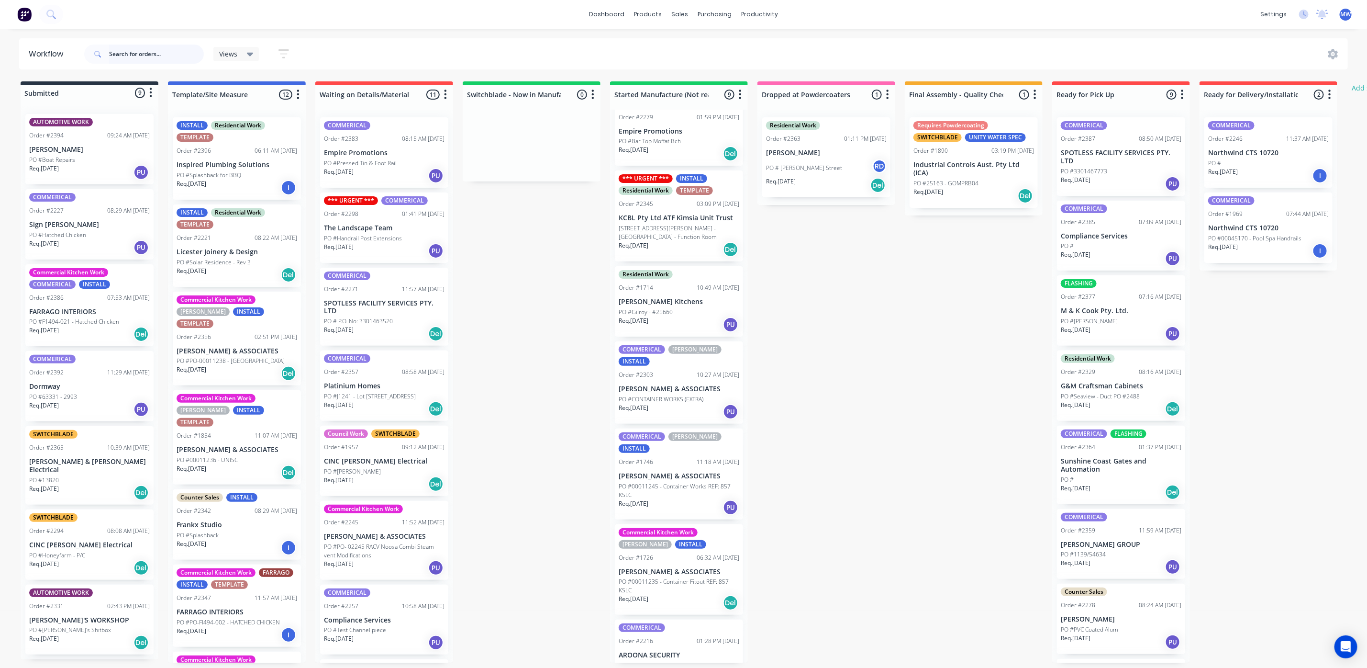
scroll to position [6, 0]
click at [682, 594] on div "Req. [DATE] Del" at bounding box center [679, 602] width 121 height 16
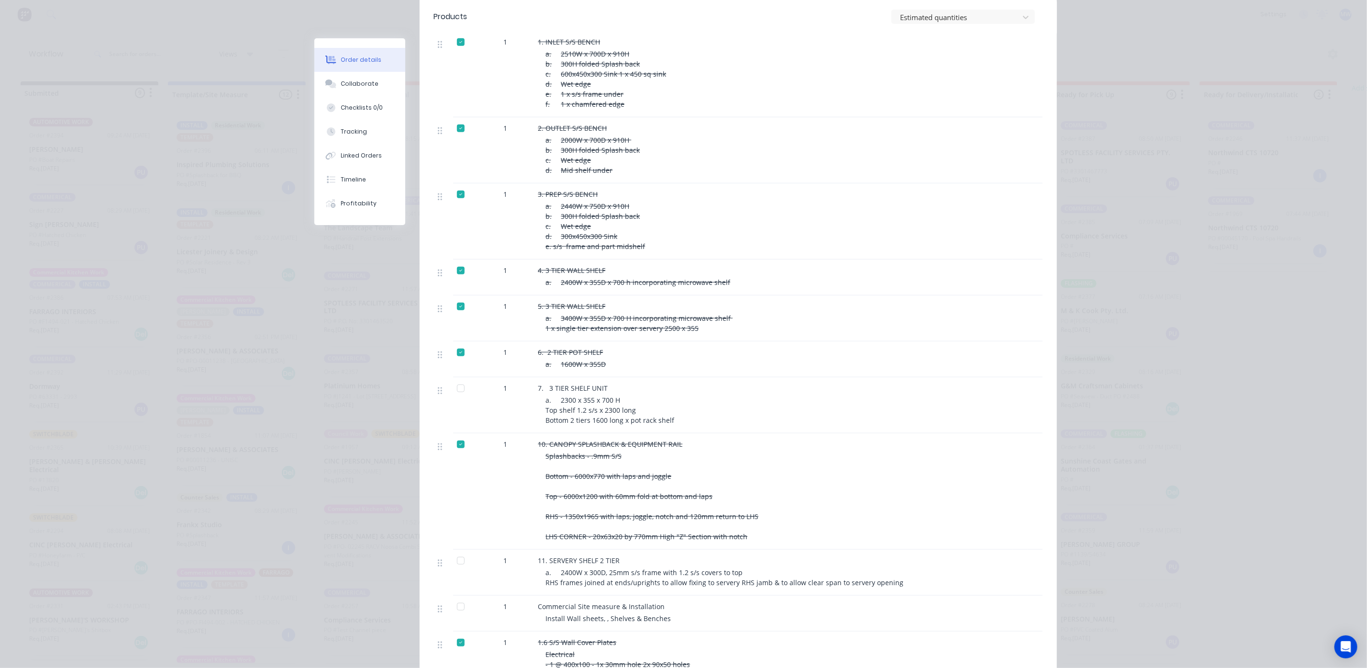
scroll to position [0, 0]
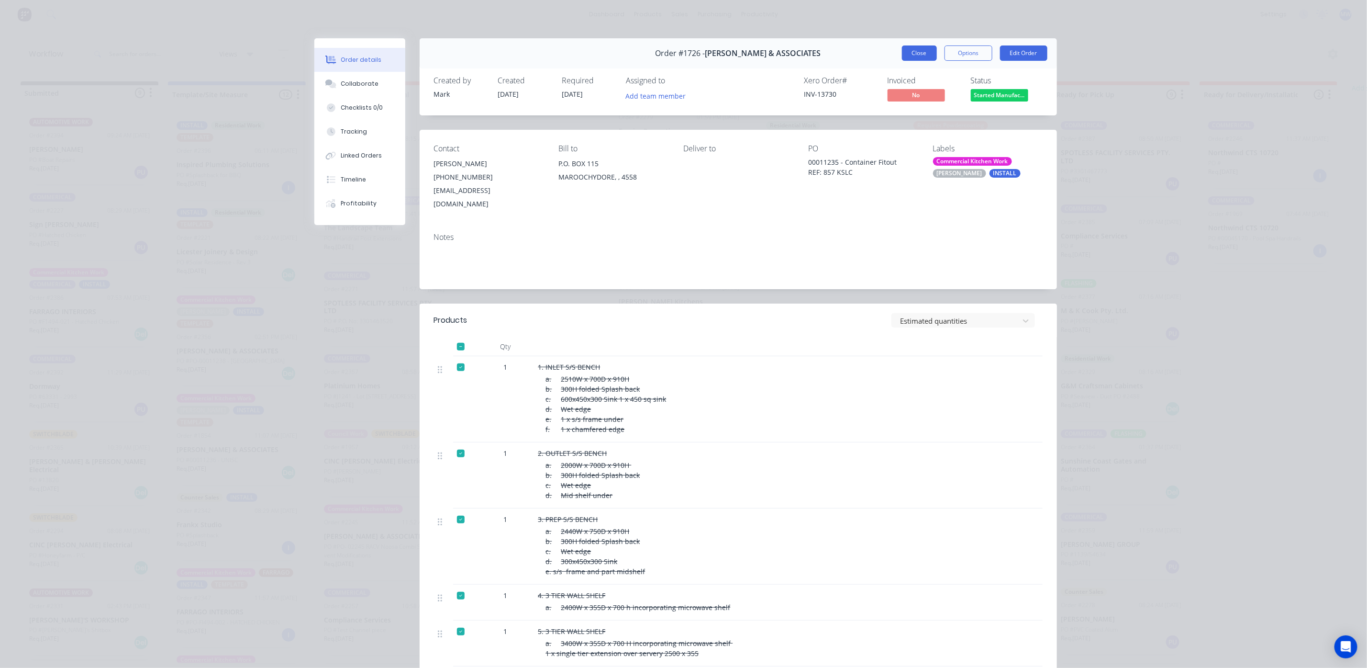
click at [918, 53] on button "Close" at bounding box center [919, 52] width 35 height 15
